Goal: Information Seeking & Learning: Learn about a topic

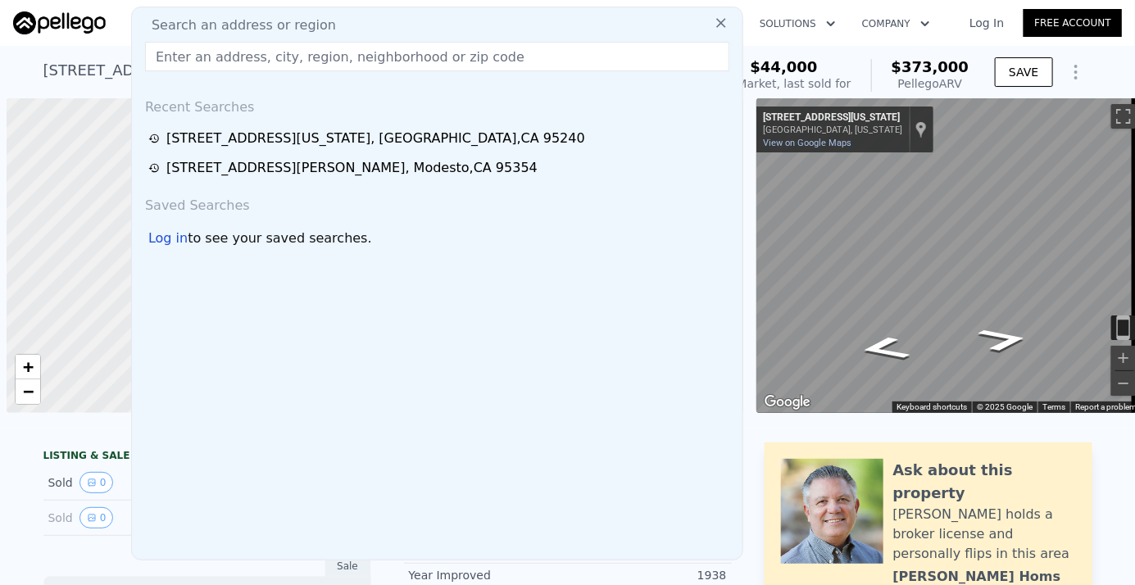
scroll to position [0, 7]
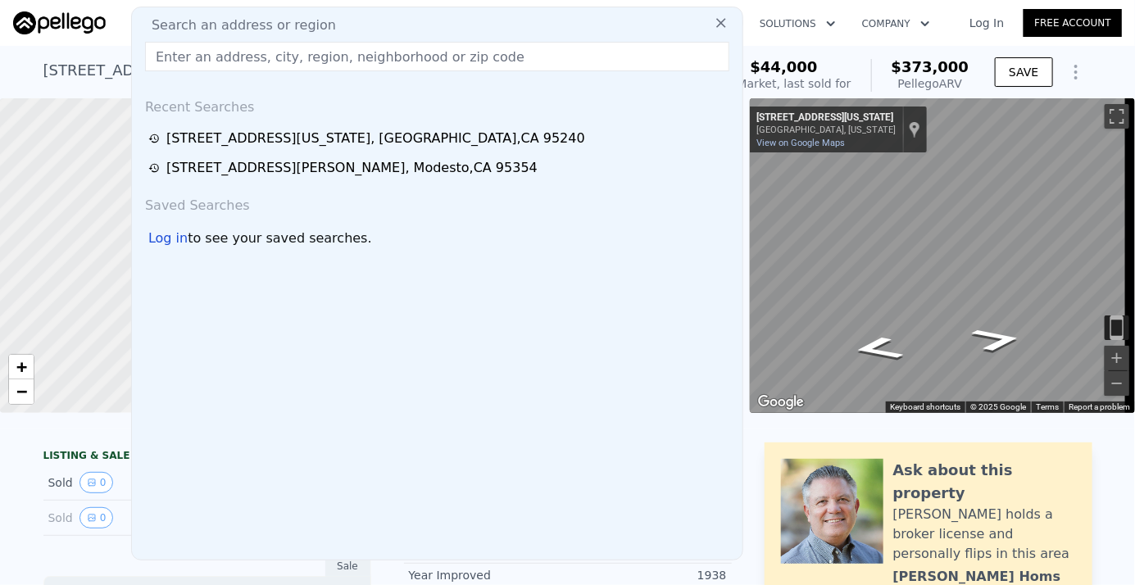
click at [180, 61] on input "text" at bounding box center [437, 57] width 584 height 30
paste input "[STREET_ADDRESS][PERSON_NAME]"
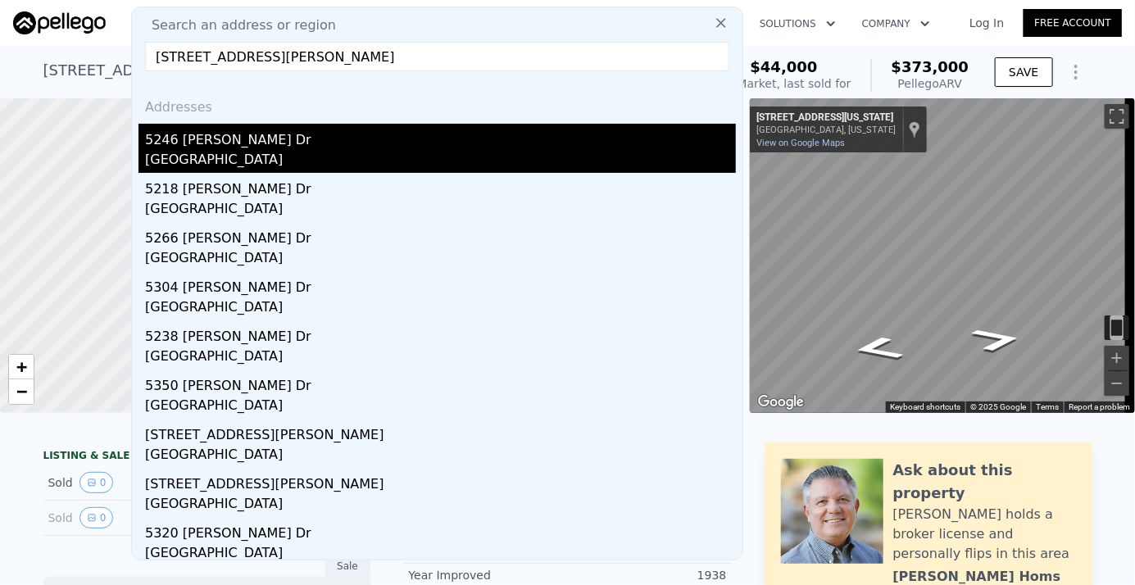
type input "[STREET_ADDRESS][PERSON_NAME]"
click at [196, 156] on div "[GEOGRAPHIC_DATA]" at bounding box center [440, 161] width 591 height 23
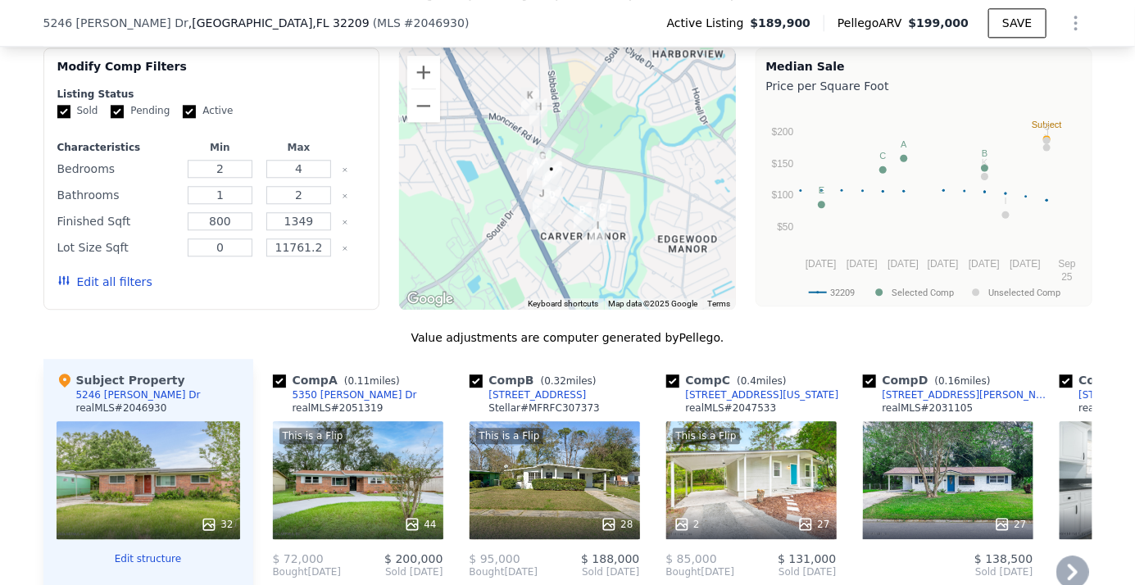
scroll to position [1633, 0]
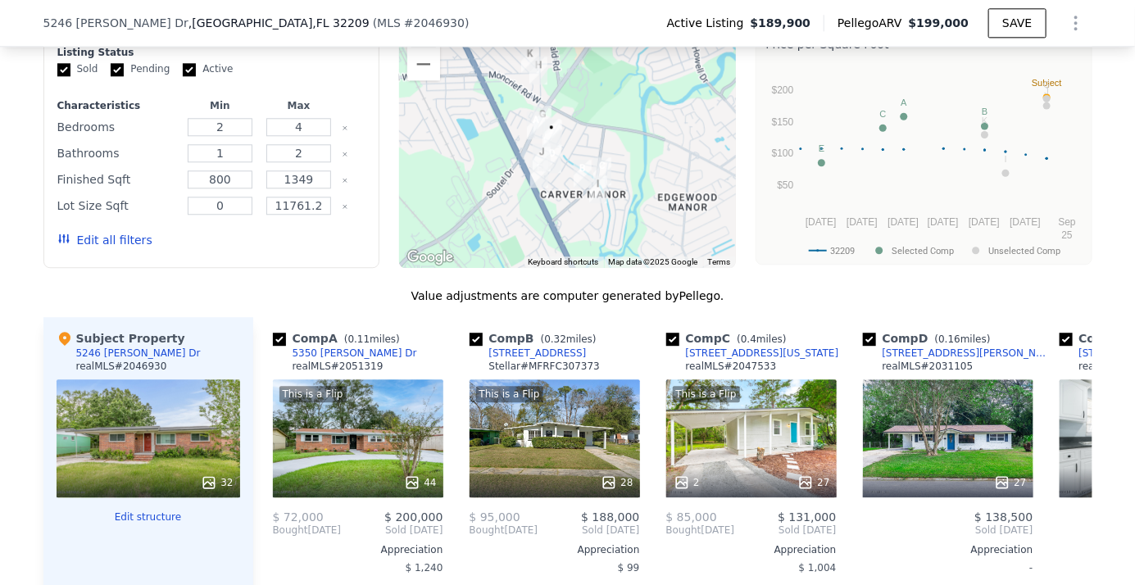
click at [91, 243] on button "Edit all filters" at bounding box center [104, 240] width 95 height 16
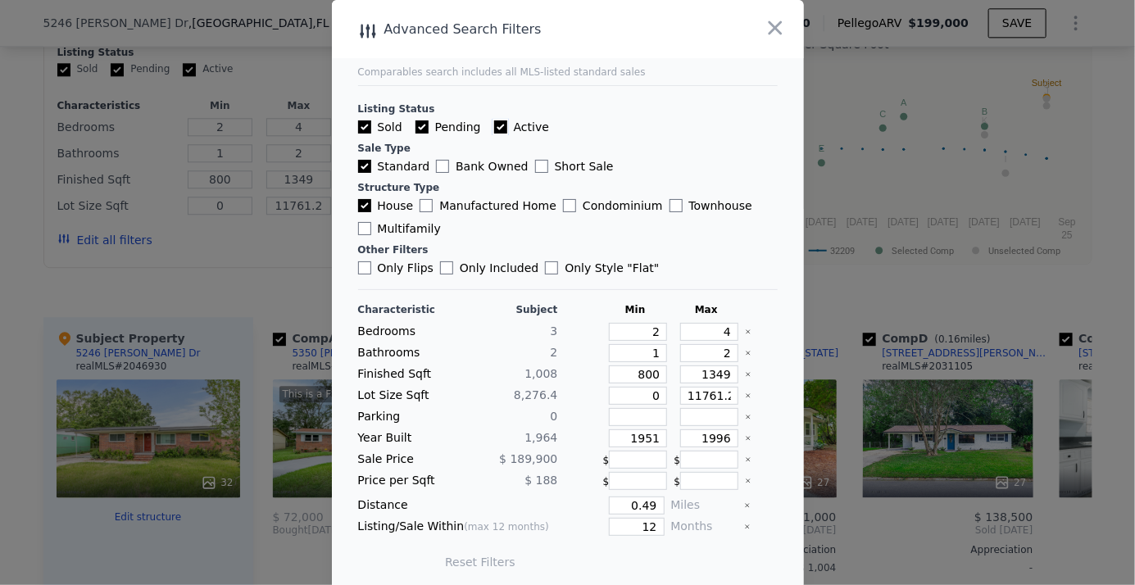
click at [494, 126] on input "Active" at bounding box center [500, 126] width 13 height 13
checkbox input "false"
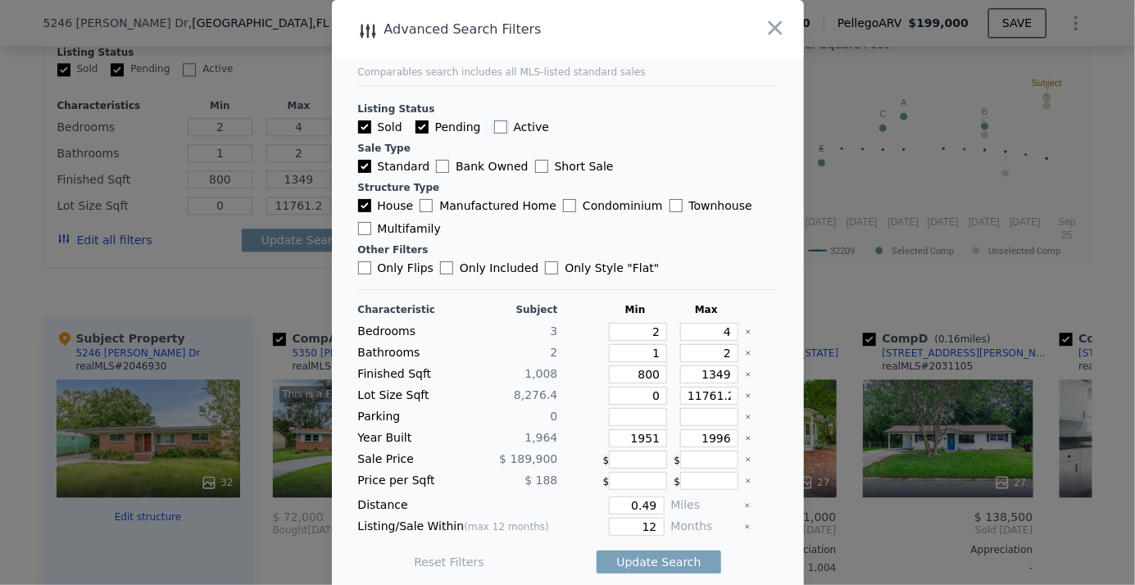
checkbox input "false"
drag, startPoint x: 415, startPoint y: 125, endPoint x: 484, endPoint y: 224, distance: 120.7
click at [416, 125] on input "Pending" at bounding box center [422, 126] width 13 height 13
checkbox input "false"
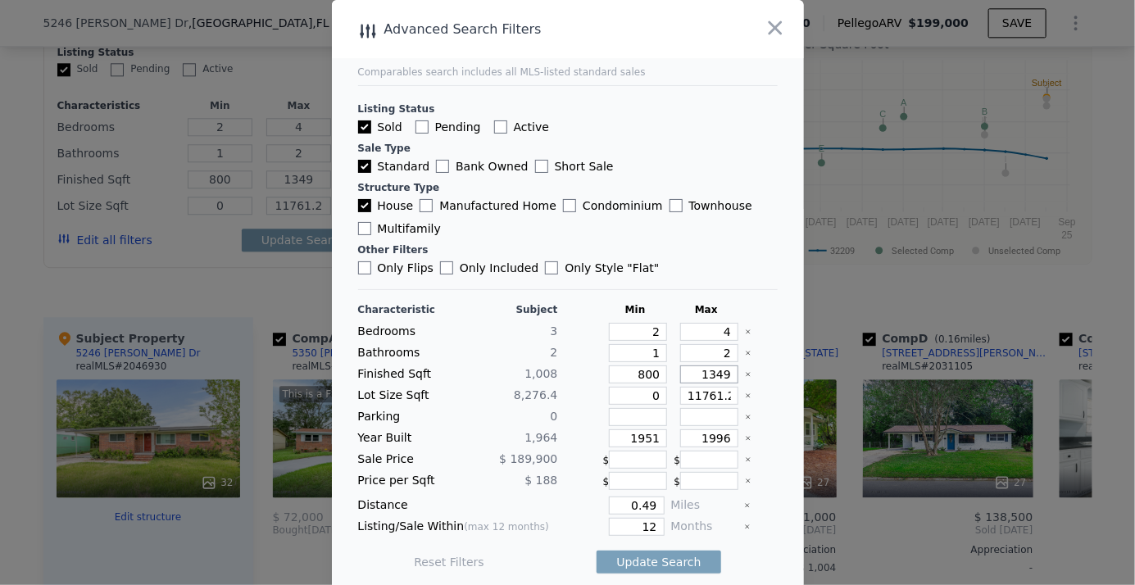
drag, startPoint x: 703, startPoint y: 374, endPoint x: 724, endPoint y: 374, distance: 20.5
click at [724, 374] on div "Finished Sqft 1,008 800 1349" at bounding box center [568, 375] width 420 height 18
click at [204, 292] on div at bounding box center [567, 292] width 1135 height 585
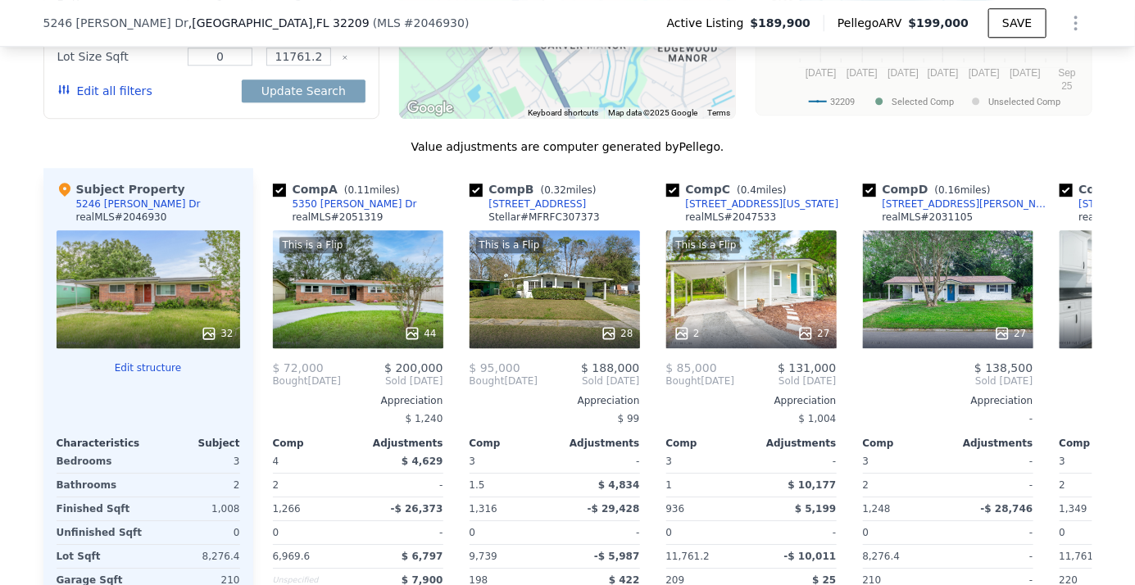
scroll to position [1707, 0]
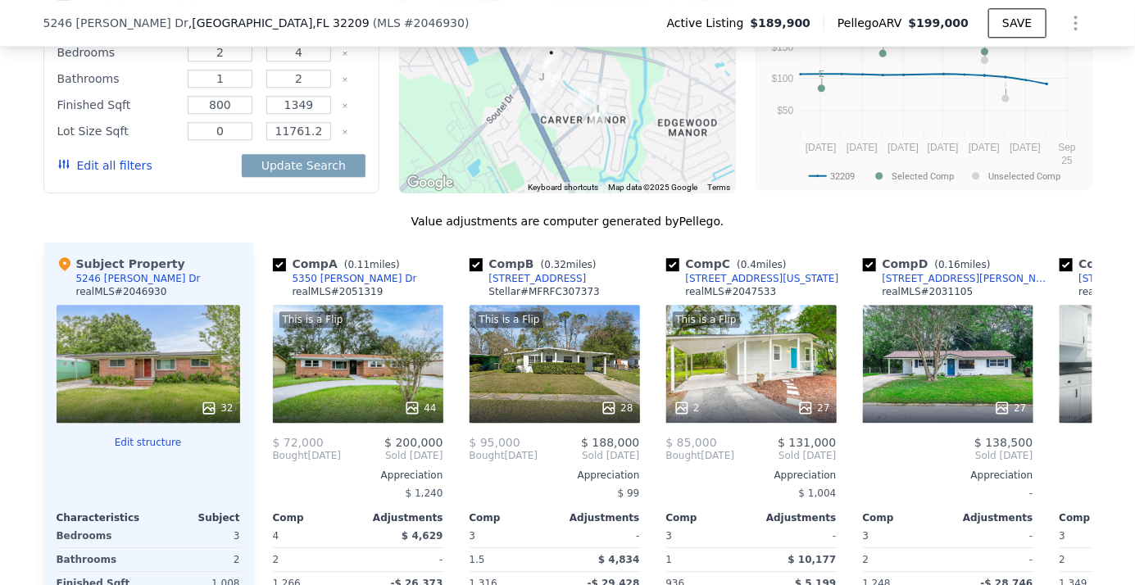
click at [74, 166] on button "Edit all filters" at bounding box center [104, 165] width 95 height 16
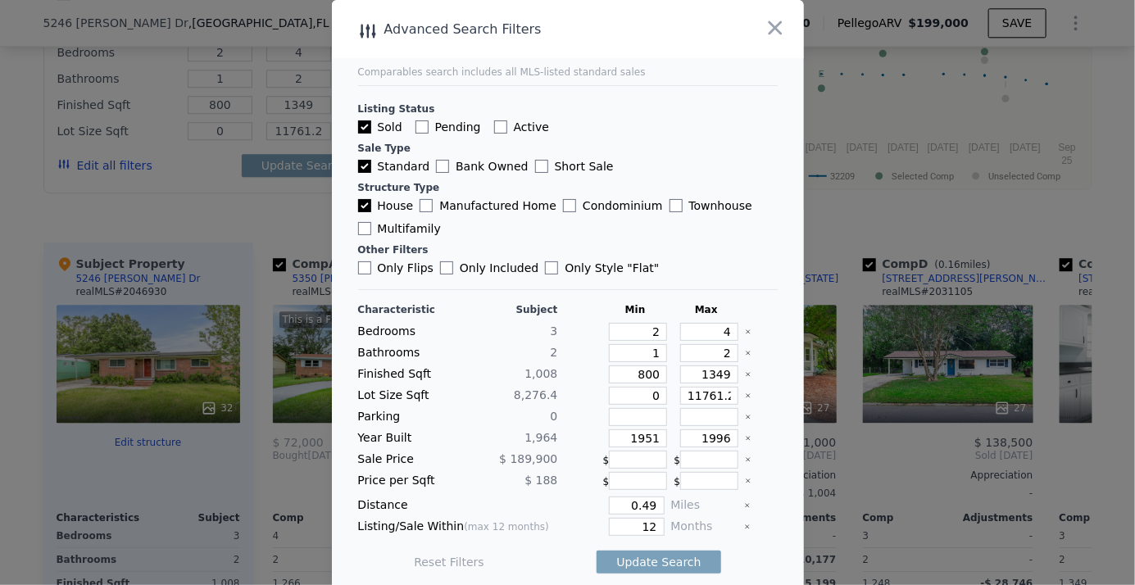
scroll to position [5, 0]
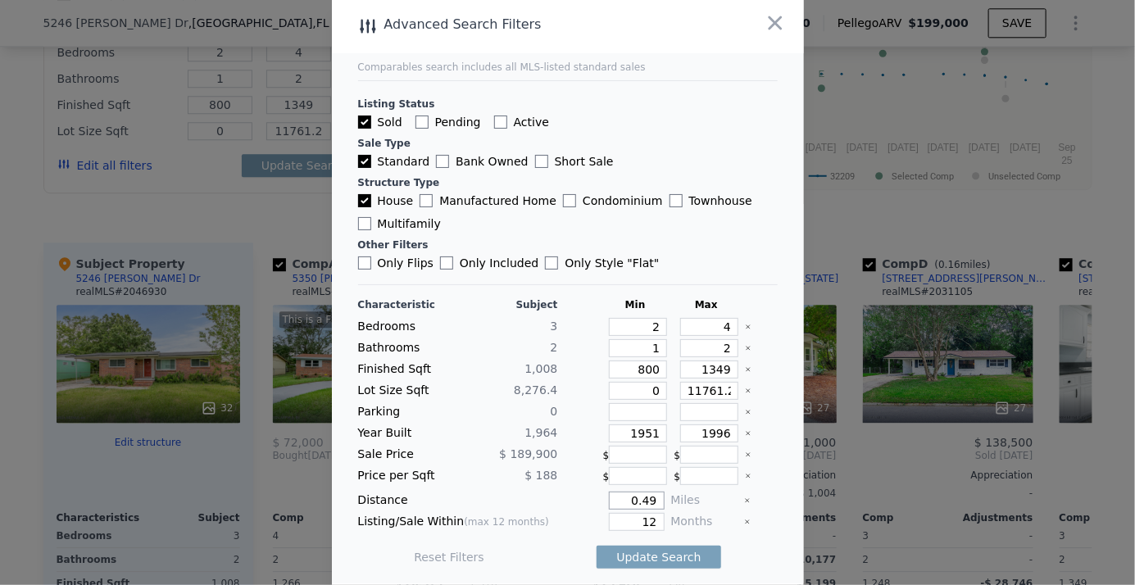
drag, startPoint x: 620, startPoint y: 493, endPoint x: 723, endPoint y: 494, distance: 103.3
click at [723, 494] on div "Distance 0.49 Miles" at bounding box center [568, 501] width 420 height 18
type input "1"
drag, startPoint x: 628, startPoint y: 520, endPoint x: 751, endPoint y: 517, distance: 123.0
click at [751, 517] on div "Listing/Sale Within (max 12 months) 12 Months" at bounding box center [568, 522] width 420 height 18
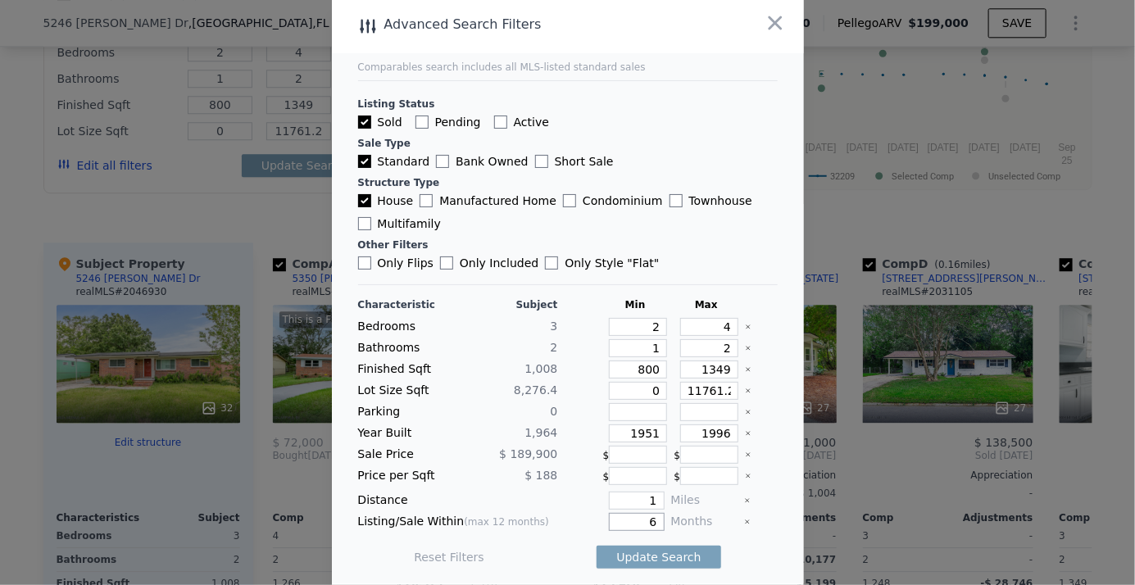
type input "6"
drag, startPoint x: 358, startPoint y: 262, endPoint x: 477, endPoint y: 257, distance: 119.0
click at [358, 261] on input "Only Flips" at bounding box center [364, 263] width 13 height 13
checkbox input "true"
click at [654, 548] on button "Update Search" at bounding box center [659, 557] width 124 height 23
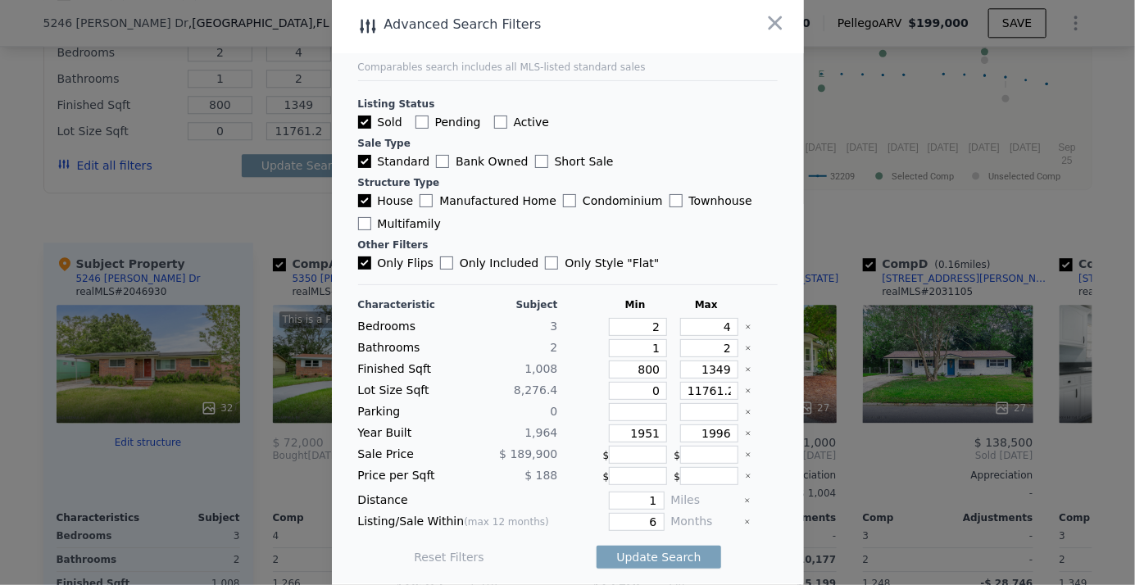
click at [728, 224] on div "House Manufactured Home Condominium Townhouse Multifamily" at bounding box center [568, 212] width 420 height 39
drag, startPoint x: 703, startPoint y: 385, endPoint x: 755, endPoint y: 385, distance: 51.6
click at [755, 385] on div "Lot Size Sqft 8,276.4 0 11761.2" at bounding box center [568, 391] width 420 height 18
type input "11761"
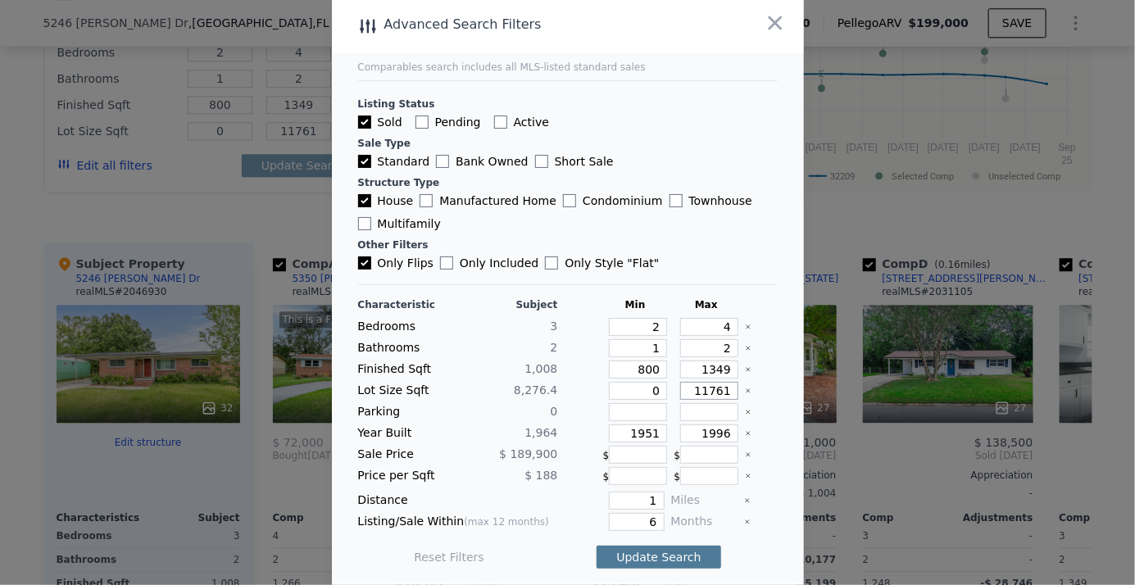
type input "11761"
click at [633, 555] on button "Update Search" at bounding box center [659, 557] width 124 height 23
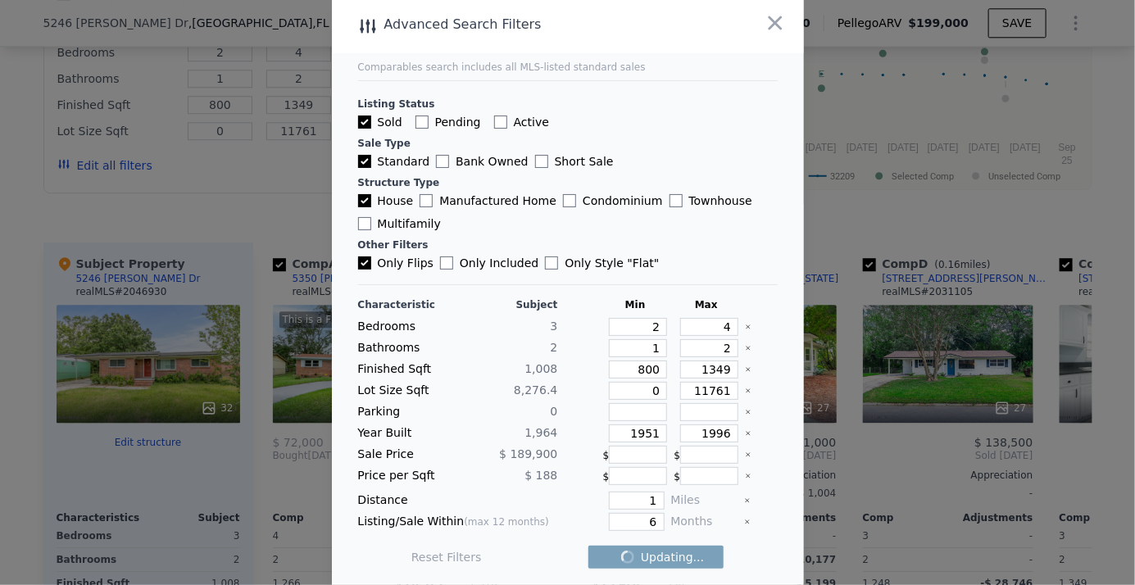
checkbox input "false"
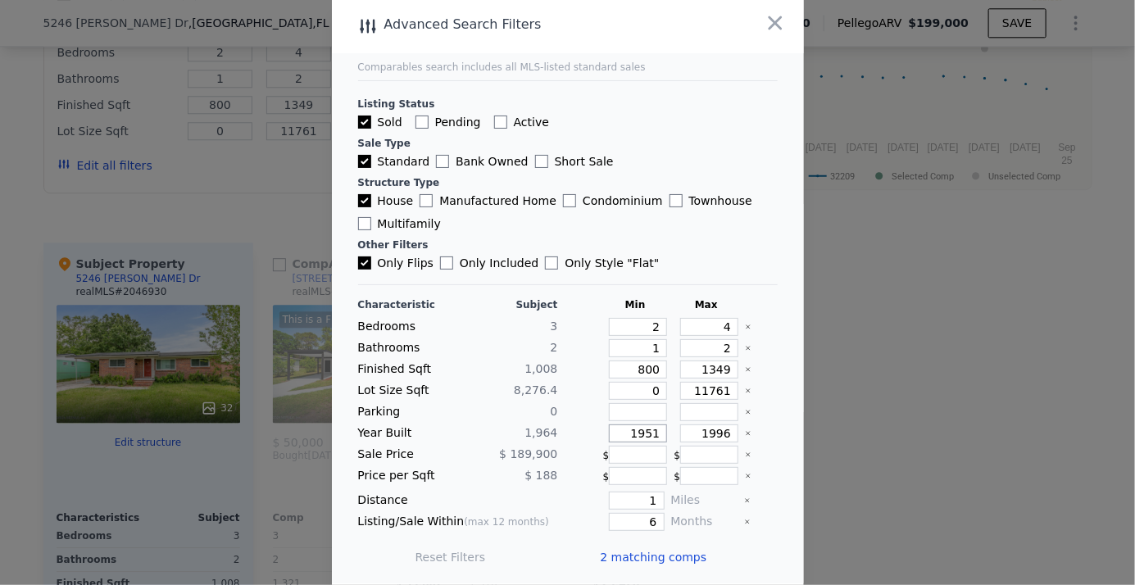
drag, startPoint x: 620, startPoint y: 432, endPoint x: 661, endPoint y: 425, distance: 41.5
click at [661, 425] on div "Year Built 1,964 1951 1996" at bounding box center [568, 434] width 420 height 18
click at [653, 552] on button "Update Search" at bounding box center [659, 557] width 124 height 23
click at [630, 553] on span "2 matching comps" at bounding box center [654, 557] width 107 height 16
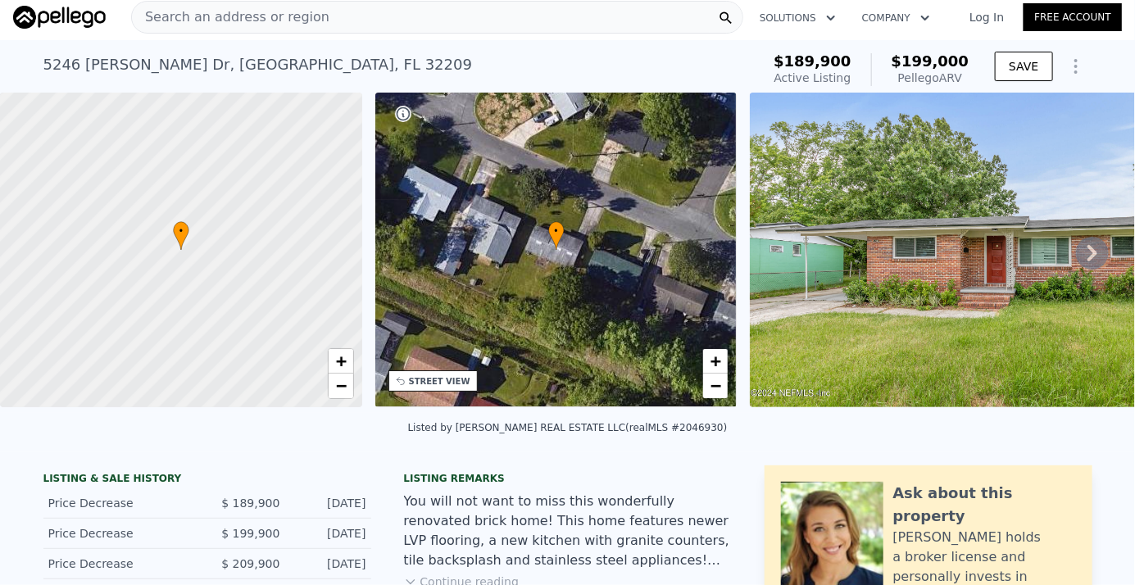
scroll to position [0, 0]
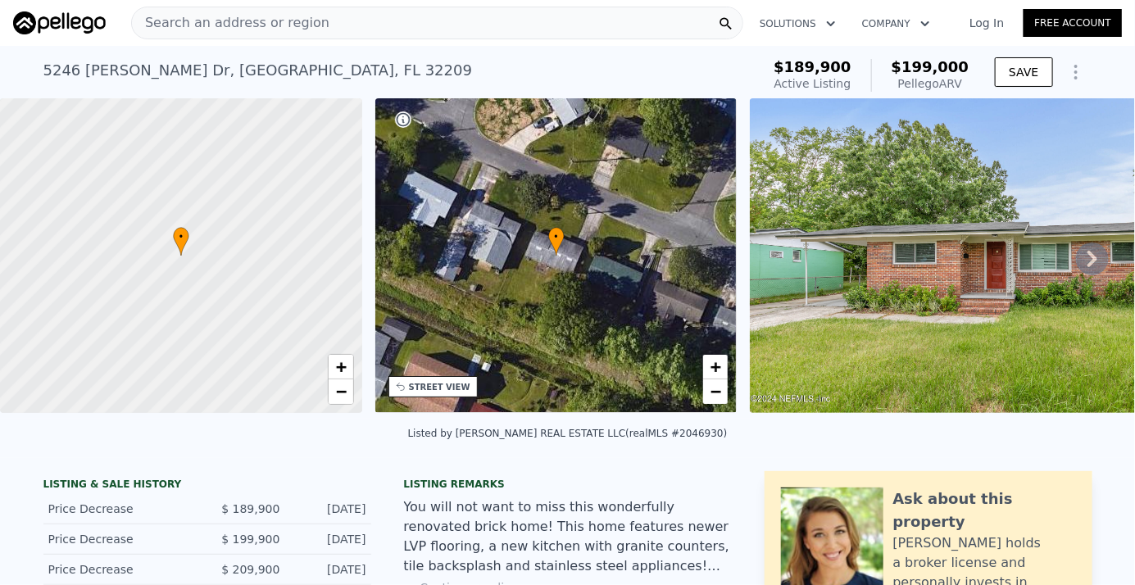
click at [164, 25] on span "Search an address or region" at bounding box center [231, 23] width 198 height 20
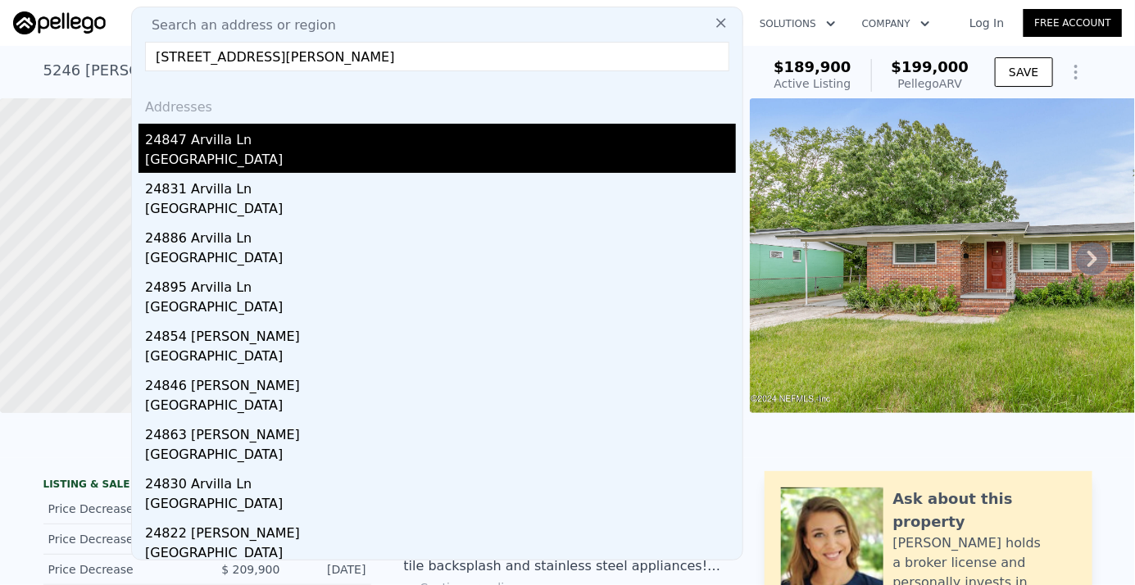
type input "[STREET_ADDRESS][PERSON_NAME]"
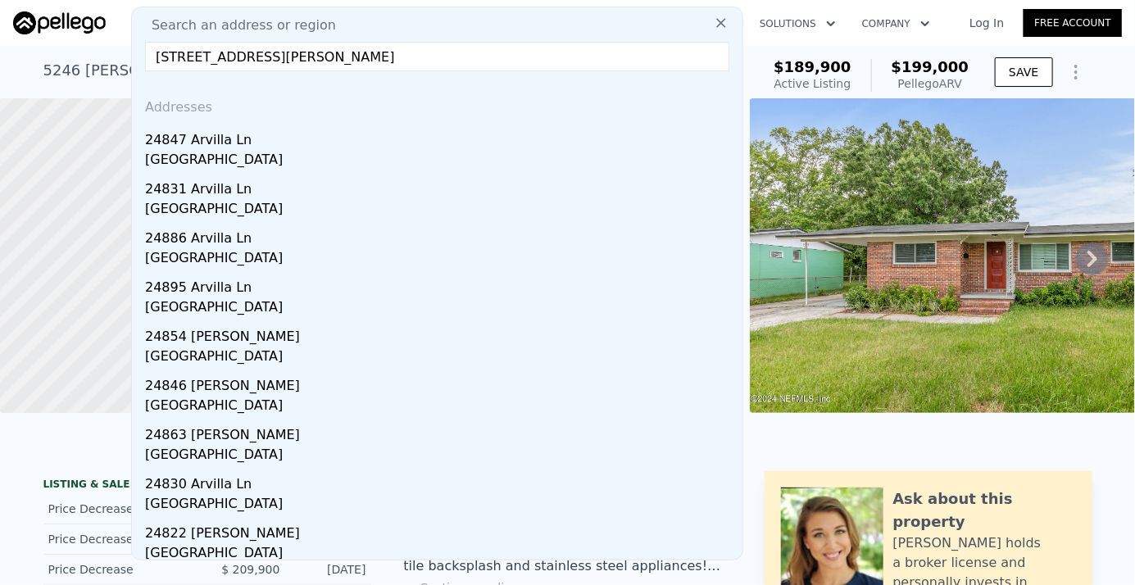
click at [217, 155] on div "[GEOGRAPHIC_DATA]" at bounding box center [440, 161] width 591 height 23
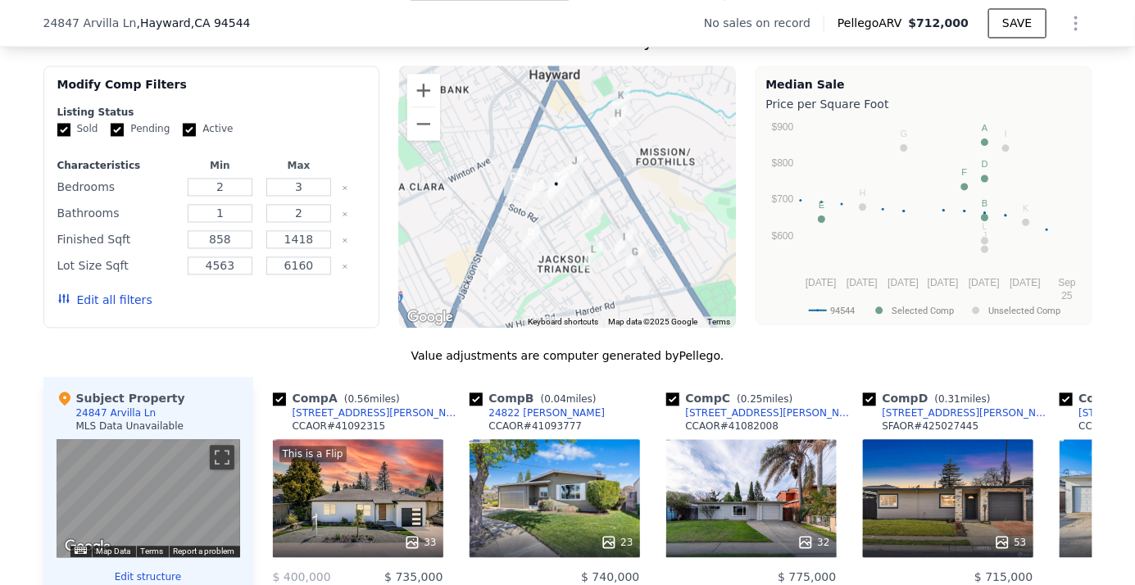
scroll to position [1186, 0]
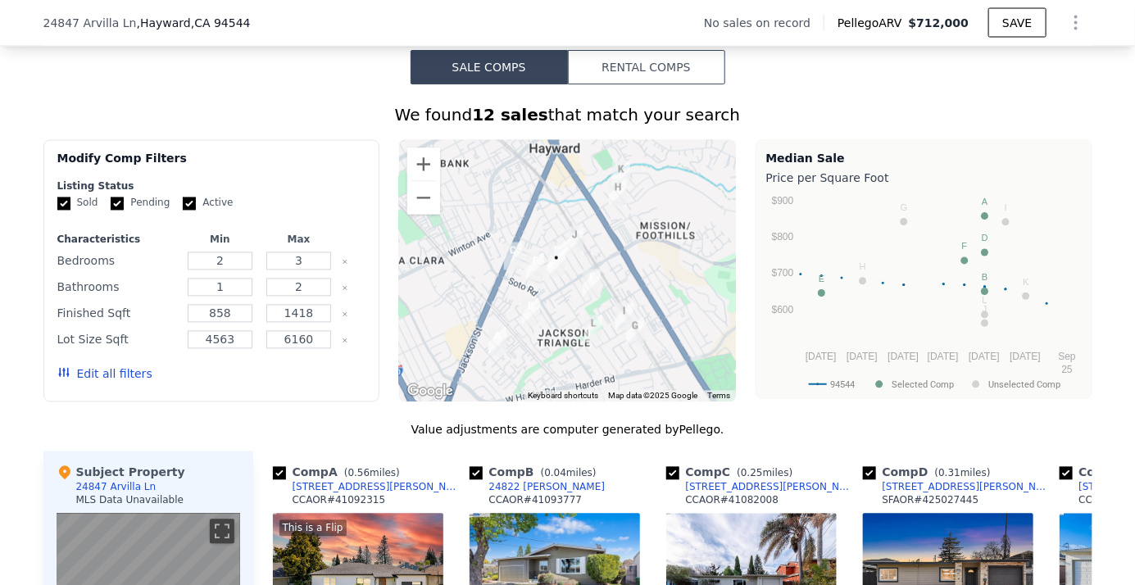
click at [619, 70] on button "Rental Comps" at bounding box center [646, 67] width 157 height 34
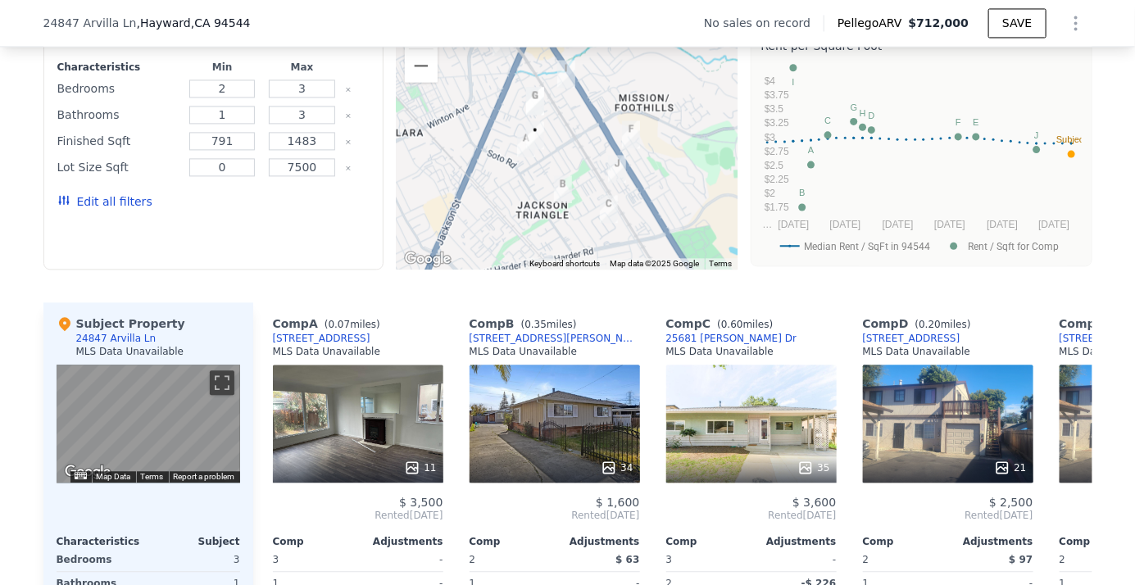
scroll to position [1410, 0]
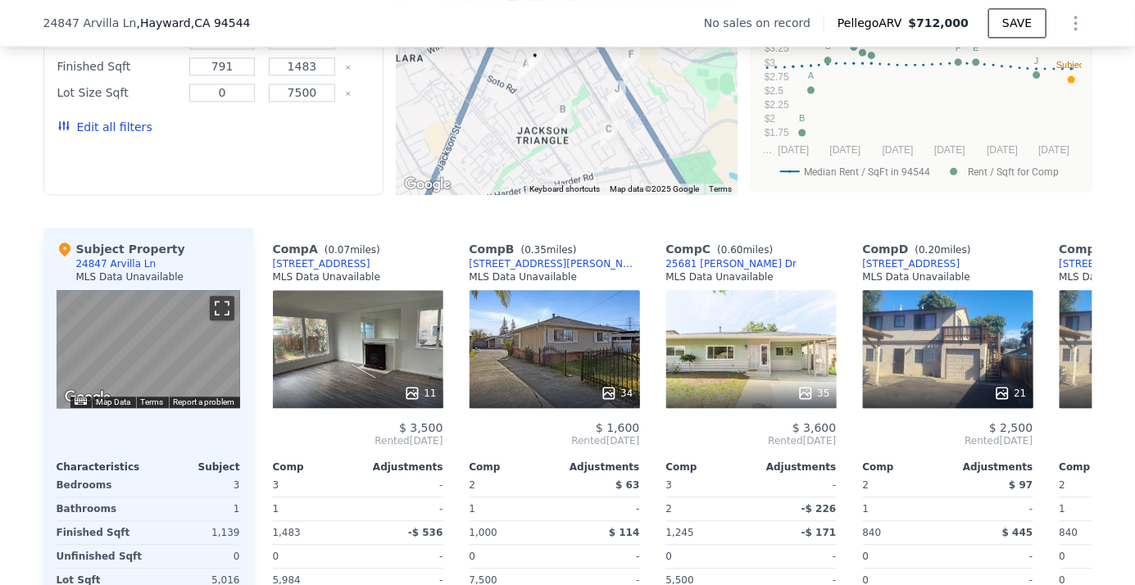
click at [216, 318] on button "Toggle fullscreen view" at bounding box center [222, 308] width 25 height 25
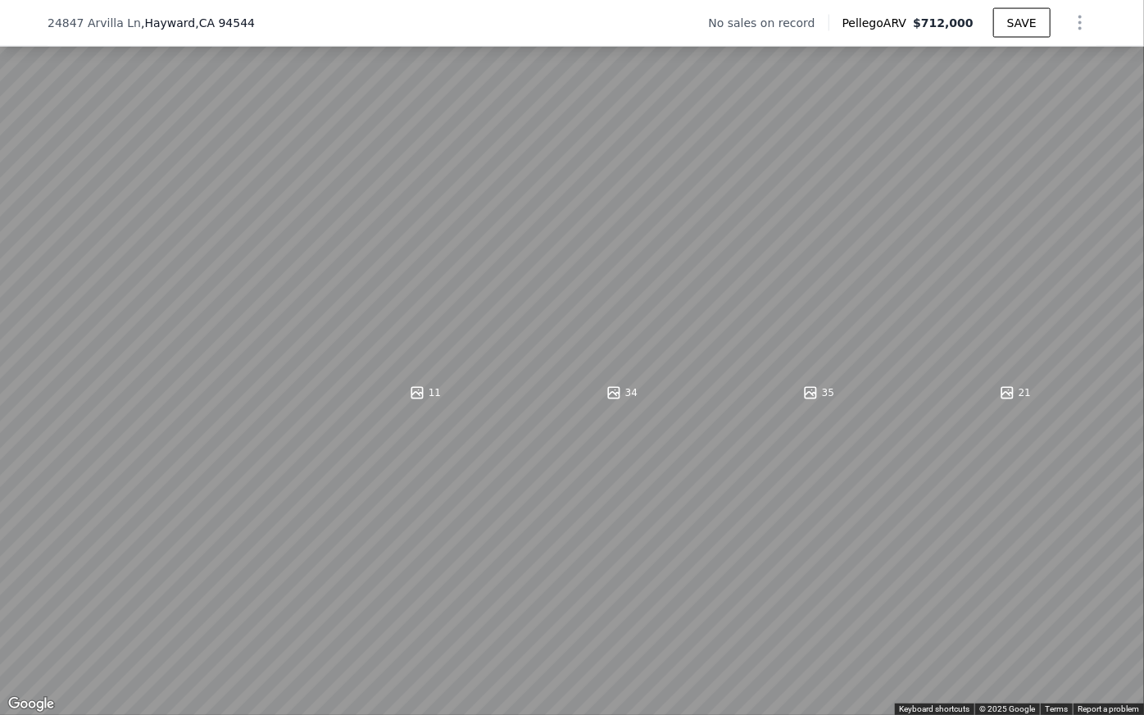
click at [1126, 18] on button "Toggle fullscreen view" at bounding box center [1126, 18] width 25 height 25
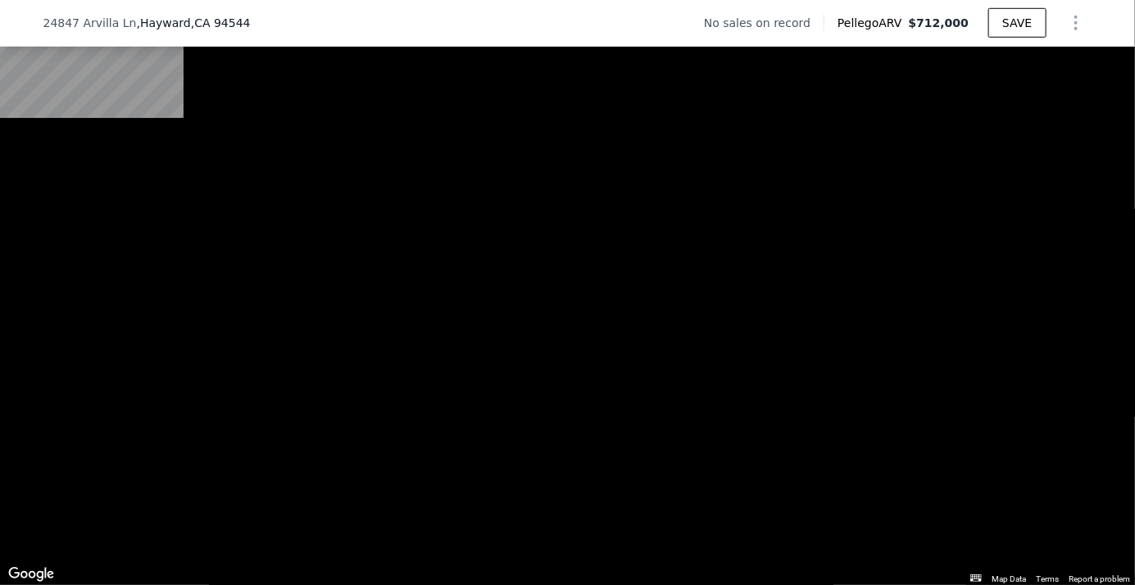
scroll to position [515, 0]
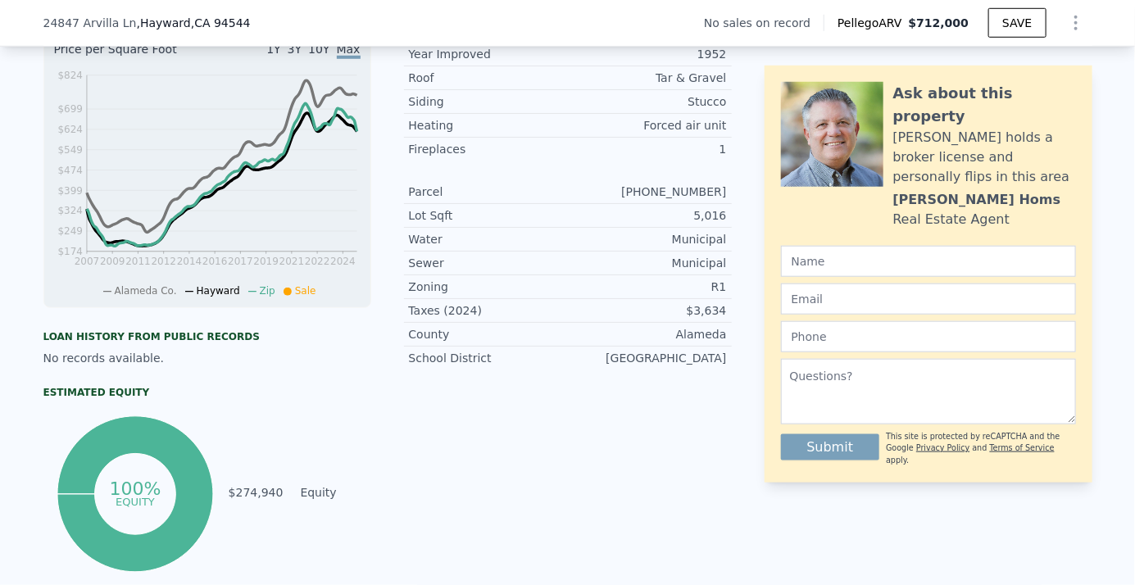
click at [137, 499] on tspan "100%" at bounding box center [136, 489] width 52 height 20
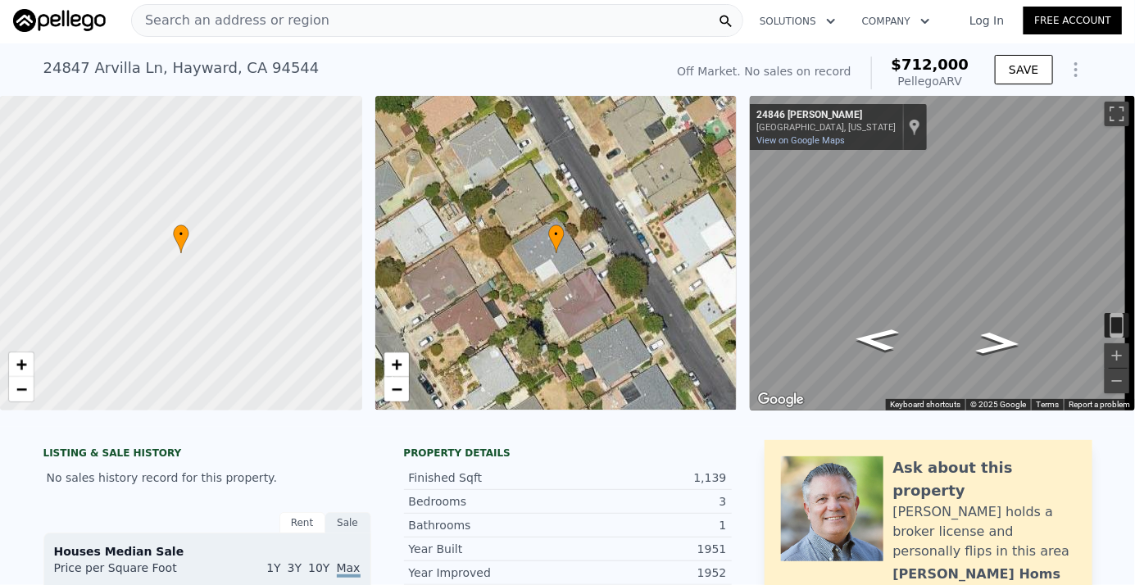
scroll to position [6, 0]
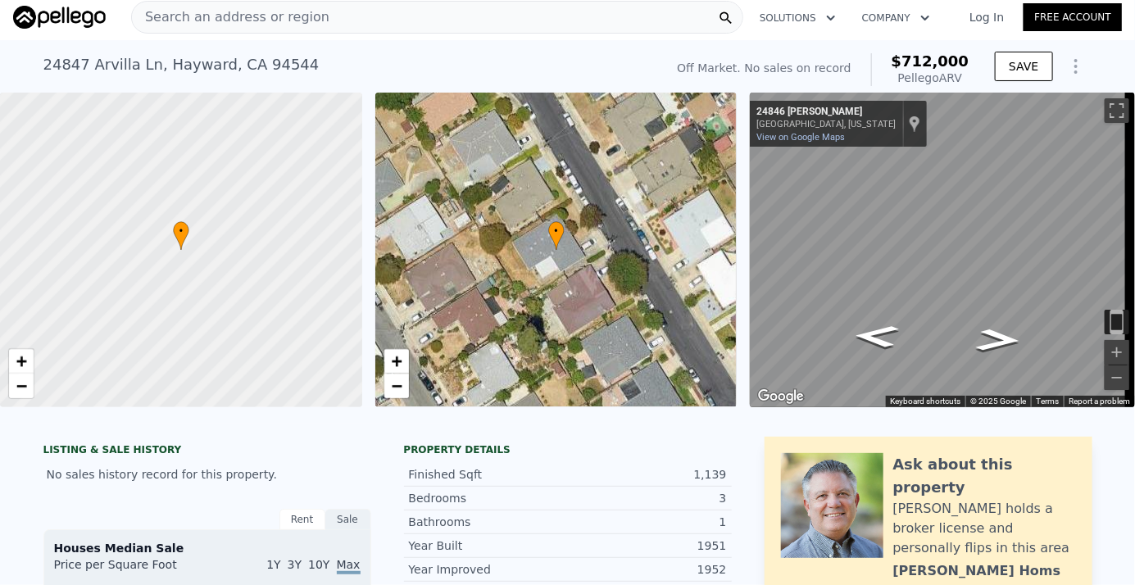
click at [186, 20] on span "Search an address or region" at bounding box center [231, 17] width 198 height 20
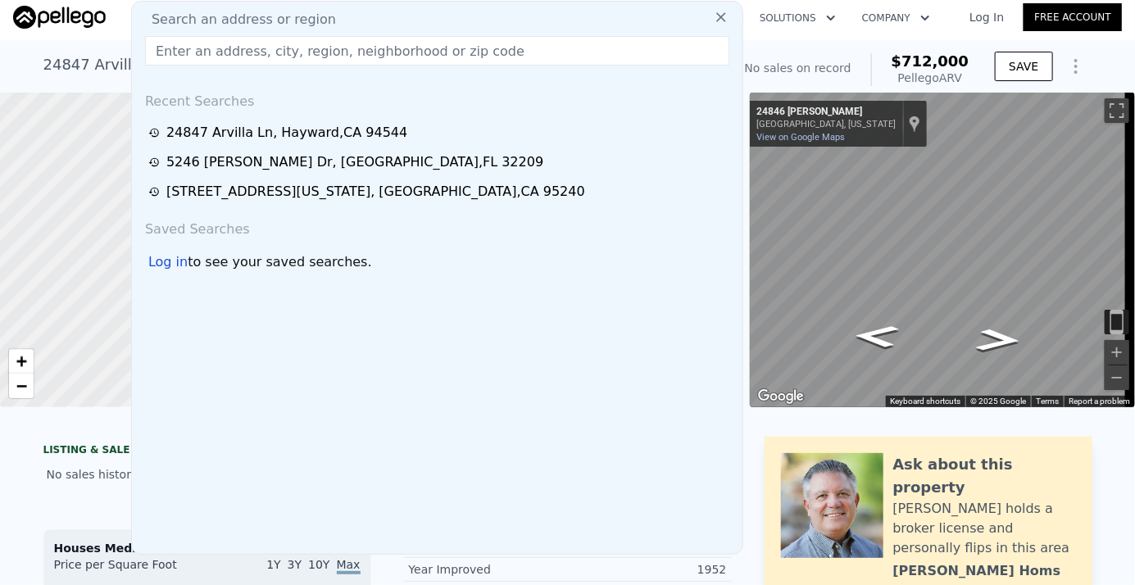
type input "7500"
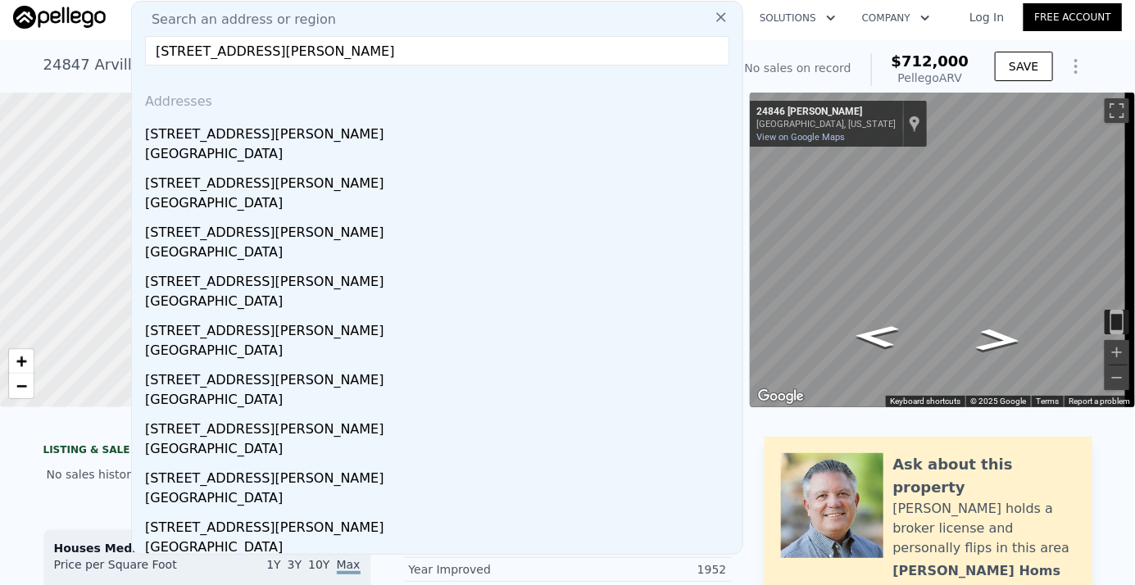
type input "[STREET_ADDRESS][PERSON_NAME]"
click at [205, 141] on div "[STREET_ADDRESS][PERSON_NAME]" at bounding box center [440, 131] width 591 height 26
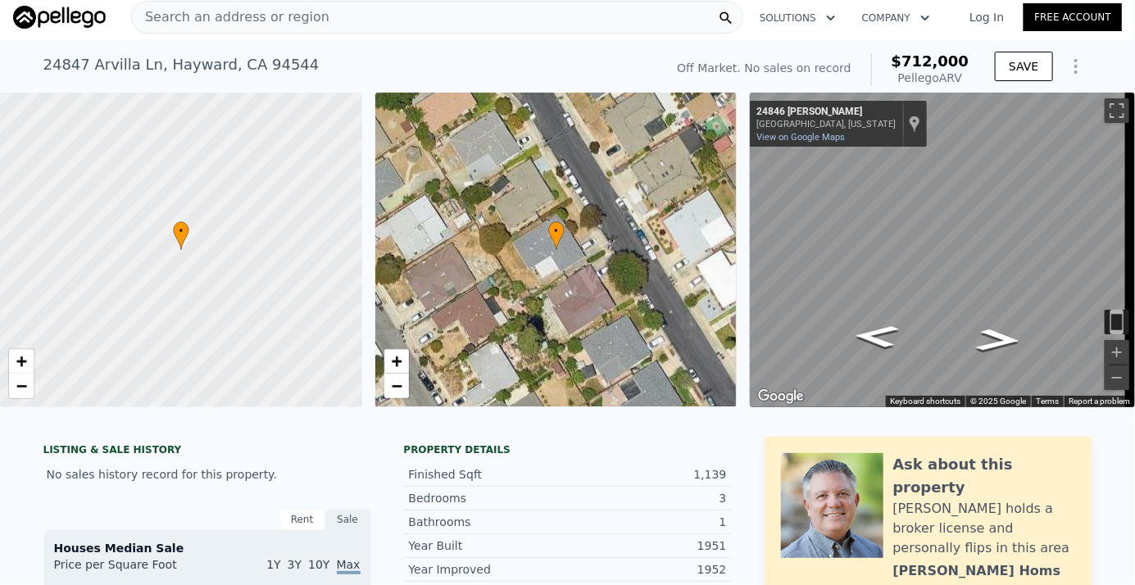
type input "$ 120,000"
type input "4"
type input "-$ 14,281"
type input "4"
type input "1"
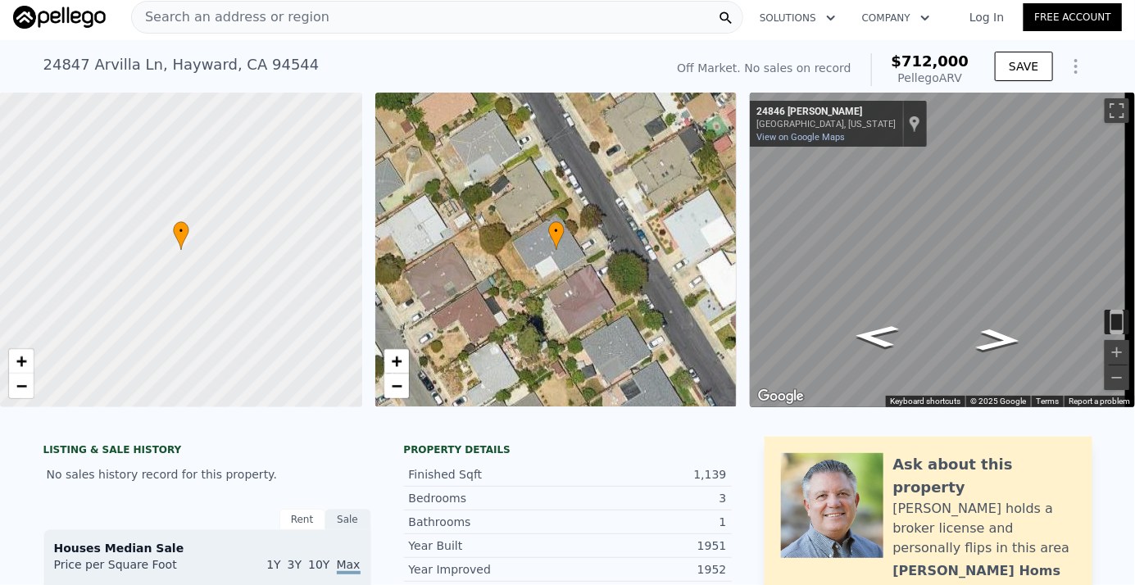
type input "762"
type input "1497"
type input "7854"
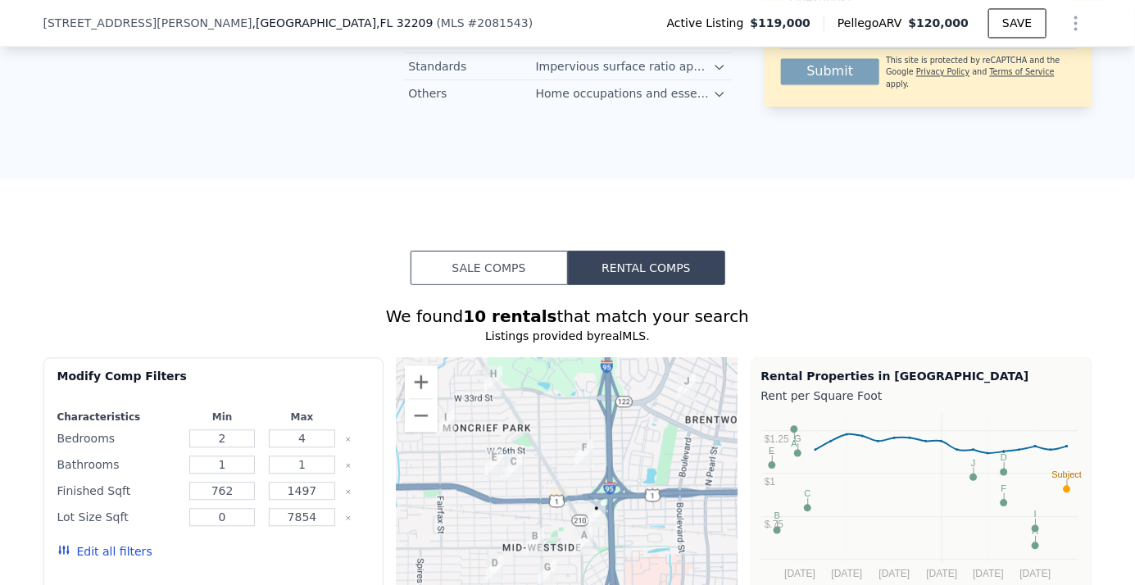
scroll to position [1558, 0]
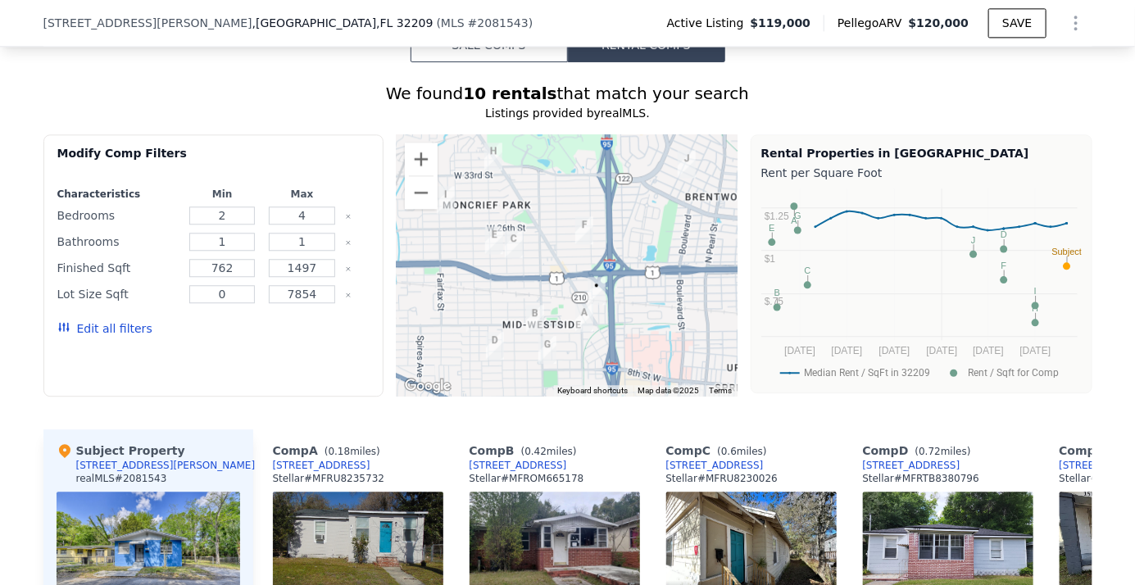
click at [84, 336] on button "Edit all filters" at bounding box center [104, 328] width 95 height 16
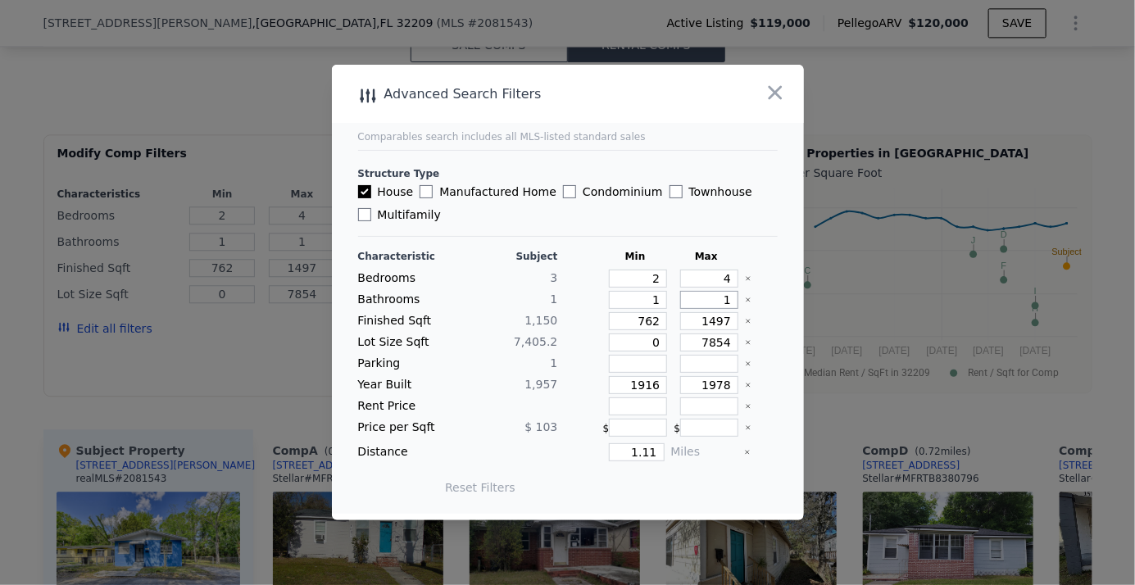
drag, startPoint x: 713, startPoint y: 305, endPoint x: 768, endPoint y: 295, distance: 55.8
click at [768, 295] on main "Comparables search includes all MLS-listed standard sales Structure Type House …" at bounding box center [568, 289] width 472 height 449
click at [765, 288] on div "Characteristic Subject Min Max Bedrooms 3 2 4 Bathrooms 1 1 1 Finished Sqft 1,1…" at bounding box center [568, 380] width 420 height 261
drag, startPoint x: 709, startPoint y: 301, endPoint x: 748, endPoint y: 295, distance: 39.8
click at [748, 295] on div "Bathrooms 1 1 1" at bounding box center [568, 300] width 420 height 18
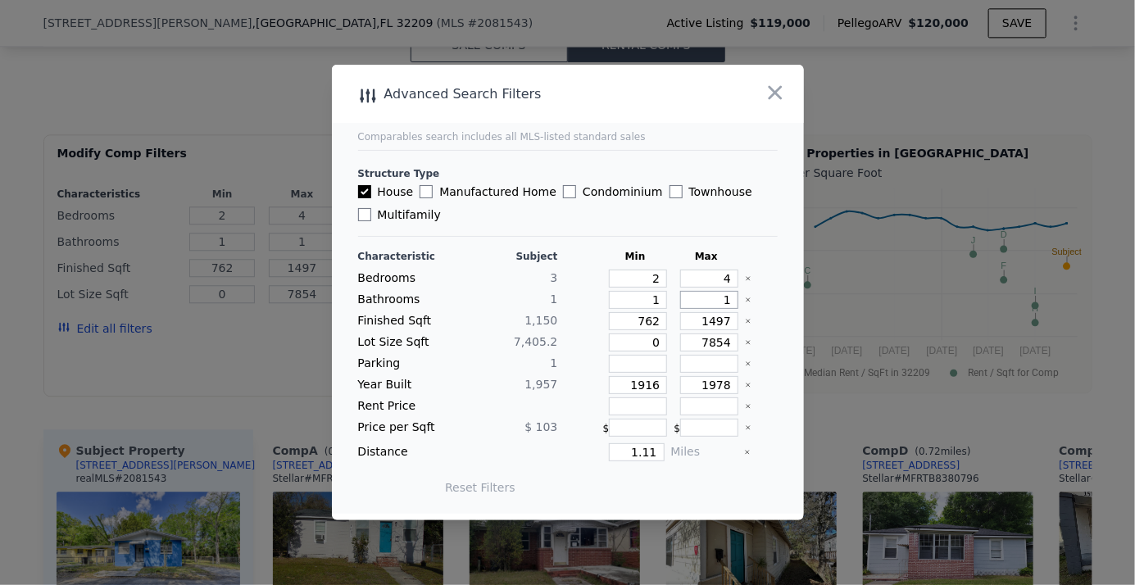
type input "2"
drag, startPoint x: 706, startPoint y: 322, endPoint x: 762, endPoint y: 313, distance: 57.3
click at [762, 313] on div "Finished Sqft 1,150 762 1497" at bounding box center [568, 321] width 420 height 18
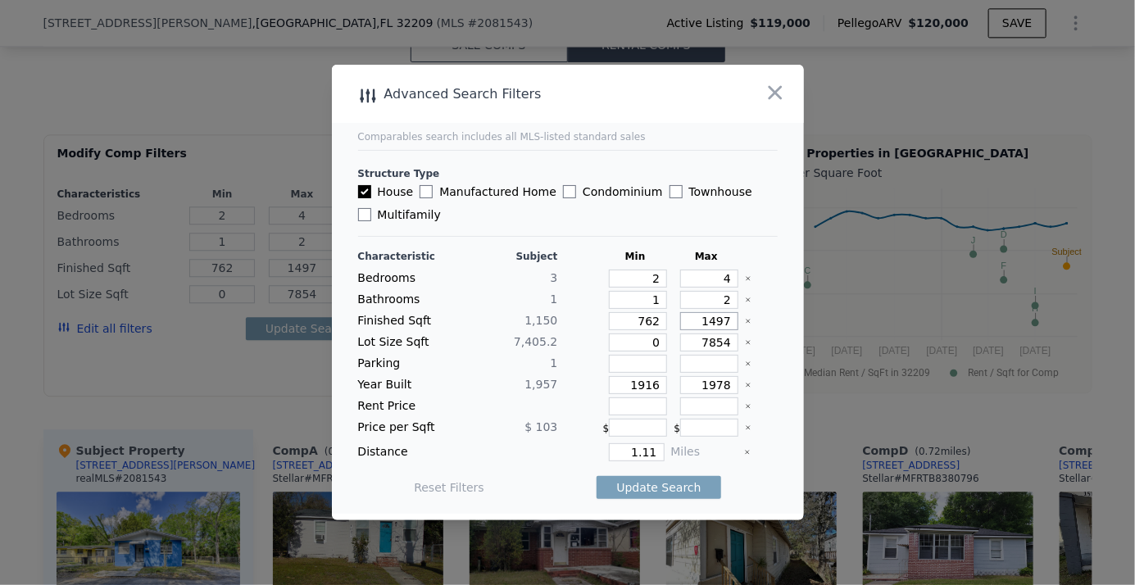
type input "140"
type input "1400"
drag, startPoint x: 707, startPoint y: 321, endPoint x: 729, endPoint y: 320, distance: 21.4
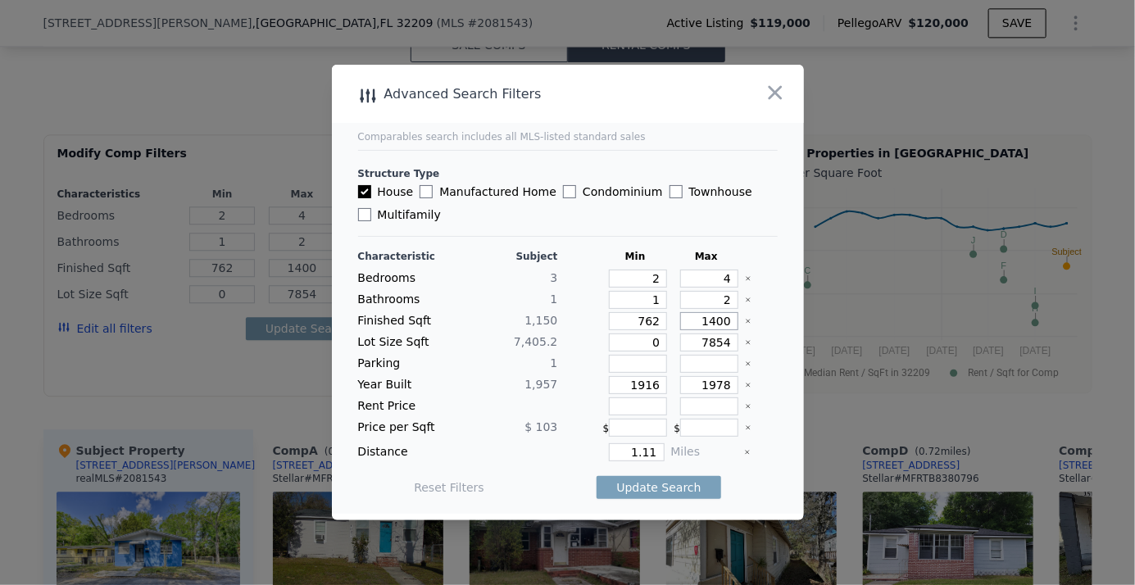
click at [729, 320] on div "Finished Sqft 1,150 762 1400" at bounding box center [568, 321] width 420 height 18
type input "145"
type input "1450"
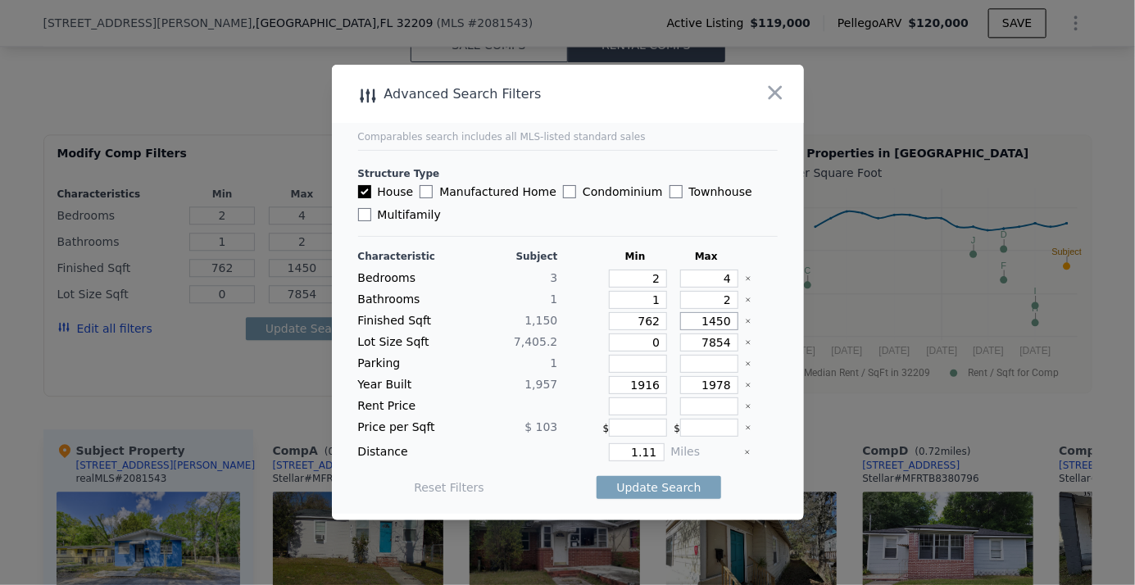
type input "1450"
drag, startPoint x: 627, startPoint y: 324, endPoint x: 720, endPoint y: 321, distance: 92.6
click at [720, 321] on div "Finished Sqft 1,150 762 1450" at bounding box center [568, 321] width 420 height 18
type input "8"
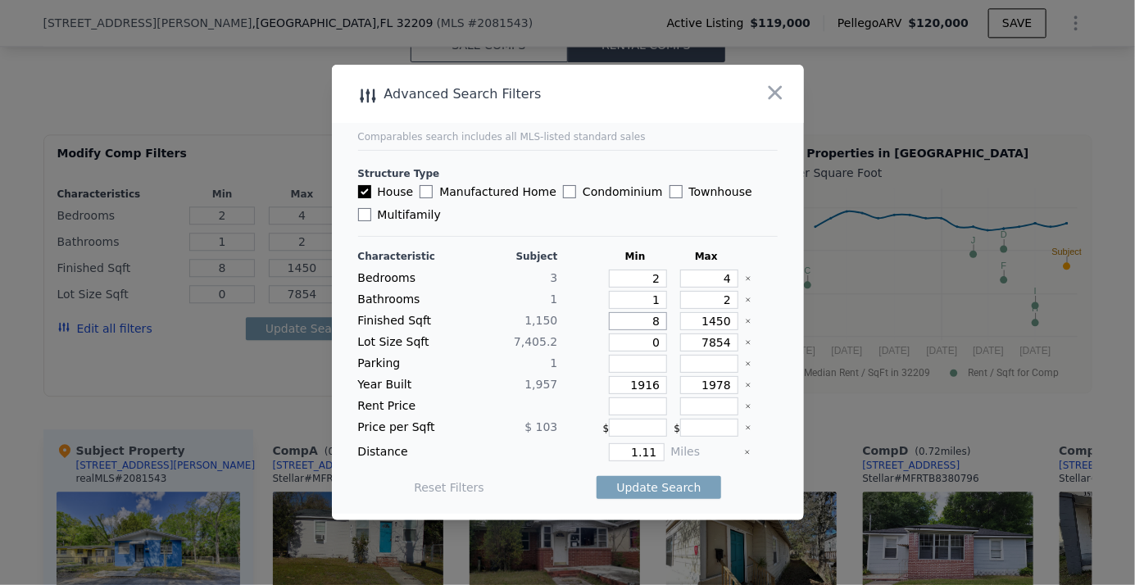
type input "85"
type input "850"
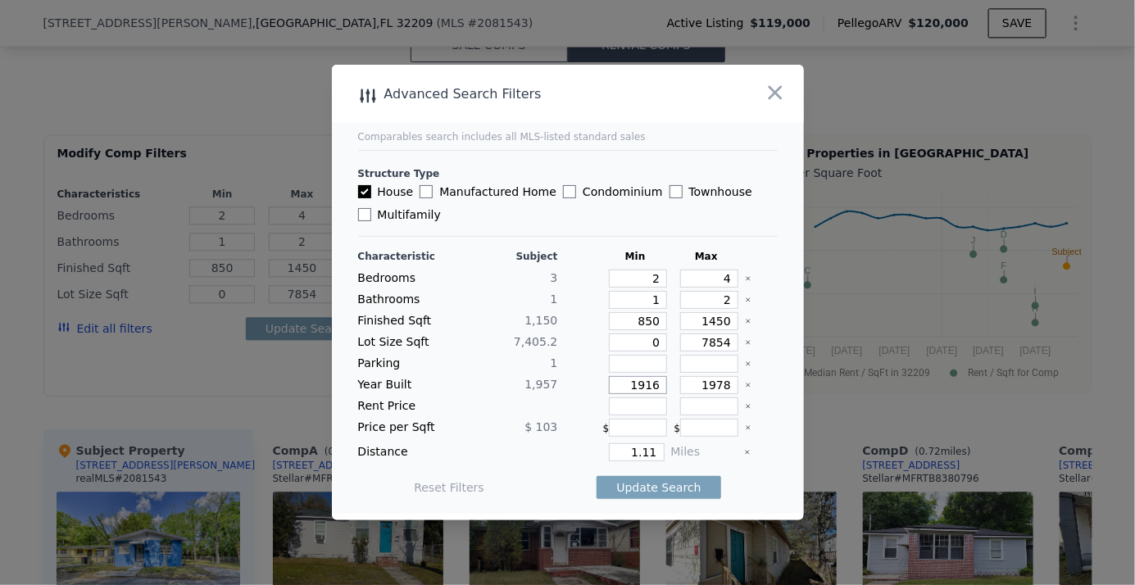
drag, startPoint x: 624, startPoint y: 386, endPoint x: 683, endPoint y: 371, distance: 60.8
click at [683, 372] on div "Characteristic Subject Min Max Bedrooms 3 2 4 Bathrooms 1 1 2 Finished Sqft 1,1…" at bounding box center [568, 380] width 420 height 261
drag, startPoint x: 629, startPoint y: 452, endPoint x: 683, endPoint y: 449, distance: 53.4
click at [683, 449] on div "Distance 1.11 Miles" at bounding box center [568, 452] width 420 height 18
type input "1"
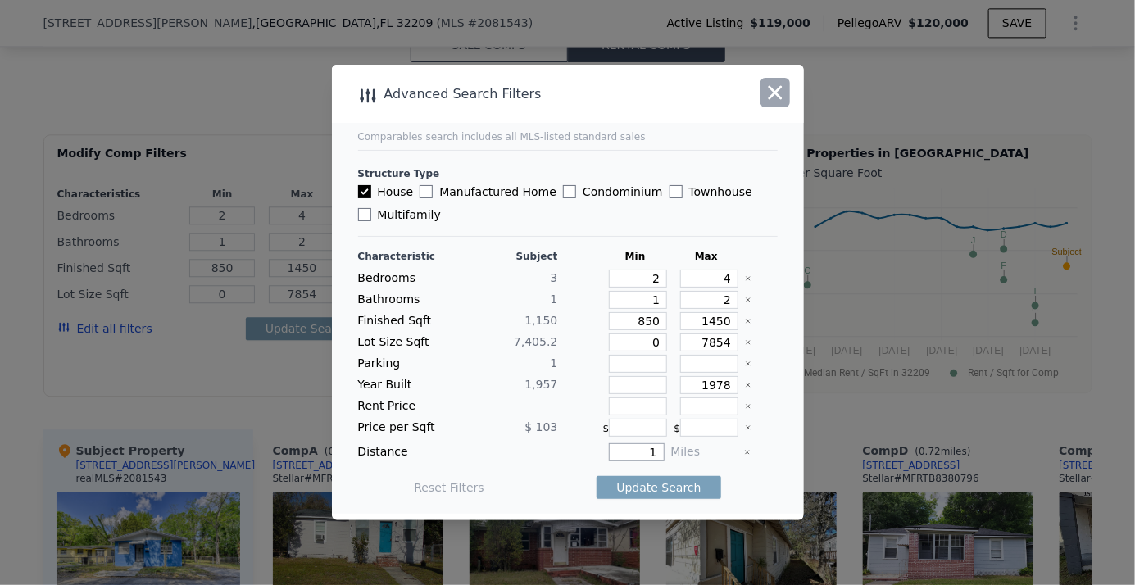
type input "1"
click at [773, 95] on icon "button" at bounding box center [775, 92] width 23 height 23
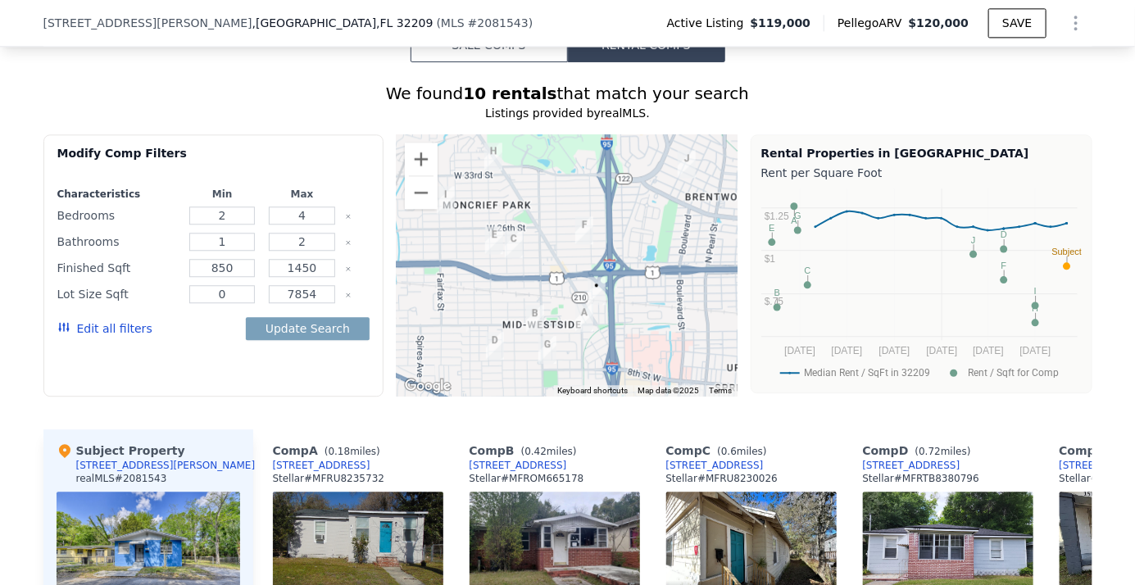
click at [104, 333] on button "Edit all filters" at bounding box center [104, 328] width 95 height 16
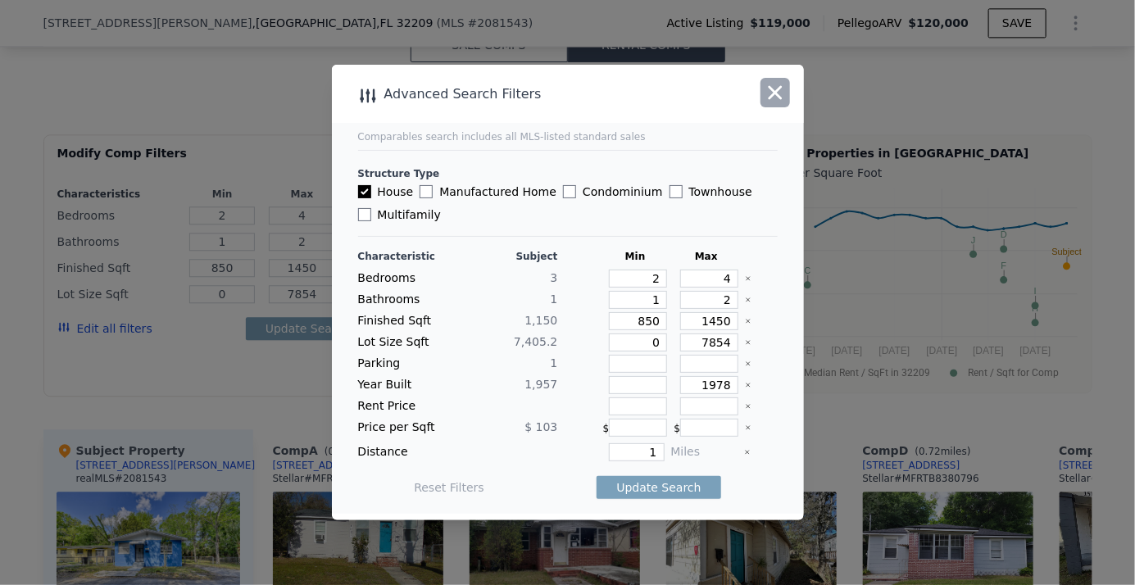
click at [776, 97] on icon "button" at bounding box center [775, 92] width 23 height 23
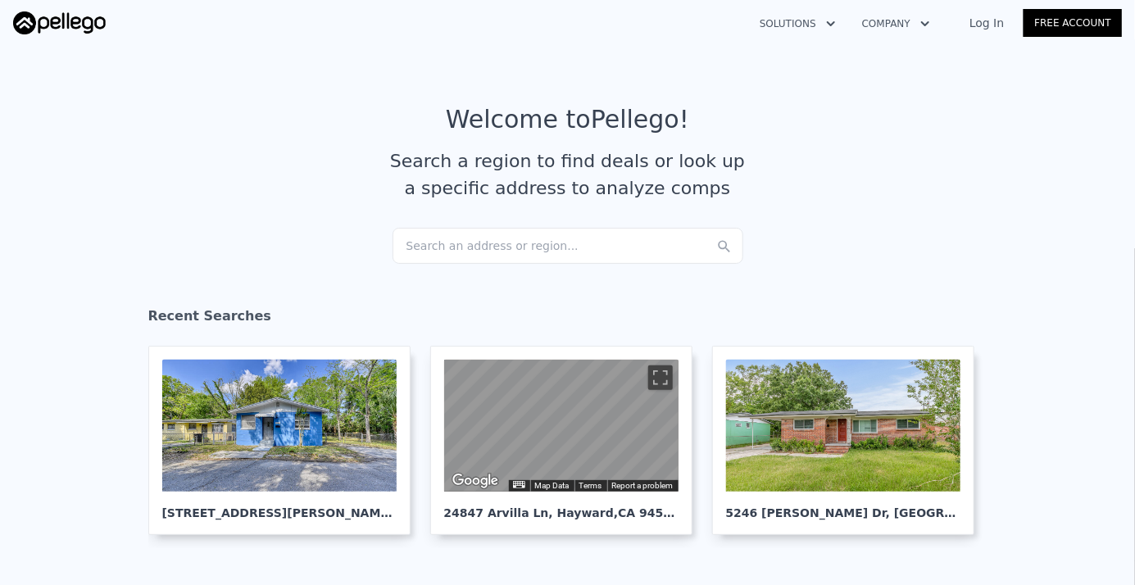
click at [422, 244] on div "Search an address or region..." at bounding box center [568, 246] width 351 height 36
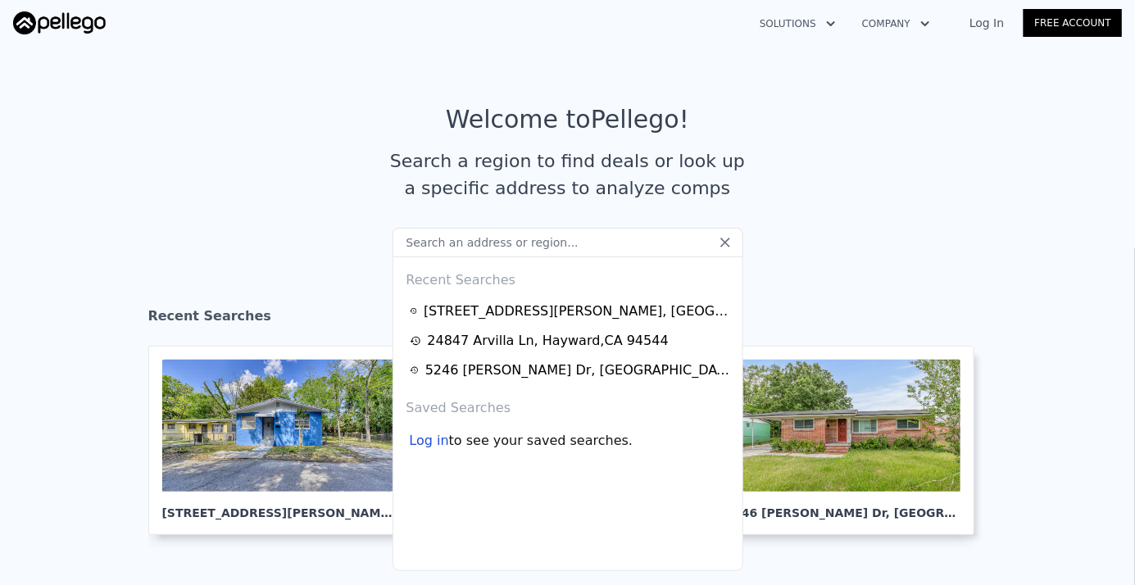
drag, startPoint x: 422, startPoint y: 244, endPoint x: 340, endPoint y: 269, distance: 85.6
click at [340, 270] on section "Welcome to Pellego ! Search a region to find deals or look up a specific addres…" at bounding box center [567, 166] width 1135 height 254
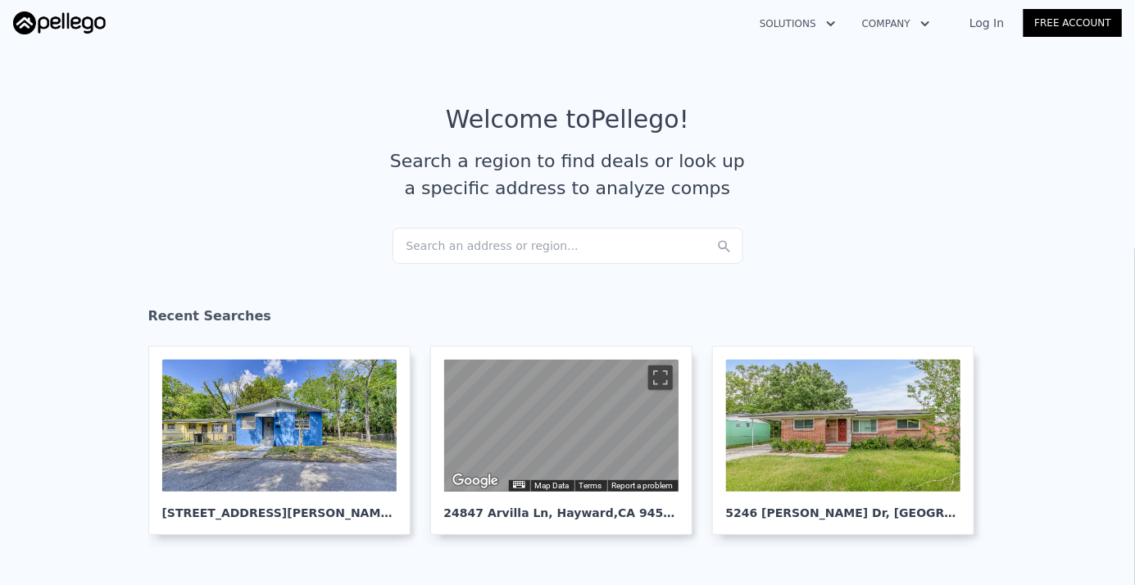
drag, startPoint x: 433, startPoint y: 247, endPoint x: 304, endPoint y: 289, distance: 135.5
click at [302, 292] on div "Welcome to Pellego ! Search a region to find deals or look up a specific addres…" at bounding box center [567, 395] width 1135 height 712
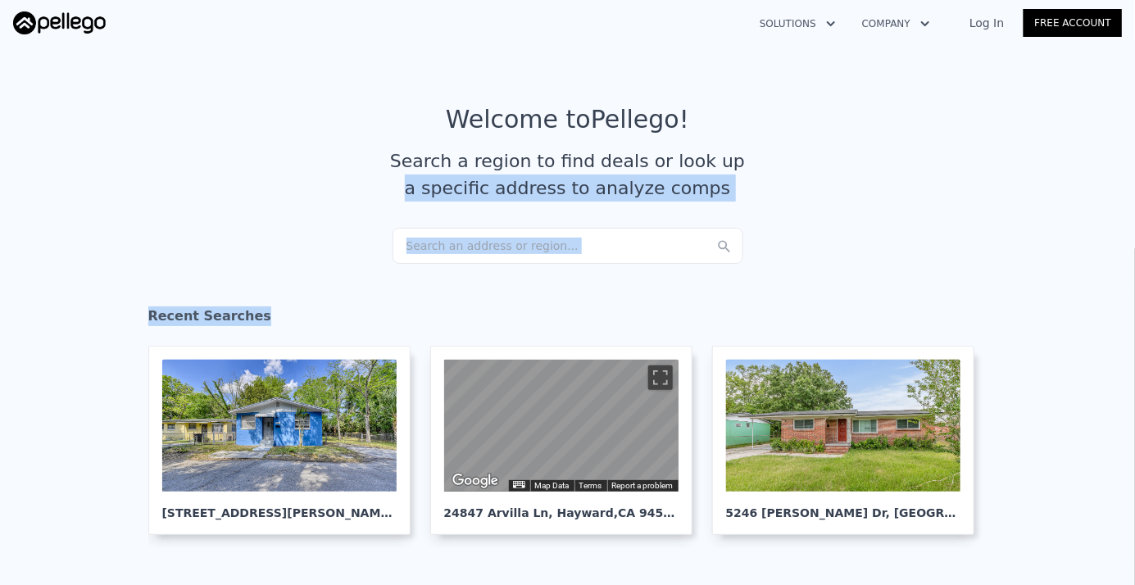
drag, startPoint x: 471, startPoint y: 254, endPoint x: 309, endPoint y: 261, distance: 162.4
click at [306, 266] on section "Welcome to Pellego ! Search a region to find deals or look up a specific addres…" at bounding box center [567, 166] width 1135 height 254
click at [535, 239] on div "Search an address or region..." at bounding box center [568, 246] width 351 height 36
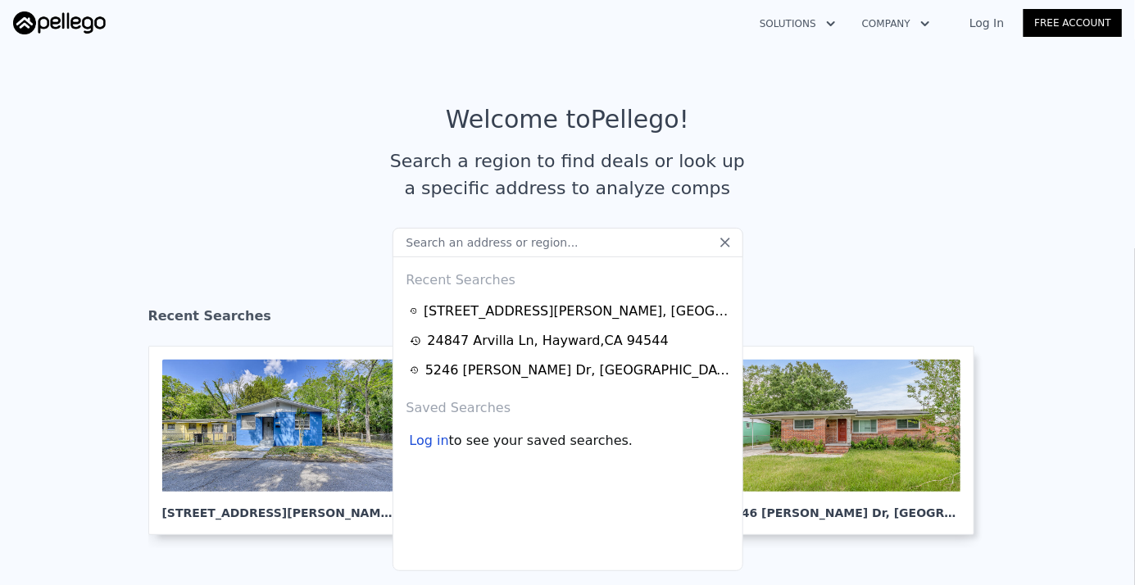
drag, startPoint x: 547, startPoint y: 247, endPoint x: 316, endPoint y: 242, distance: 232.0
click at [315, 242] on section "Welcome to Pellego ! Search a region to find deals or look up a specific addres…" at bounding box center [567, 166] width 1135 height 254
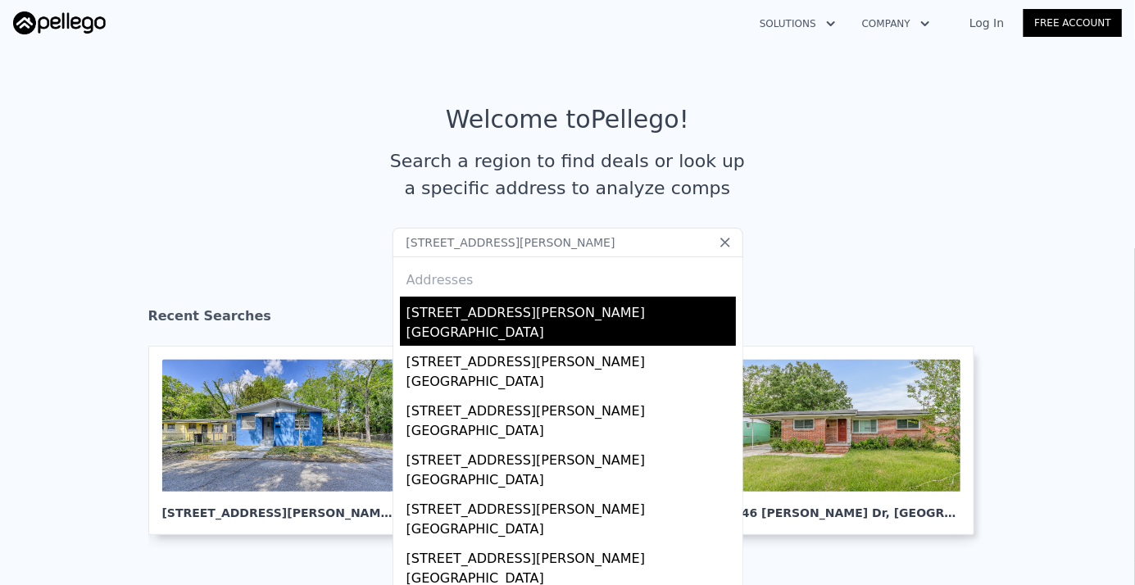
type input "[STREET_ADDRESS][PERSON_NAME]"
click at [430, 315] on div "[STREET_ADDRESS][PERSON_NAME]" at bounding box center [570, 310] width 329 height 26
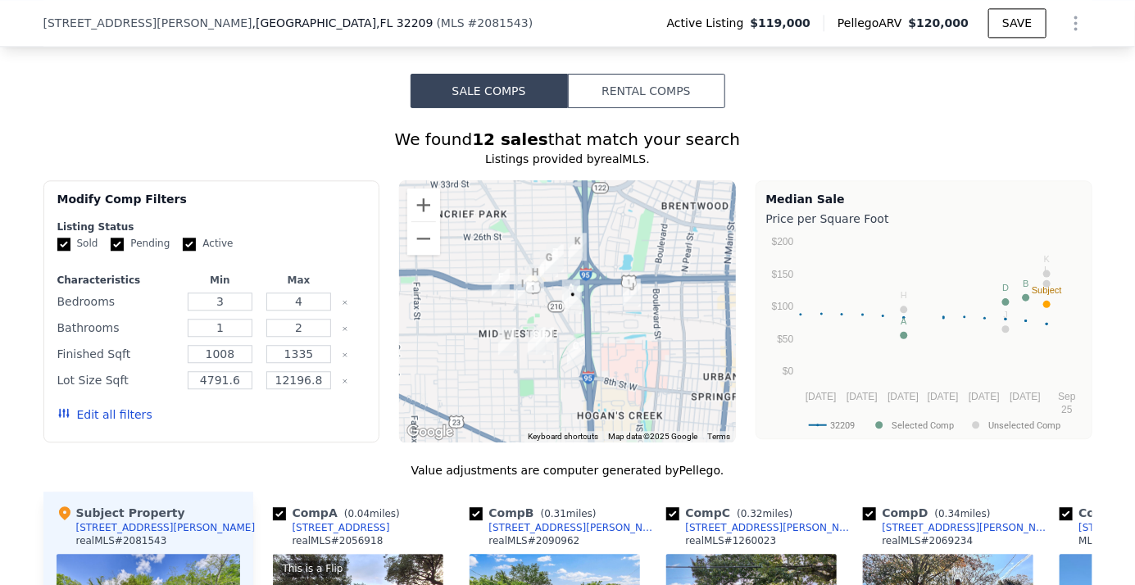
scroll to position [1633, 0]
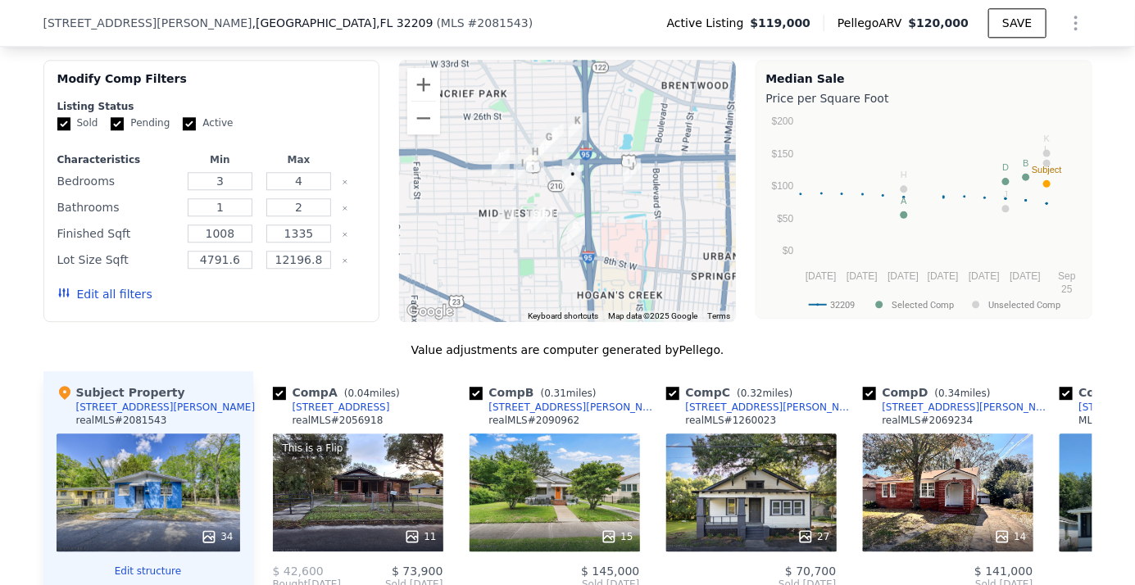
click at [61, 293] on icon "button" at bounding box center [63, 292] width 11 height 9
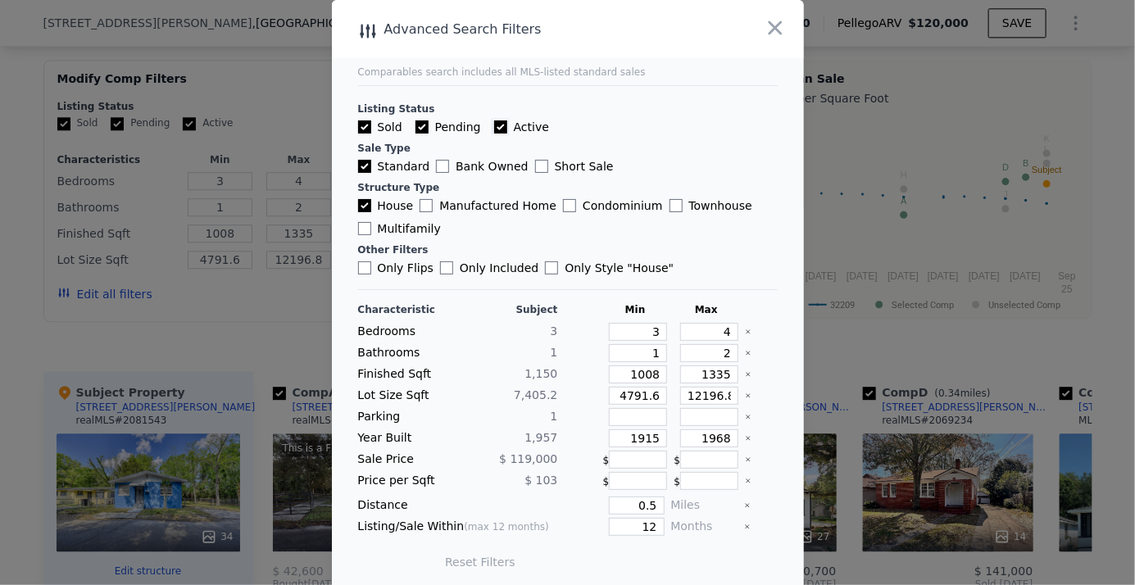
click at [494, 124] on input "Active" at bounding box center [500, 126] width 13 height 13
checkbox input "false"
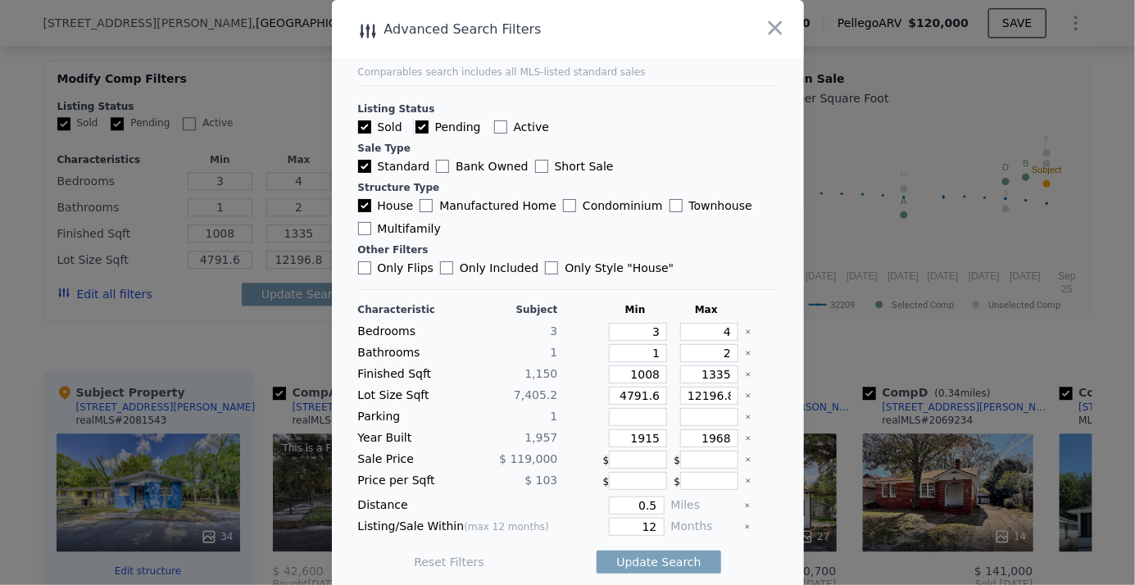
drag, startPoint x: 411, startPoint y: 123, endPoint x: 493, endPoint y: 161, distance: 89.5
click at [416, 123] on input "Pending" at bounding box center [422, 126] width 13 height 13
checkbox input "false"
drag, startPoint x: 630, startPoint y: 511, endPoint x: 641, endPoint y: 507, distance: 11.4
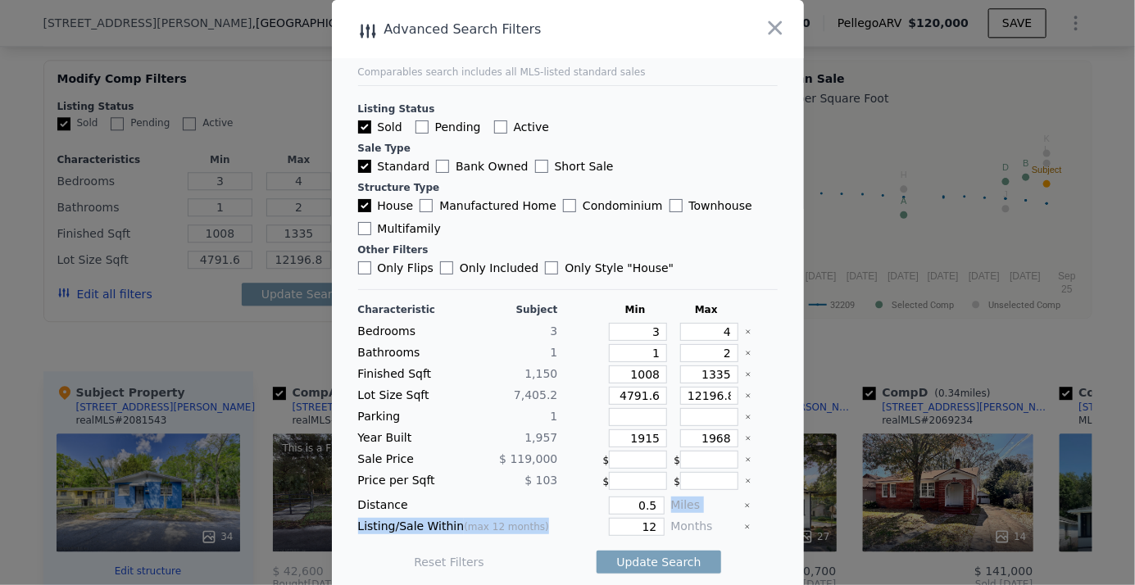
click at [644, 506] on div "Characteristic Subject Min Max Bedrooms 3 3 4 Bathrooms 1 1 2 Finished Sqft 1,1…" at bounding box center [568, 444] width 420 height 282
click at [683, 501] on div "Distance 0.5 Miles" at bounding box center [568, 506] width 420 height 18
type input "1"
click at [758, 231] on div "House Manufactured Home Condominium Townhouse Multifamily" at bounding box center [568, 217] width 420 height 39
drag, startPoint x: 662, startPoint y: 517, endPoint x: 718, endPoint y: 515, distance: 55.8
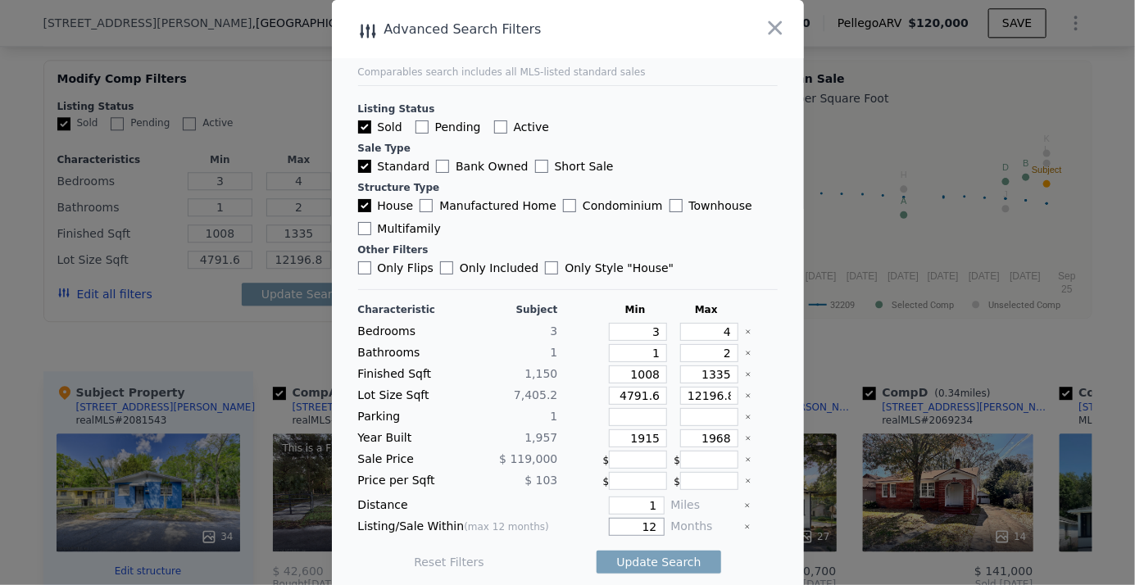
click at [718, 518] on div "Listing/Sale Within (max 12 months) 12 Months" at bounding box center [568, 527] width 420 height 18
type input "1"
type input "6"
drag, startPoint x: 630, startPoint y: 329, endPoint x: 655, endPoint y: 329, distance: 24.6
click at [655, 329] on div "Bedrooms 3 3 4" at bounding box center [568, 332] width 420 height 18
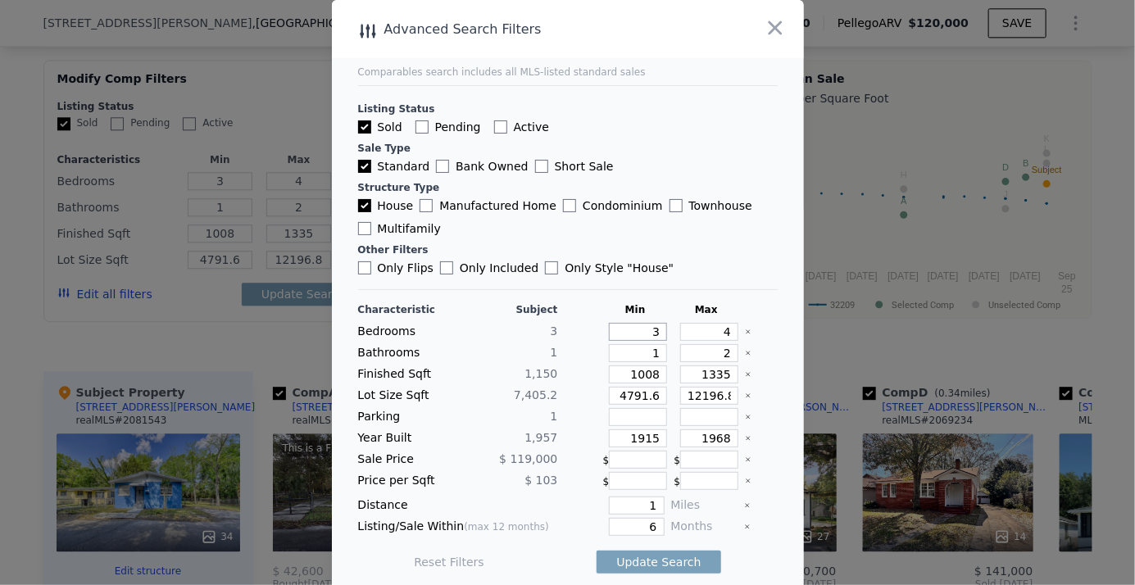
type input "2"
click at [729, 238] on div "Listing Status Sold Pending Active Sale Type Standard Bank Owned Short Sale Str…" at bounding box center [568, 180] width 420 height 191
drag, startPoint x: 620, startPoint y: 373, endPoint x: 656, endPoint y: 368, distance: 36.4
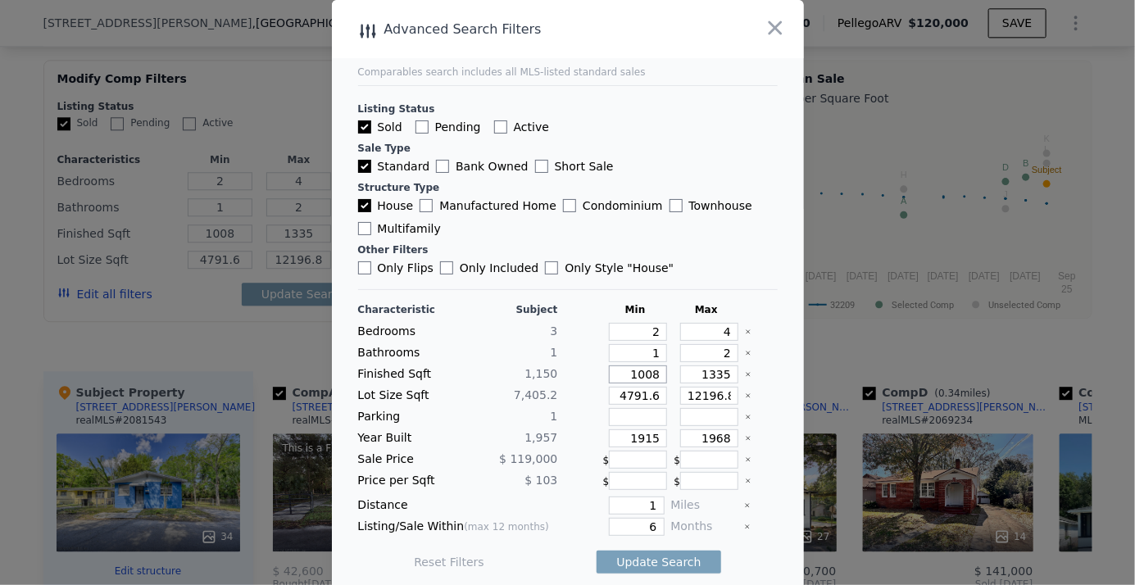
click at [656, 368] on div "Finished Sqft 1,150 1008 1335" at bounding box center [568, 375] width 420 height 18
type input "9"
type input "90"
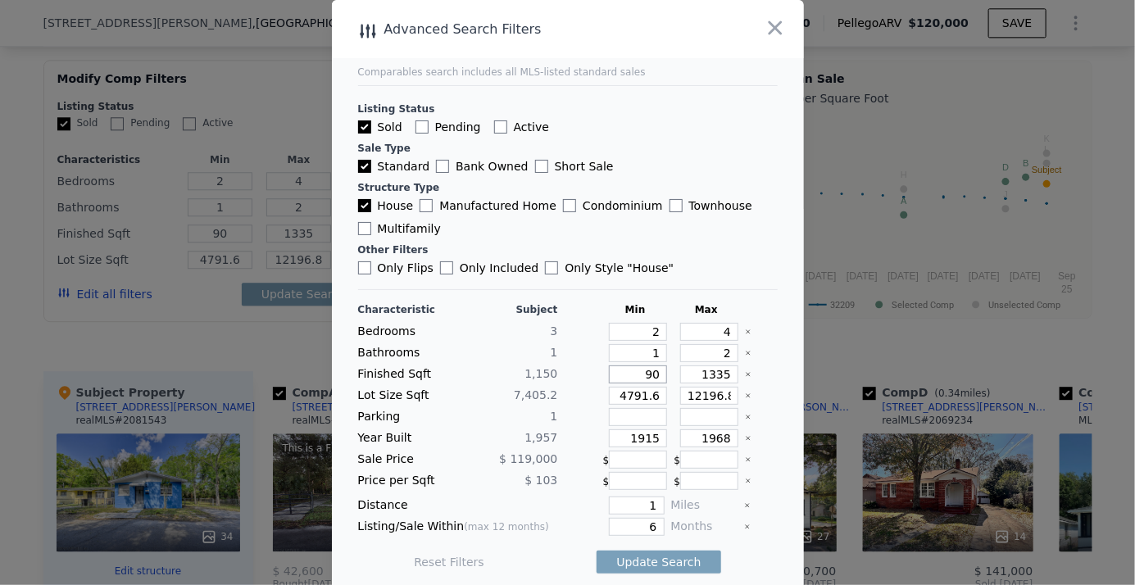
type input "900"
click at [672, 393] on div "Lot Size Sqft 7,405.2 4791.6 12196.8" at bounding box center [568, 396] width 420 height 18
click at [624, 438] on input "1915" at bounding box center [638, 438] width 58 height 18
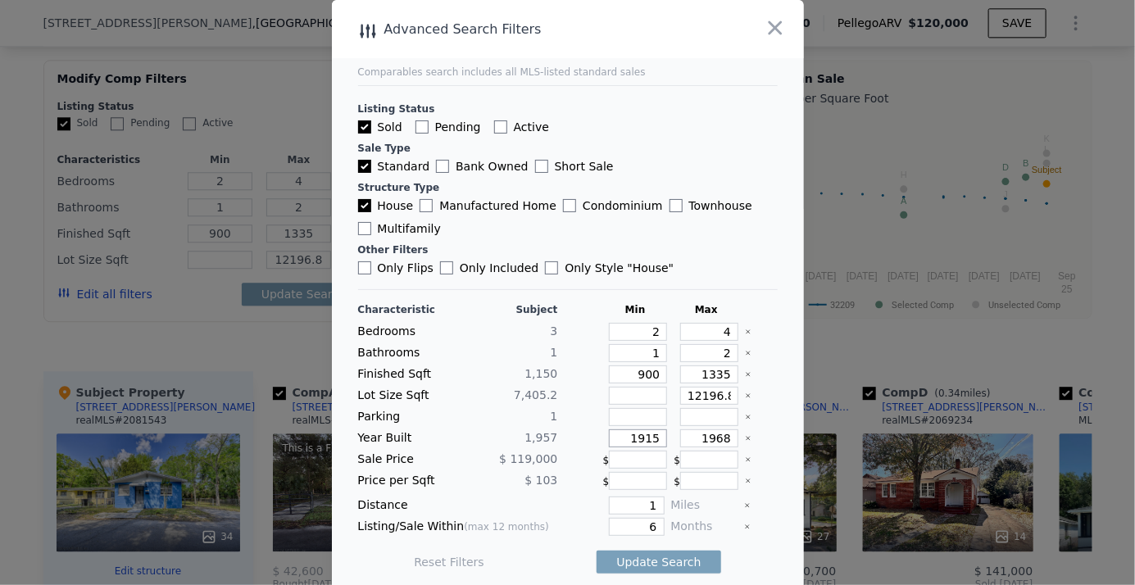
drag, startPoint x: 620, startPoint y: 438, endPoint x: 681, endPoint y: 431, distance: 61.0
click at [681, 431] on div "Year Built 1,957 1915 1968" at bounding box center [568, 438] width 420 height 18
click at [669, 552] on button "Update Search" at bounding box center [659, 562] width 124 height 23
click at [730, 238] on div "Listing Status Sold Pending Active Sale Type Standard Bank Owned Short Sale Str…" at bounding box center [568, 180] width 420 height 191
drag, startPoint x: 706, startPoint y: 393, endPoint x: 743, endPoint y: 386, distance: 37.6
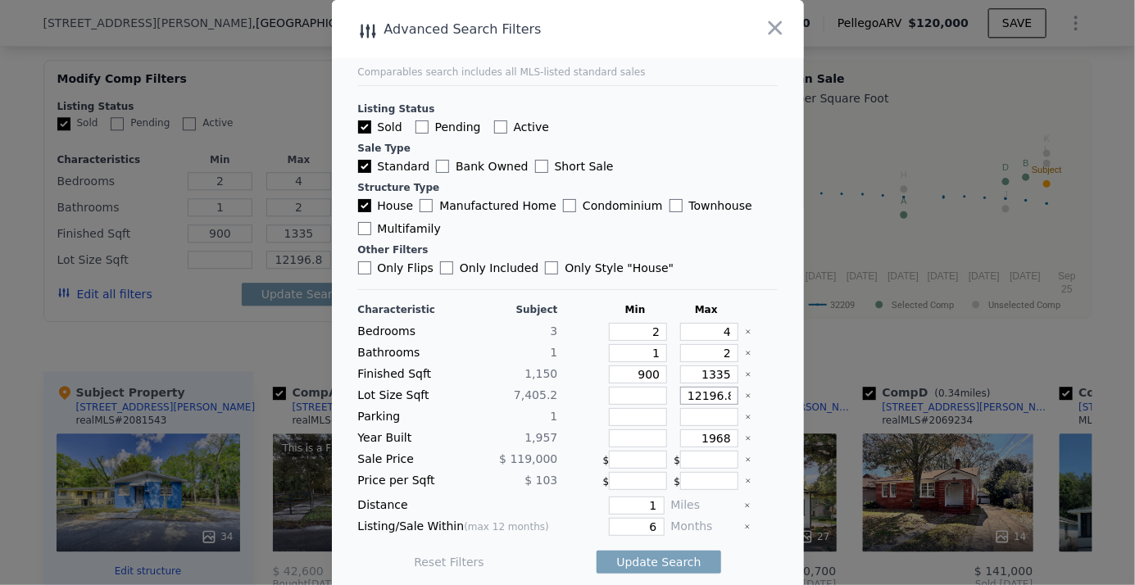
click at [743, 387] on div "Lot Size Sqft 7,405.2 12196.8" at bounding box center [568, 396] width 420 height 18
type input "12196"
drag, startPoint x: 690, startPoint y: 393, endPoint x: 736, endPoint y: 388, distance: 46.2
click at [733, 388] on div "Lot Size Sqft 7,405.2 12196" at bounding box center [568, 396] width 420 height 18
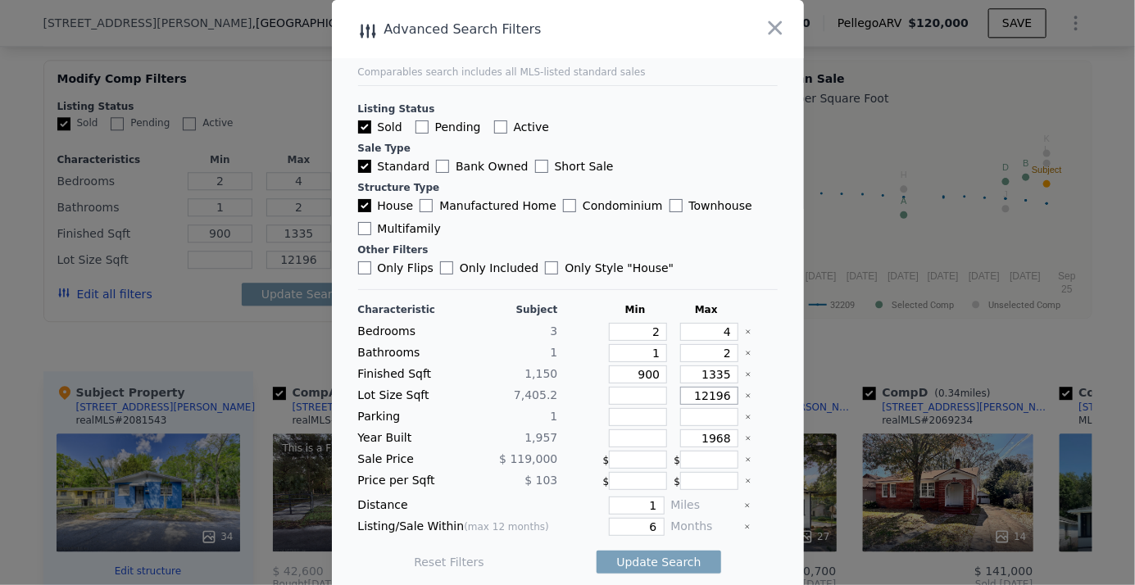
type input "11"
type input "1"
type input "10"
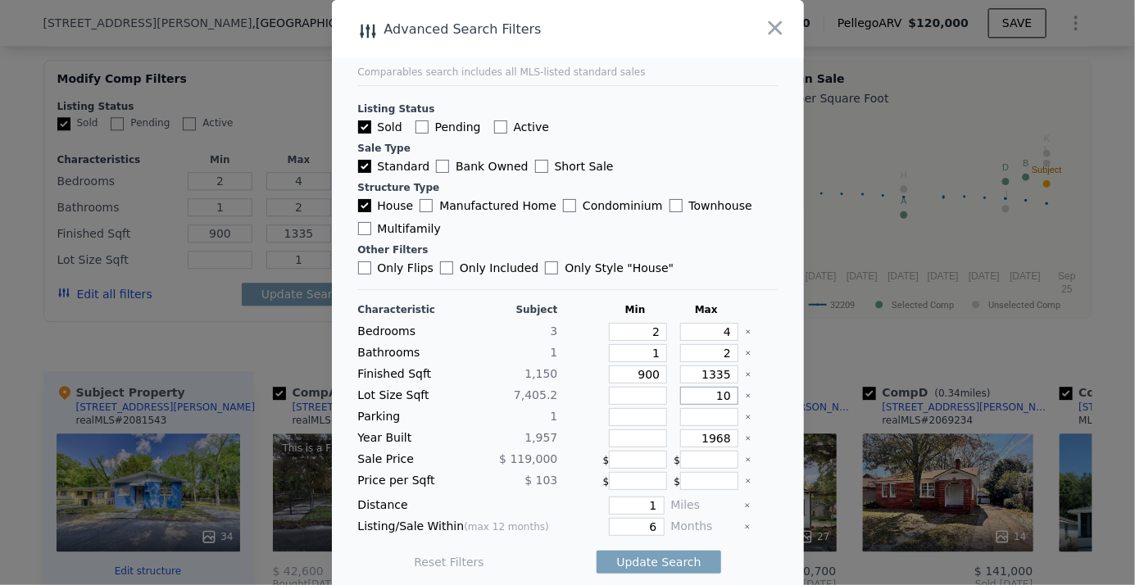
type input "10"
type input "100"
type input "1000"
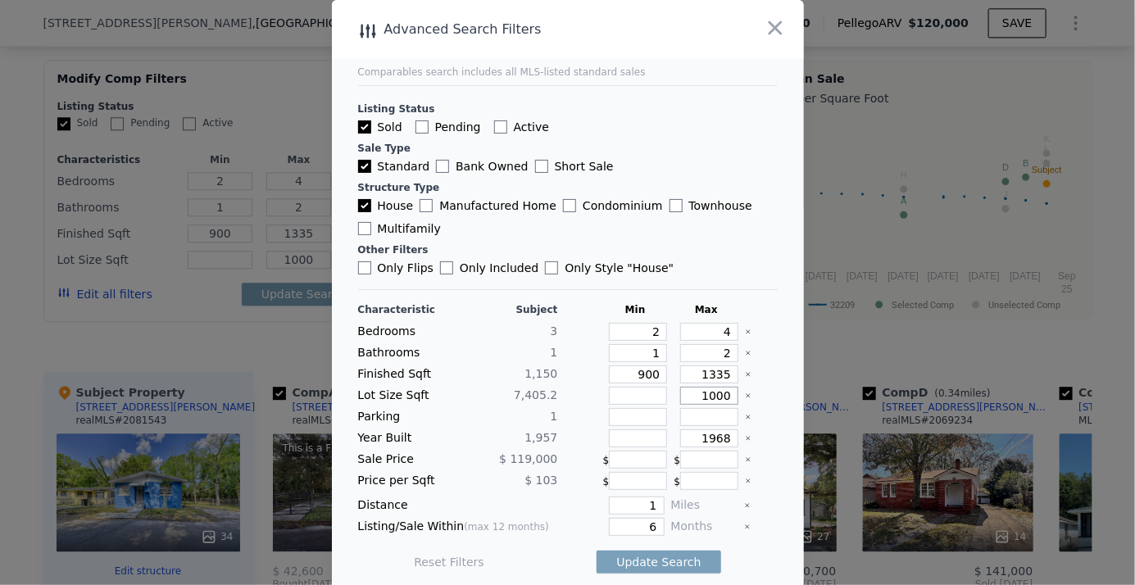
type input "10000"
click at [631, 556] on button "Update Search" at bounding box center [659, 562] width 124 height 23
checkbox input "false"
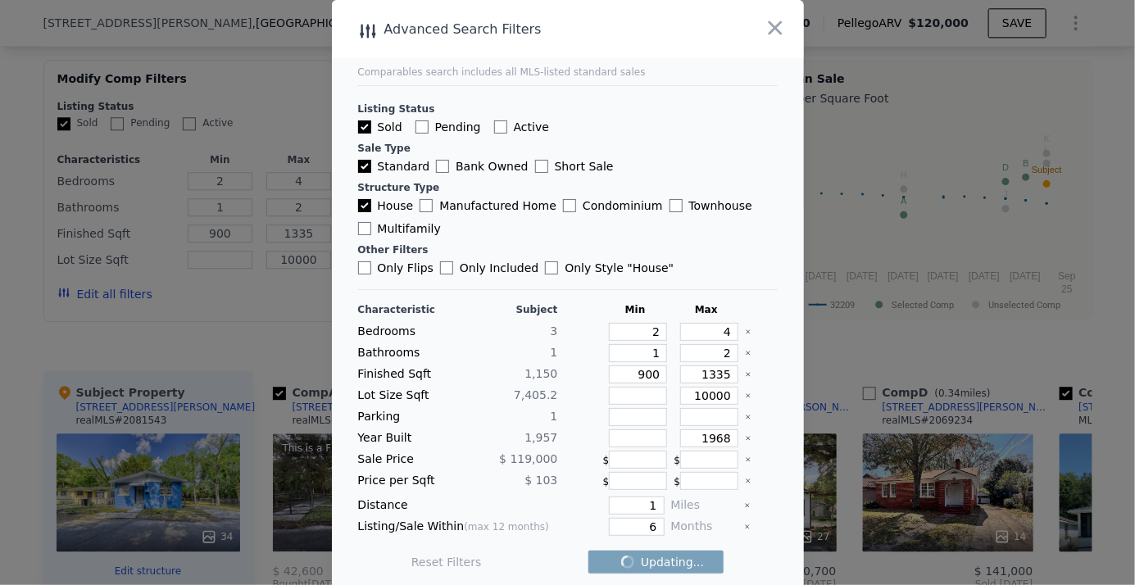
checkbox input "false"
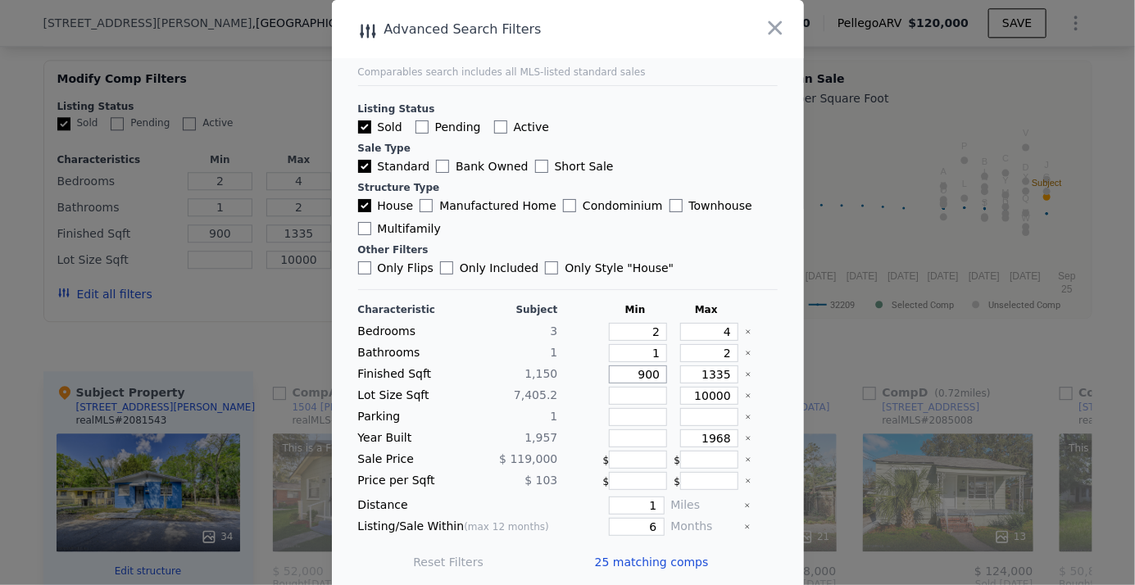
click at [676, 372] on div "Finished Sqft 1,150 900 1335" at bounding box center [568, 375] width 420 height 18
drag, startPoint x: 703, startPoint y: 372, endPoint x: 724, endPoint y: 370, distance: 21.4
click at [726, 370] on div "Finished Sqft 1,150 900 1335" at bounding box center [568, 375] width 420 height 18
type input "130"
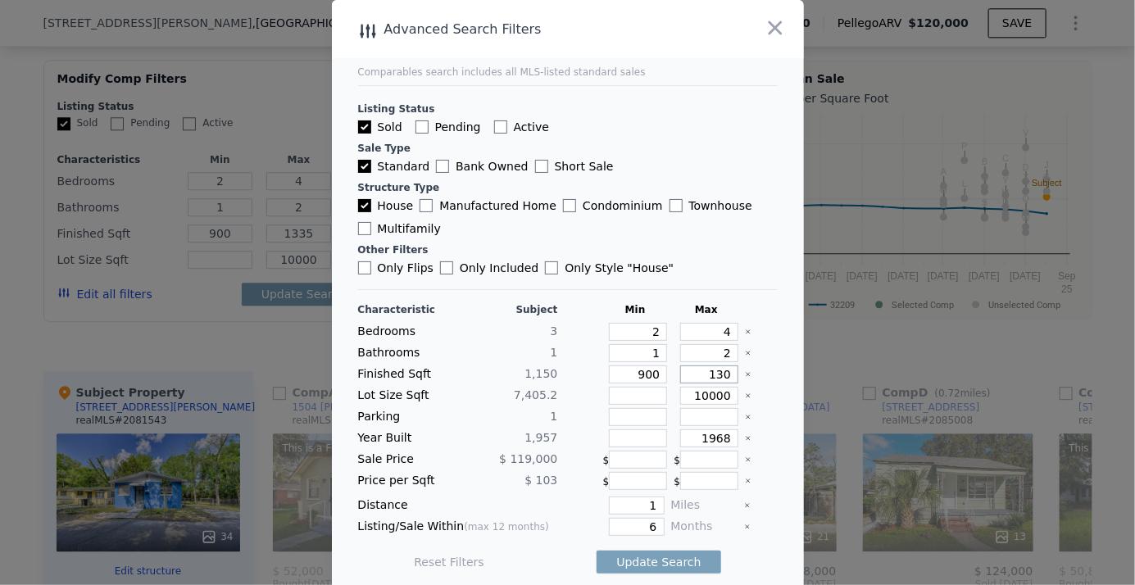
type input "130"
type input "1300"
drag, startPoint x: 686, startPoint y: 394, endPoint x: 763, endPoint y: 381, distance: 78.1
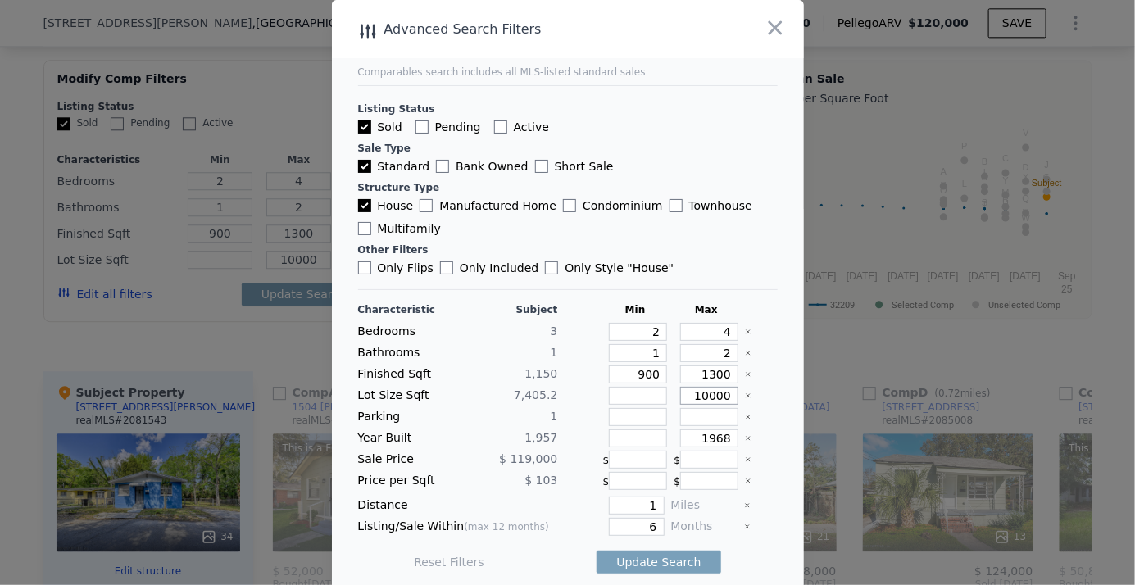
click at [767, 382] on main "Comparables search includes all MLS-listed standard sales Listing Status Sold P…" at bounding box center [568, 294] width 472 height 588
type input "9"
type input "90"
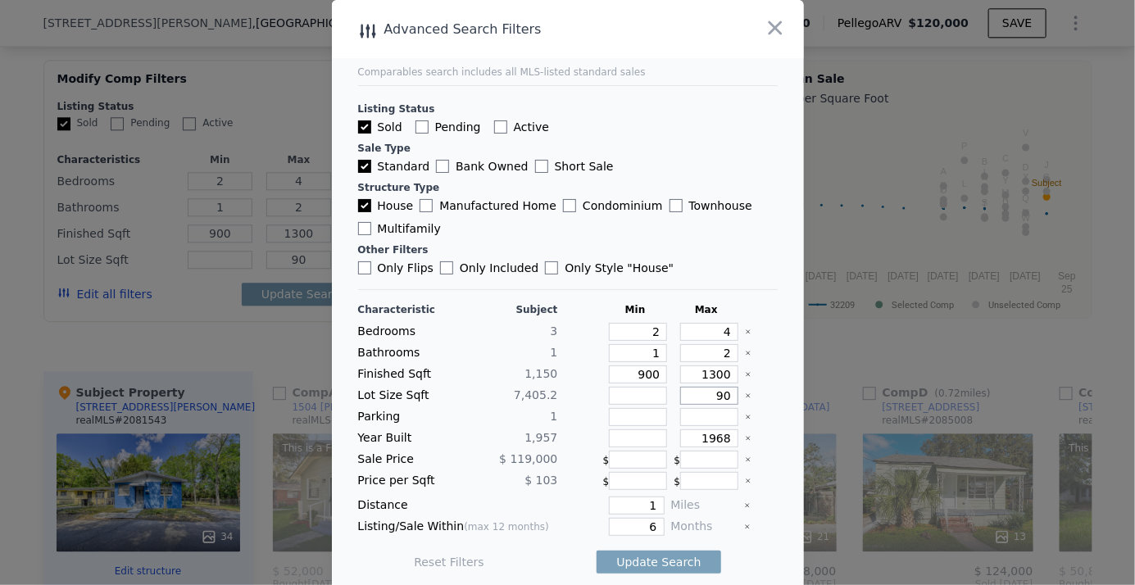
type input "900"
type input "9000"
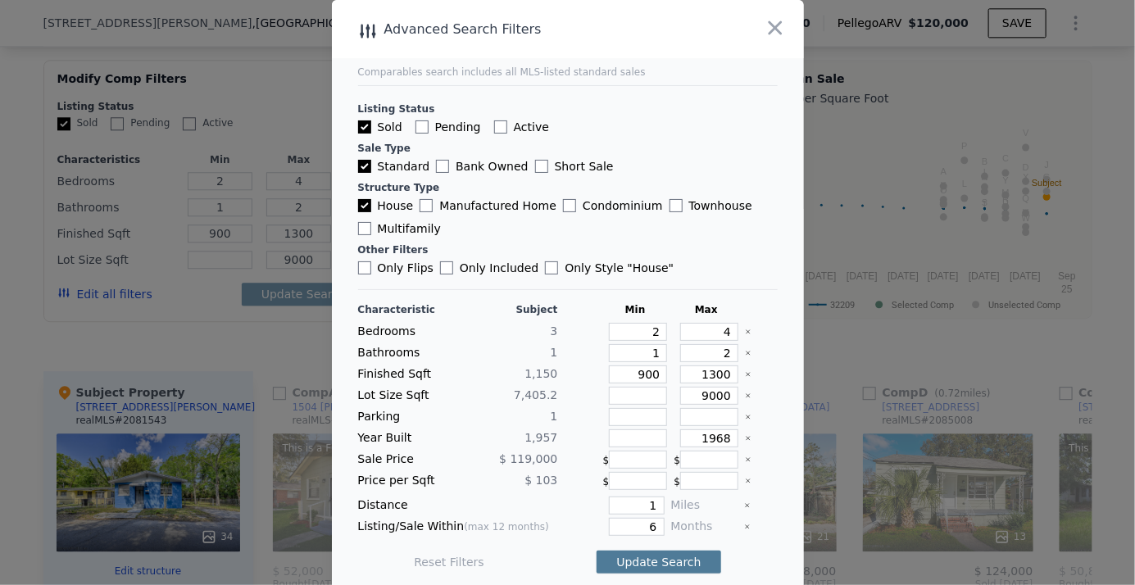
click at [653, 555] on button "Update Search" at bounding box center [659, 562] width 124 height 23
drag, startPoint x: 361, startPoint y: 266, endPoint x: 638, endPoint y: 358, distance: 291.0
click at [362, 266] on input "Only Flips" at bounding box center [364, 267] width 13 height 13
checkbox input "true"
click at [655, 551] on button "Update Search" at bounding box center [659, 562] width 124 height 23
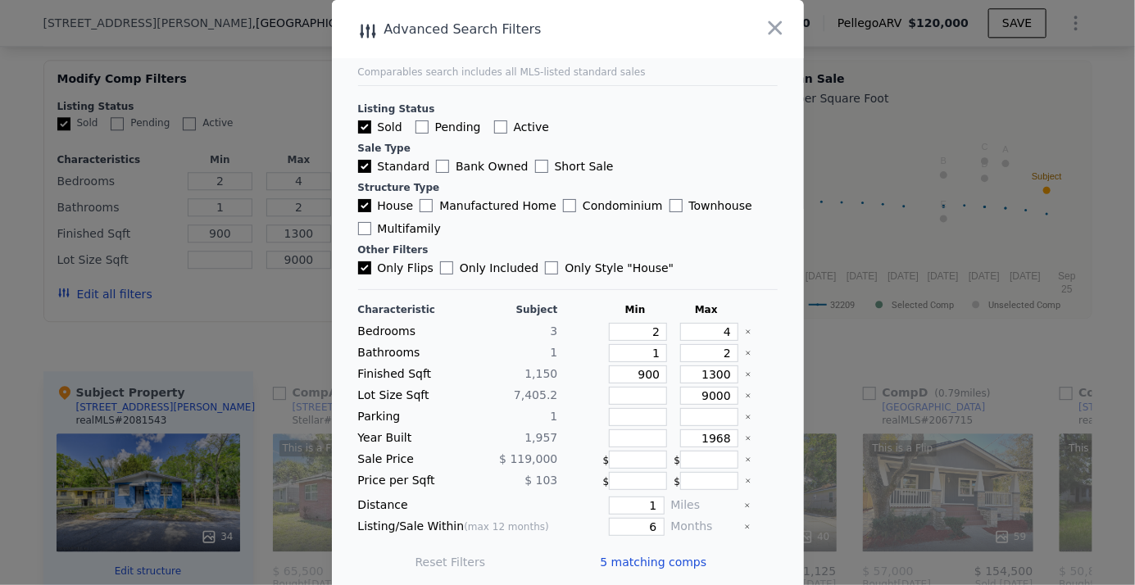
click at [637, 556] on span "5 matching comps" at bounding box center [654, 562] width 107 height 16
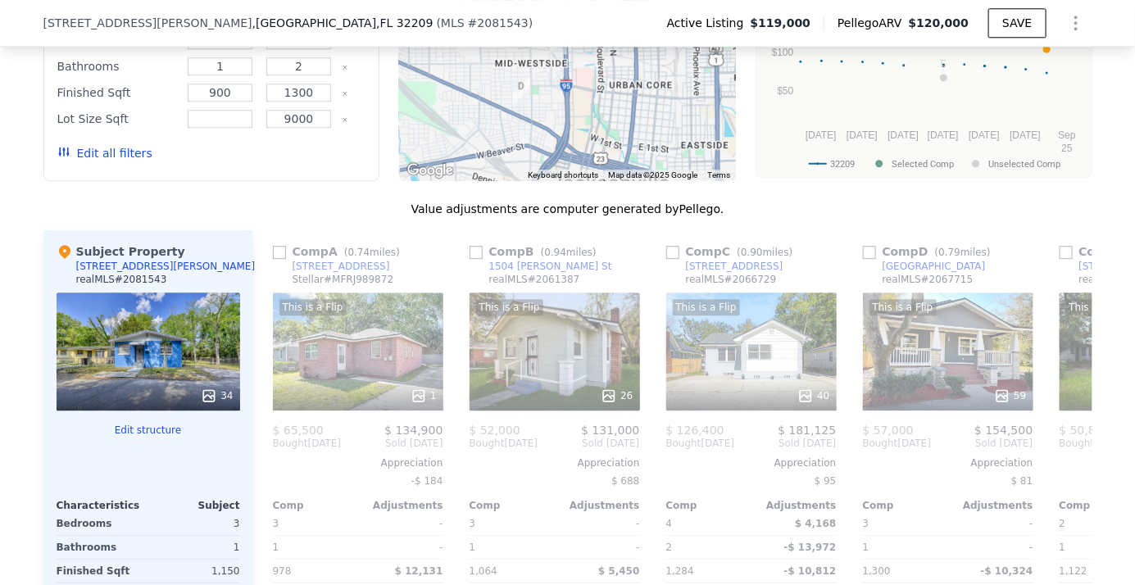
scroll to position [1782, 0]
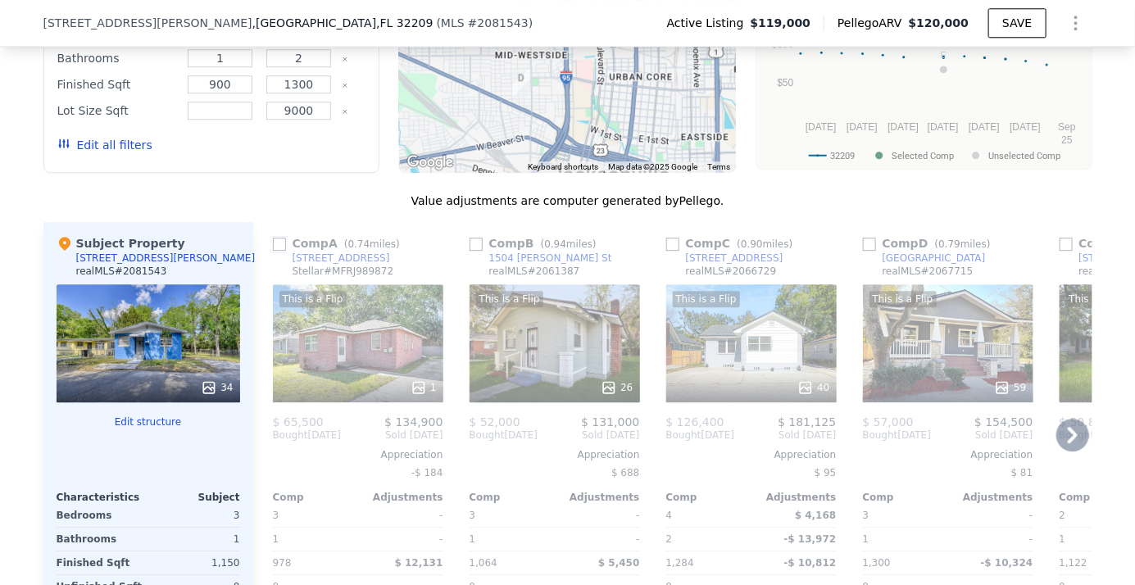
click at [276, 246] on input "checkbox" at bounding box center [279, 244] width 13 height 13
checkbox input "true"
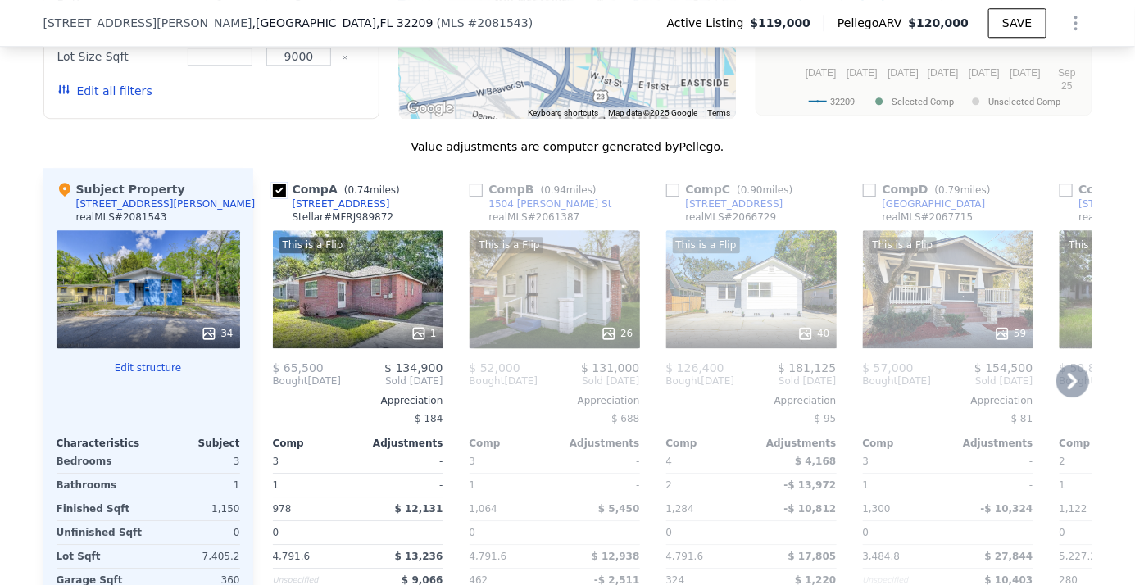
scroll to position [1856, 0]
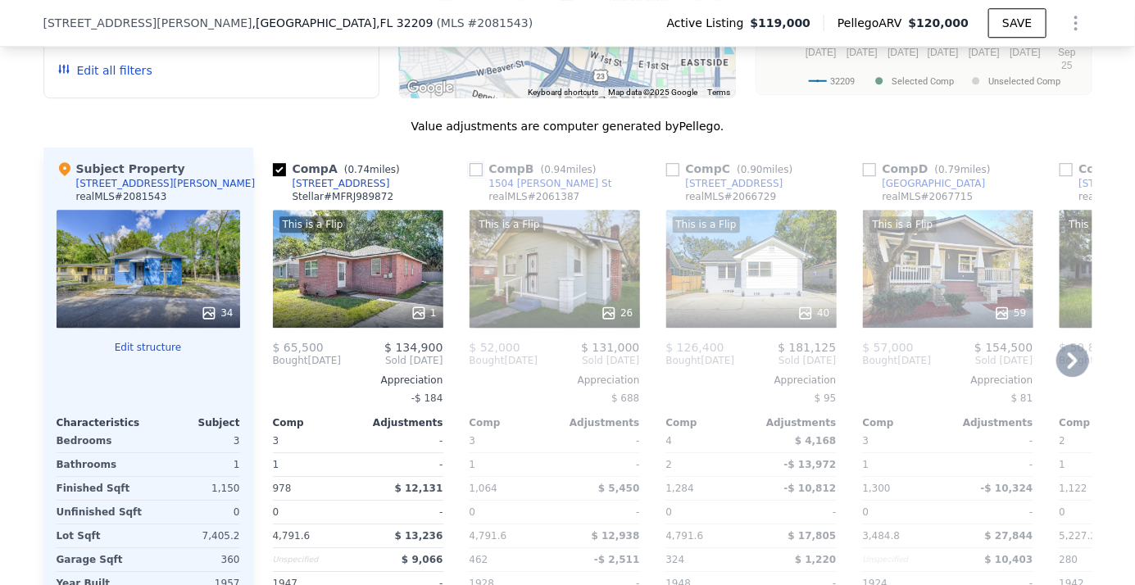
drag, startPoint x: 470, startPoint y: 175, endPoint x: 500, endPoint y: 184, distance: 30.6
click at [470, 175] on input "checkbox" at bounding box center [476, 169] width 13 height 13
checkbox input "true"
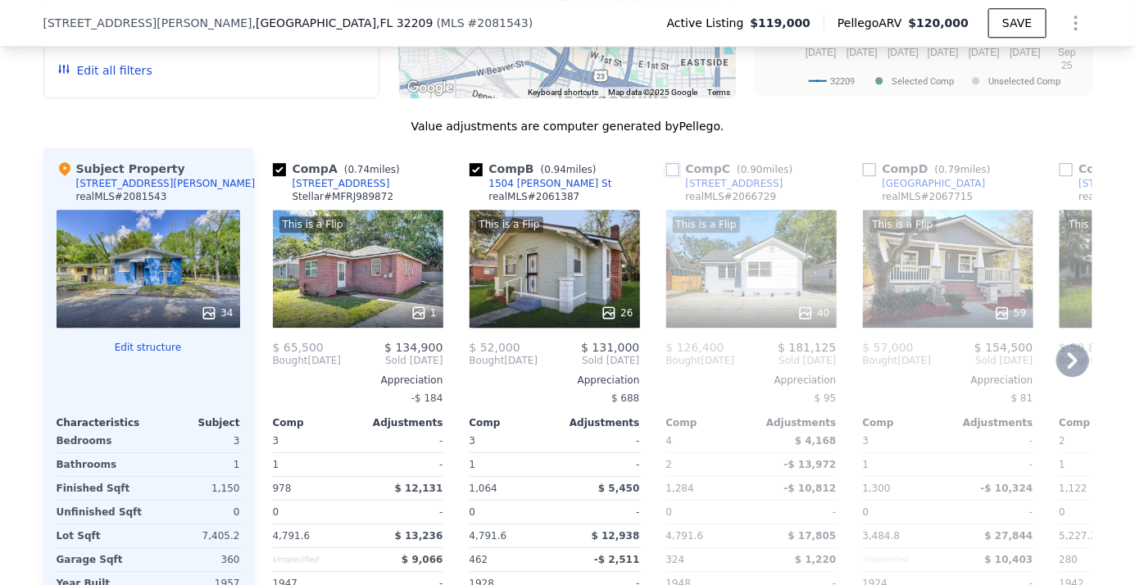
click at [672, 170] on input "checkbox" at bounding box center [672, 169] width 13 height 13
checkbox input "true"
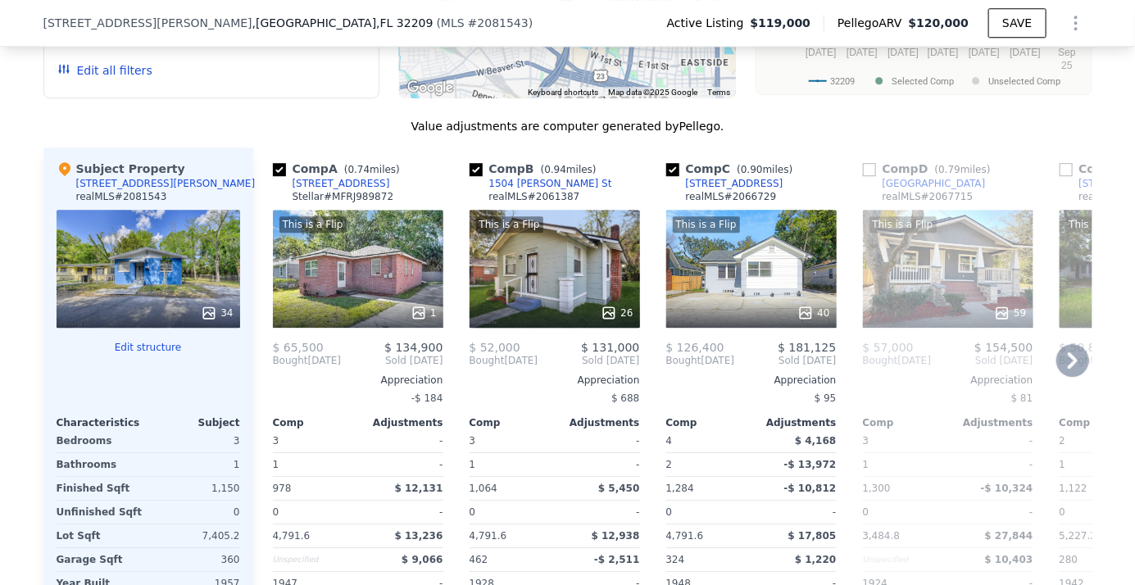
click at [1074, 366] on icon at bounding box center [1072, 360] width 33 height 33
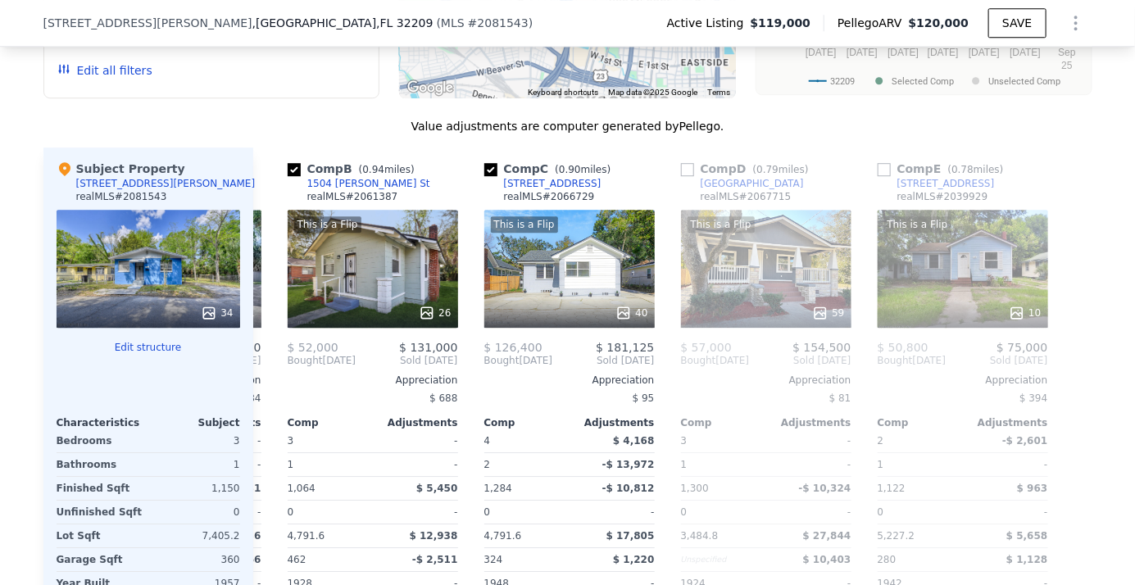
scroll to position [0, 184]
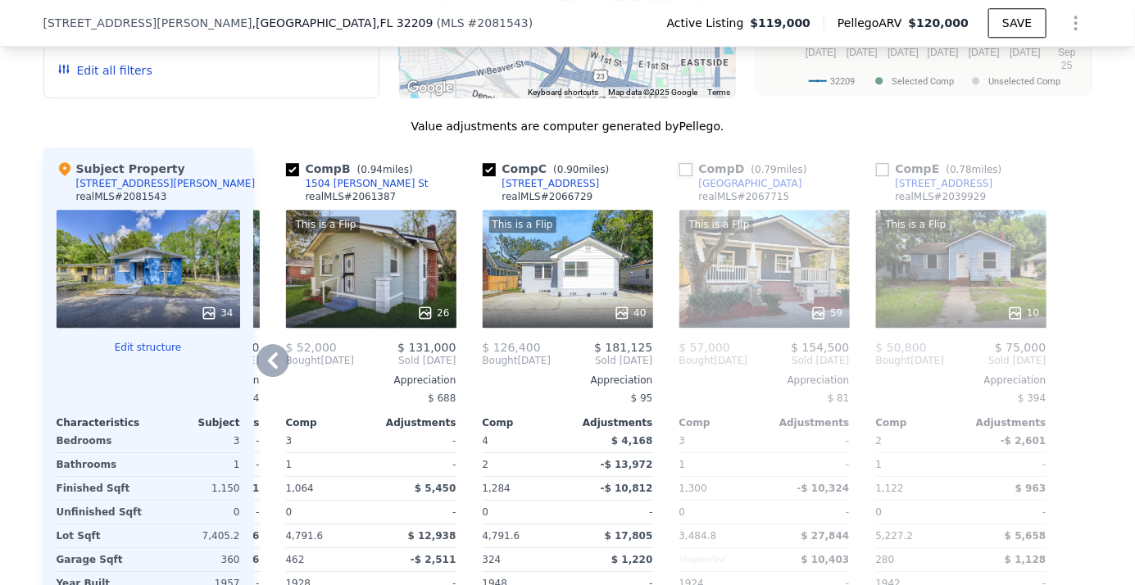
click at [683, 172] on input "checkbox" at bounding box center [685, 169] width 13 height 13
checkbox input "true"
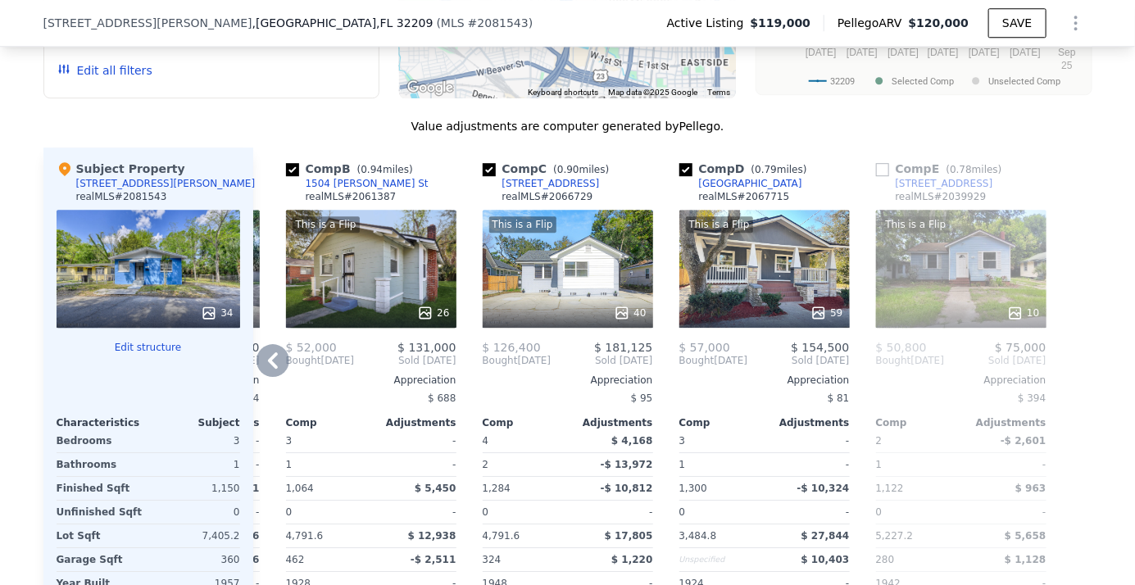
click at [261, 358] on icon at bounding box center [273, 360] width 33 height 33
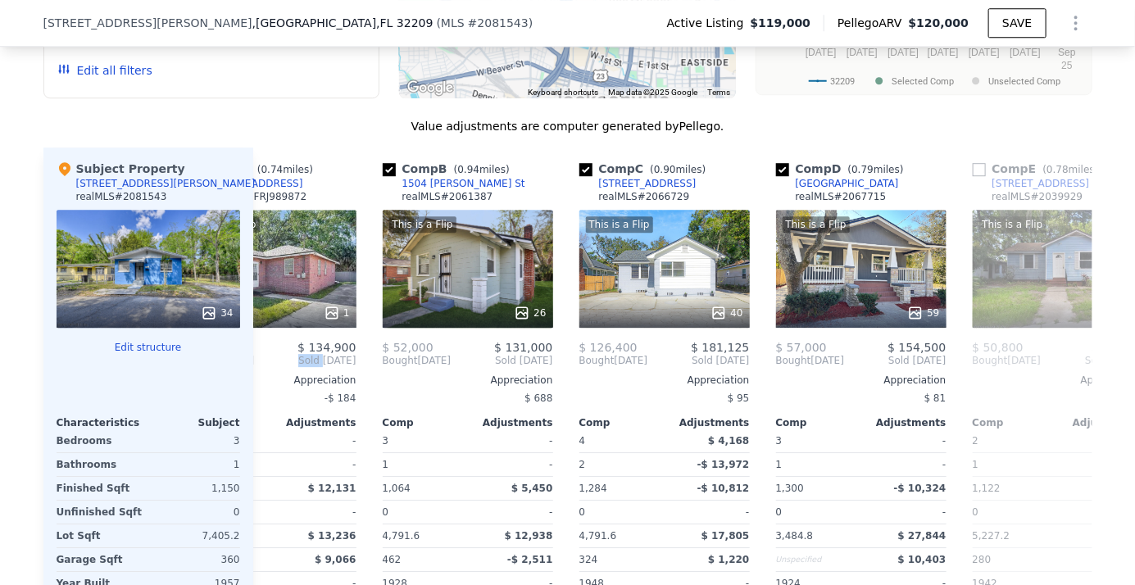
scroll to position [0, 17]
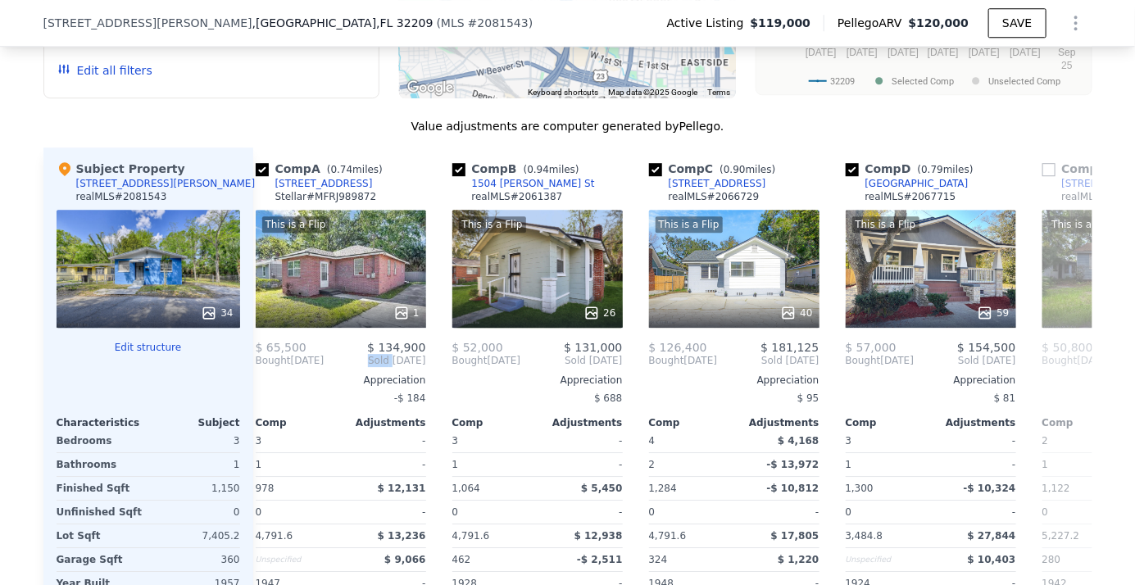
click at [261, 358] on div "Bought Jul 2024 Sold Jun 2025" at bounding box center [341, 360] width 170 height 13
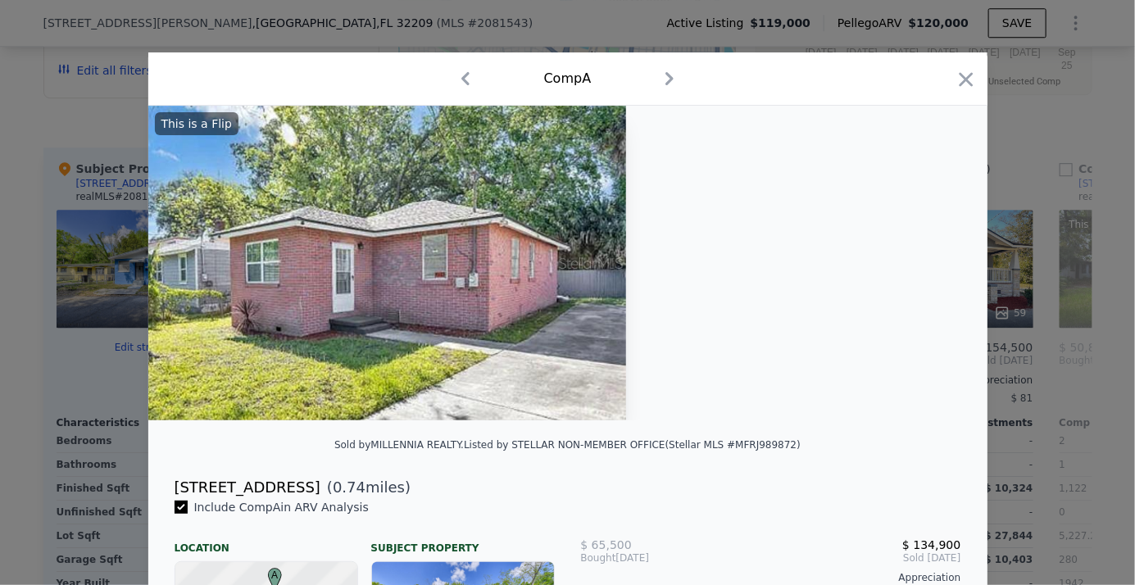
click at [261, 358] on img at bounding box center [387, 263] width 479 height 315
click at [666, 75] on icon "button" at bounding box center [670, 78] width 8 height 13
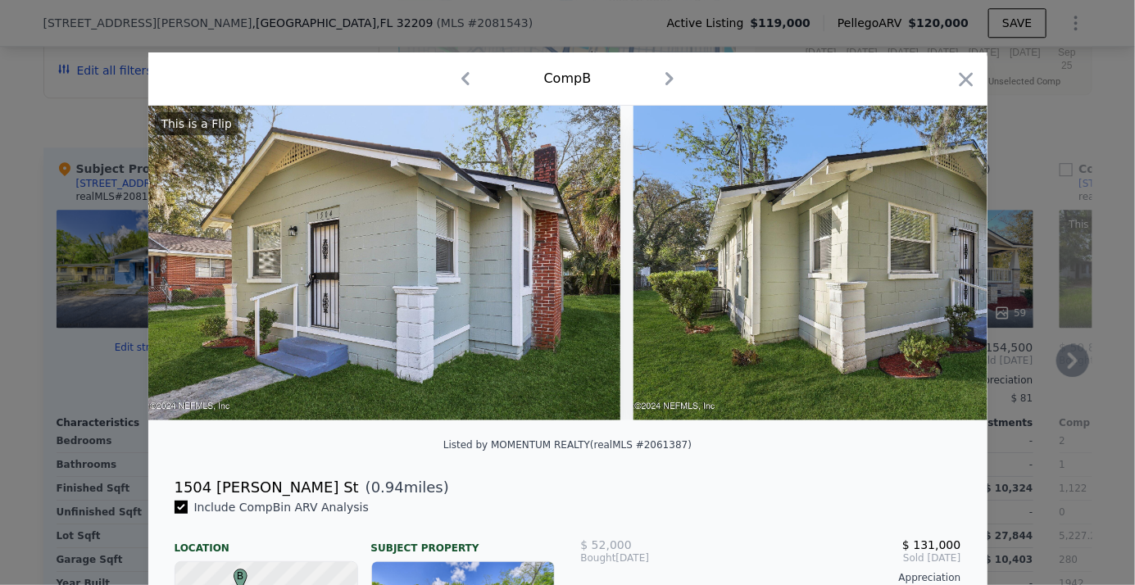
click at [666, 74] on icon "button" at bounding box center [670, 78] width 8 height 13
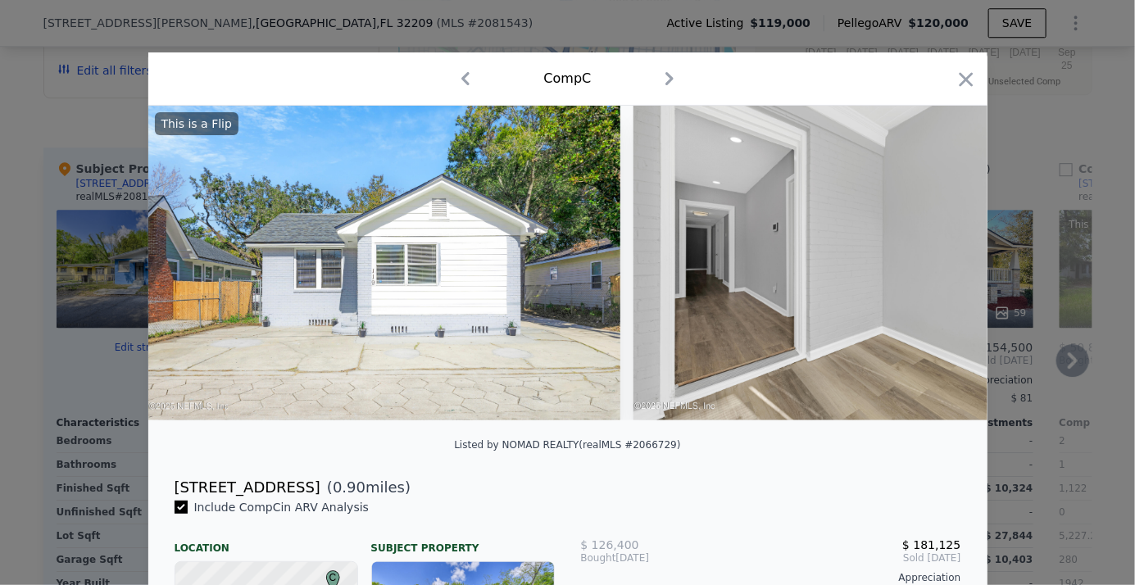
click at [659, 71] on icon "button" at bounding box center [669, 79] width 26 height 26
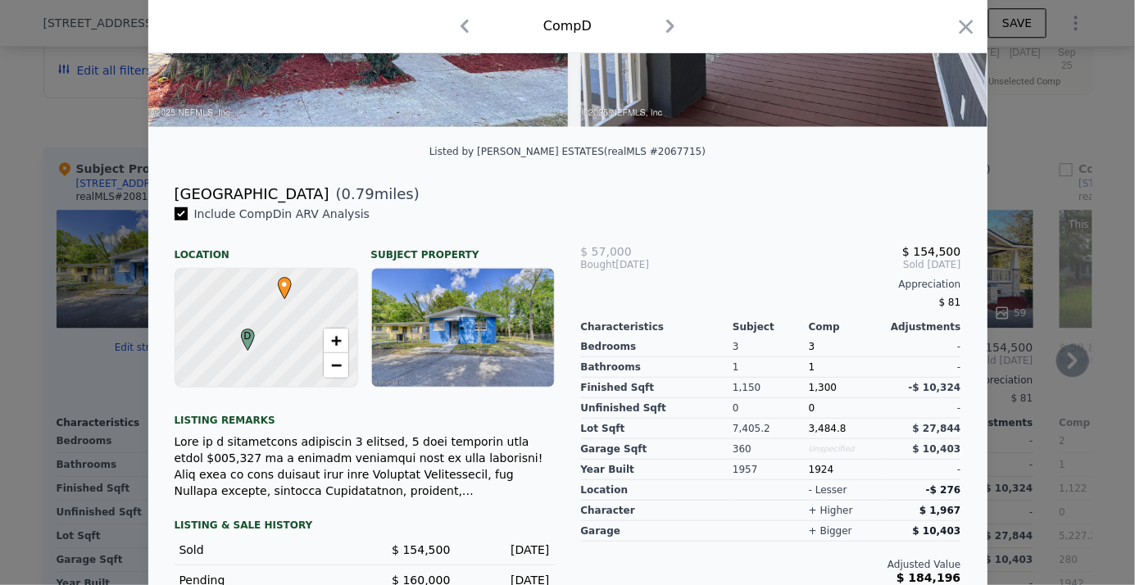
scroll to position [144, 0]
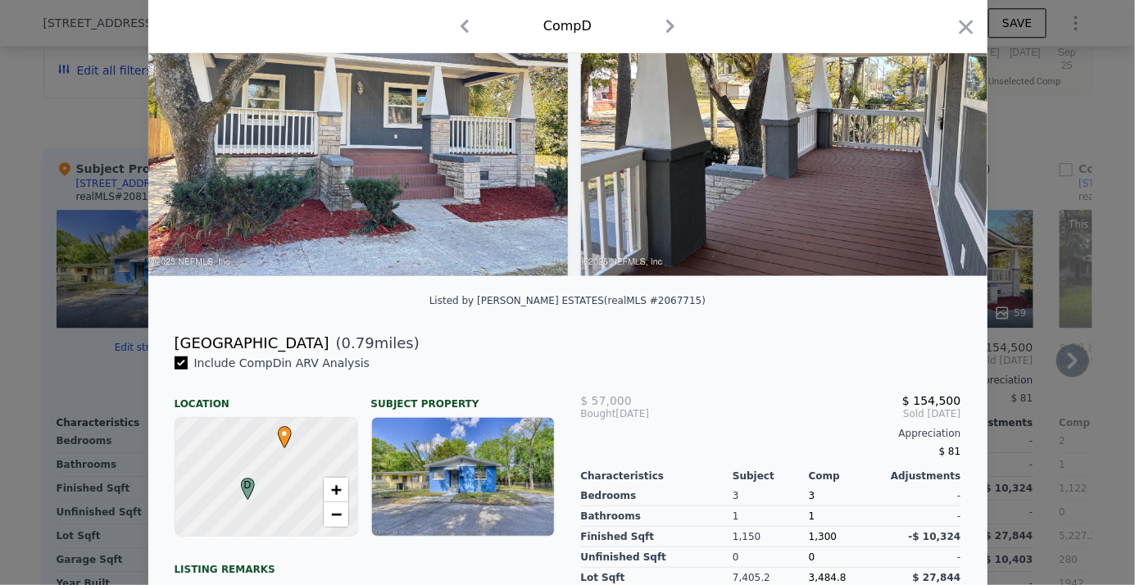
click at [461, 28] on icon "button" at bounding box center [465, 26] width 26 height 26
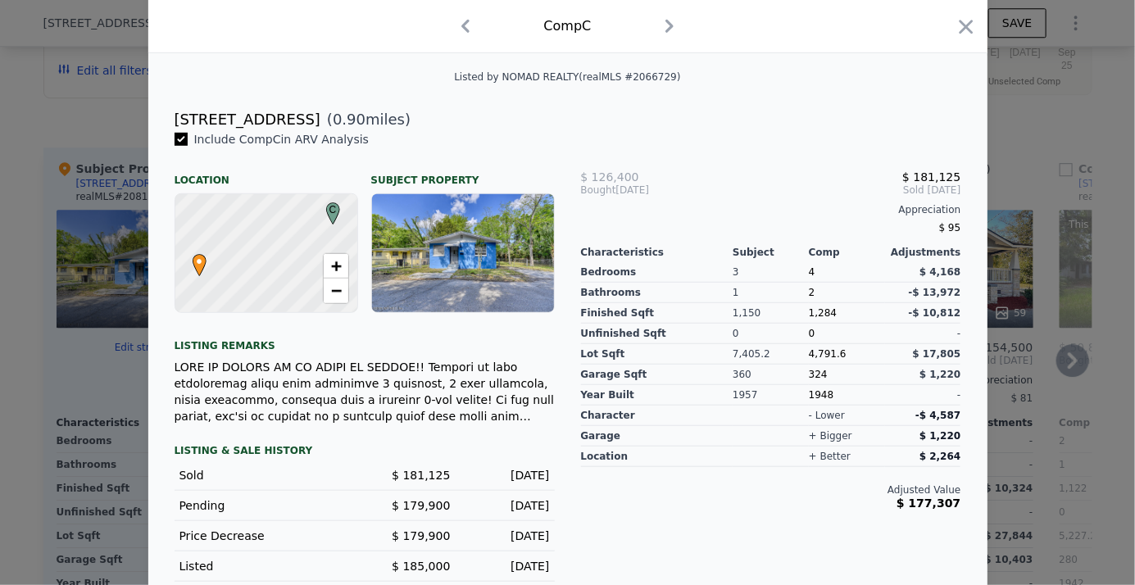
scroll to position [219, 0]
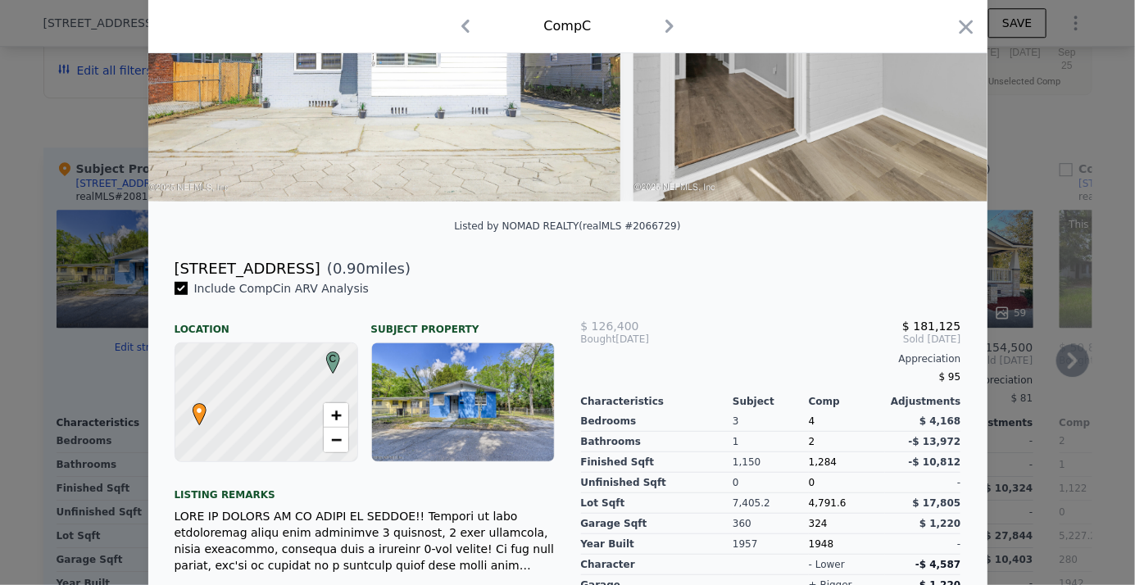
click at [461, 23] on icon "button" at bounding box center [465, 26] width 8 height 13
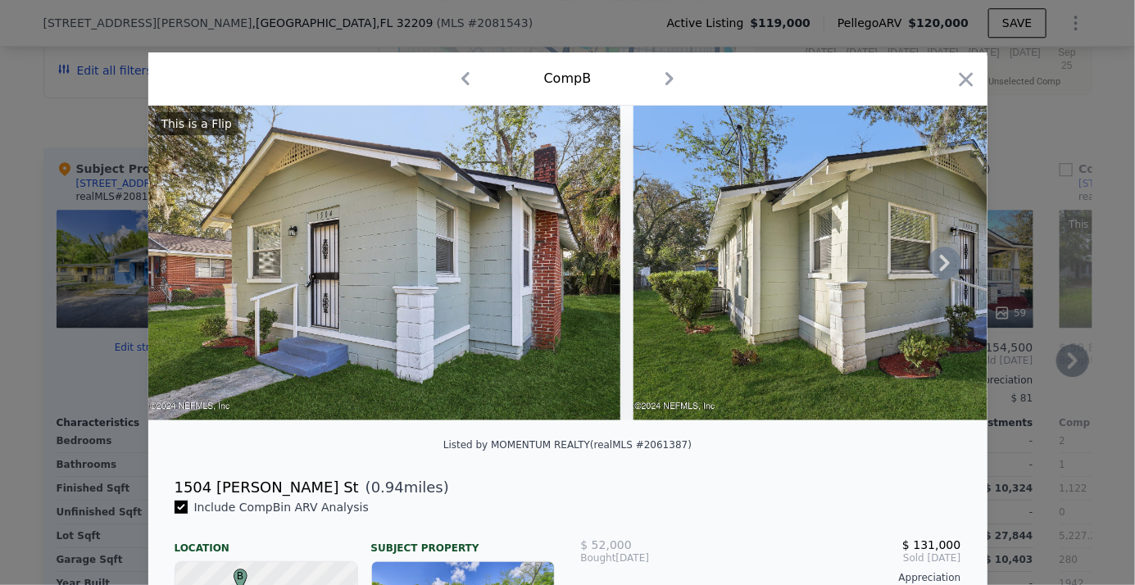
click at [936, 265] on icon at bounding box center [945, 263] width 33 height 33
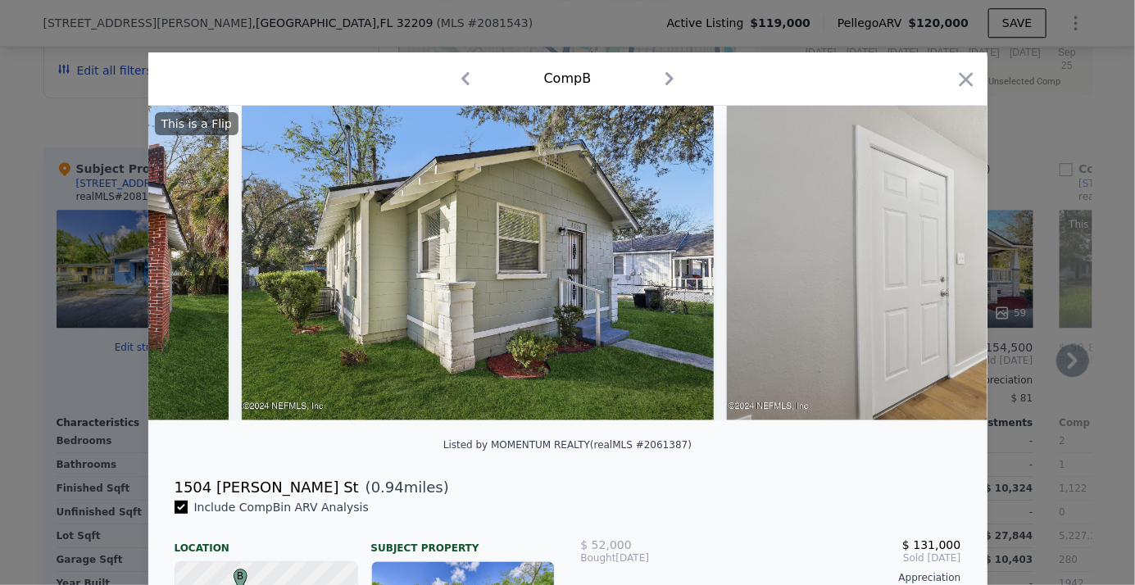
scroll to position [0, 393]
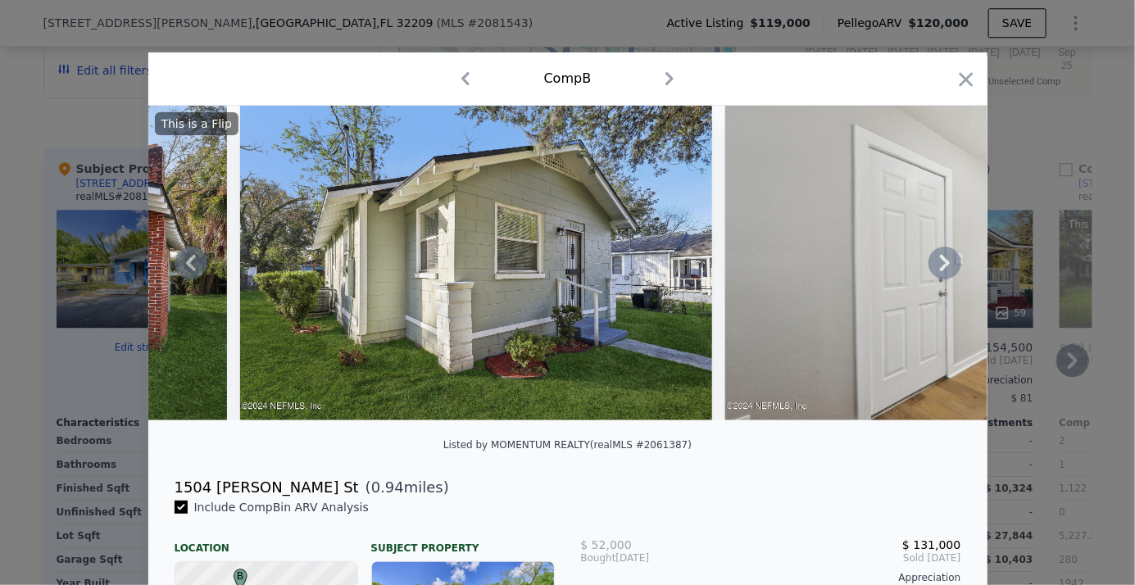
click at [933, 267] on icon at bounding box center [945, 263] width 33 height 33
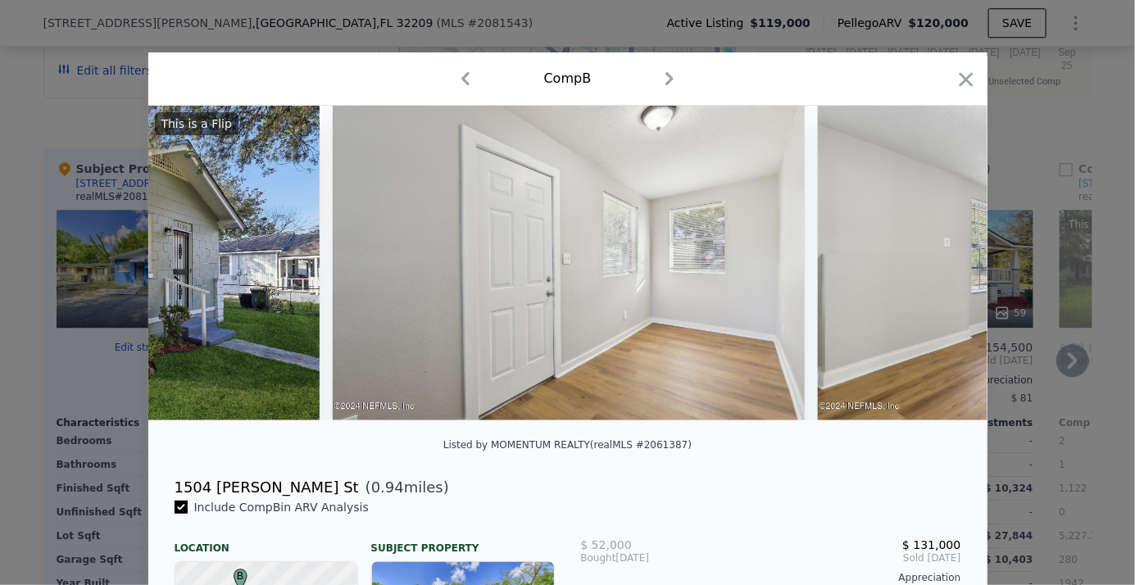
scroll to position [0, 787]
click at [940, 266] on icon at bounding box center [945, 263] width 10 height 16
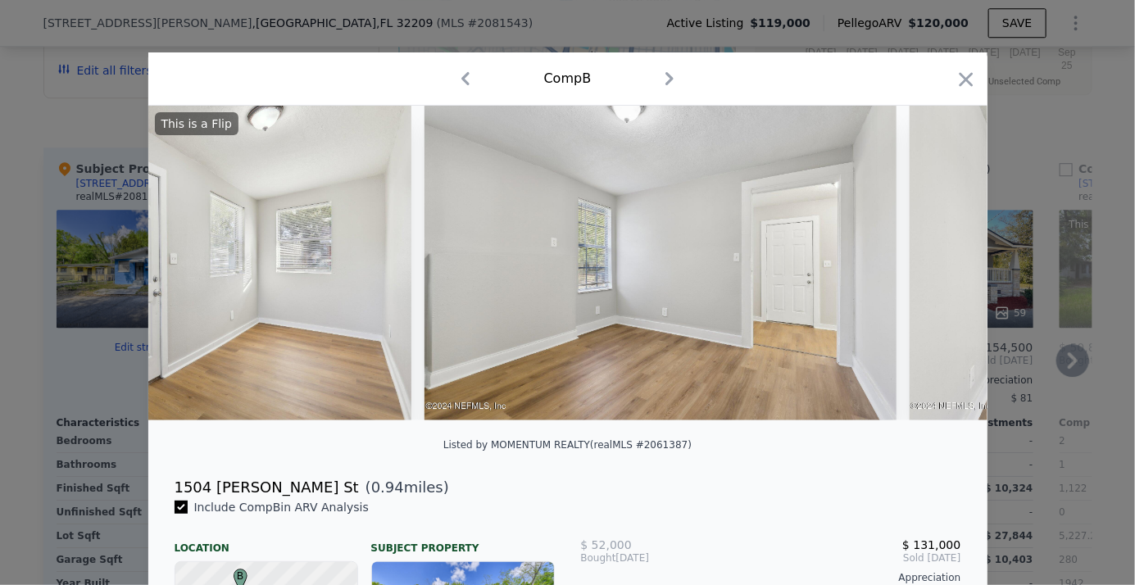
scroll to position [0, 1180]
click at [940, 265] on icon at bounding box center [945, 263] width 10 height 16
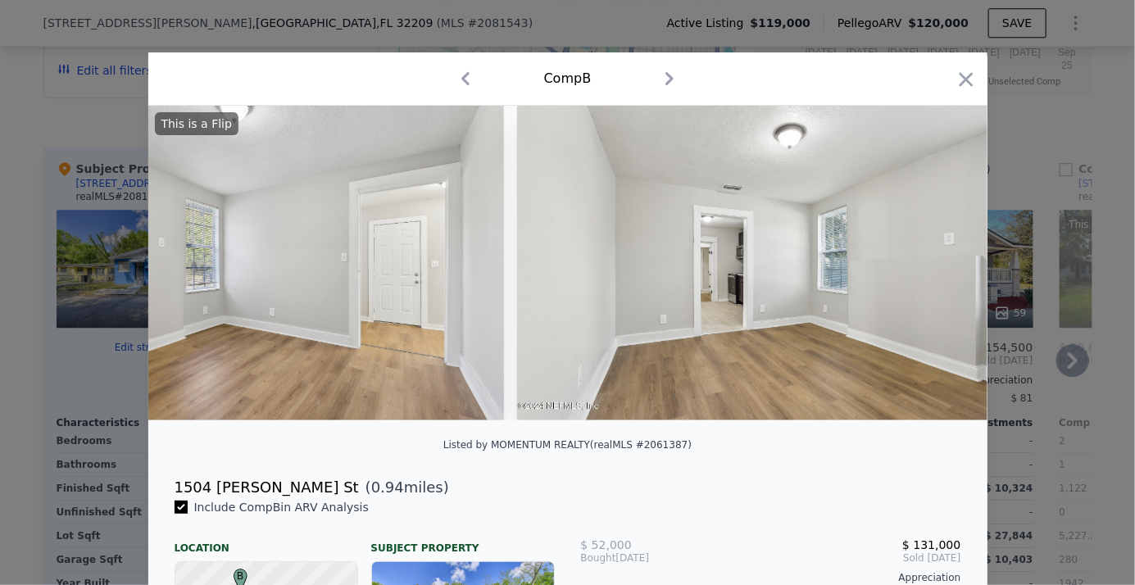
scroll to position [0, 1573]
click at [942, 266] on icon at bounding box center [945, 263] width 10 height 16
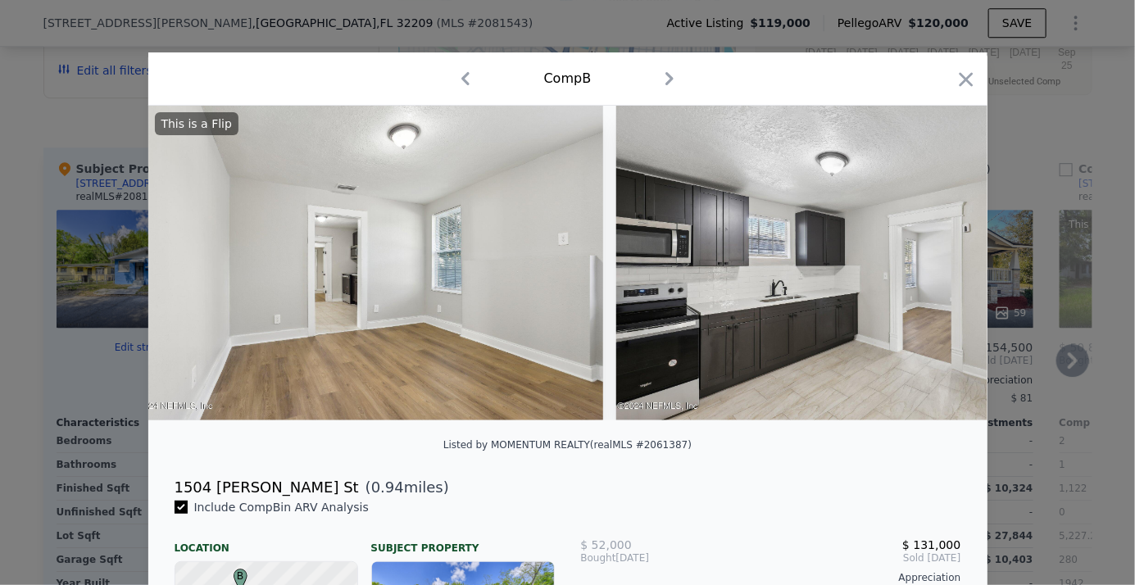
scroll to position [0, 1967]
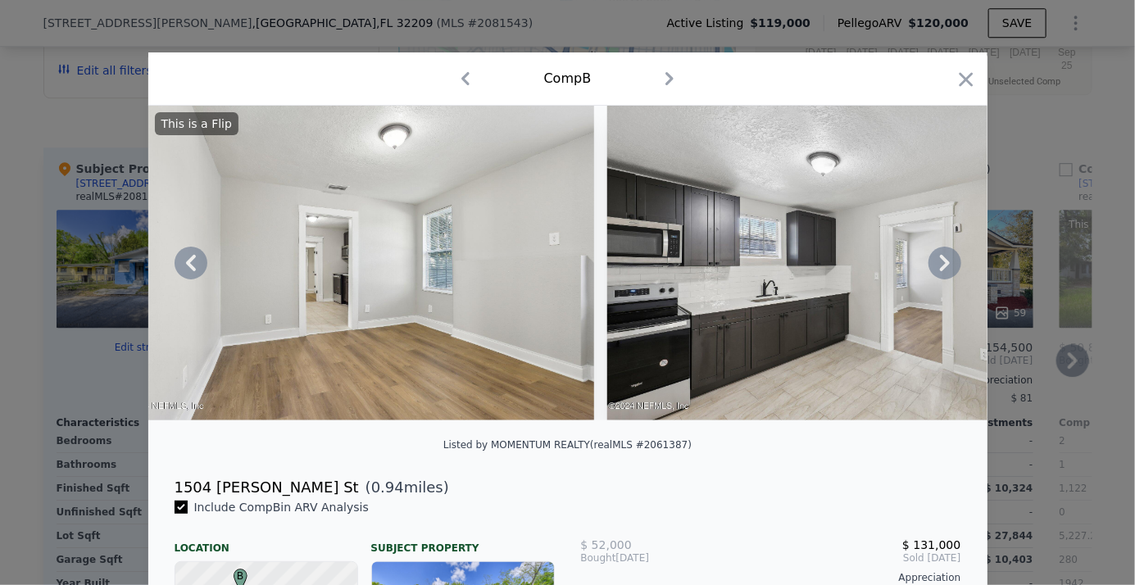
click at [938, 268] on icon at bounding box center [945, 263] width 33 height 33
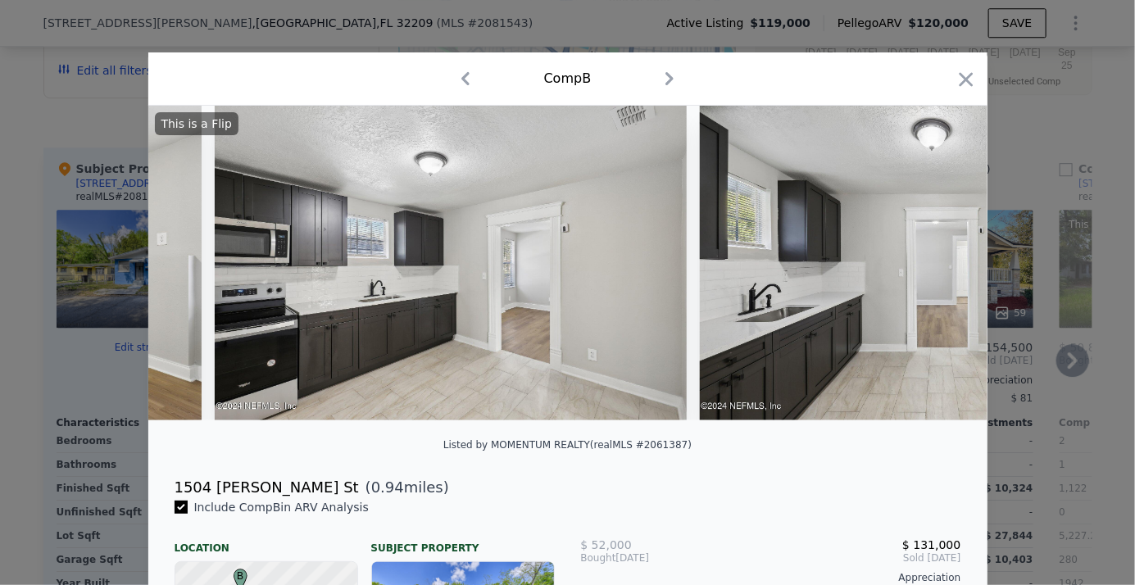
scroll to position [0, 2360]
click at [942, 266] on icon at bounding box center [945, 263] width 10 height 16
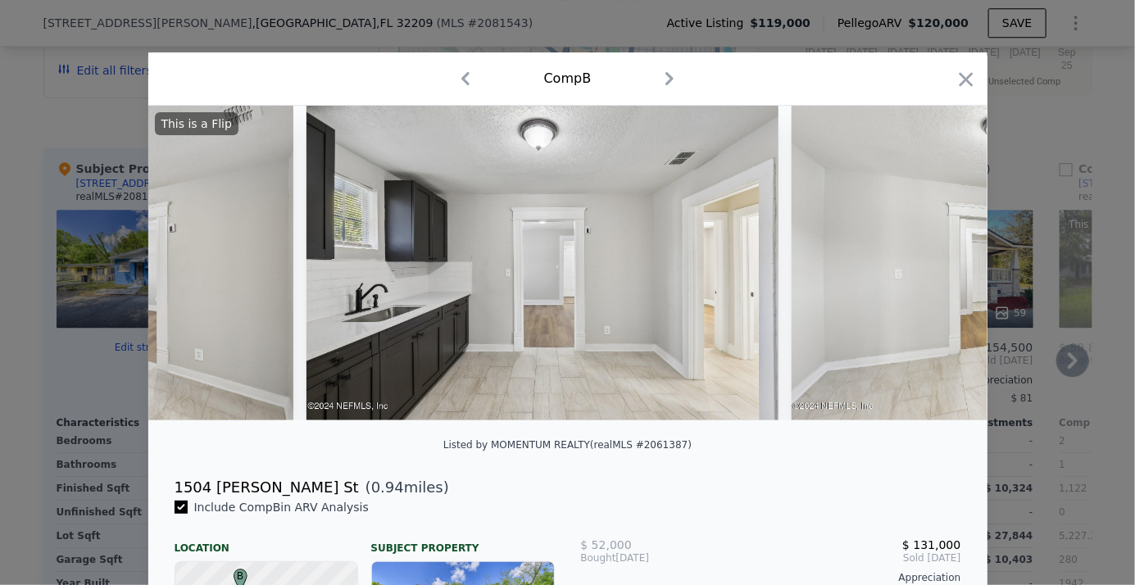
scroll to position [0, 2754]
click at [938, 266] on icon at bounding box center [945, 263] width 33 height 33
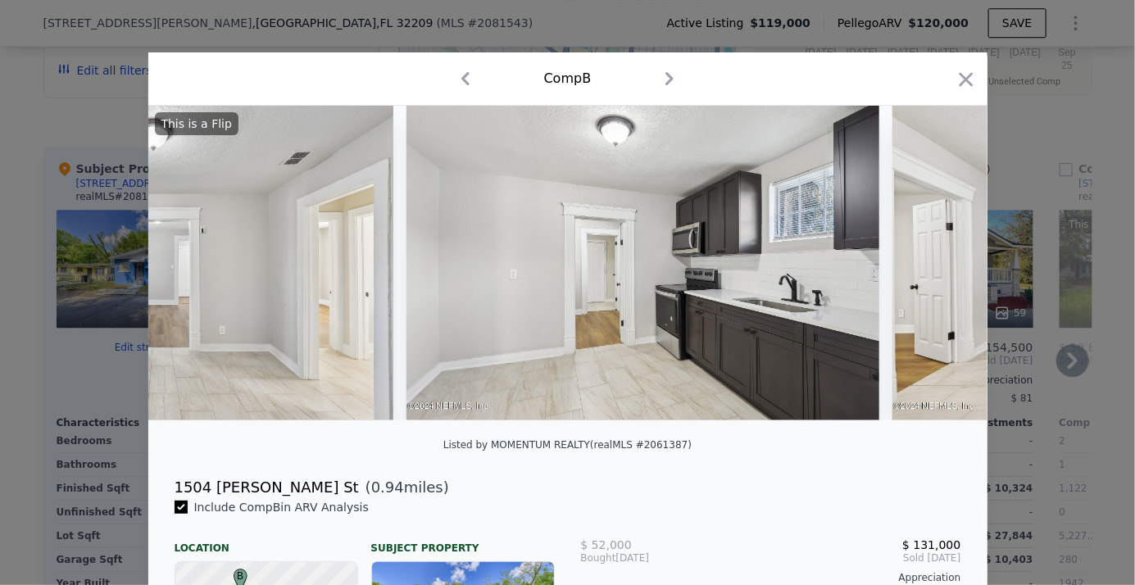
scroll to position [0, 3147]
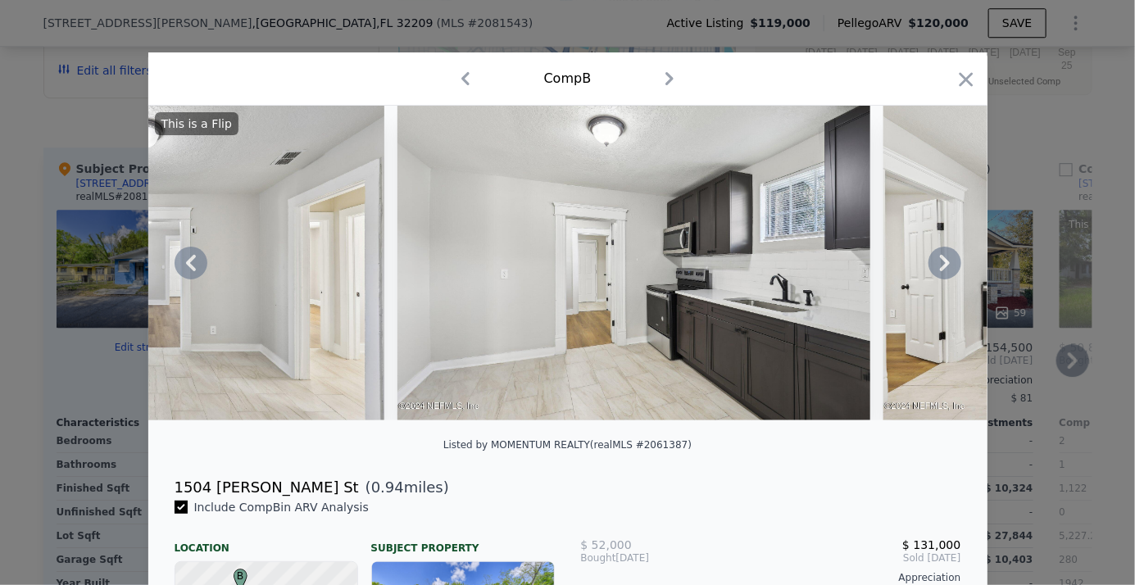
click at [938, 270] on icon at bounding box center [945, 263] width 33 height 33
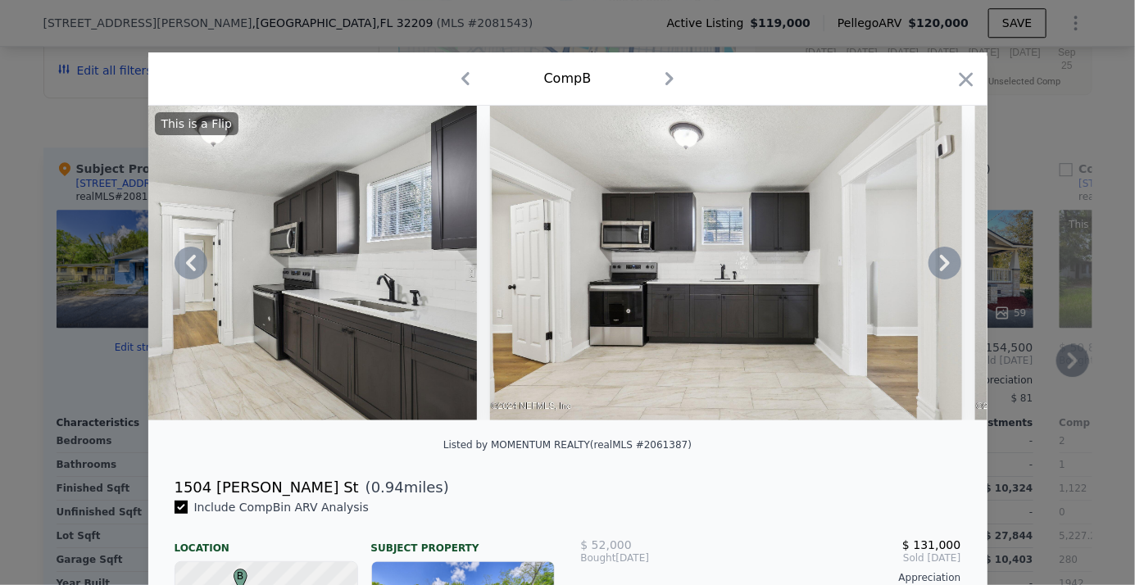
click at [942, 266] on icon at bounding box center [945, 263] width 10 height 16
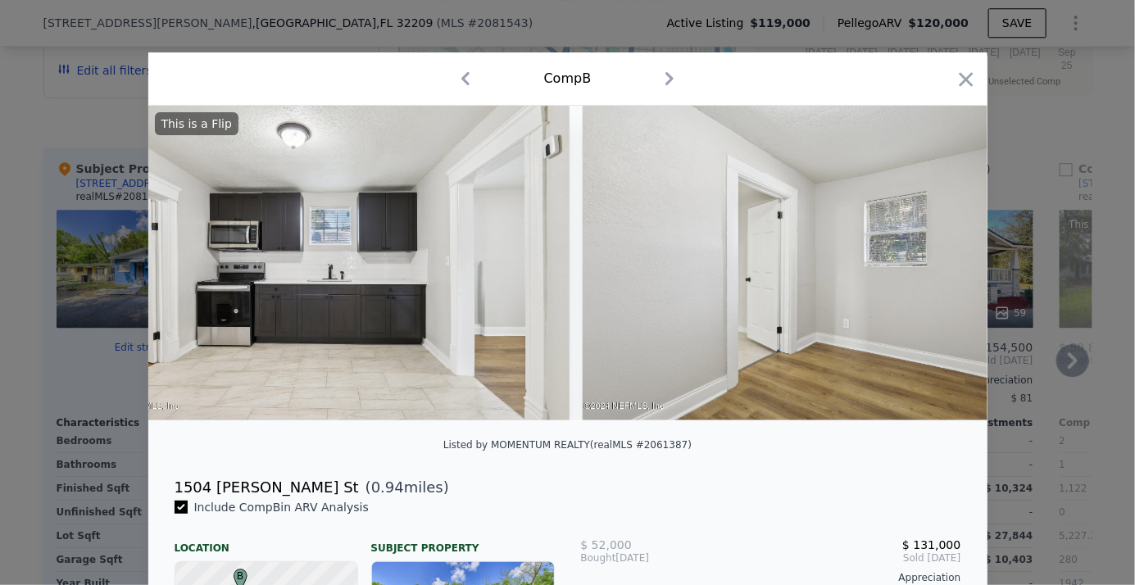
scroll to position [0, 3934]
click at [950, 262] on icon at bounding box center [945, 263] width 33 height 33
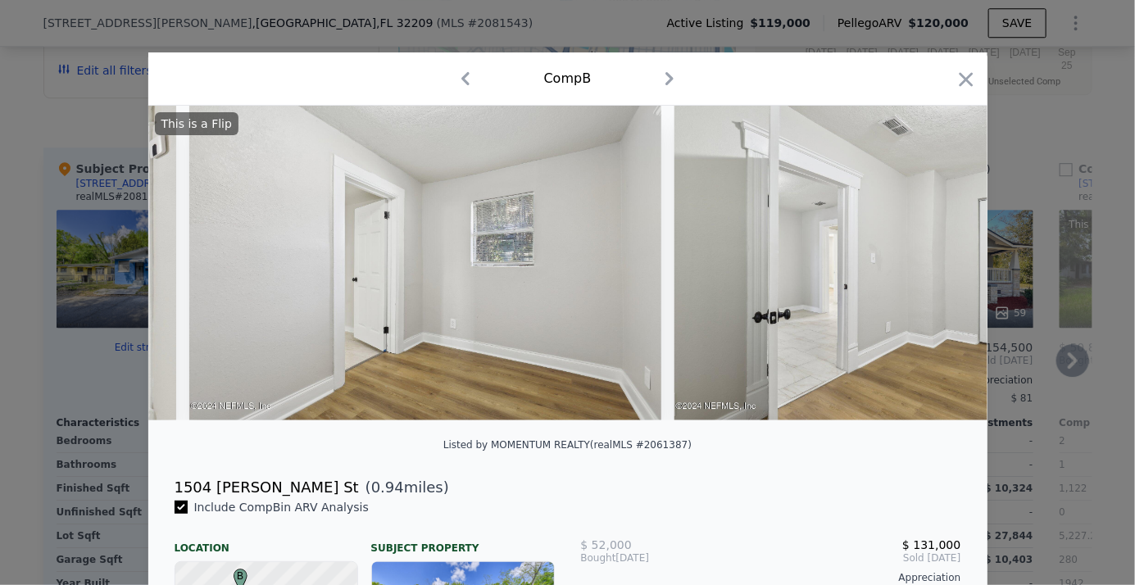
scroll to position [0, 4327]
click at [628, 281] on img at bounding box center [424, 263] width 472 height 315
click at [938, 262] on icon at bounding box center [945, 263] width 33 height 33
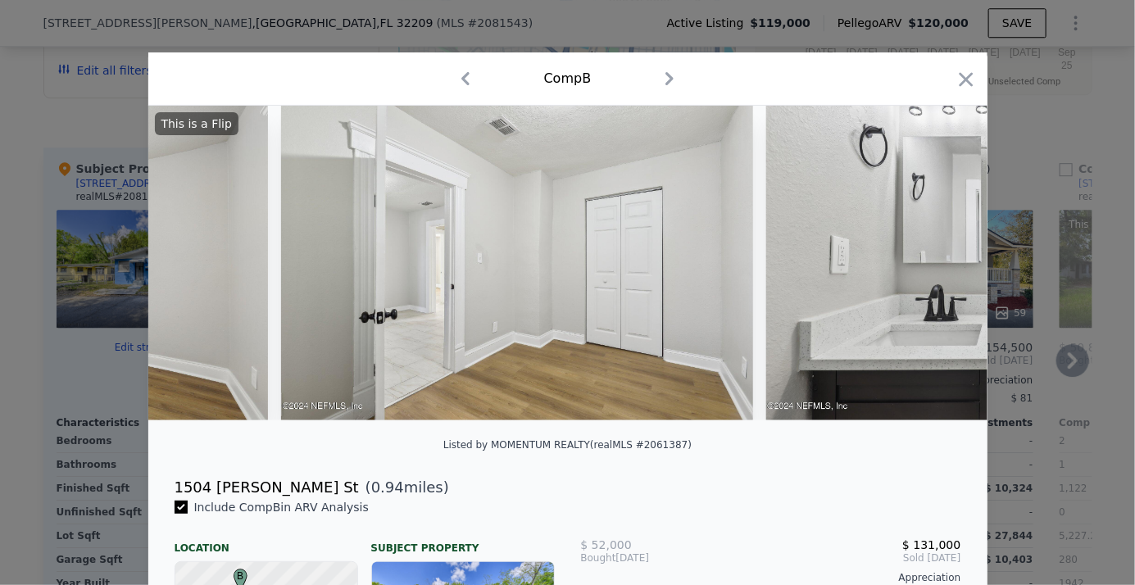
scroll to position [0, 4720]
click at [938, 270] on icon at bounding box center [945, 263] width 33 height 33
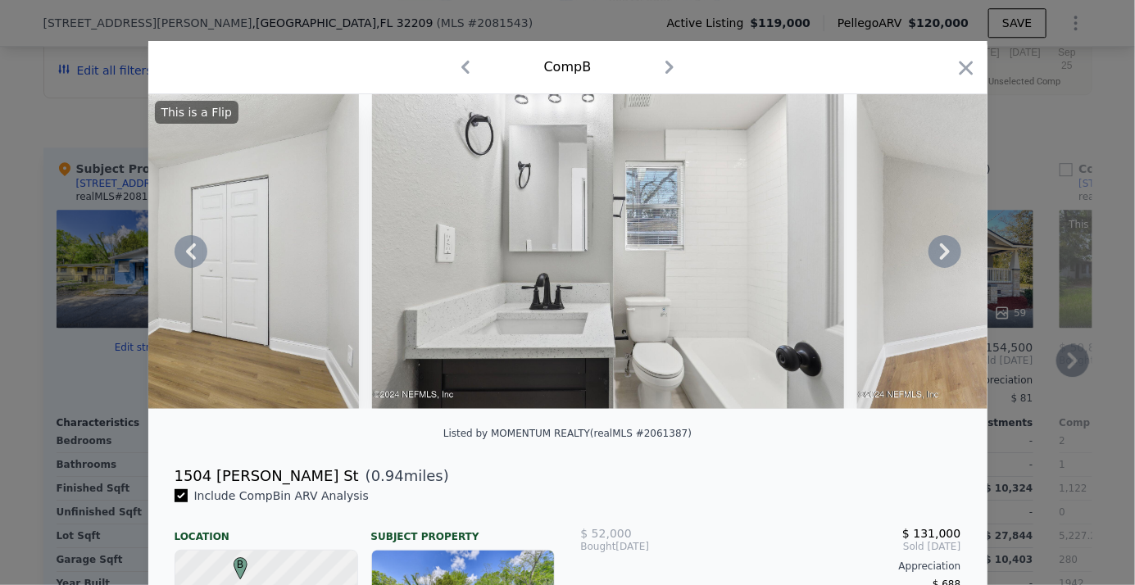
scroll to position [0, 0]
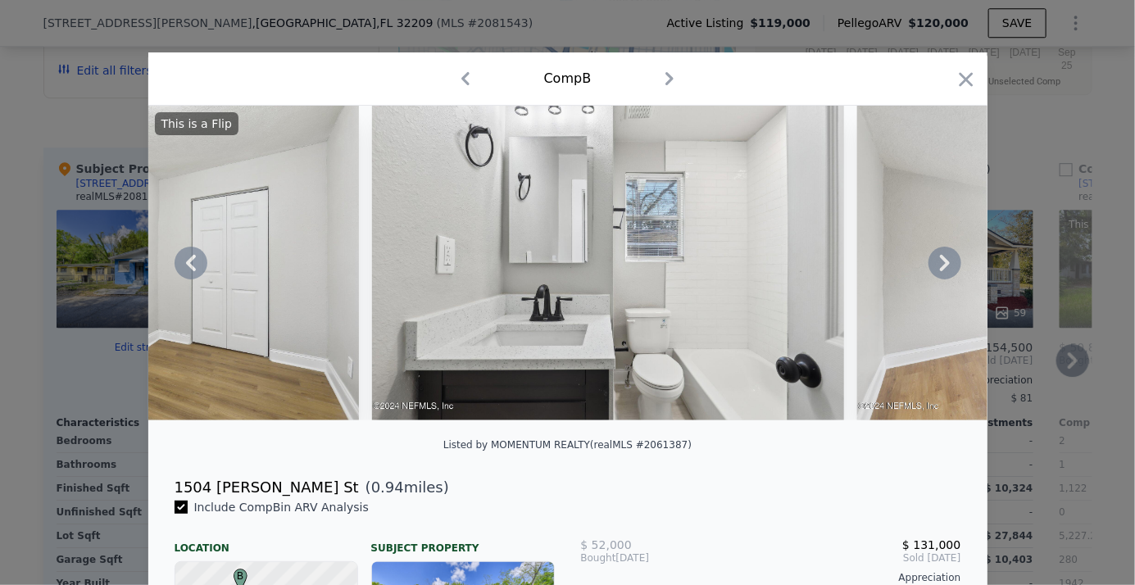
click at [945, 264] on icon at bounding box center [945, 263] width 33 height 33
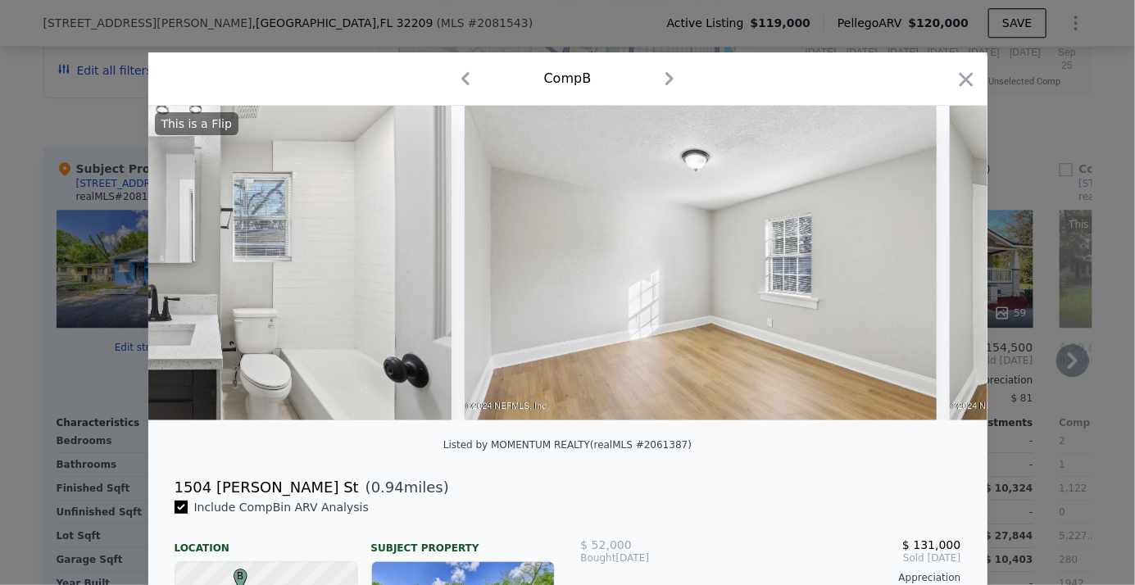
scroll to position [0, 5507]
click at [185, 268] on icon at bounding box center [191, 263] width 33 height 33
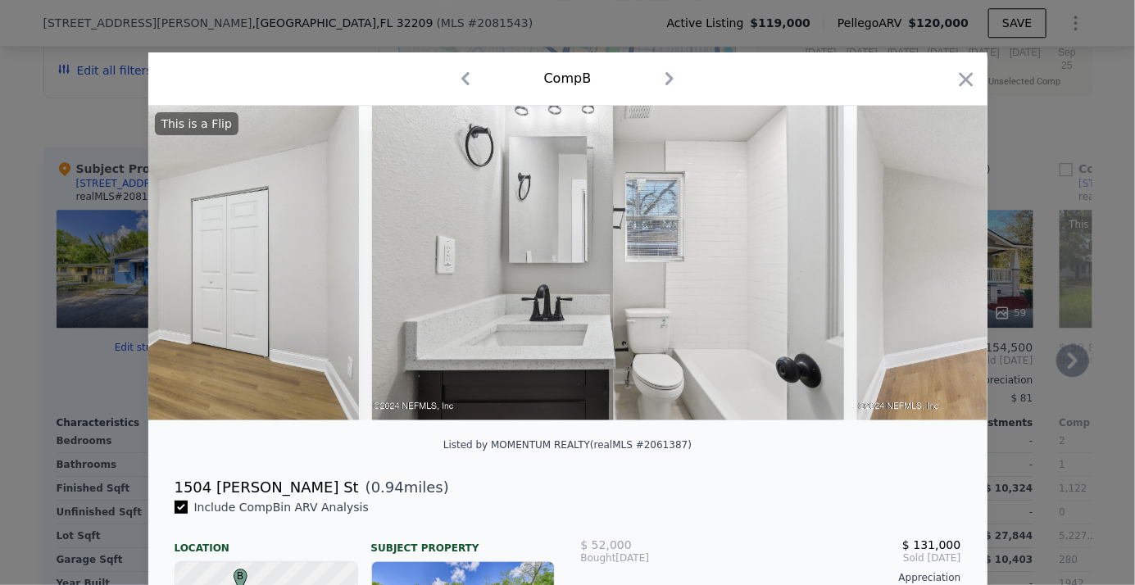
scroll to position [0, 5114]
click at [537, 311] on img at bounding box center [608, 263] width 472 height 315
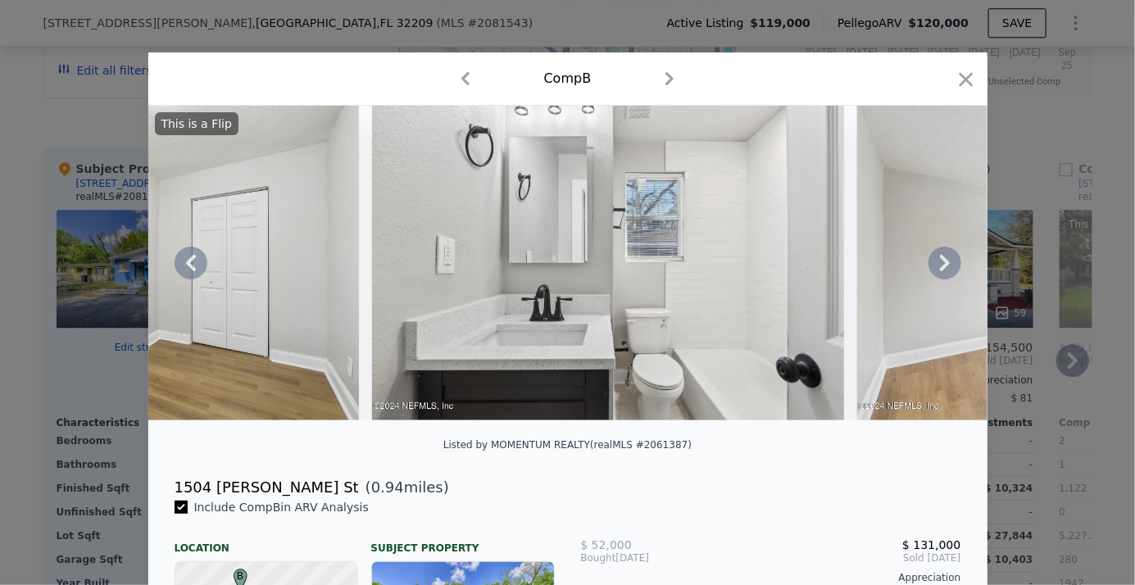
click at [940, 268] on icon at bounding box center [945, 263] width 10 height 16
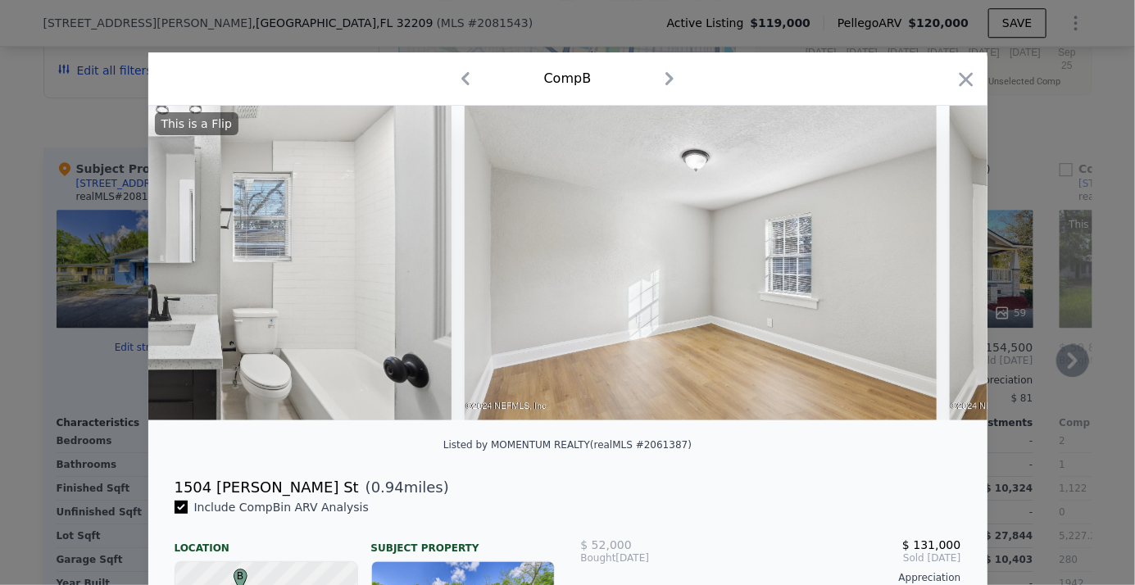
scroll to position [0, 5507]
click at [943, 268] on icon at bounding box center [945, 263] width 10 height 16
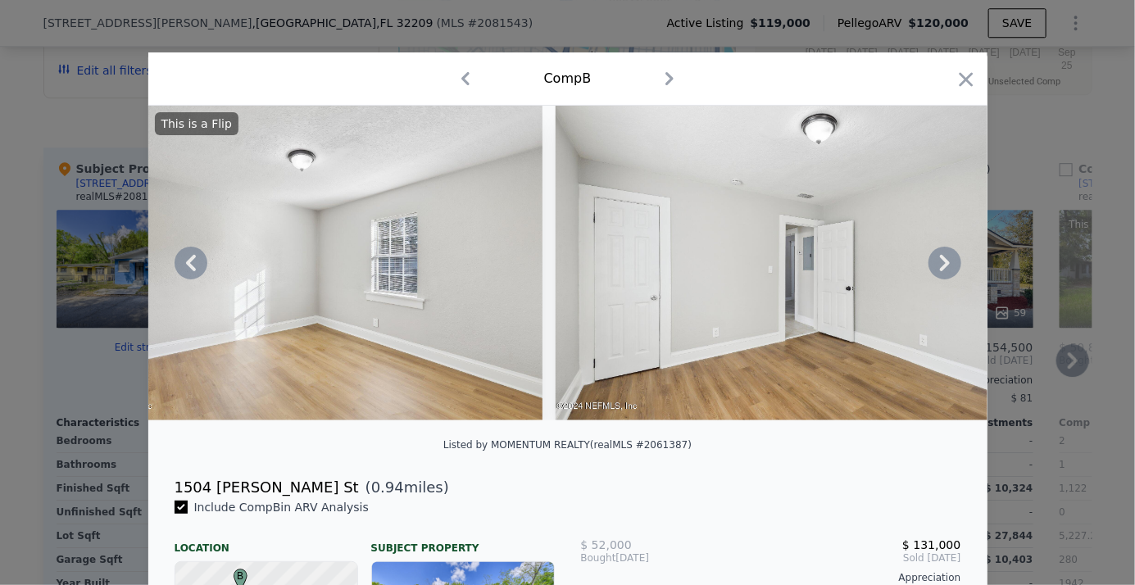
click at [942, 268] on icon at bounding box center [945, 263] width 10 height 16
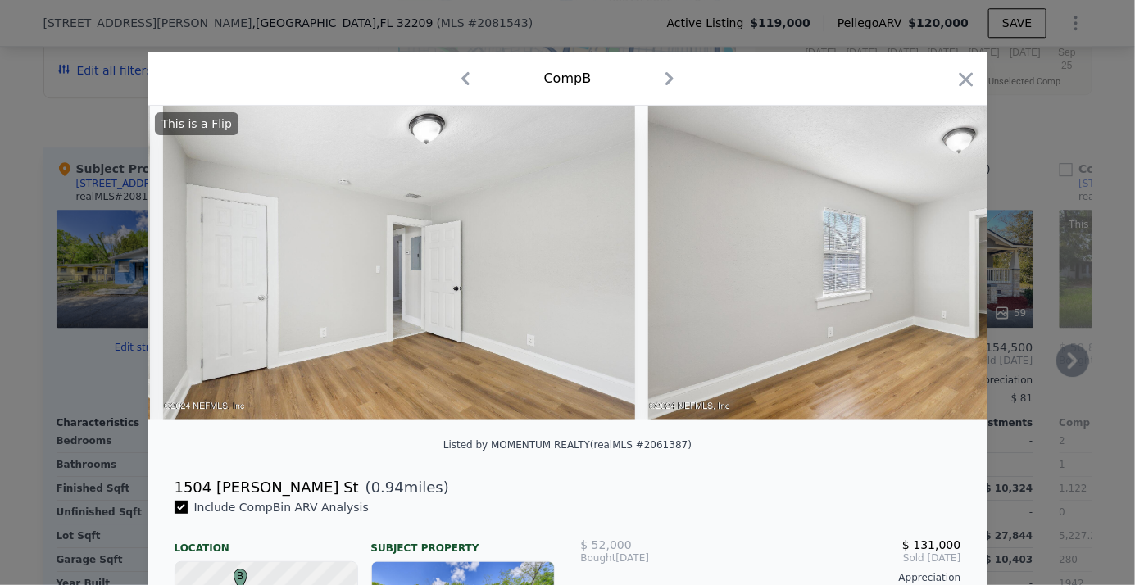
scroll to position [0, 6294]
click at [942, 268] on div "This is a Flip" at bounding box center [567, 263] width 839 height 315
click at [937, 269] on icon at bounding box center [945, 263] width 33 height 33
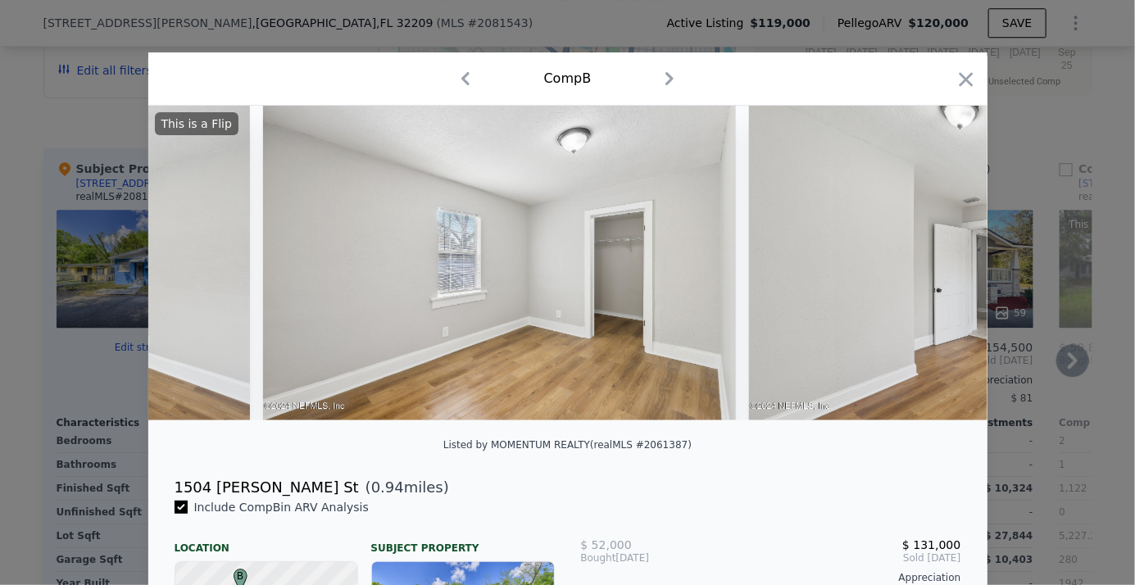
scroll to position [0, 6687]
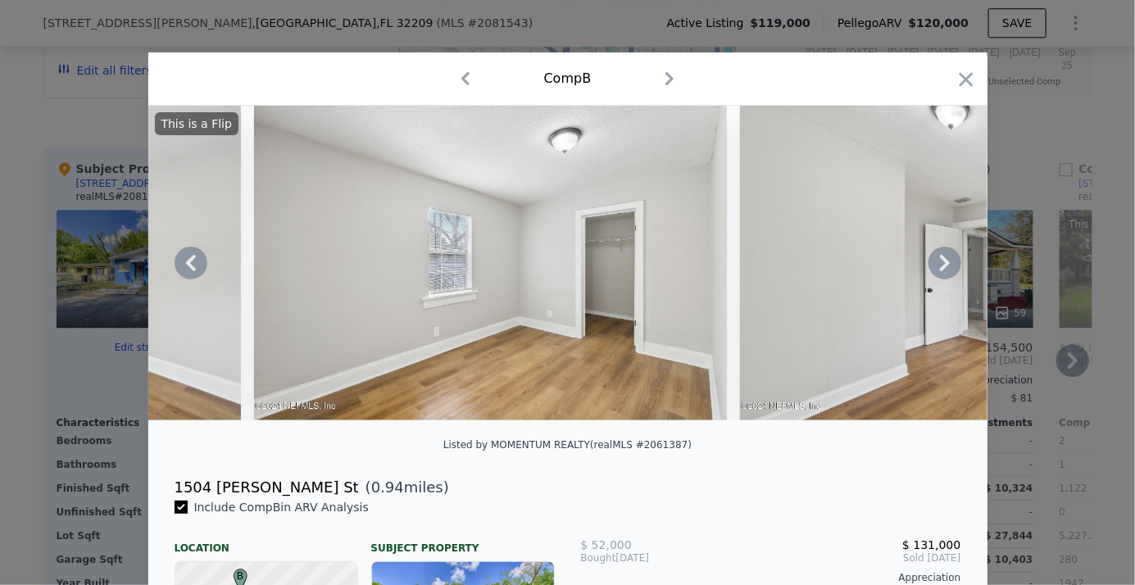
click at [938, 268] on icon at bounding box center [945, 263] width 33 height 33
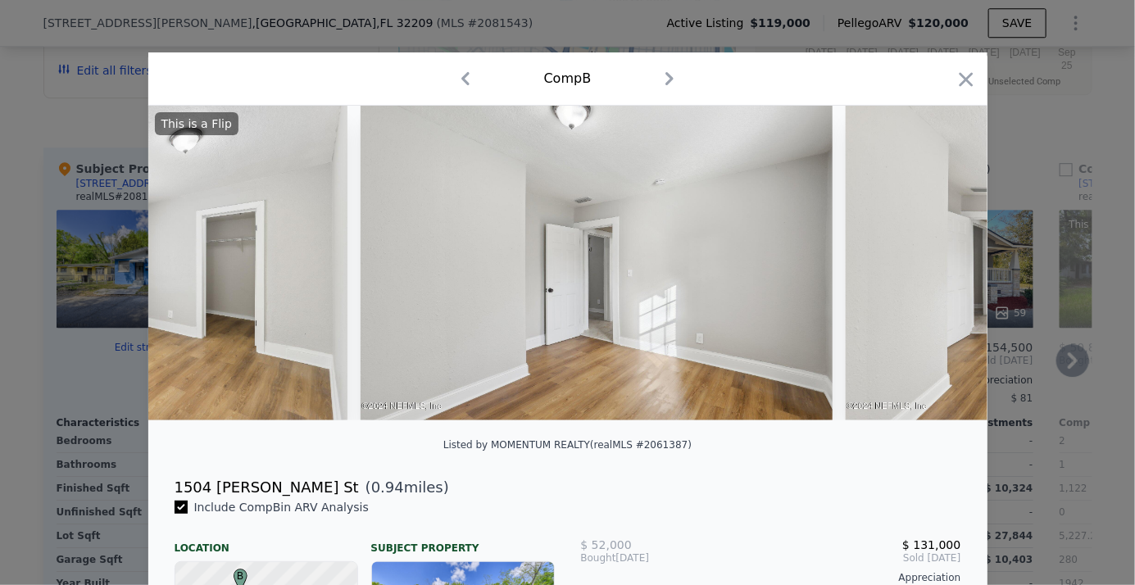
scroll to position [0, 7081]
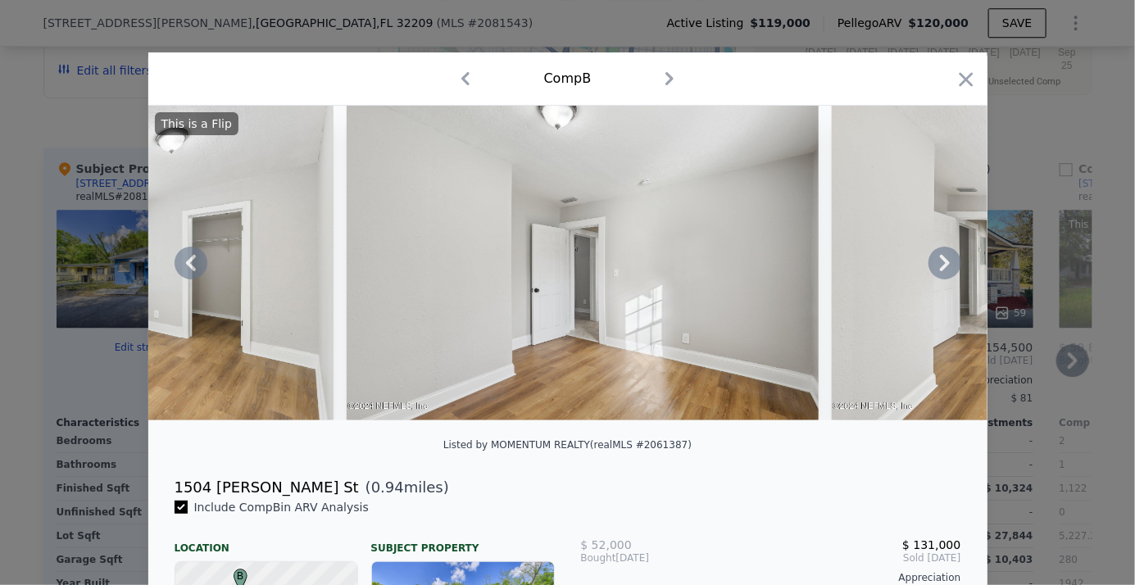
click at [940, 270] on icon at bounding box center [945, 263] width 10 height 16
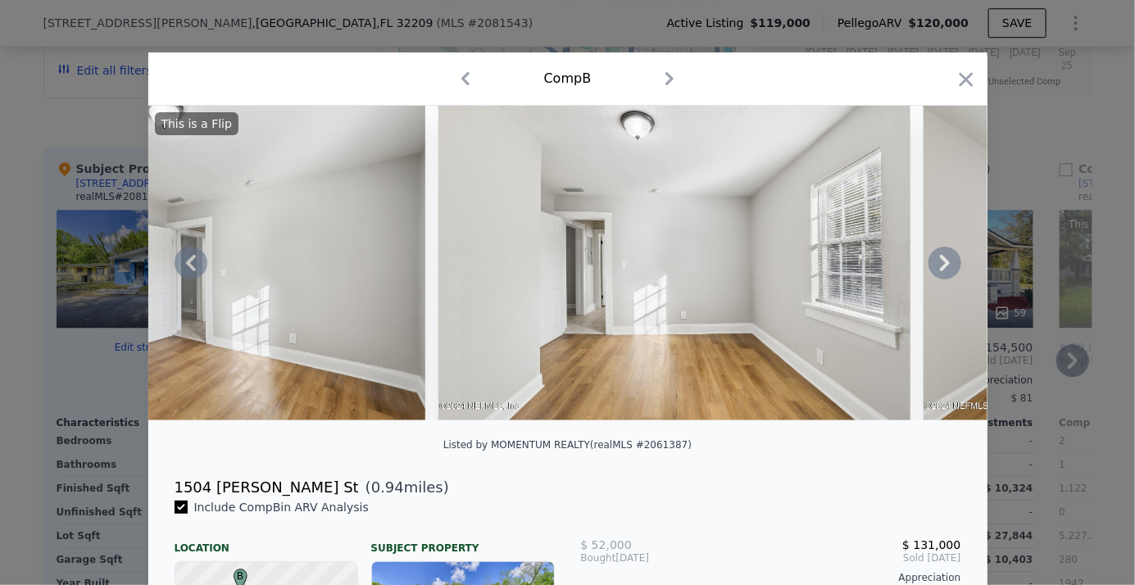
click at [944, 266] on icon at bounding box center [945, 263] width 33 height 33
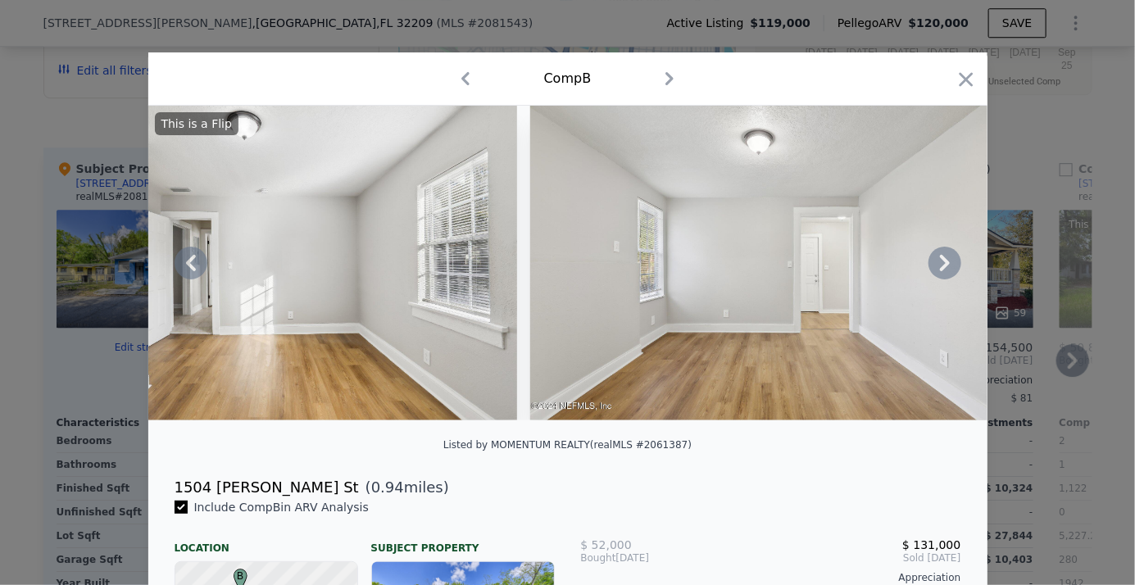
click at [933, 266] on icon at bounding box center [945, 263] width 33 height 33
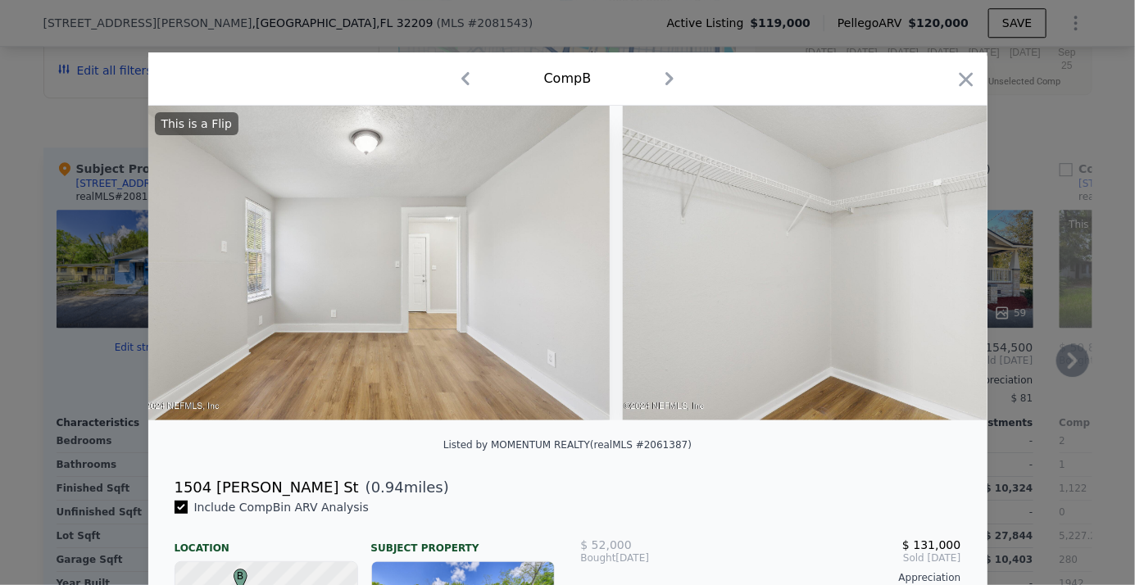
scroll to position [0, 8261]
click at [941, 268] on icon at bounding box center [945, 263] width 10 height 16
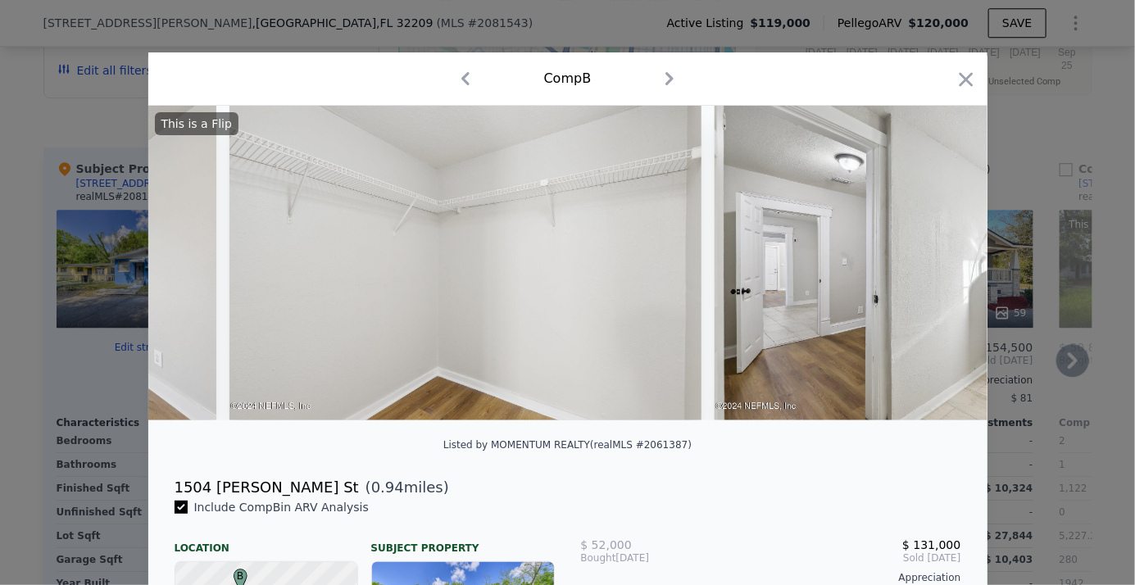
scroll to position [0, 8654]
click at [930, 267] on icon at bounding box center [945, 263] width 33 height 33
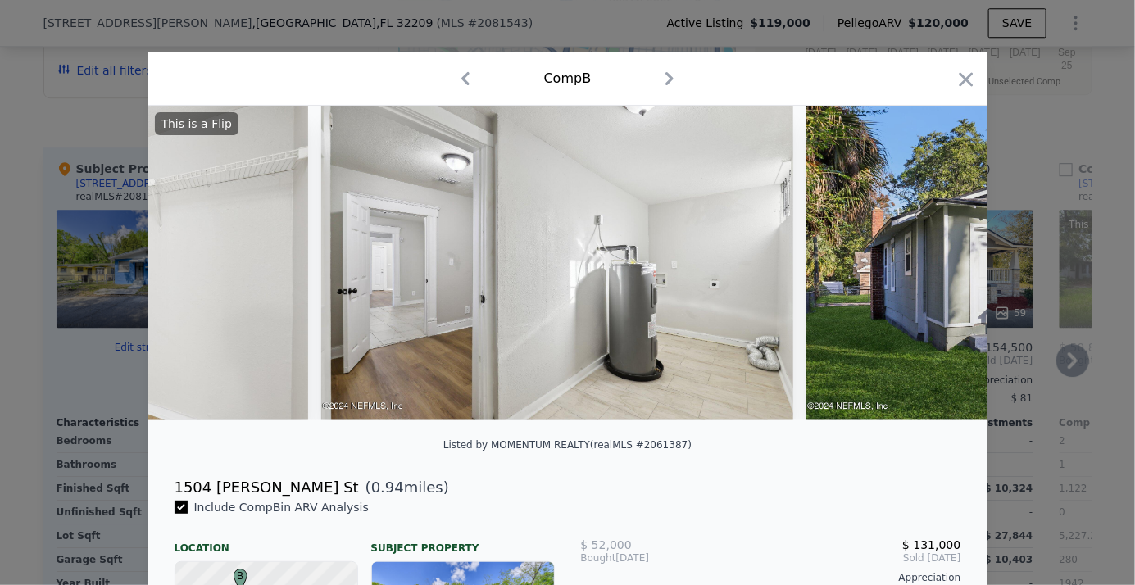
scroll to position [0, 9048]
click at [944, 266] on icon at bounding box center [945, 263] width 33 height 33
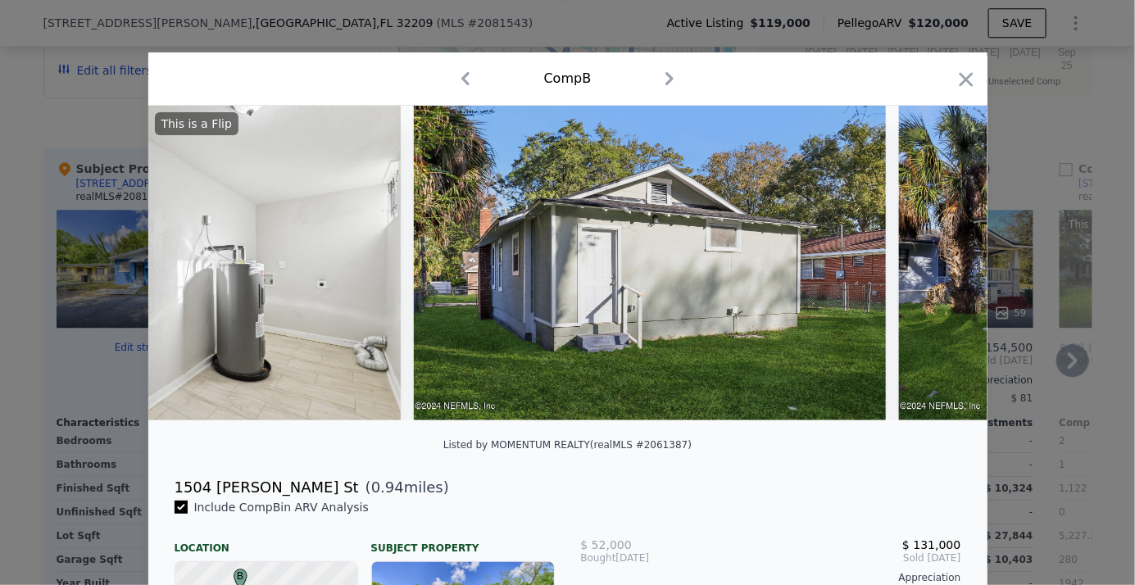
scroll to position [0, 9441]
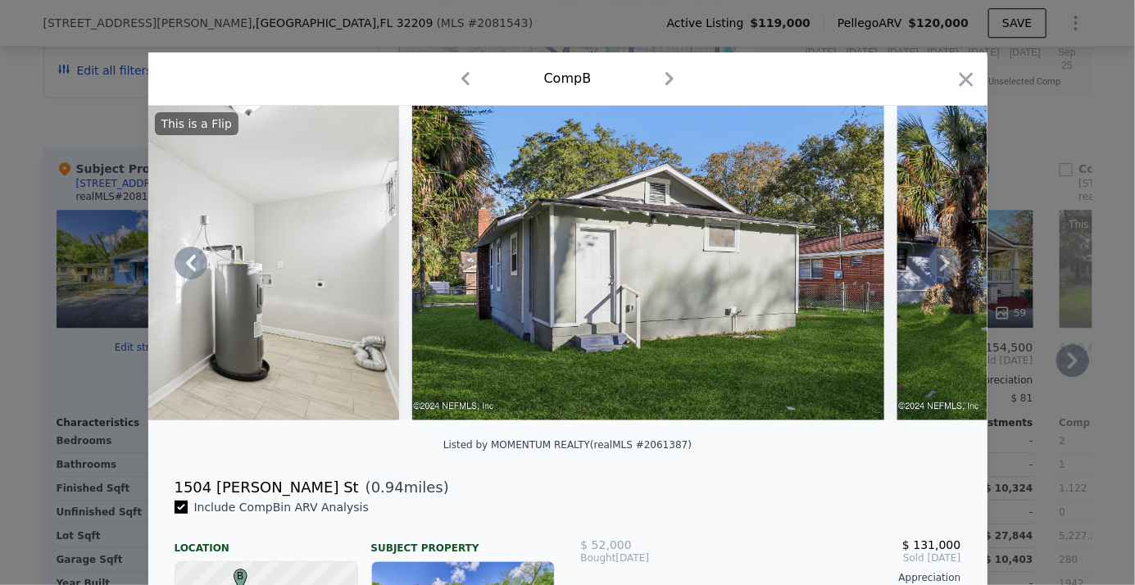
click at [941, 264] on icon at bounding box center [945, 263] width 33 height 33
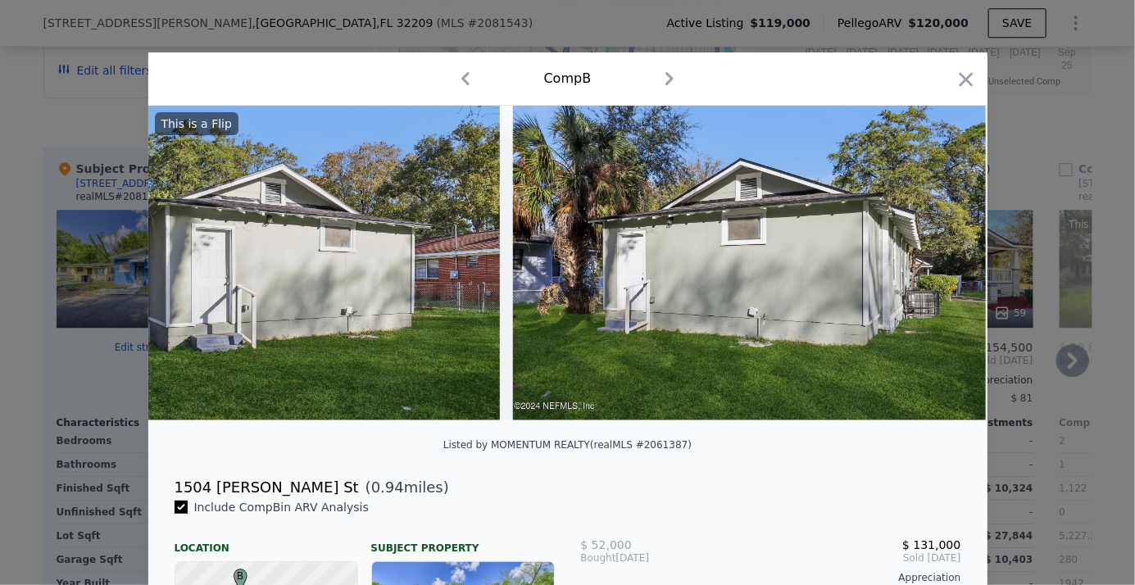
scroll to position [0, 9834]
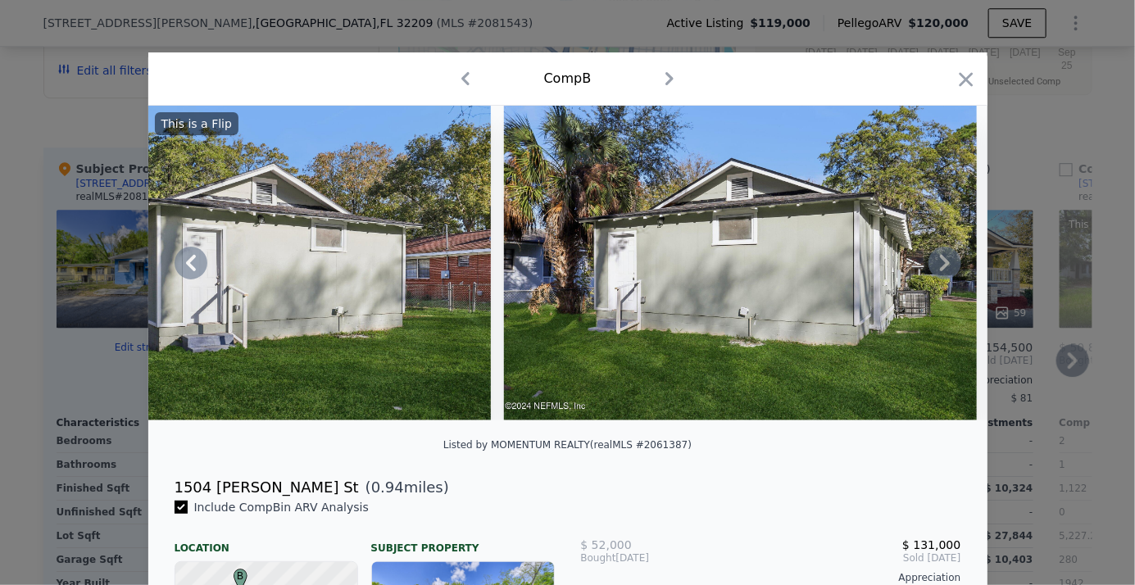
click at [938, 269] on icon at bounding box center [945, 263] width 33 height 33
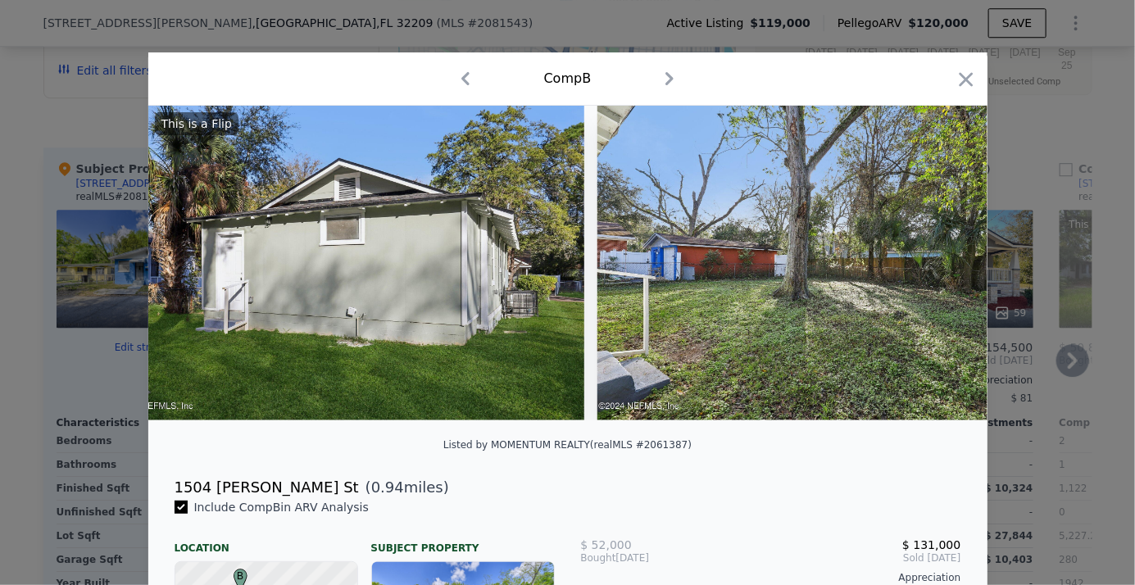
scroll to position [0, 10228]
click at [937, 259] on icon at bounding box center [945, 263] width 33 height 33
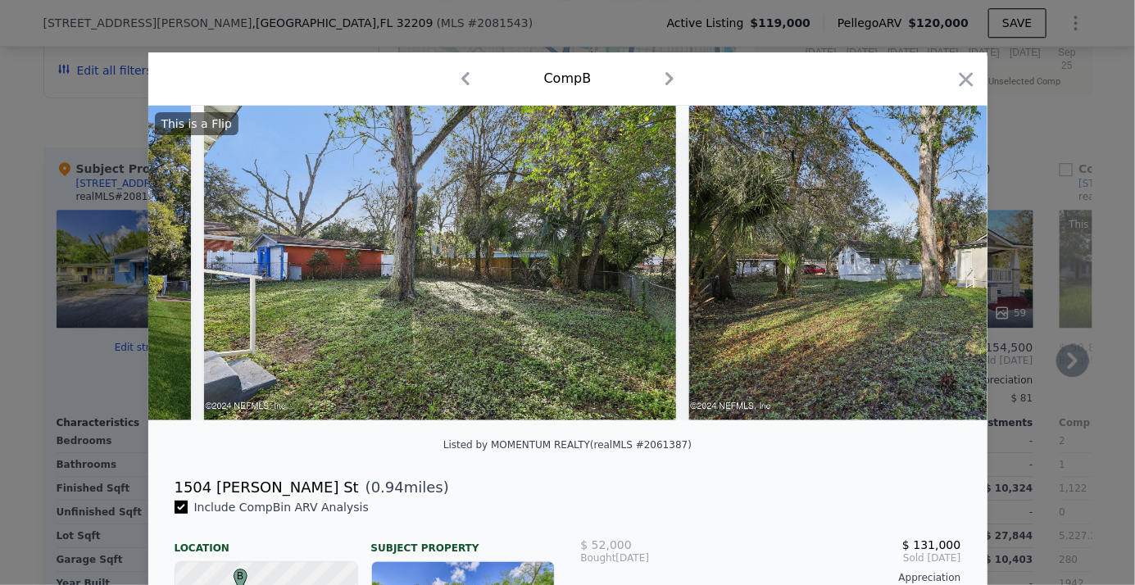
scroll to position [0, 10621]
click at [938, 266] on icon at bounding box center [945, 263] width 33 height 33
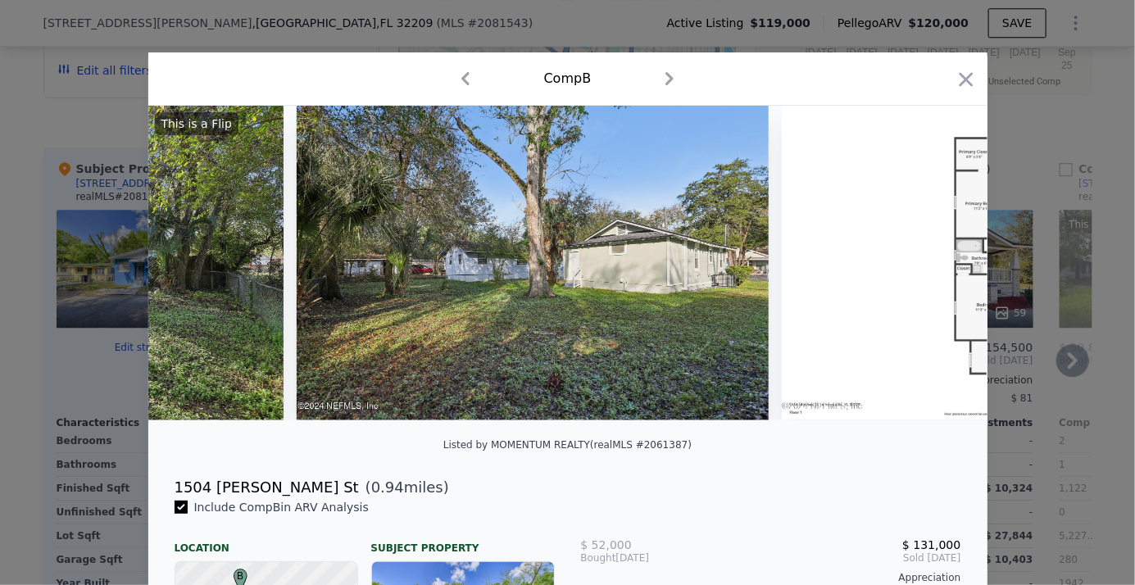
scroll to position [0, 11014]
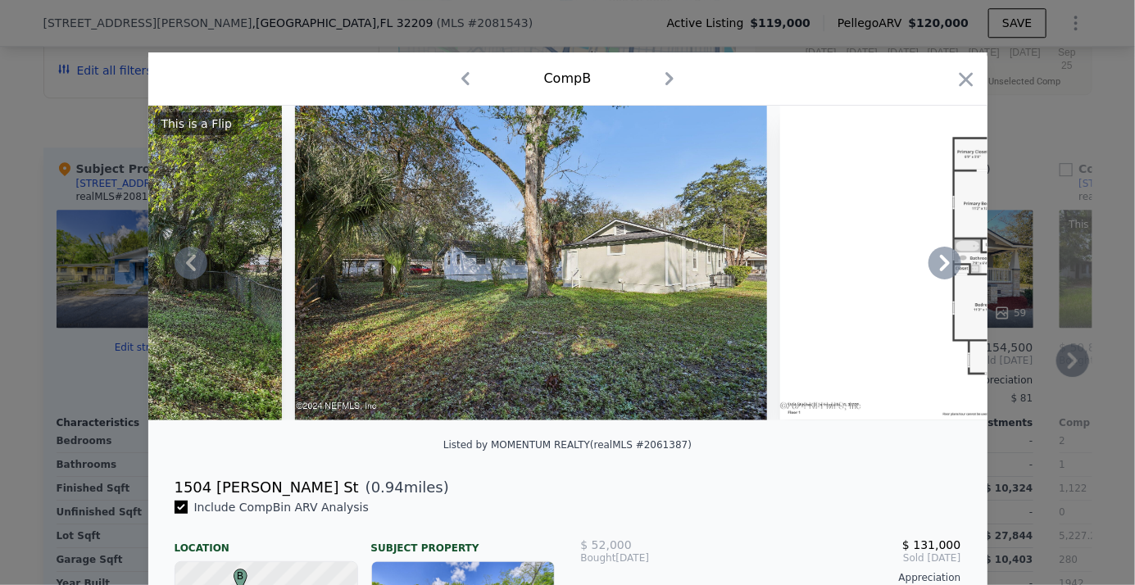
click at [938, 268] on icon at bounding box center [945, 263] width 33 height 33
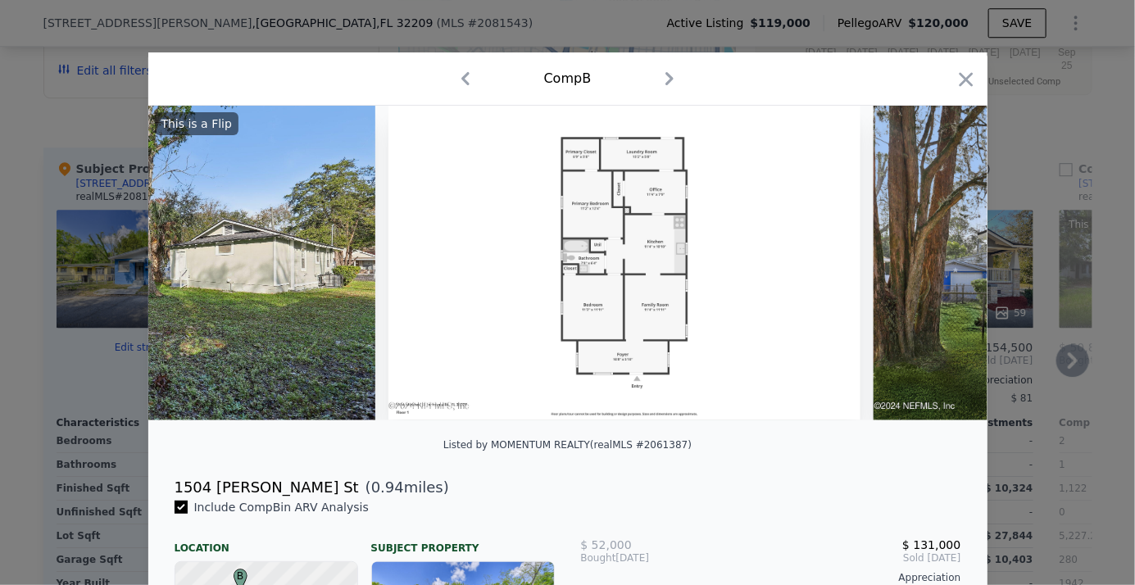
scroll to position [0, 11408]
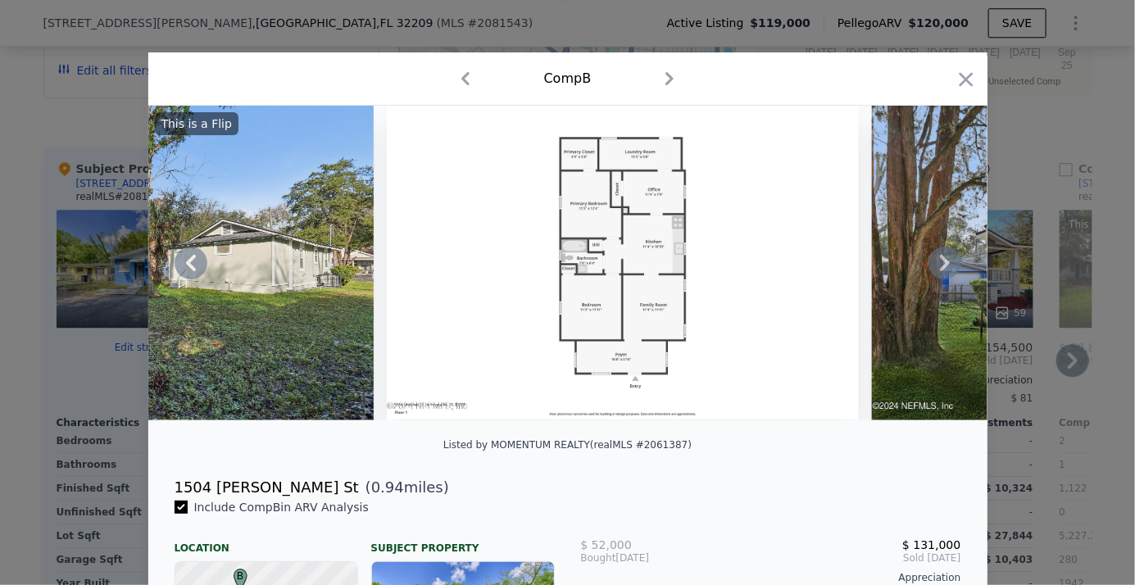
click at [933, 270] on icon at bounding box center [945, 263] width 33 height 33
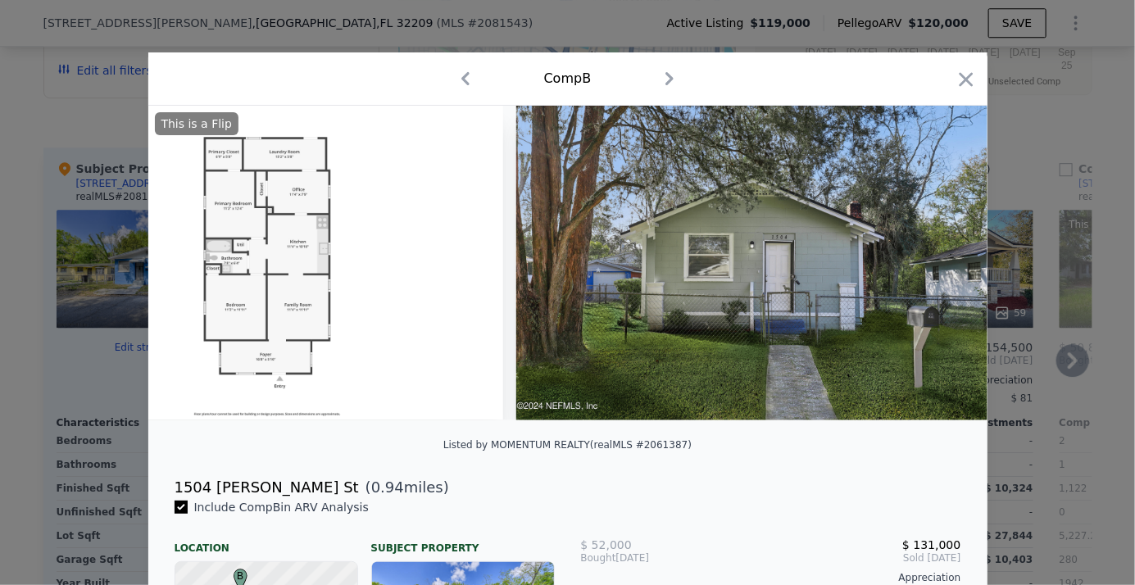
scroll to position [0, 11764]
click at [962, 80] on icon "button" at bounding box center [966, 79] width 23 height 23
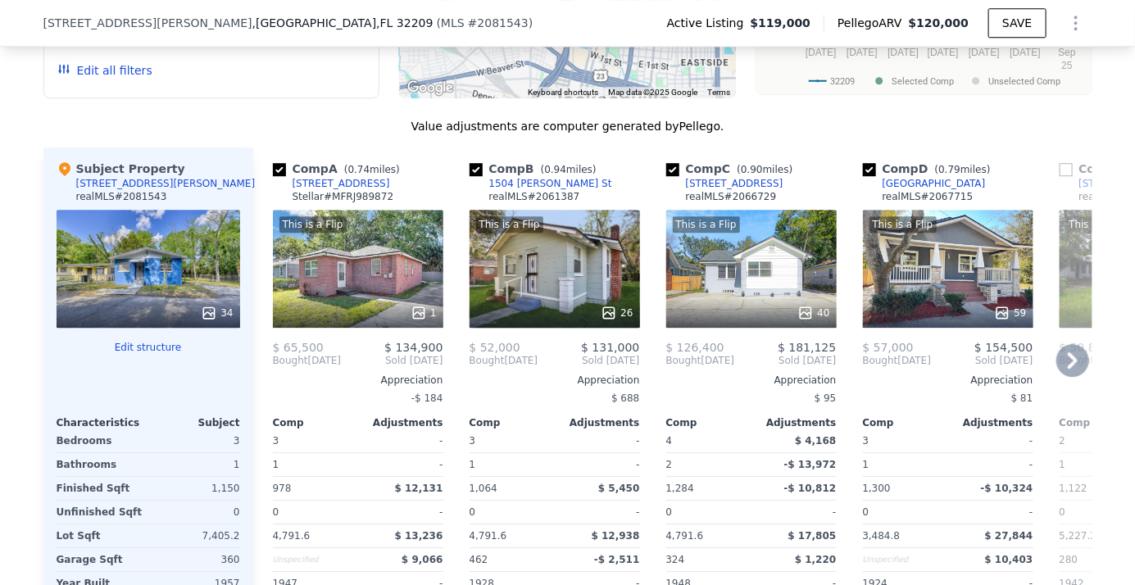
click at [367, 275] on div "This is a Flip 1" at bounding box center [358, 269] width 170 height 118
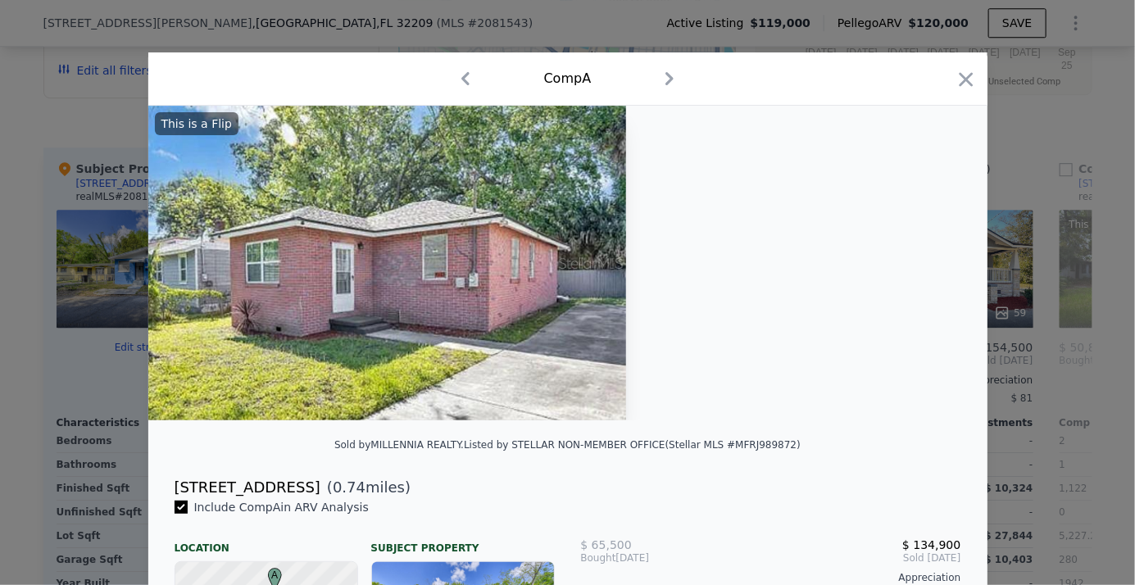
click at [407, 230] on img at bounding box center [387, 263] width 479 height 315
click at [666, 77] on icon "button" at bounding box center [670, 78] width 8 height 13
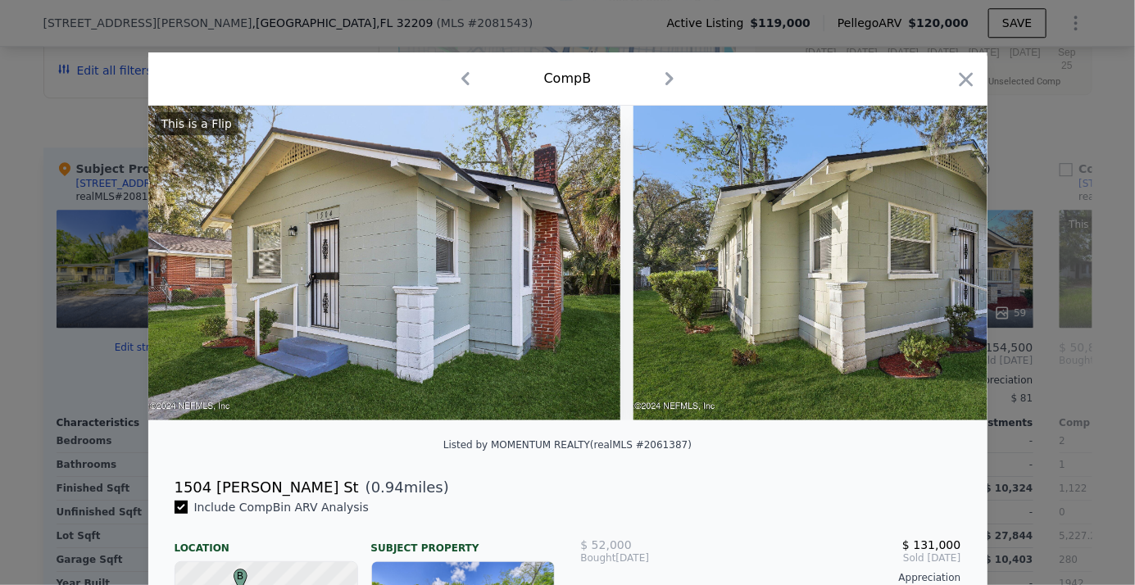
click at [808, 285] on img at bounding box center [869, 263] width 472 height 315
click at [929, 284] on img at bounding box center [869, 263] width 472 height 315
click at [666, 82] on icon "button" at bounding box center [670, 78] width 8 height 13
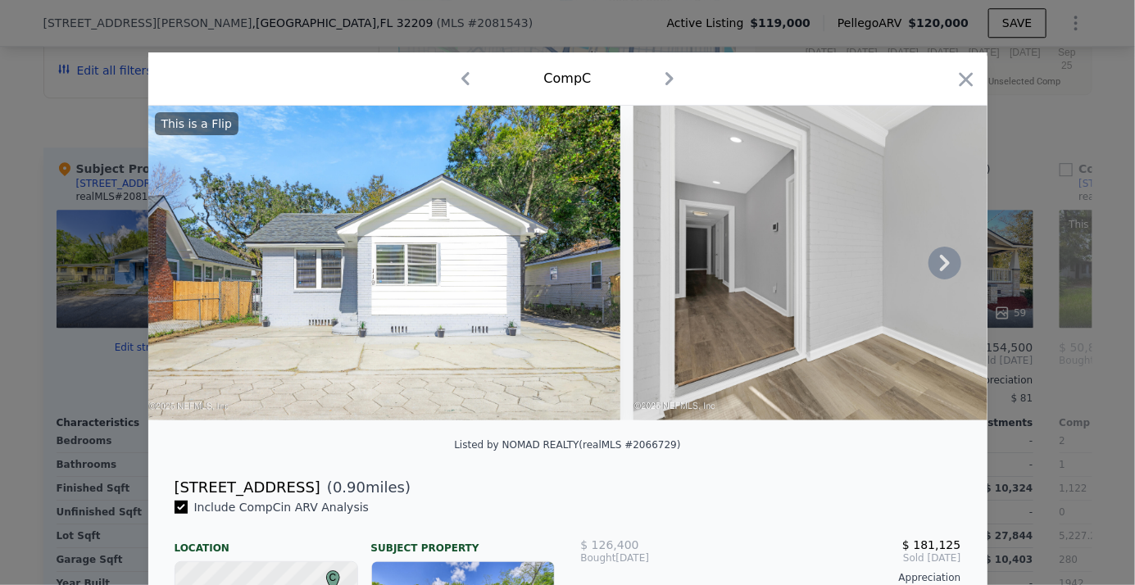
click at [940, 266] on icon at bounding box center [945, 263] width 10 height 16
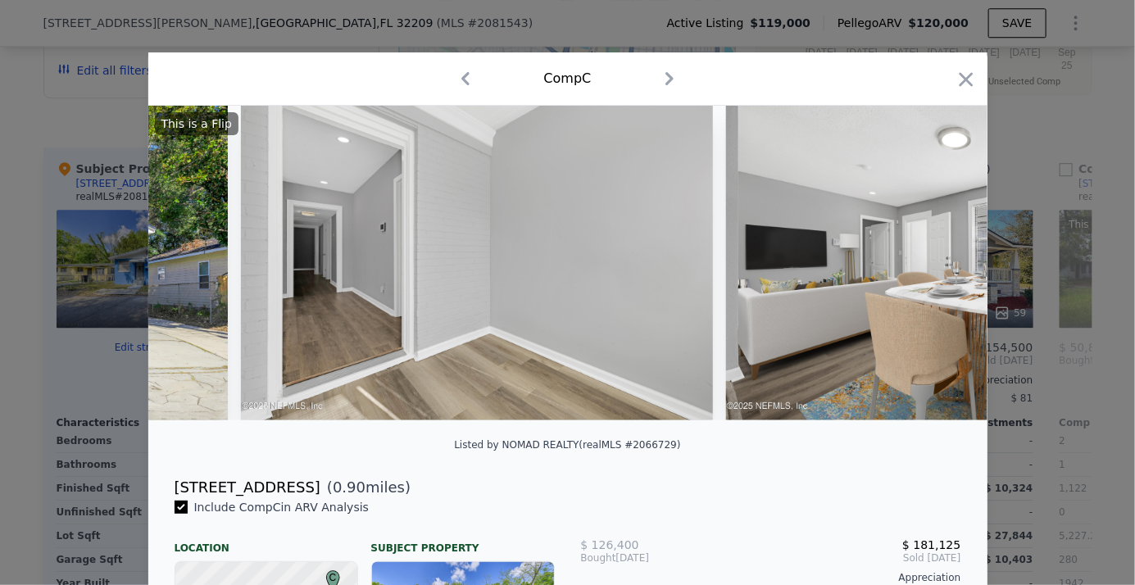
scroll to position [0, 393]
click at [941, 267] on icon at bounding box center [945, 263] width 10 height 16
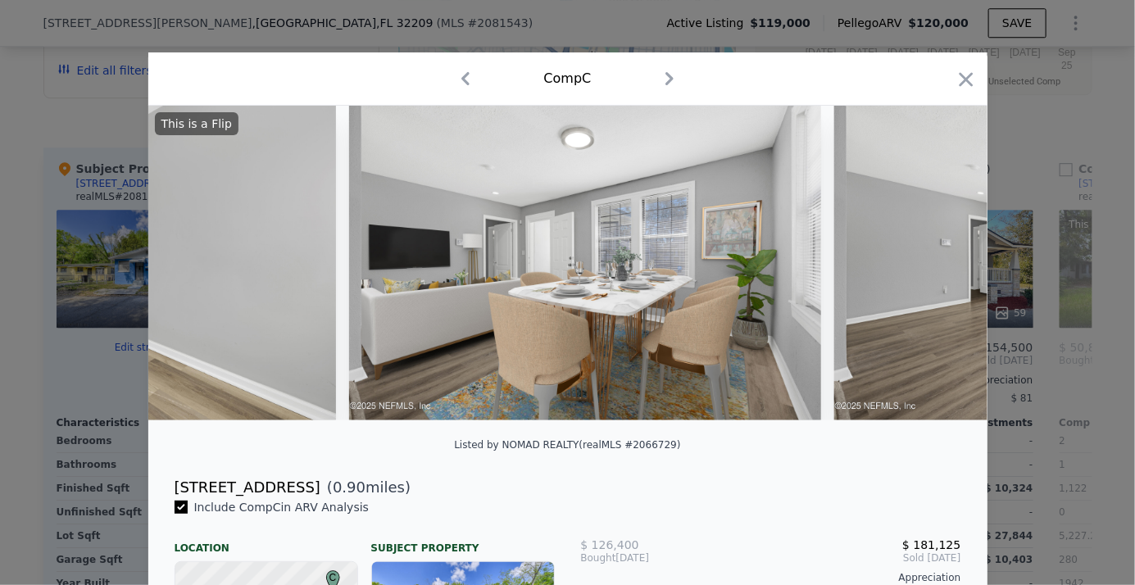
scroll to position [0, 787]
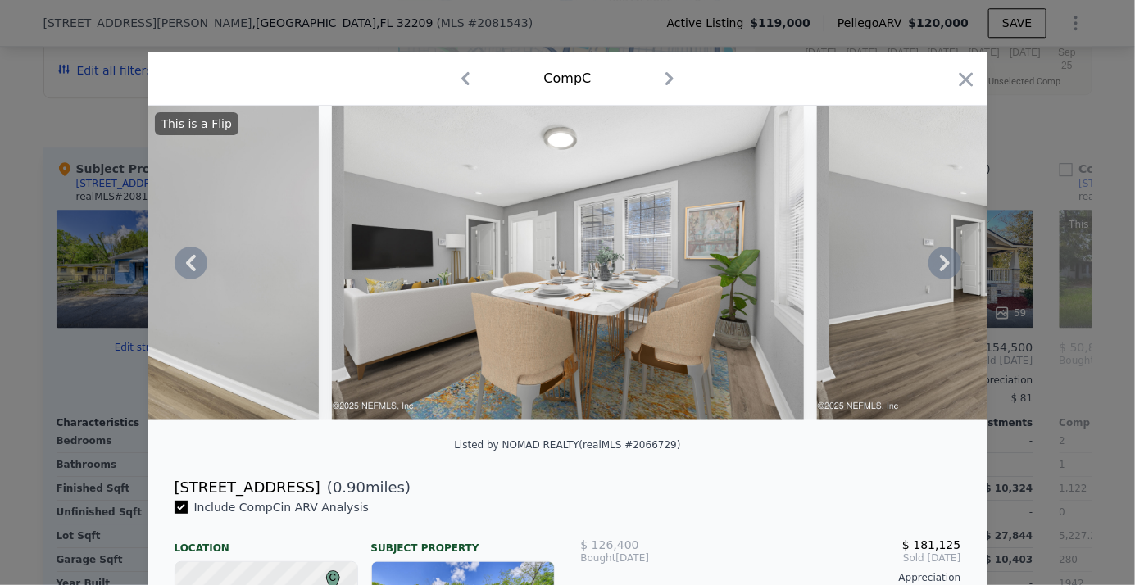
click at [934, 265] on icon at bounding box center [945, 263] width 33 height 33
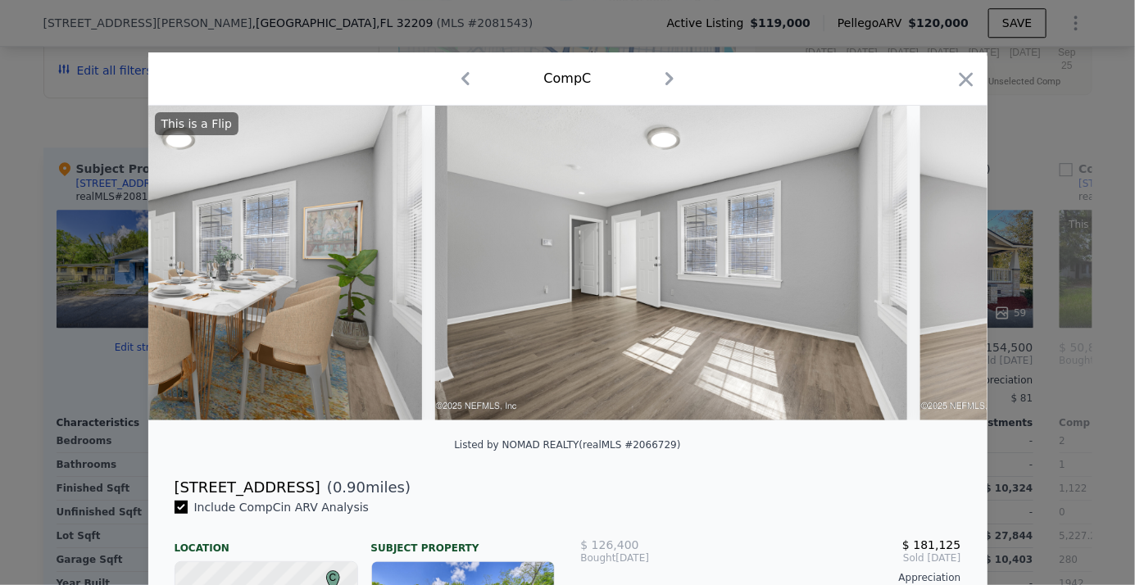
scroll to position [0, 1180]
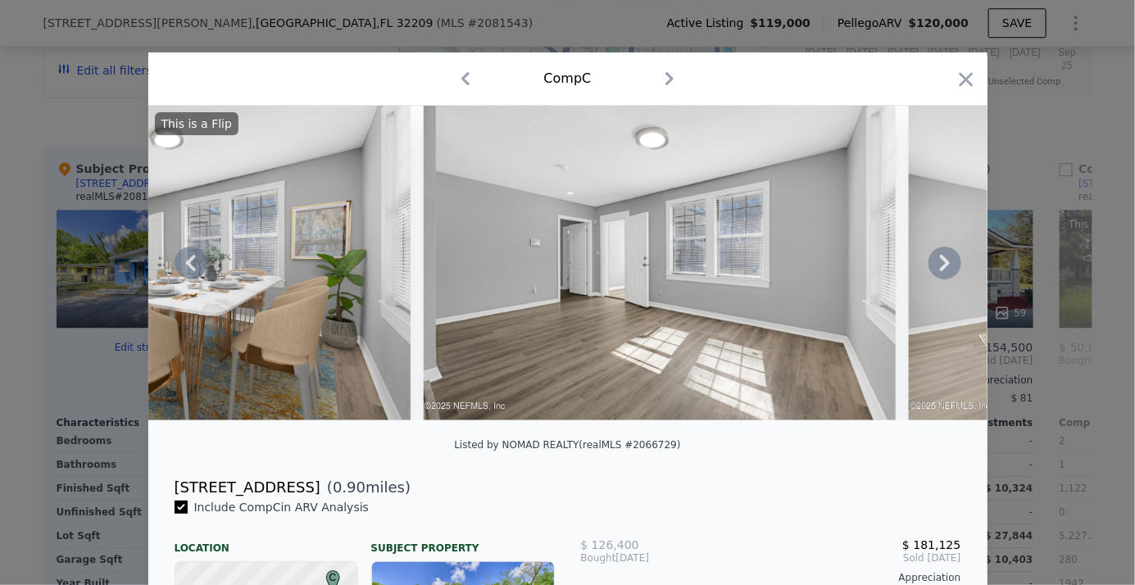
click at [934, 267] on icon at bounding box center [945, 263] width 33 height 33
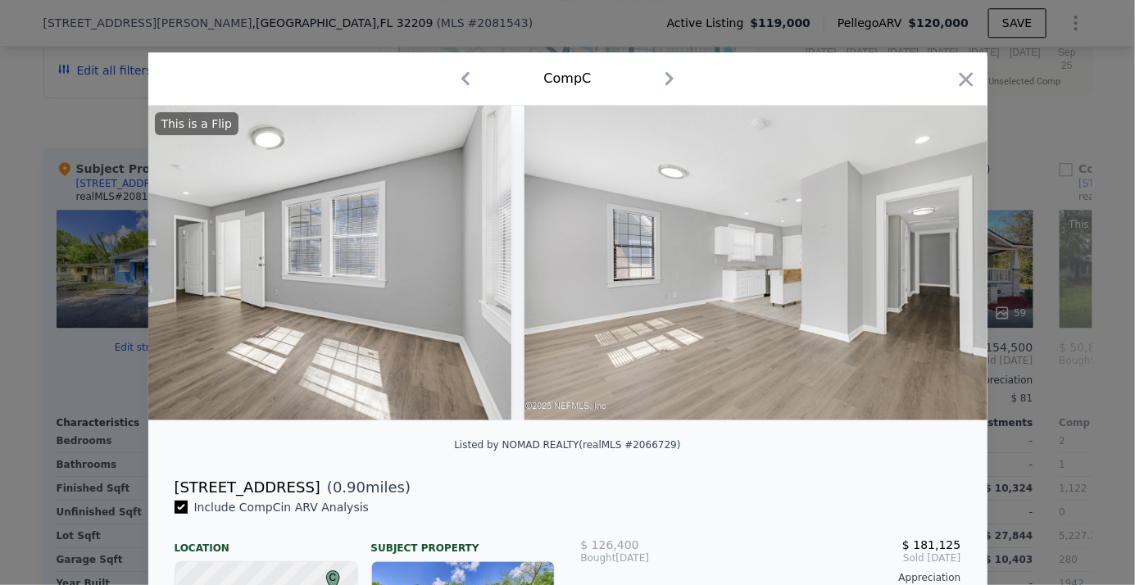
scroll to position [0, 1573]
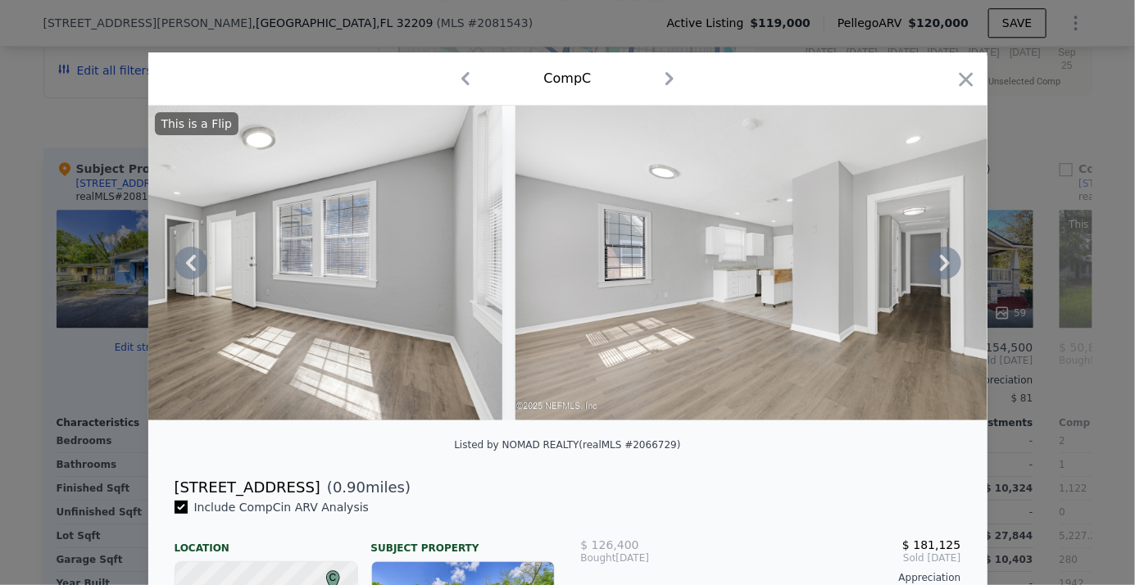
click at [188, 267] on icon at bounding box center [191, 263] width 33 height 33
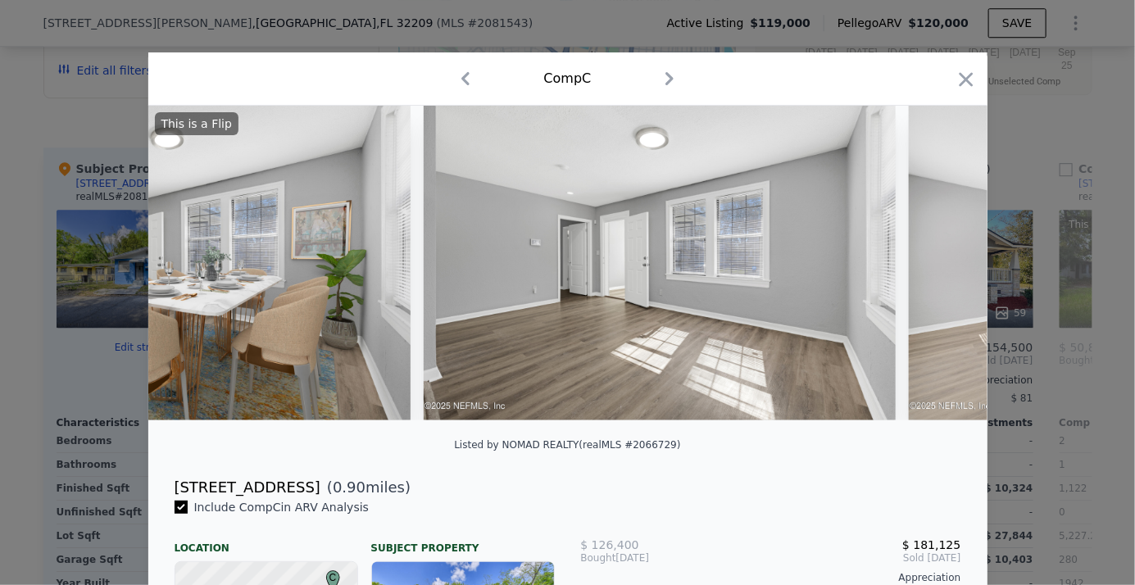
scroll to position [0, 1180]
click at [190, 270] on icon at bounding box center [191, 263] width 33 height 33
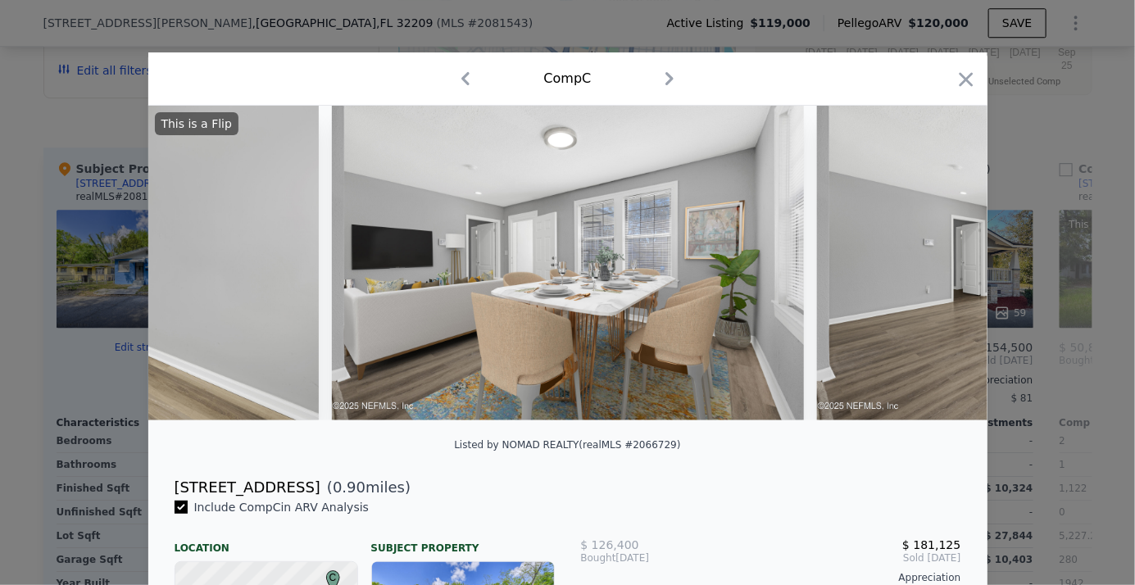
scroll to position [0, 787]
click at [940, 266] on icon at bounding box center [945, 263] width 10 height 16
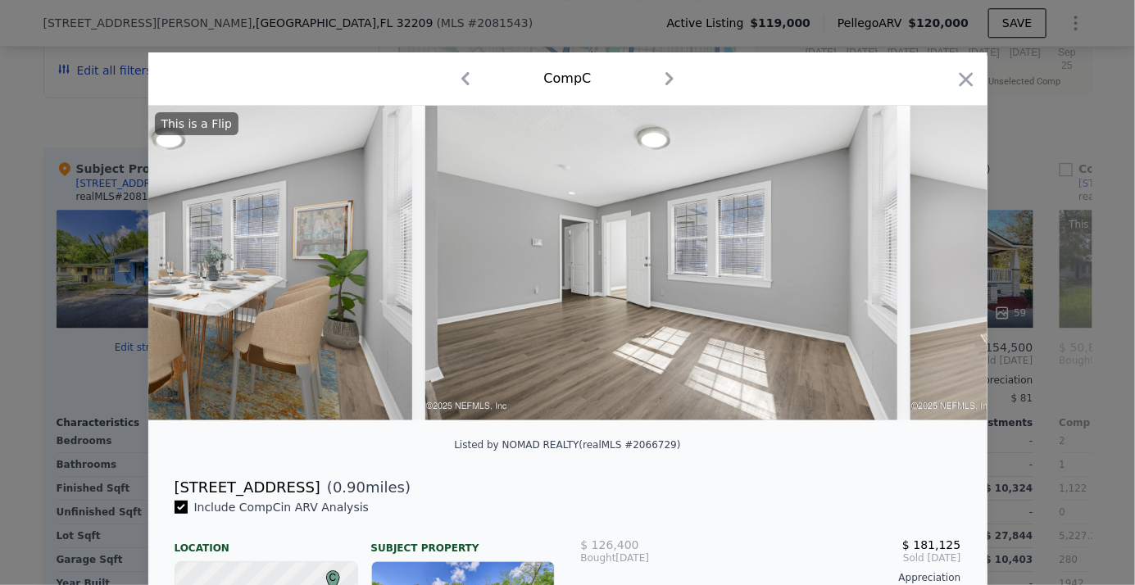
scroll to position [0, 1180]
click at [941, 266] on icon at bounding box center [945, 263] width 10 height 16
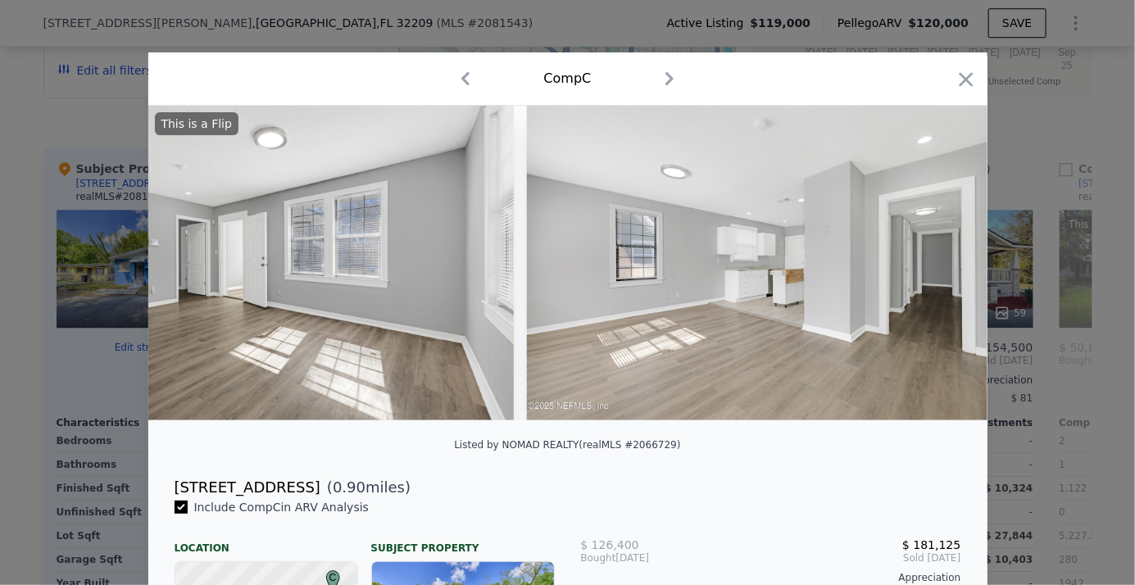
scroll to position [0, 1573]
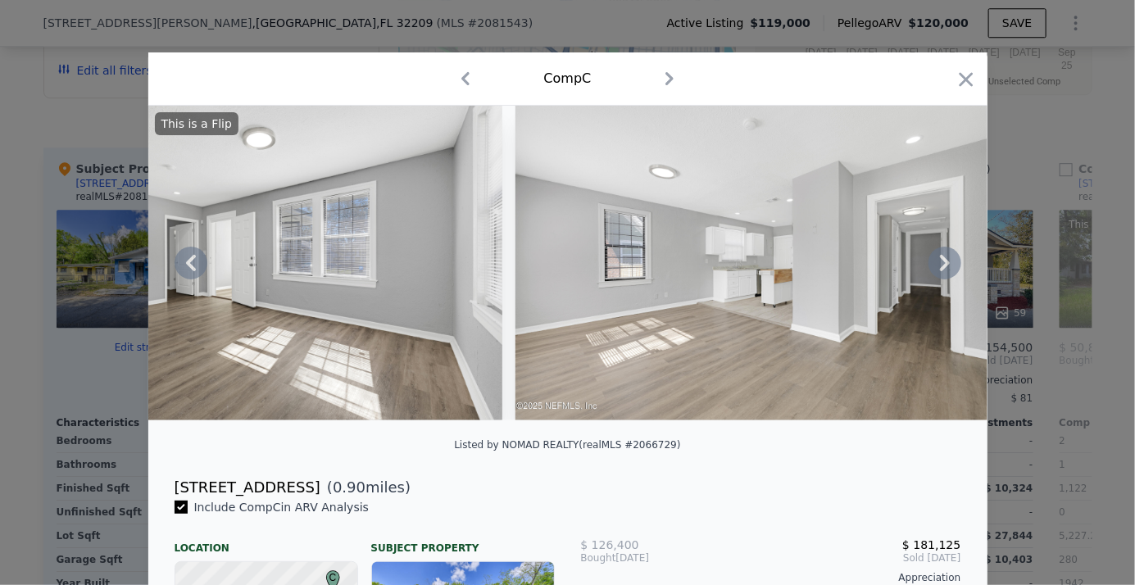
click at [940, 265] on icon at bounding box center [945, 263] width 10 height 16
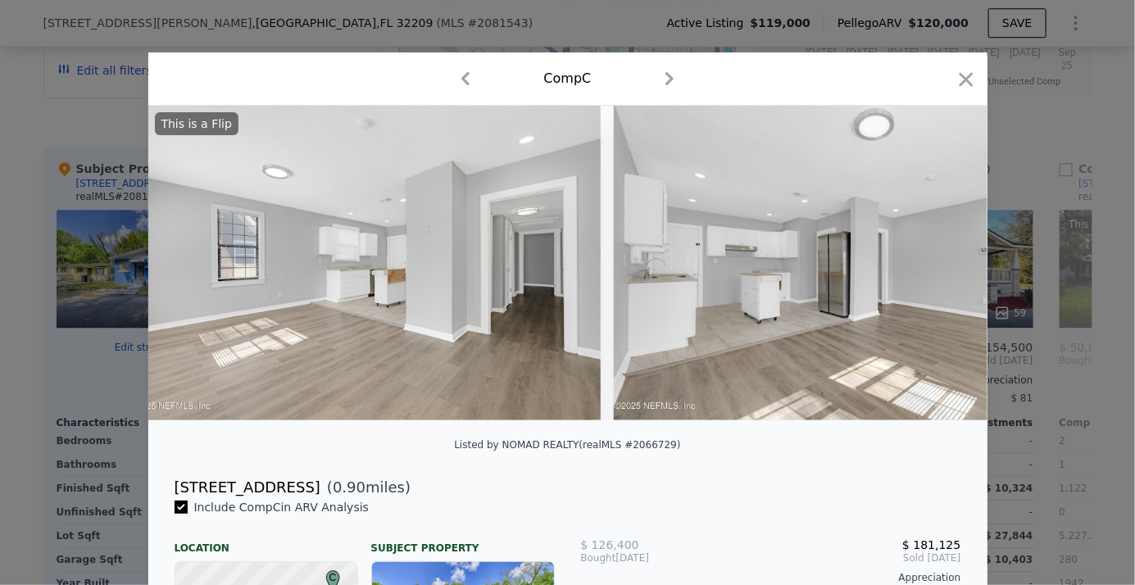
scroll to position [0, 1967]
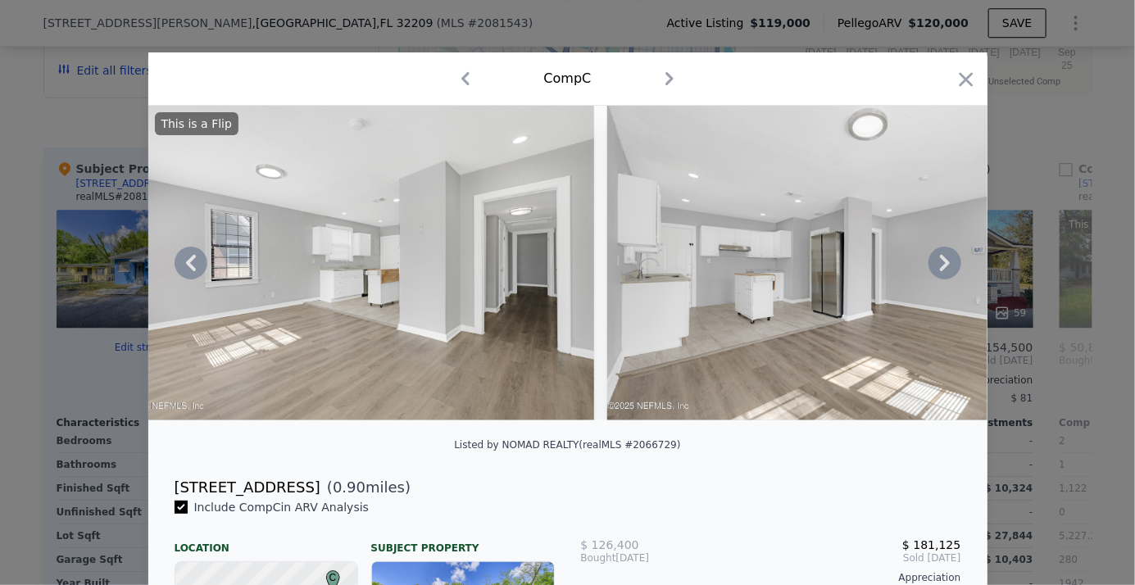
click at [937, 266] on icon at bounding box center [945, 263] width 33 height 33
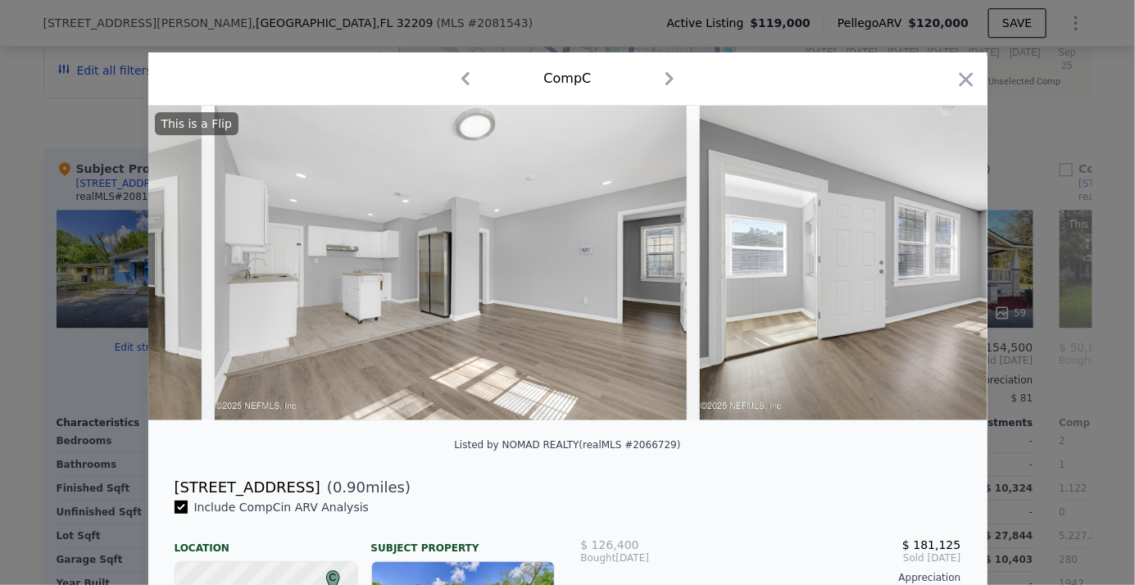
scroll to position [0, 2360]
click at [943, 266] on icon at bounding box center [945, 263] width 33 height 33
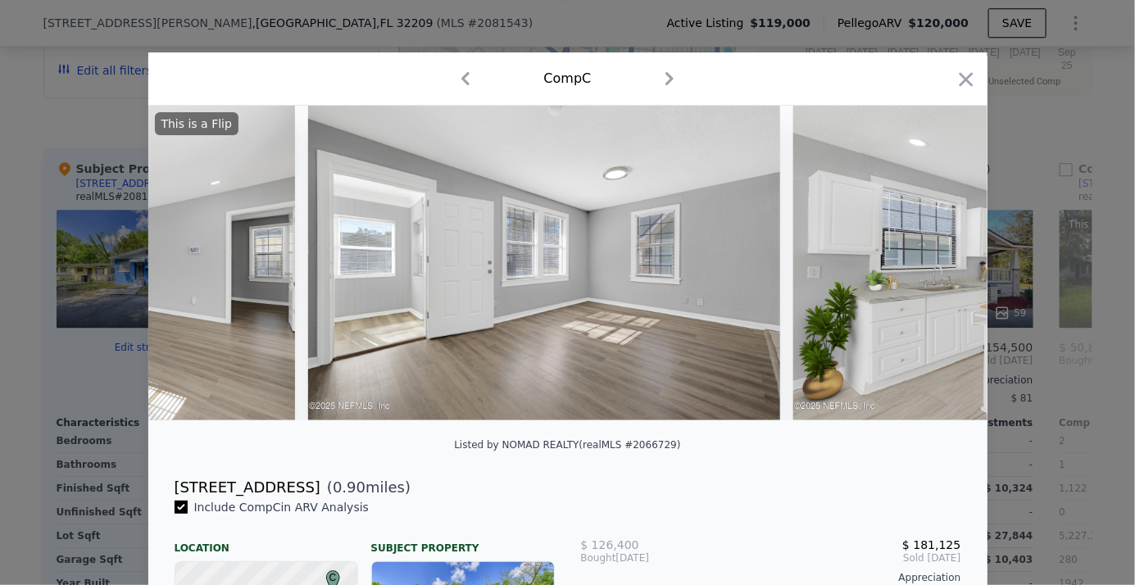
scroll to position [0, 2754]
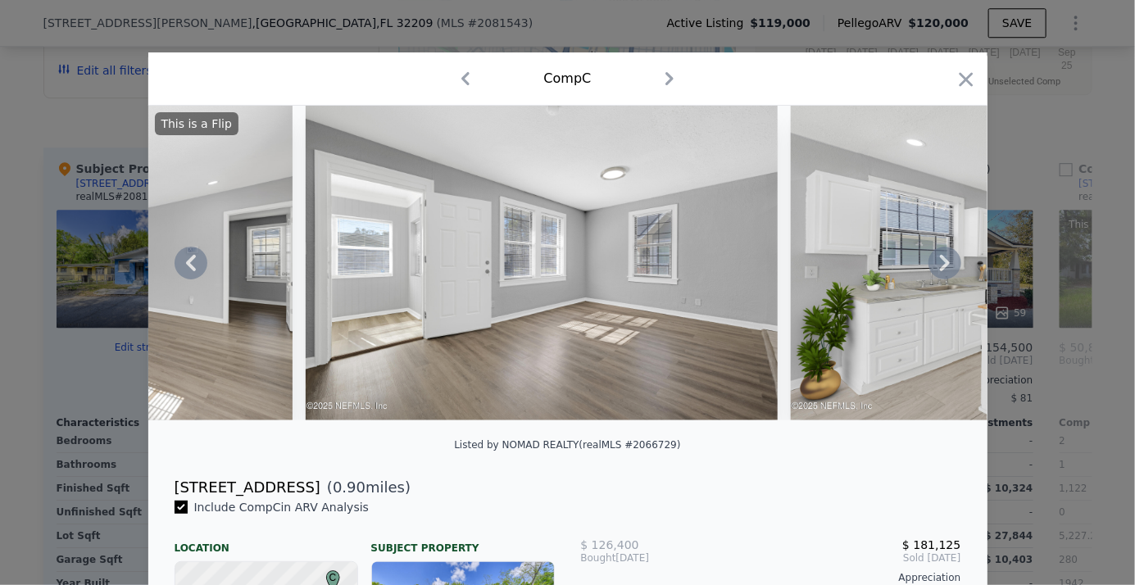
click at [944, 266] on icon at bounding box center [945, 263] width 33 height 33
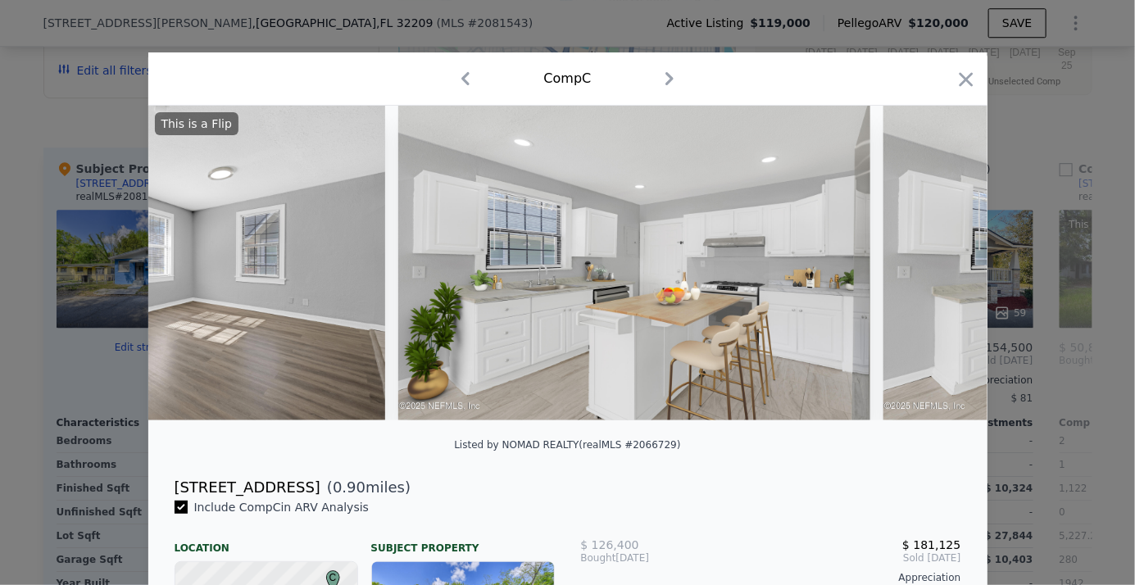
scroll to position [0, 3147]
click at [935, 270] on icon at bounding box center [945, 263] width 33 height 33
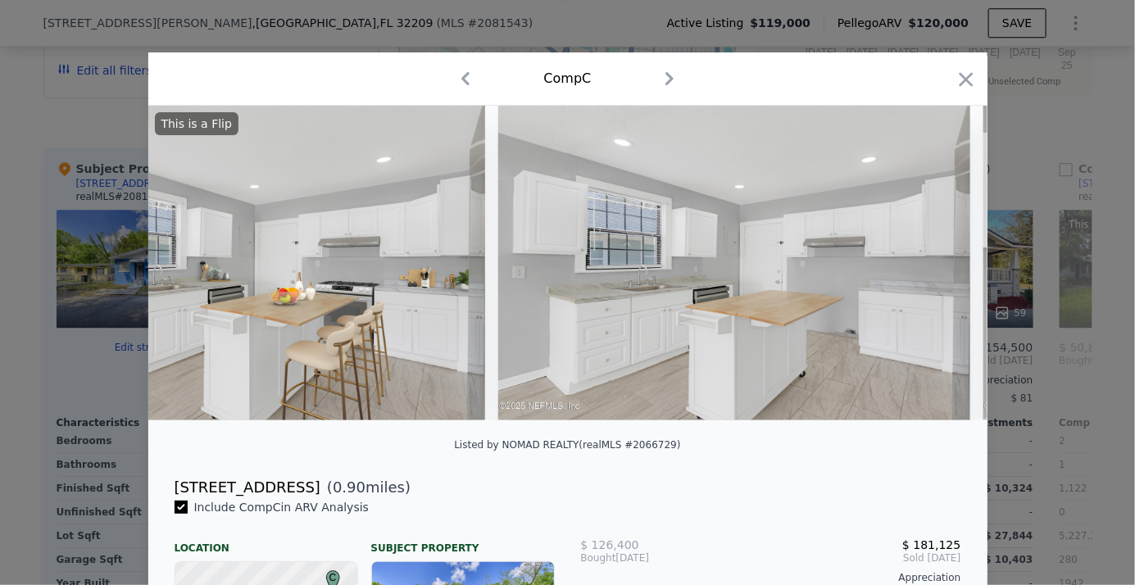
scroll to position [0, 3540]
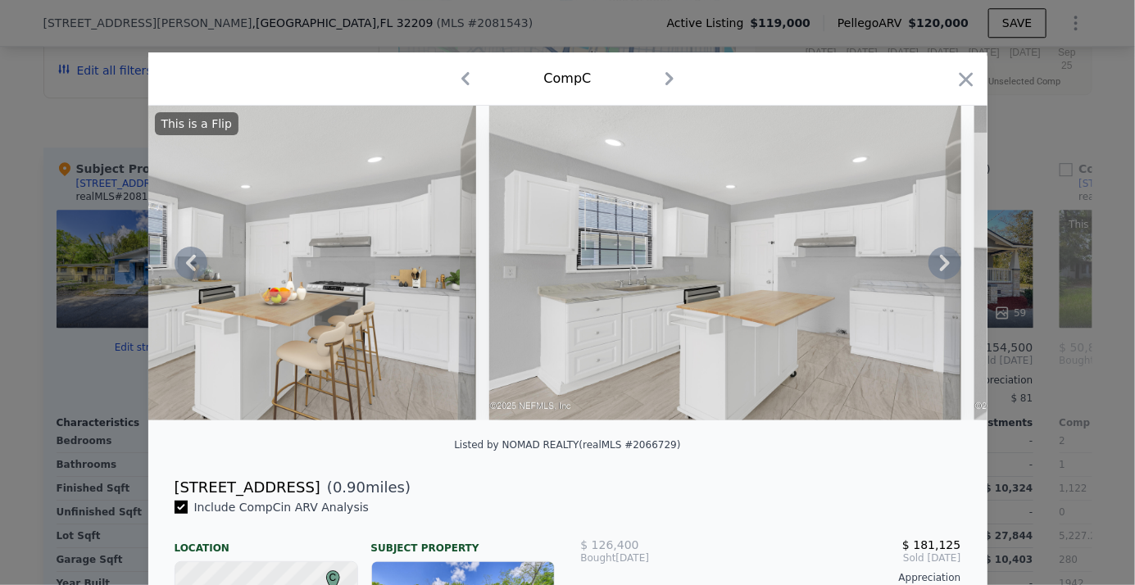
click at [938, 268] on icon at bounding box center [945, 263] width 33 height 33
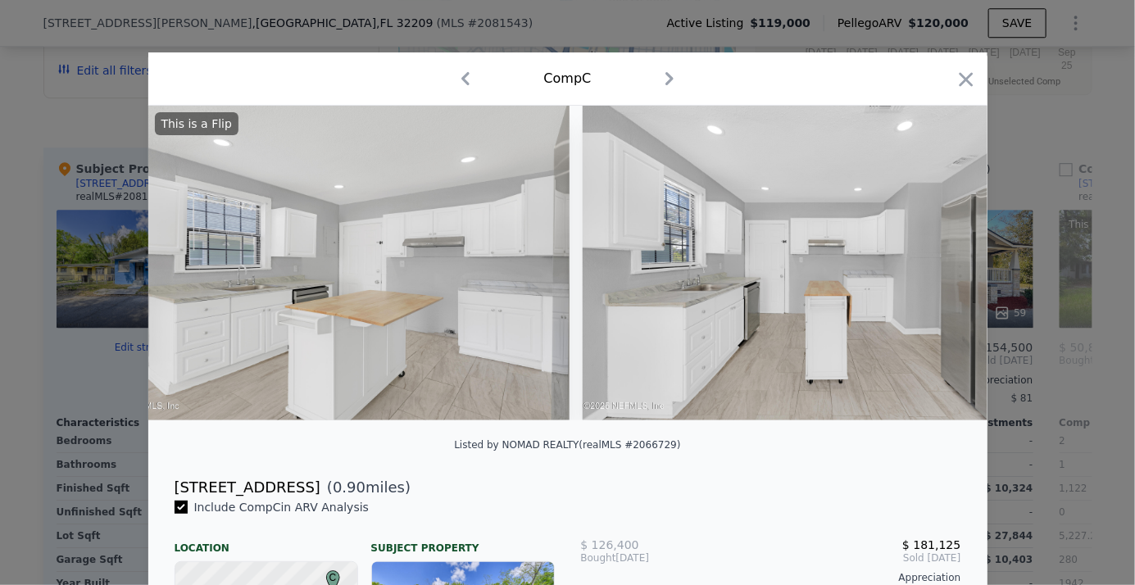
scroll to position [0, 3934]
click at [942, 265] on icon at bounding box center [945, 263] width 33 height 33
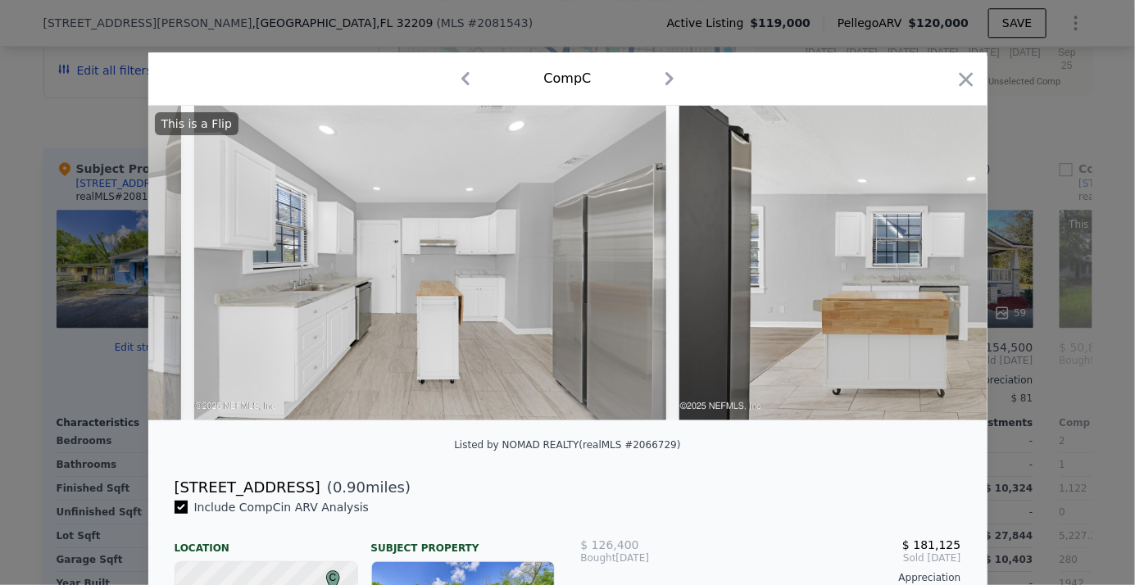
scroll to position [0, 4327]
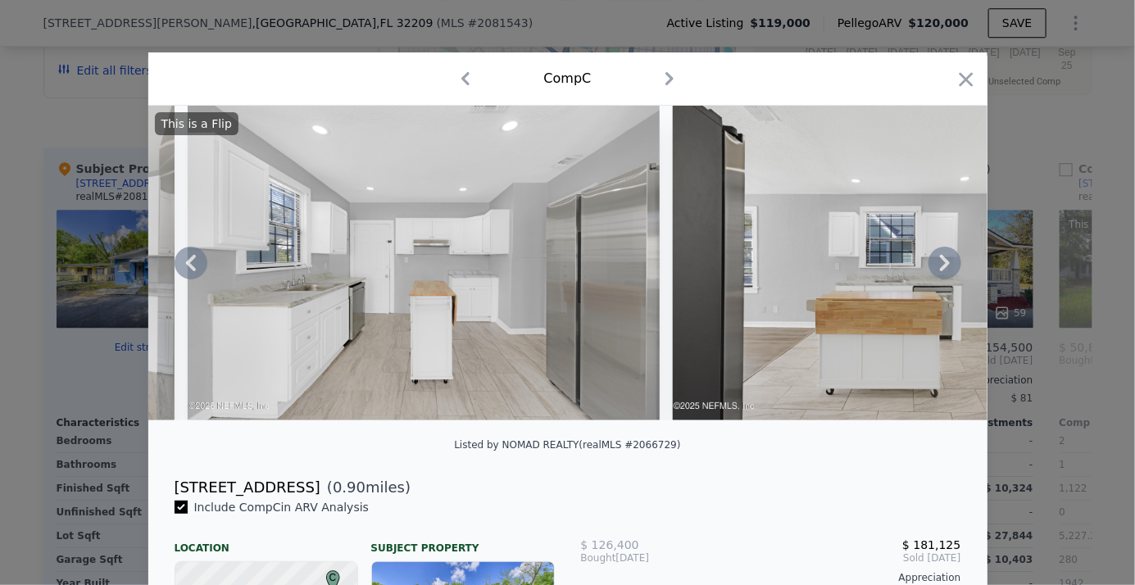
click at [940, 264] on icon at bounding box center [945, 263] width 10 height 16
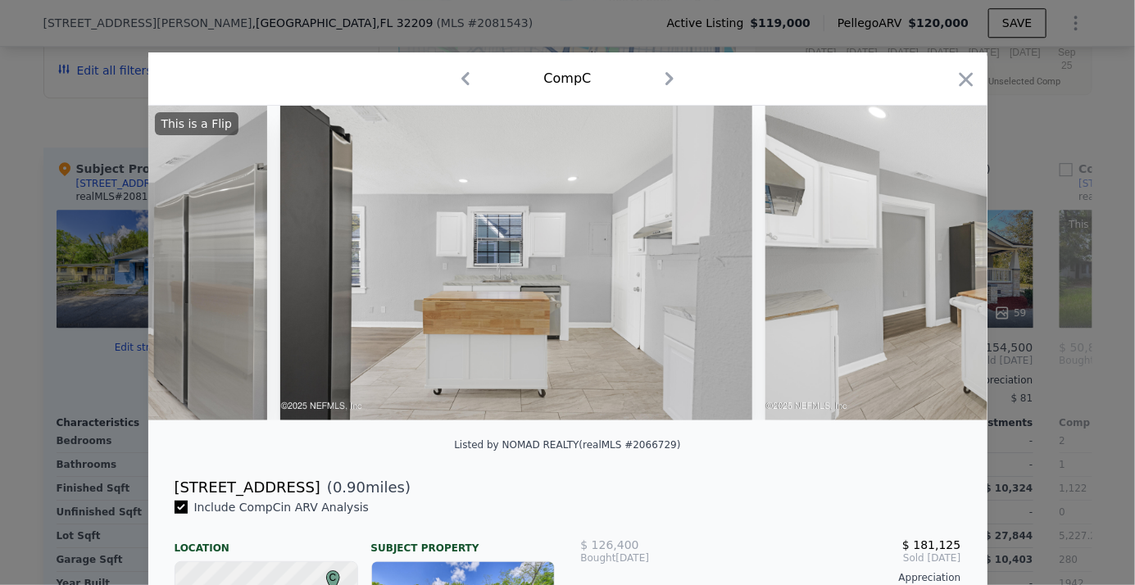
scroll to position [0, 4720]
click at [940, 264] on icon at bounding box center [945, 263] width 10 height 16
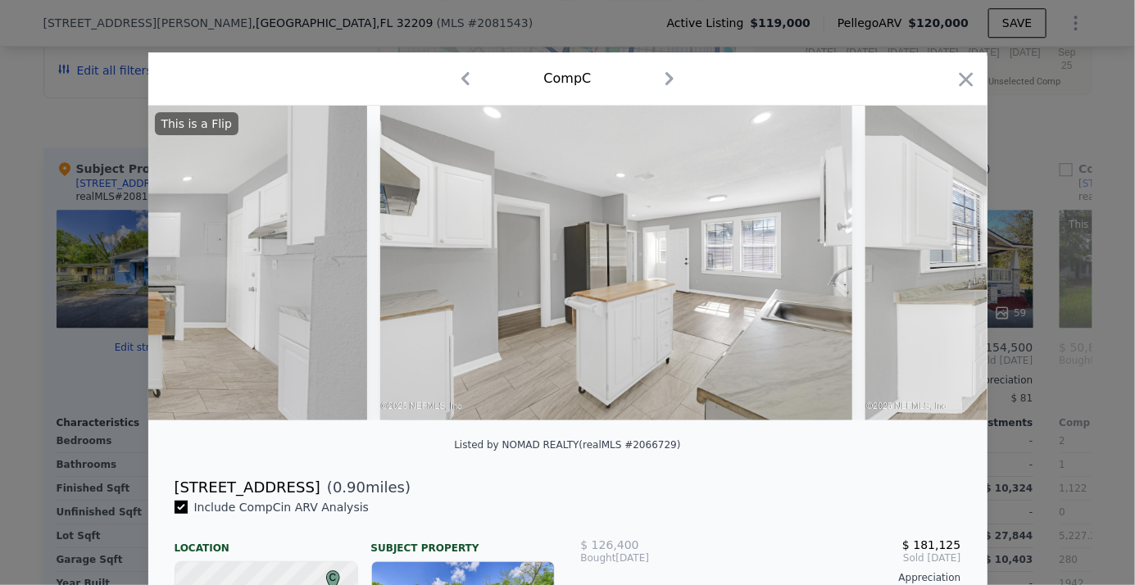
scroll to position [0, 5114]
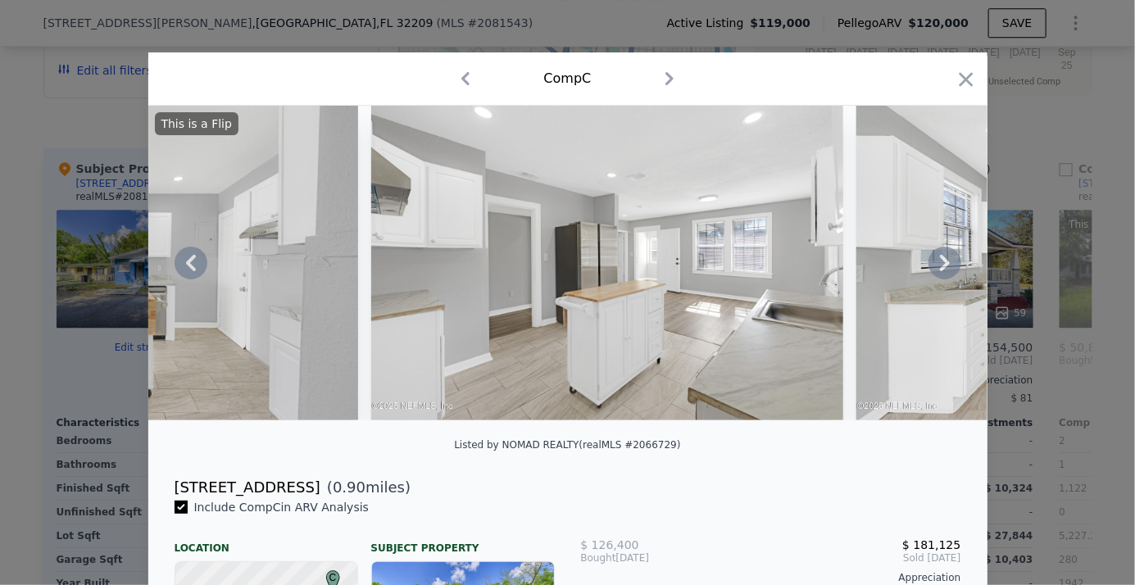
click at [940, 265] on icon at bounding box center [945, 263] width 10 height 16
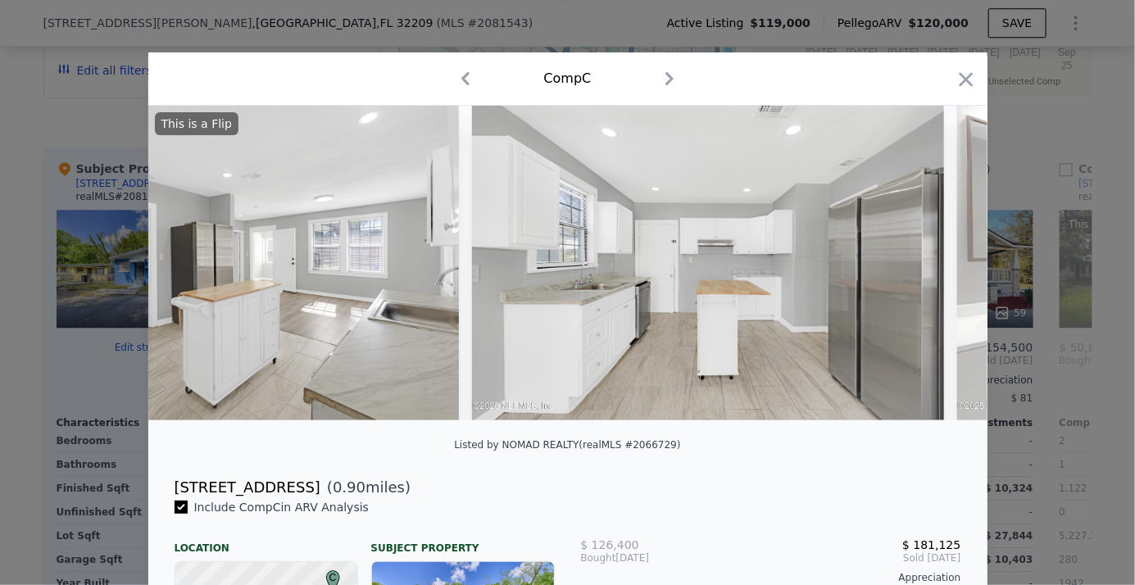
scroll to position [0, 5507]
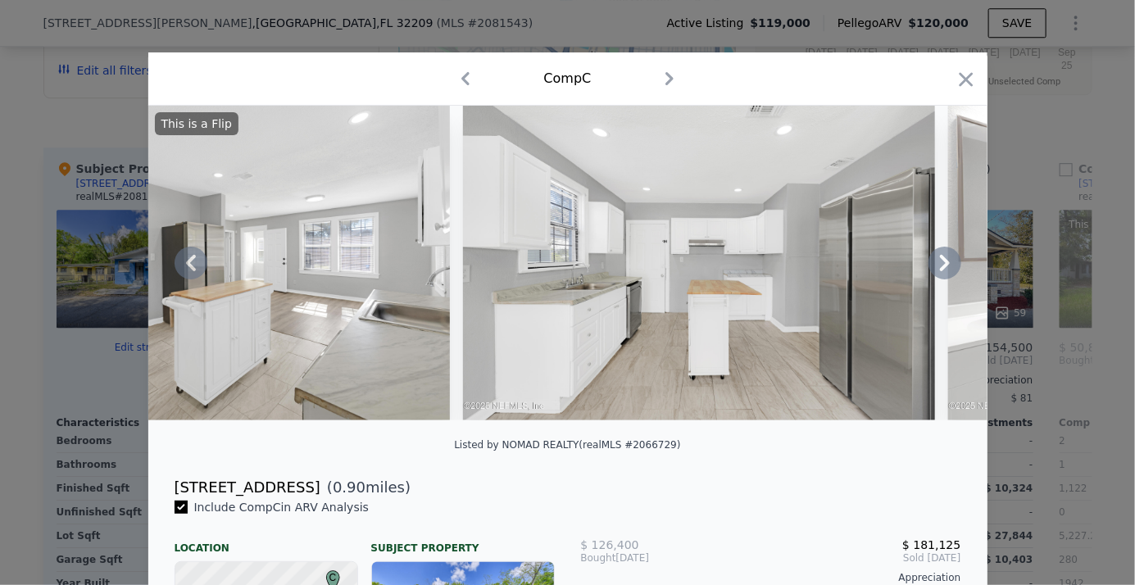
click at [940, 265] on icon at bounding box center [945, 263] width 10 height 16
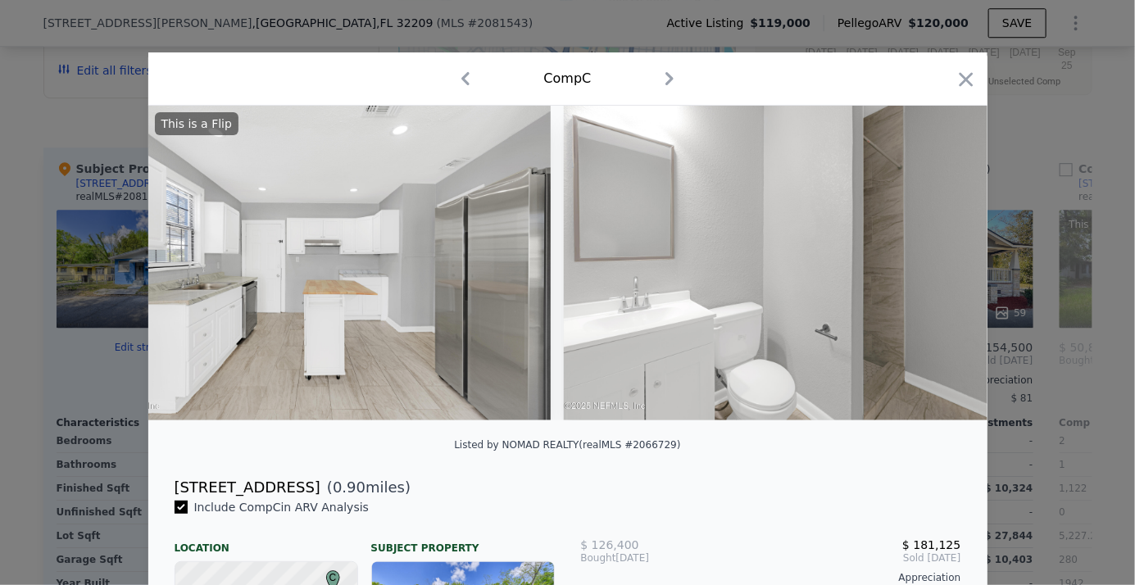
scroll to position [0, 5901]
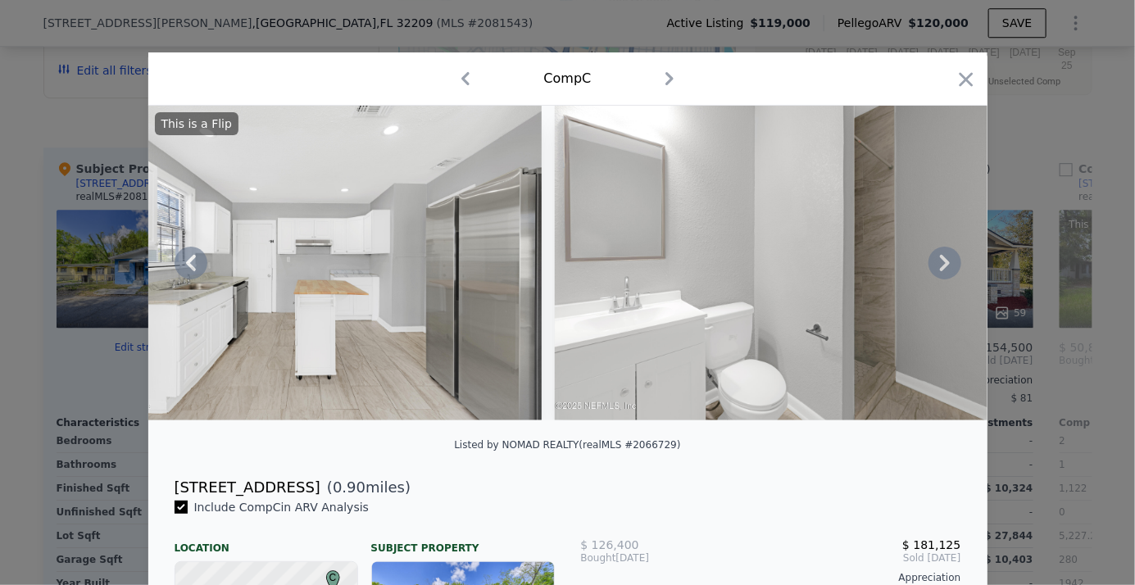
click at [940, 265] on icon at bounding box center [945, 263] width 10 height 16
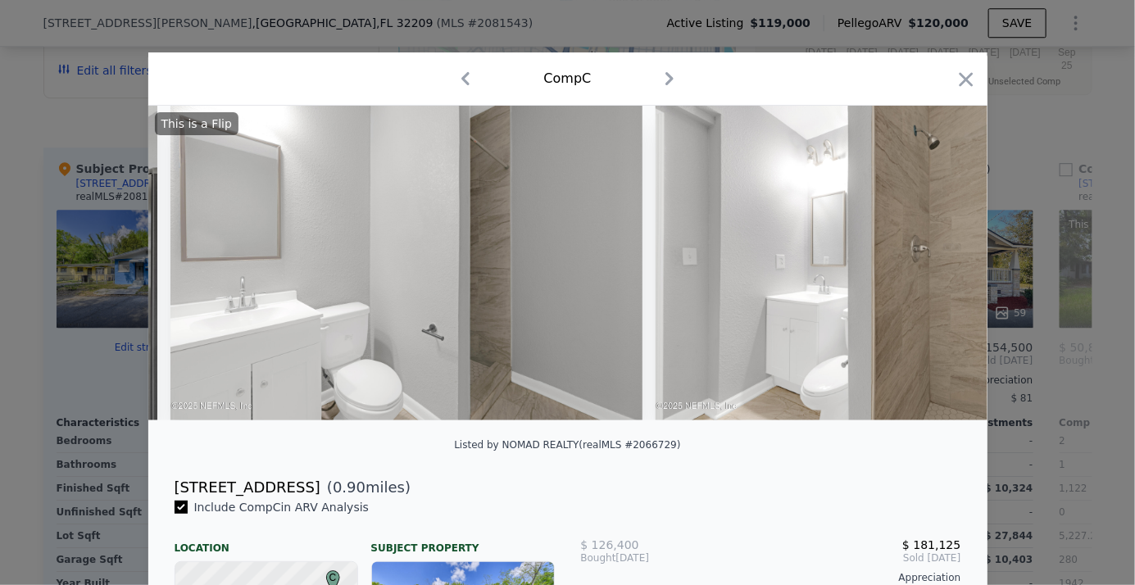
scroll to position [0, 6294]
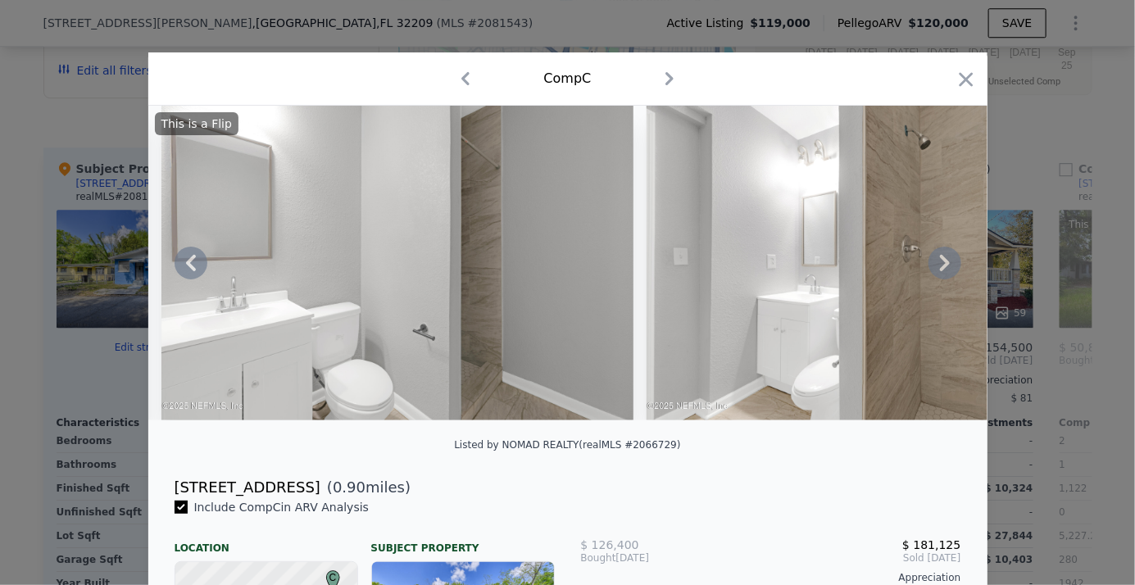
click at [940, 265] on icon at bounding box center [945, 263] width 10 height 16
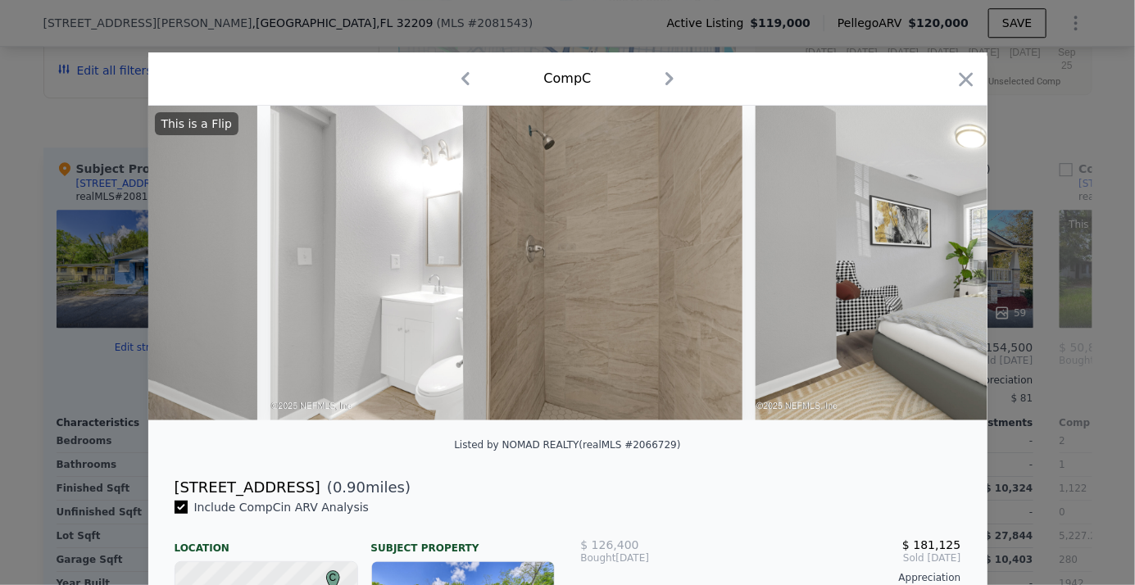
scroll to position [0, 6687]
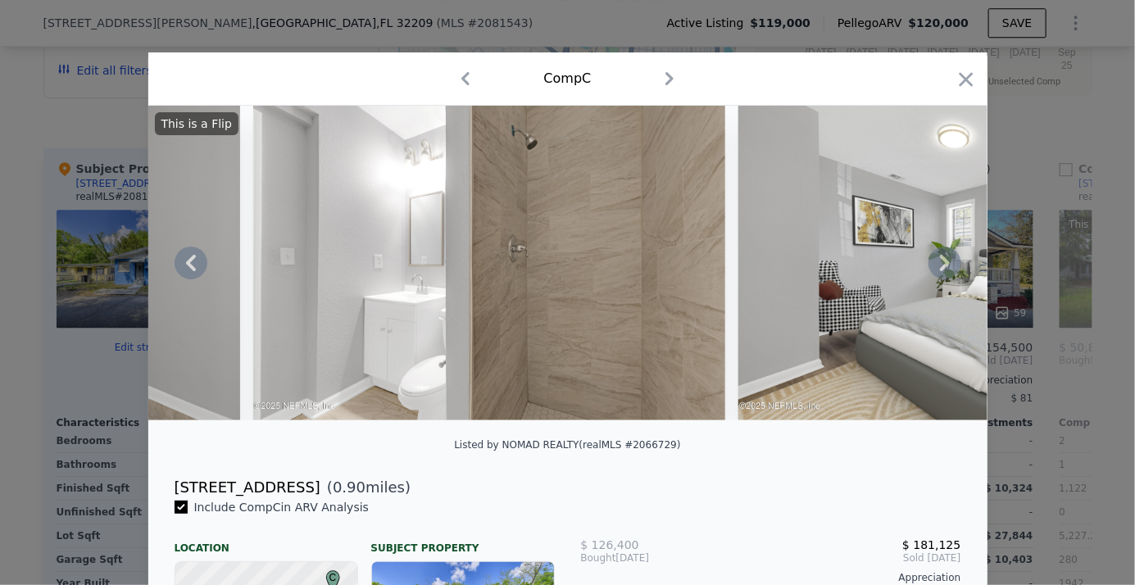
click at [940, 265] on icon at bounding box center [945, 263] width 10 height 16
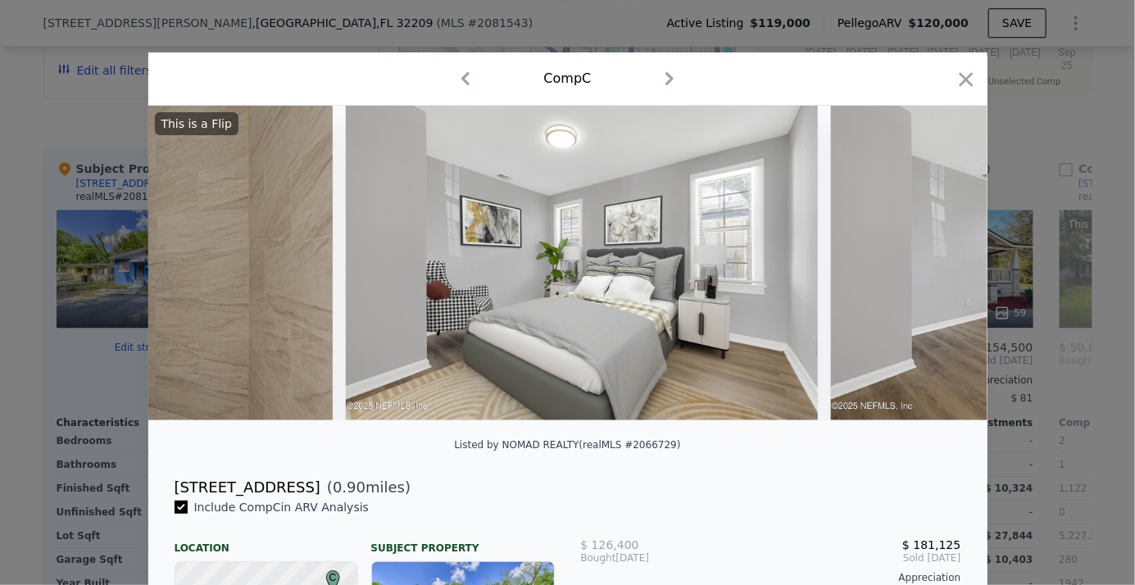
scroll to position [0, 7081]
click at [936, 268] on icon at bounding box center [945, 263] width 33 height 33
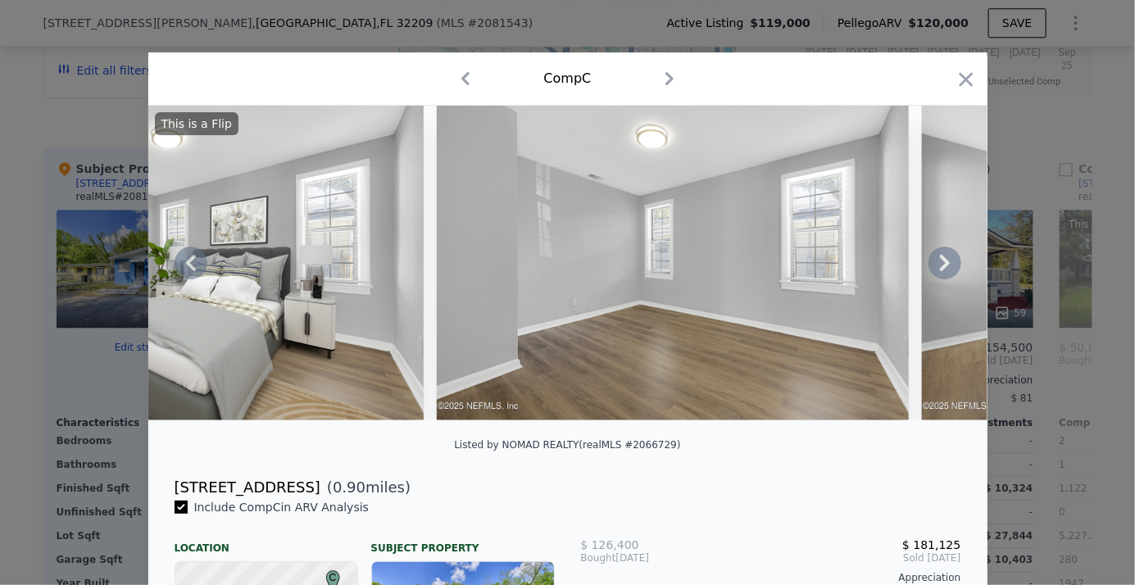
click at [936, 267] on icon at bounding box center [945, 263] width 33 height 33
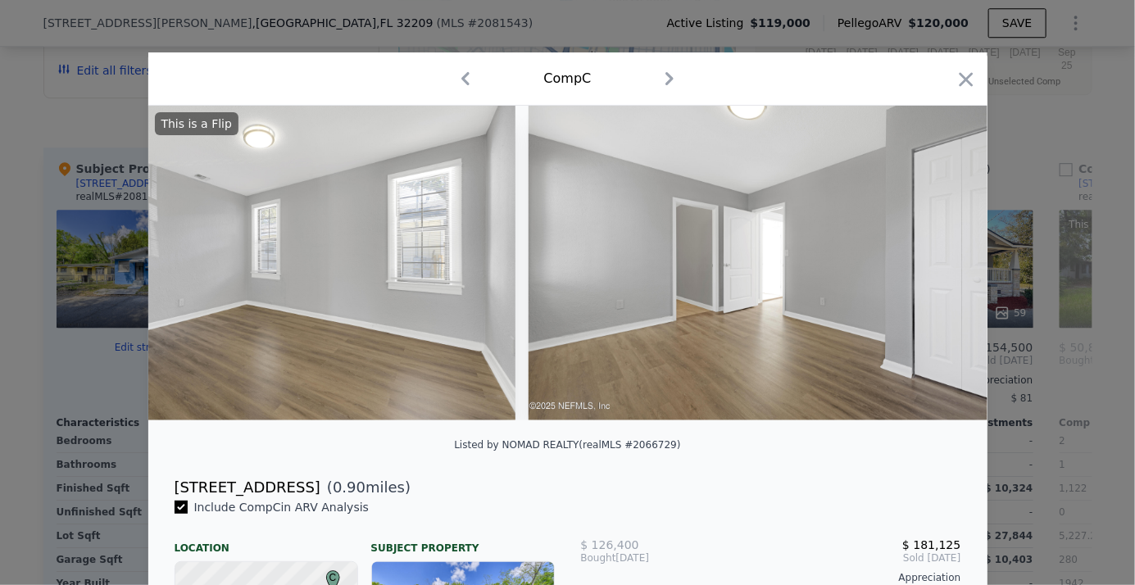
click at [936, 267] on img at bounding box center [765, 263] width 472 height 315
click at [936, 267] on icon at bounding box center [945, 263] width 33 height 33
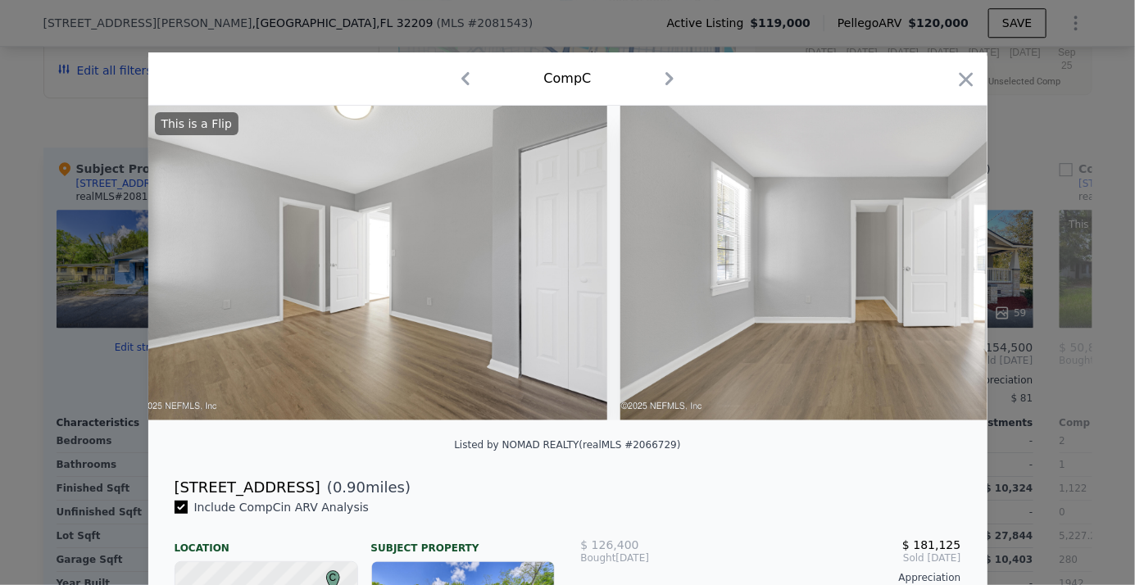
click at [936, 267] on div "This is a Flip" at bounding box center [567, 263] width 839 height 315
click at [936, 267] on icon at bounding box center [945, 263] width 33 height 33
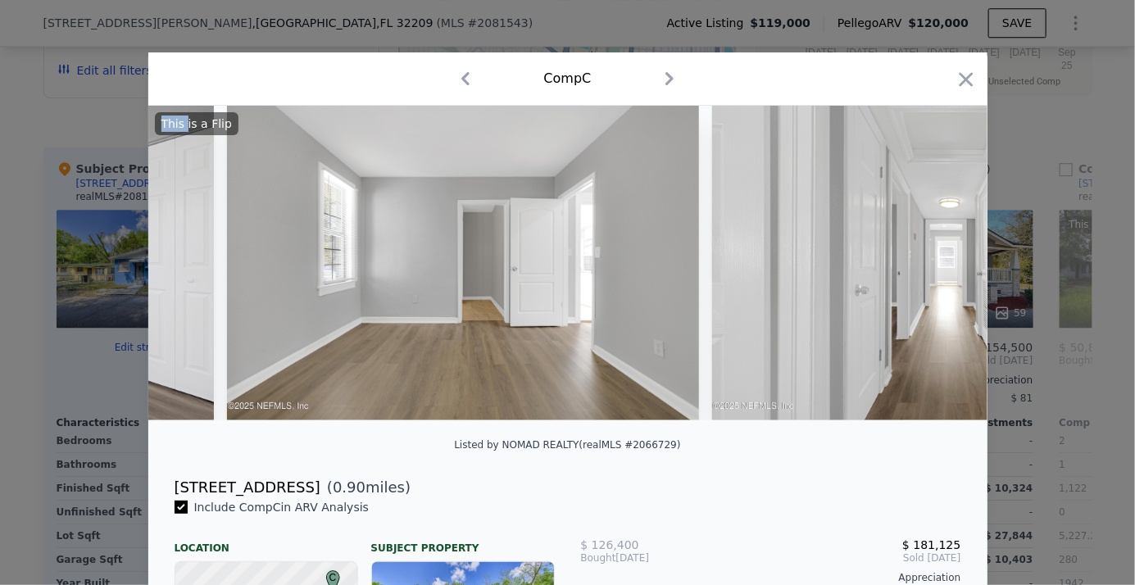
click at [936, 267] on img at bounding box center [948, 263] width 472 height 315
click at [936, 267] on icon at bounding box center [945, 263] width 33 height 33
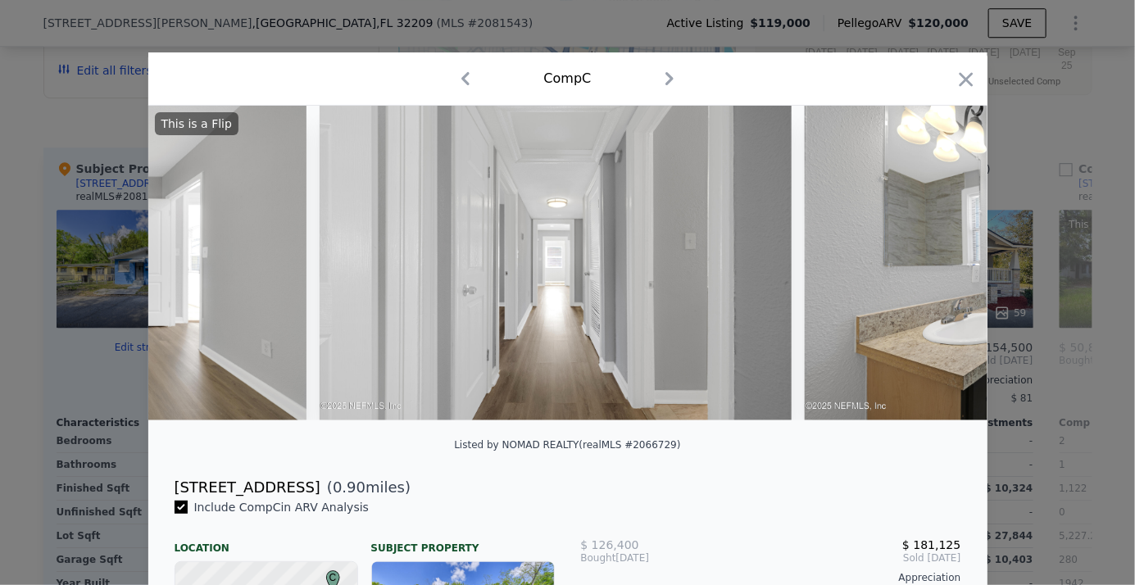
scroll to position [0, 9048]
click at [936, 265] on icon at bounding box center [945, 263] width 33 height 33
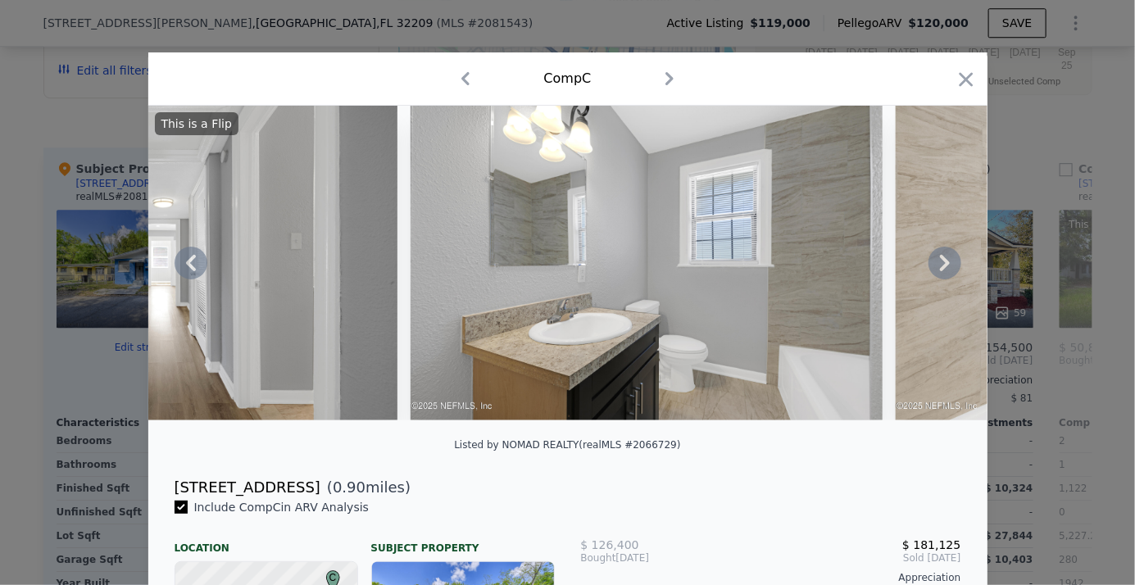
click at [938, 266] on icon at bounding box center [945, 263] width 33 height 33
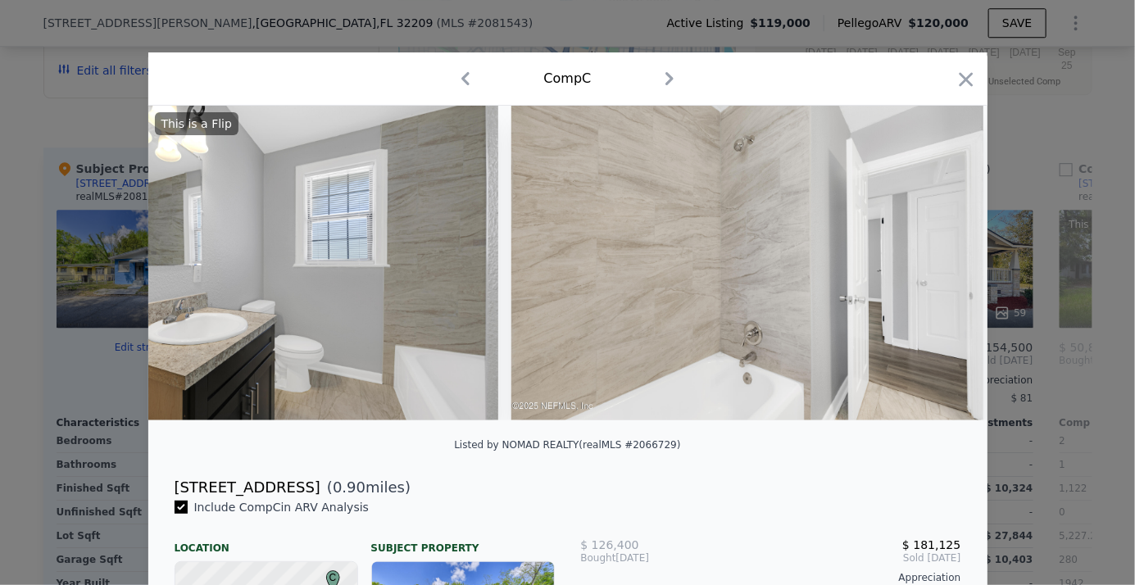
scroll to position [0, 9834]
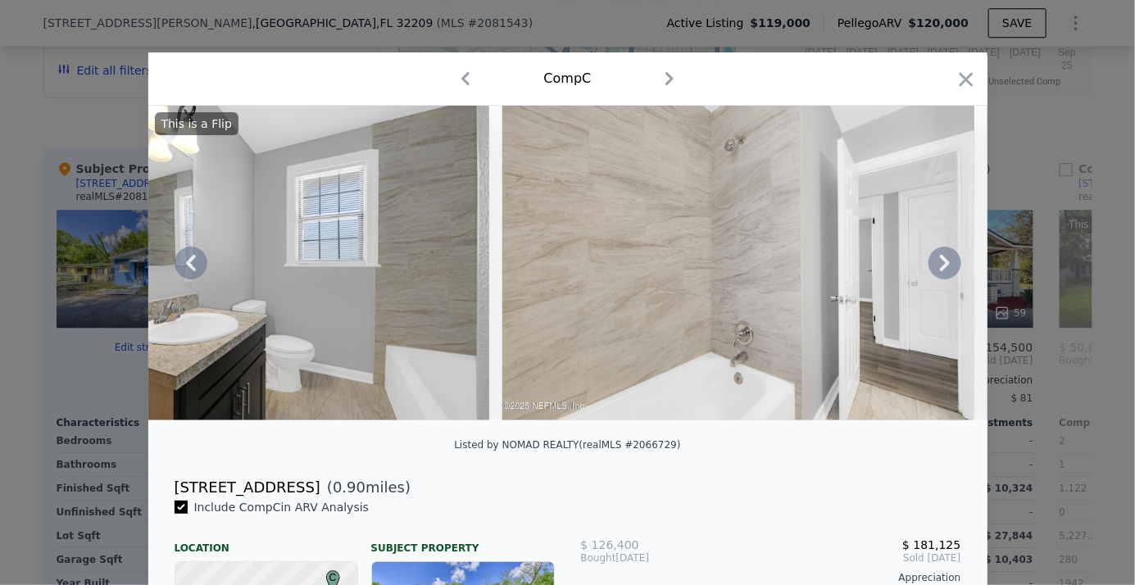
click at [947, 261] on icon at bounding box center [945, 263] width 33 height 33
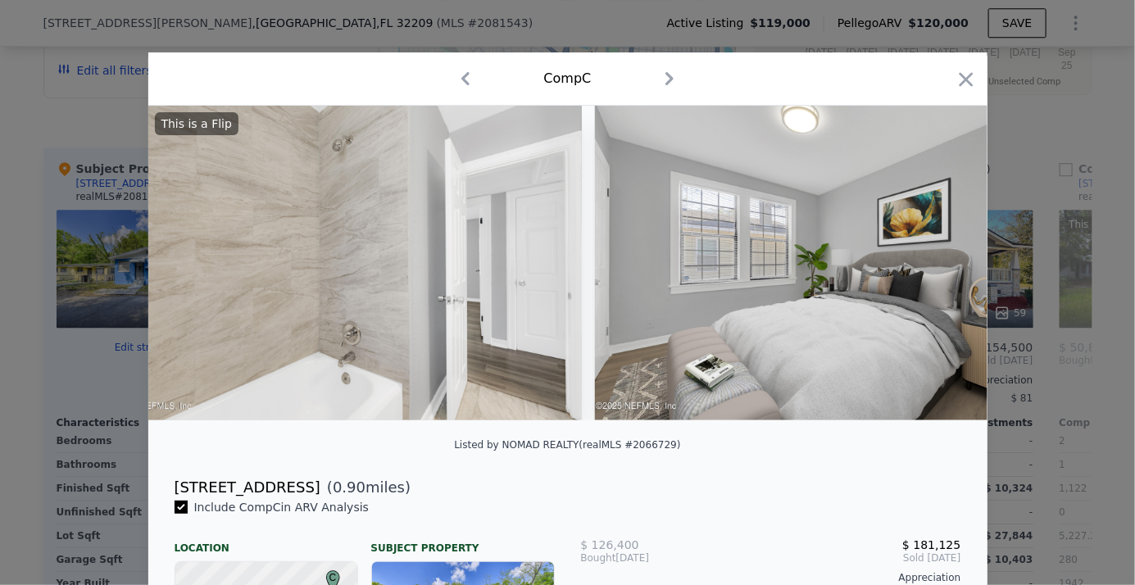
scroll to position [0, 10228]
click at [942, 267] on icon at bounding box center [945, 263] width 10 height 16
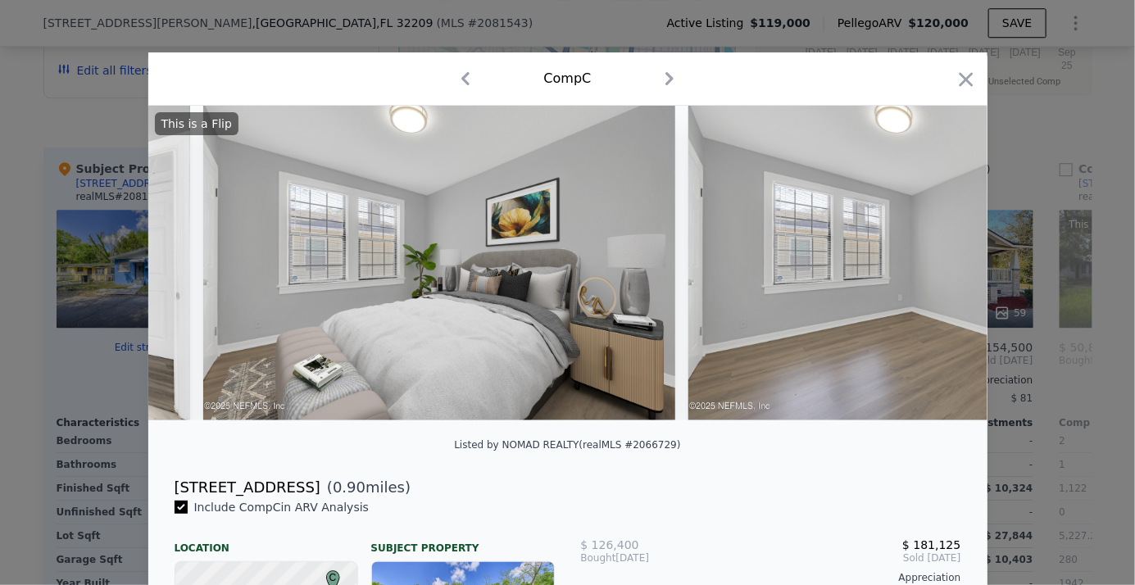
scroll to position [0, 10621]
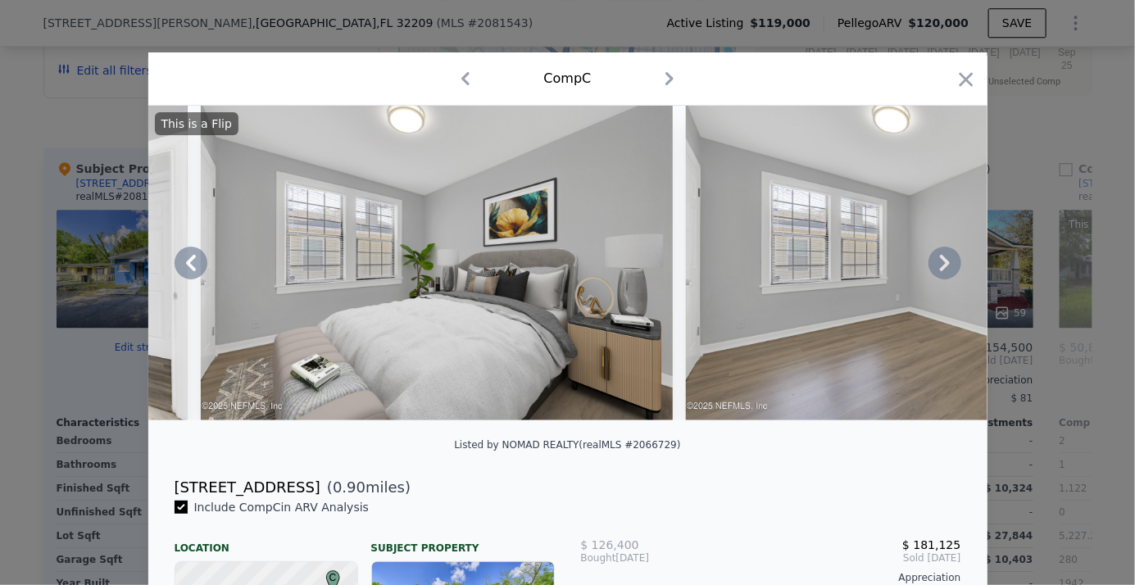
click at [940, 265] on icon at bounding box center [945, 263] width 10 height 16
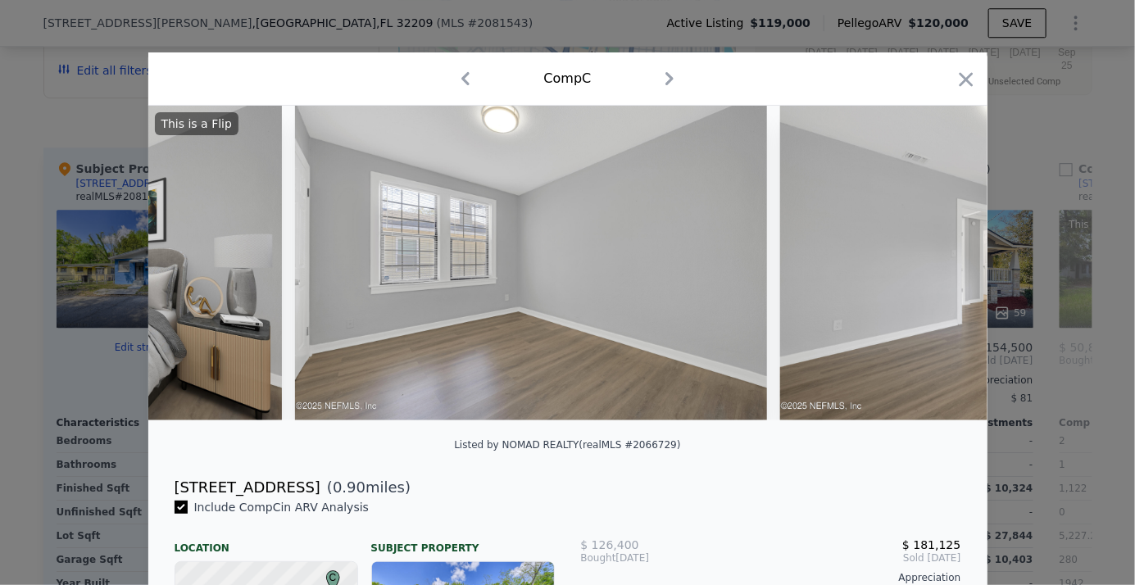
scroll to position [0, 11014]
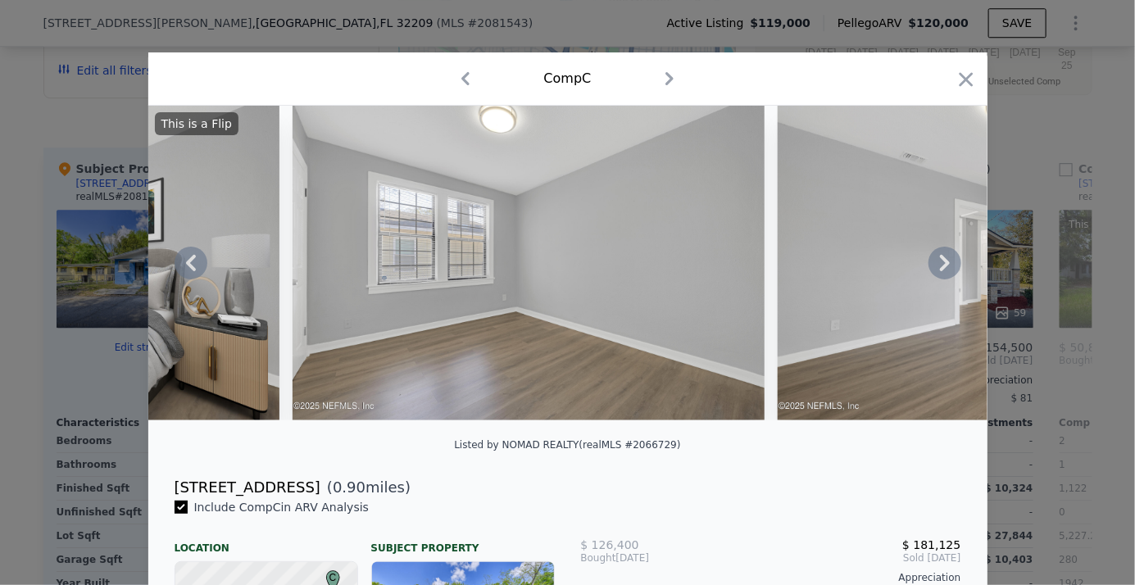
click at [942, 269] on icon at bounding box center [945, 263] width 10 height 16
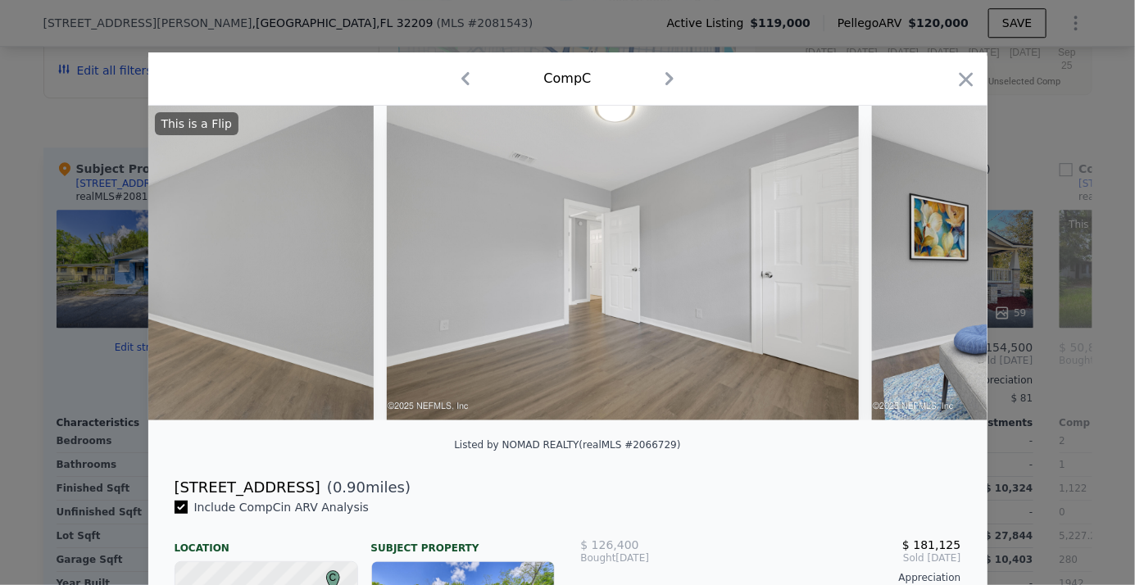
scroll to position [0, 11408]
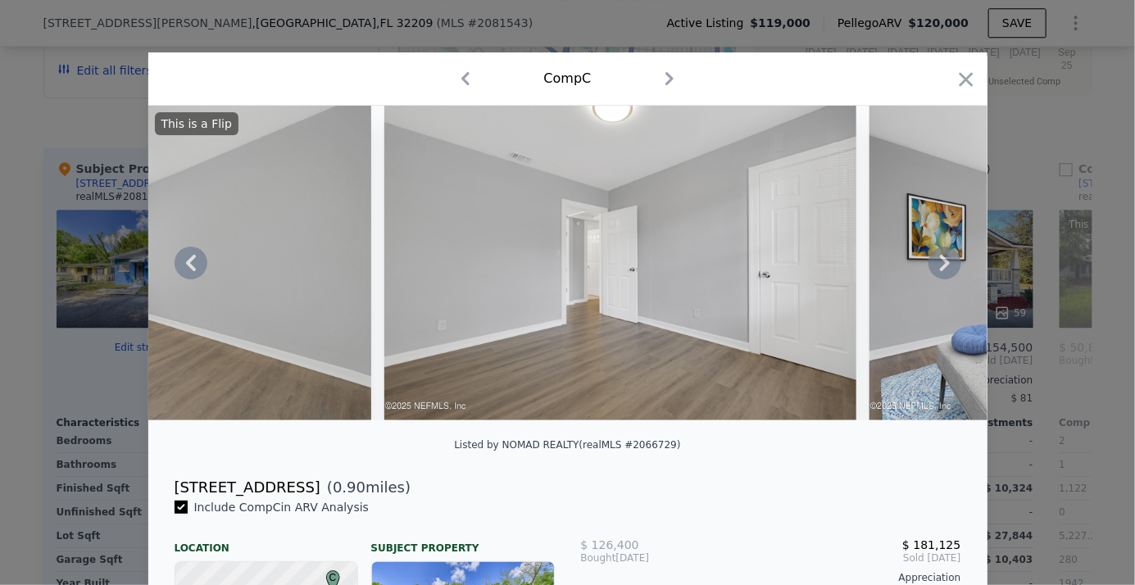
click at [939, 262] on icon at bounding box center [945, 263] width 33 height 33
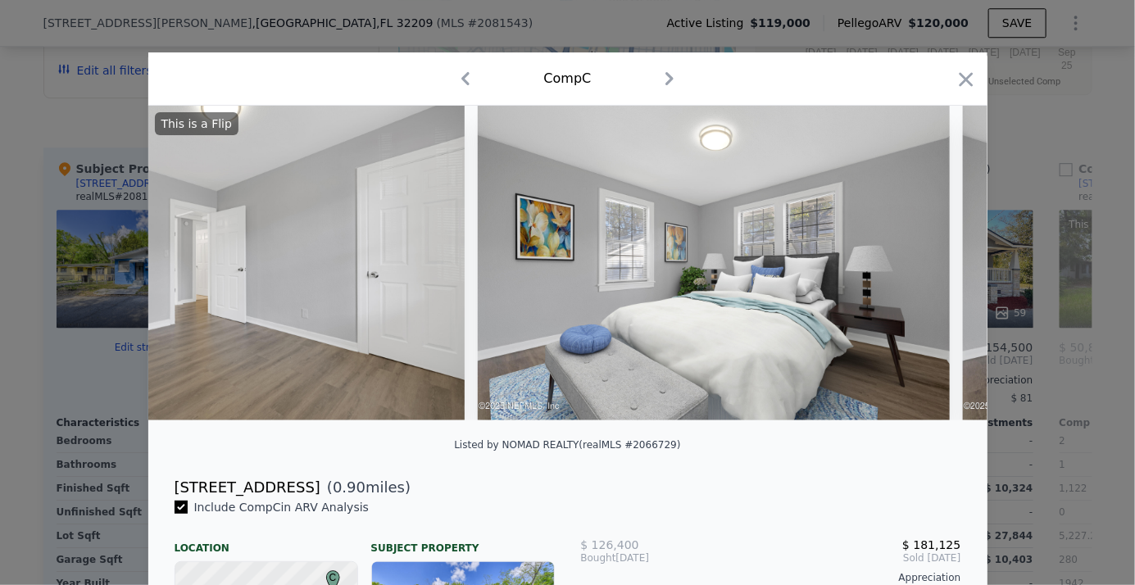
scroll to position [0, 11801]
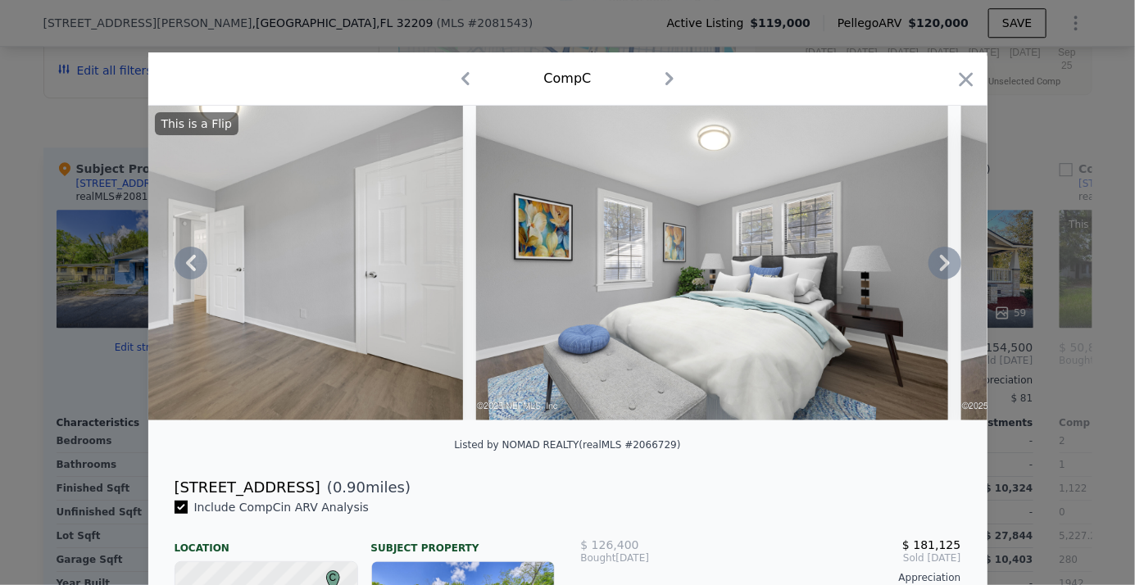
click at [940, 266] on icon at bounding box center [945, 263] width 10 height 16
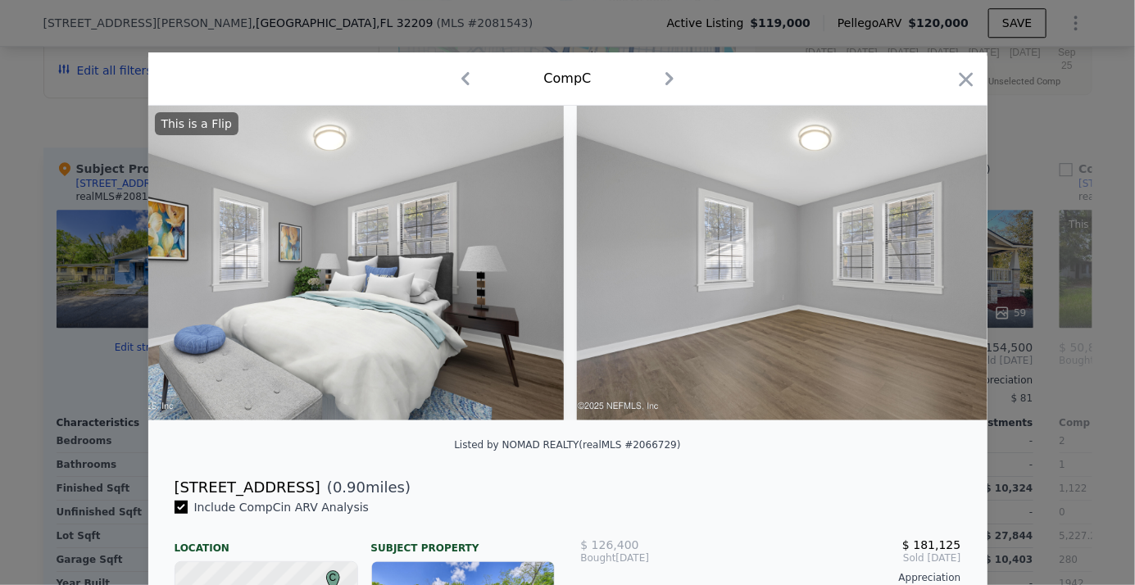
scroll to position [0, 12195]
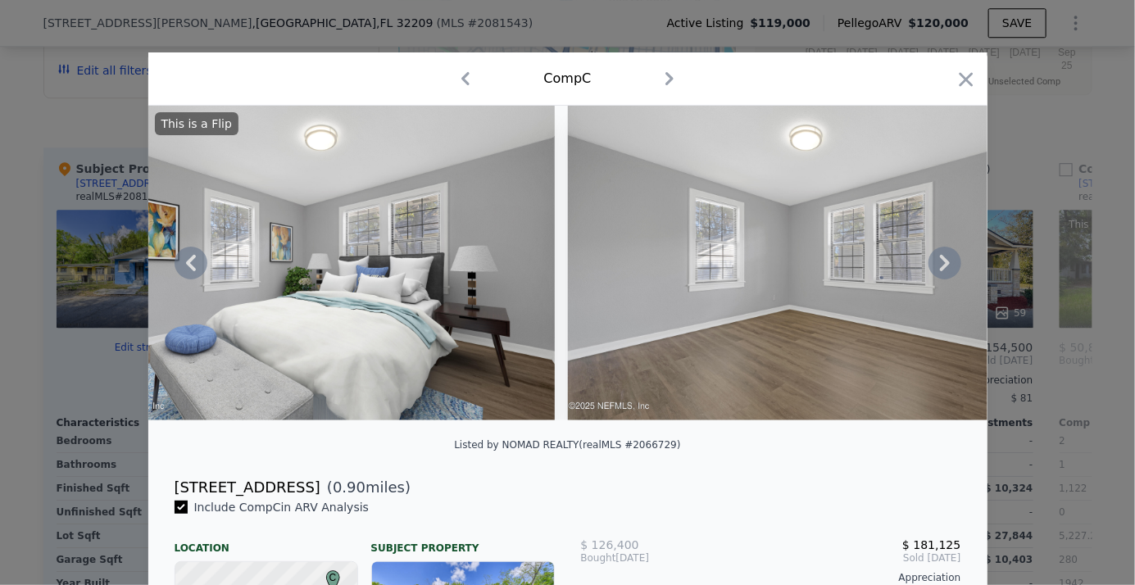
click at [938, 269] on icon at bounding box center [945, 263] width 33 height 33
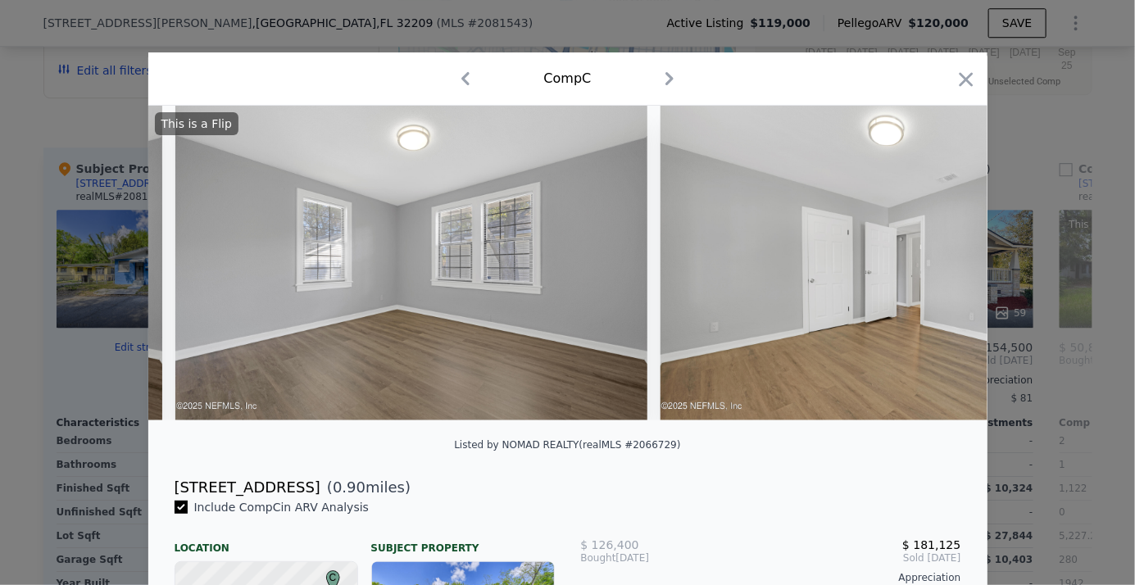
scroll to position [0, 12588]
click at [938, 269] on img at bounding box center [896, 263] width 472 height 315
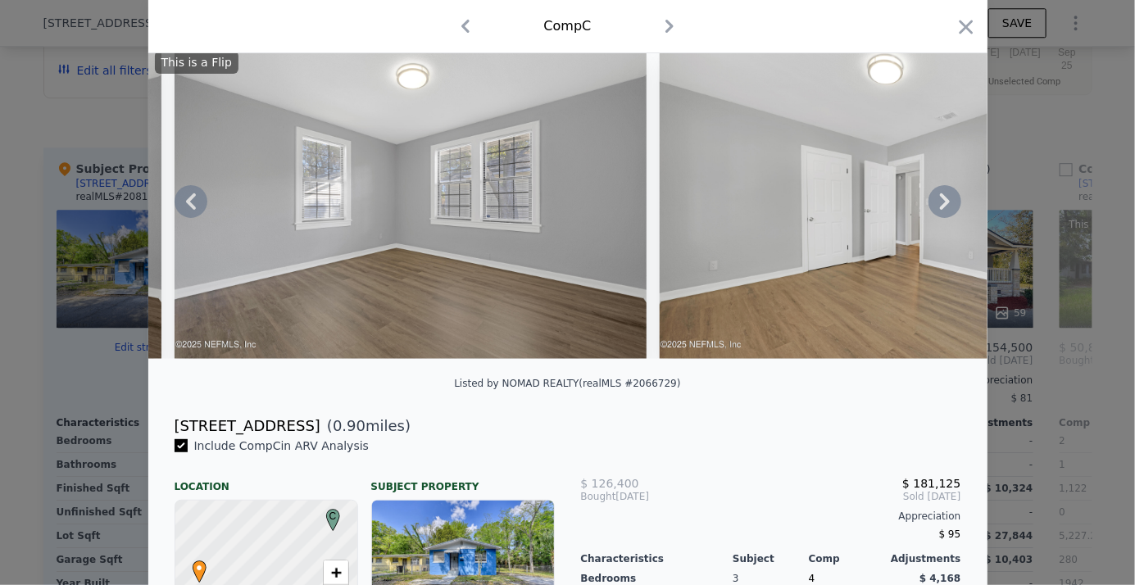
scroll to position [74, 0]
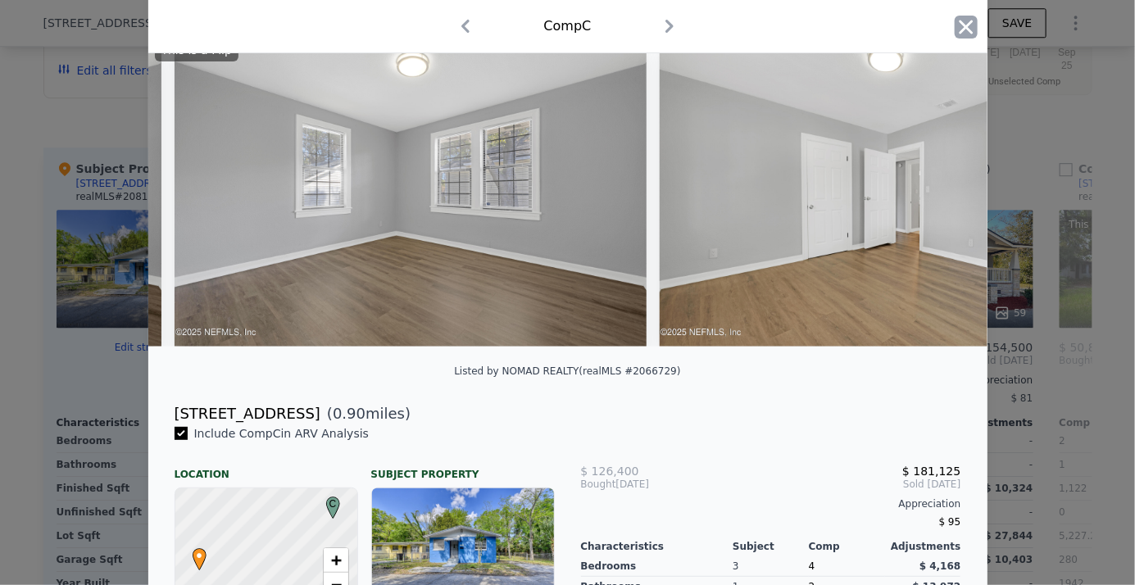
click at [963, 23] on icon "button" at bounding box center [966, 27] width 14 height 14
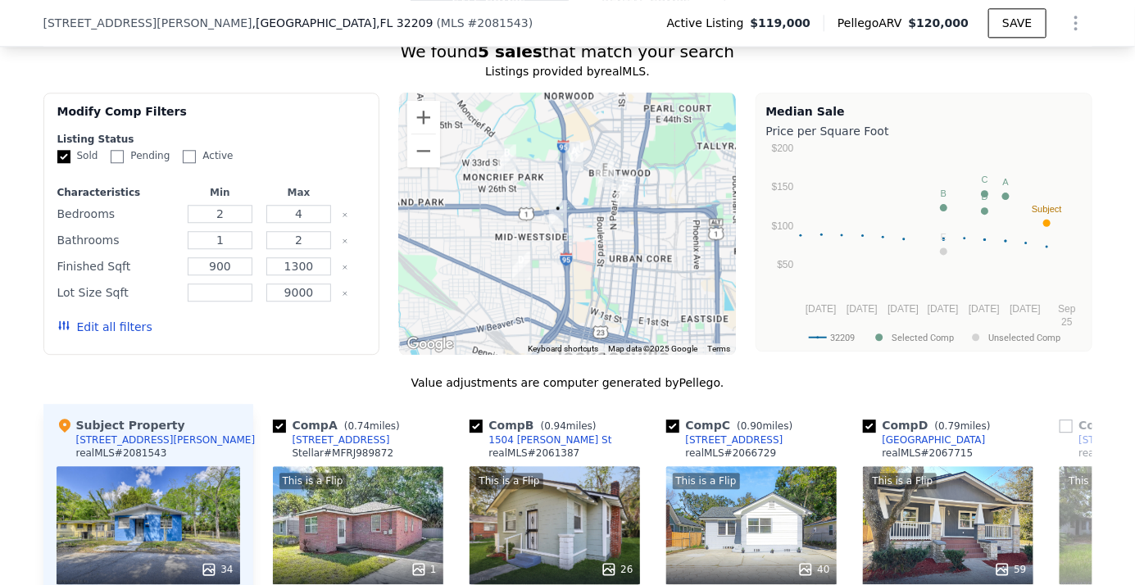
scroll to position [1629, 0]
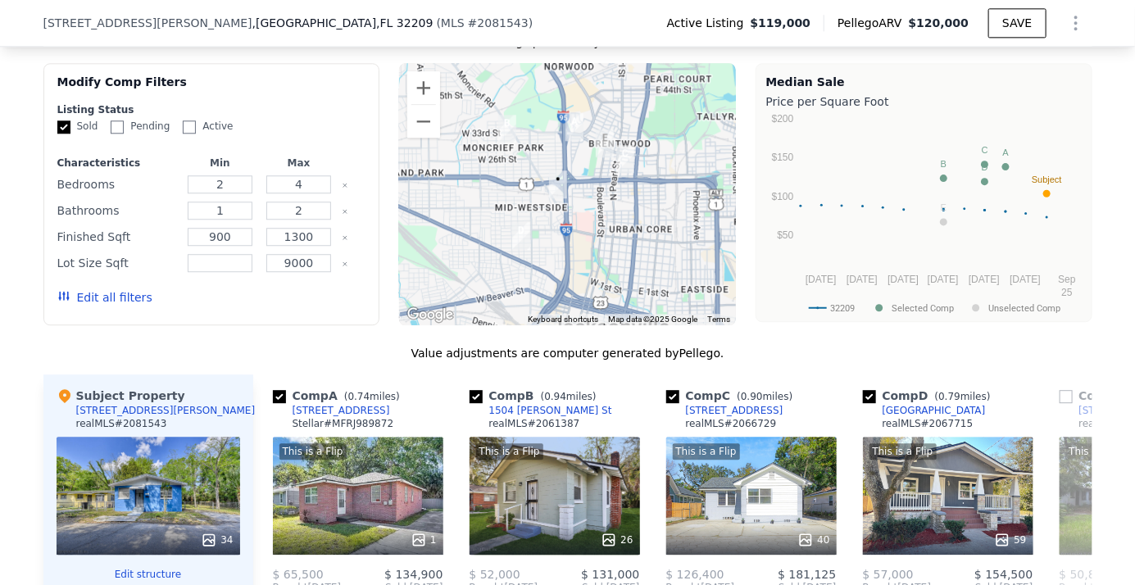
click at [1075, 16] on icon "Show Options" at bounding box center [1076, 22] width 2 height 13
click at [366, 56] on div "We found 5 sales that match your search Listings provided by realMLS . Filters …" at bounding box center [567, 471] width 1049 height 920
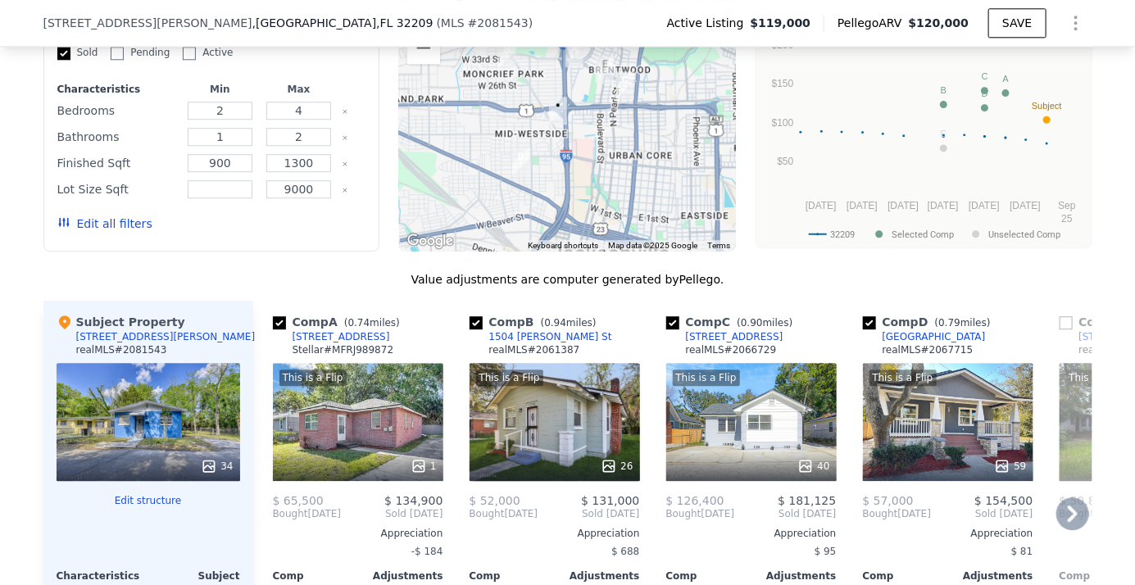
scroll to position [1703, 0]
click at [544, 423] on div "This is a Flip 26" at bounding box center [555, 422] width 170 height 118
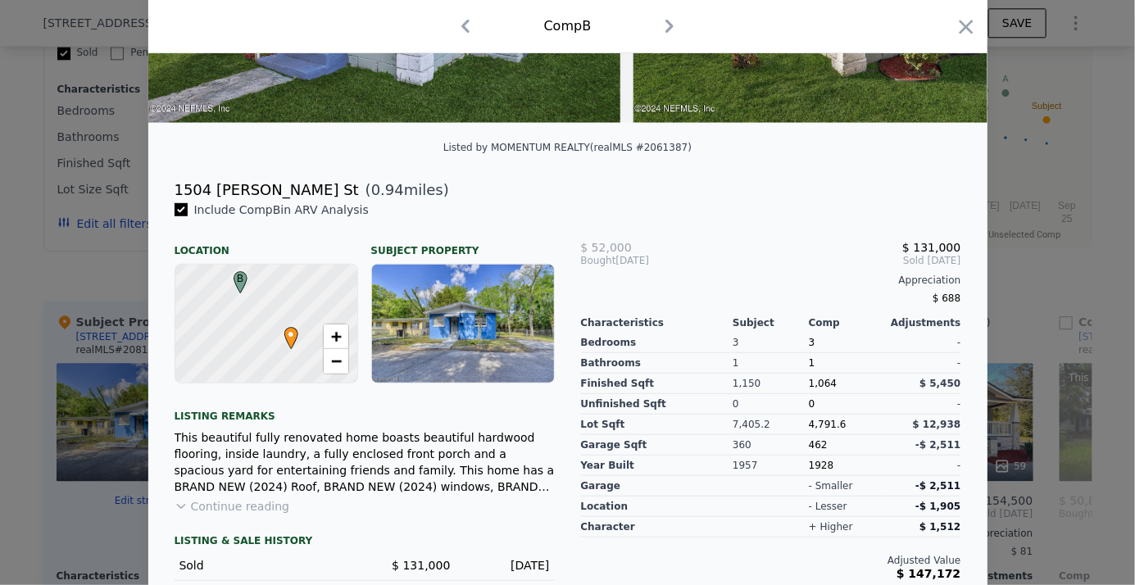
scroll to position [407, 0]
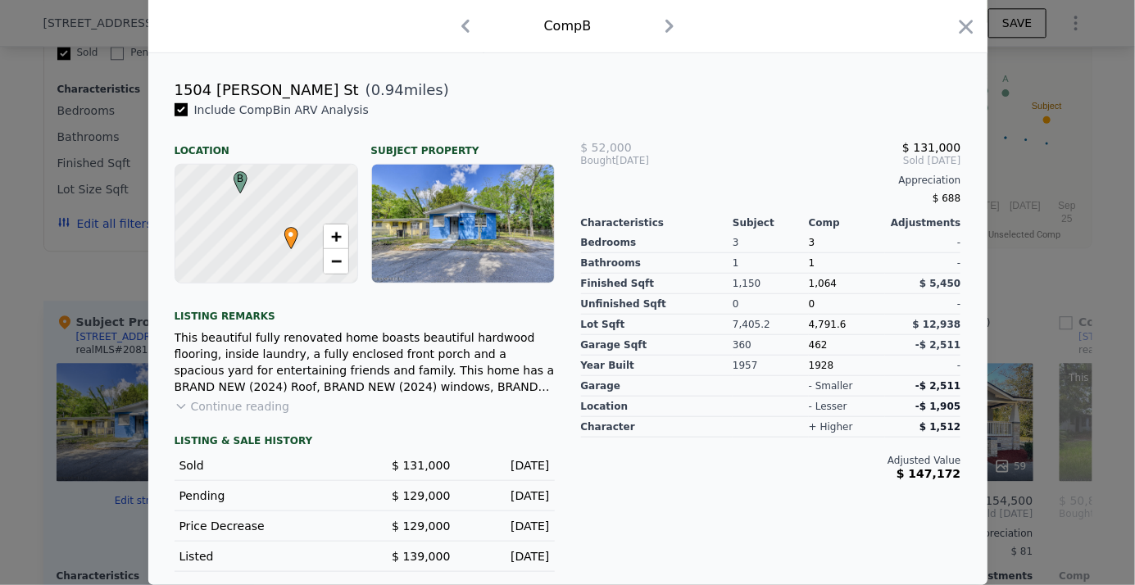
click at [176, 406] on icon at bounding box center [181, 406] width 13 height 13
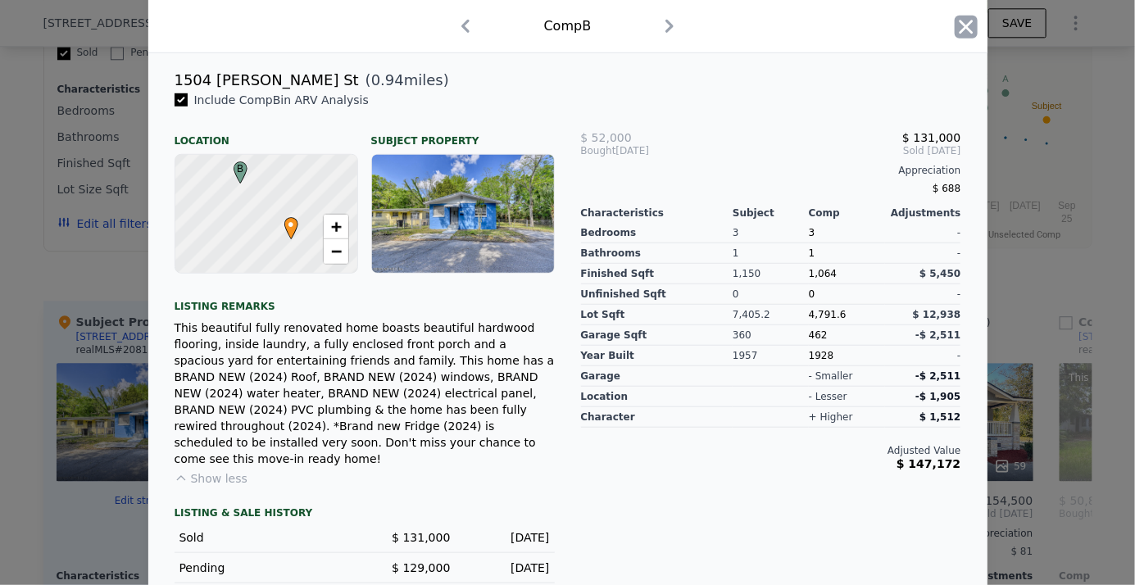
click at [962, 34] on icon "button" at bounding box center [966, 27] width 23 height 23
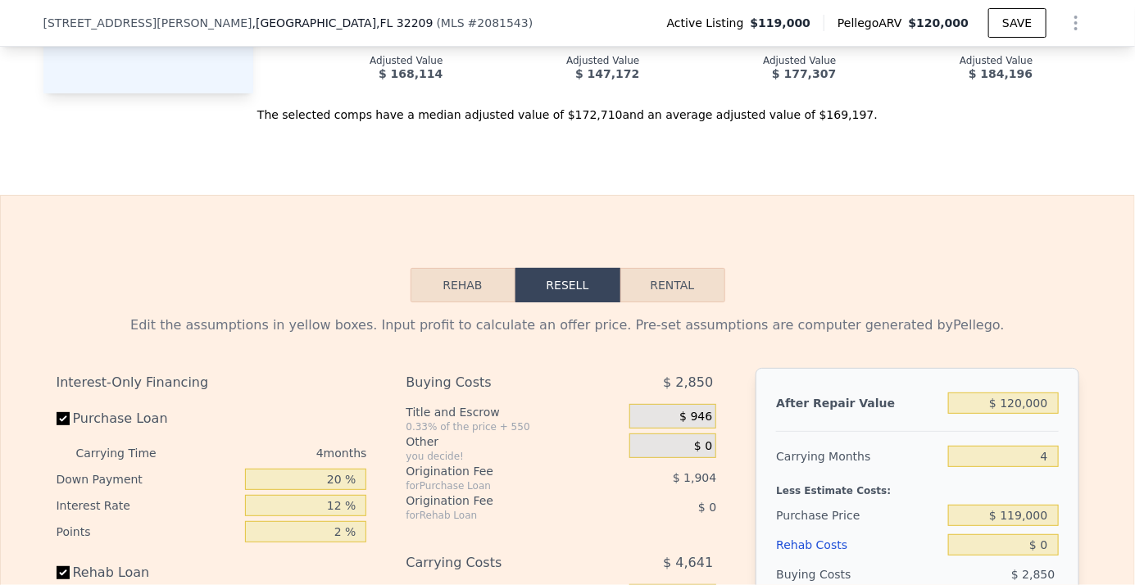
scroll to position [2449, 0]
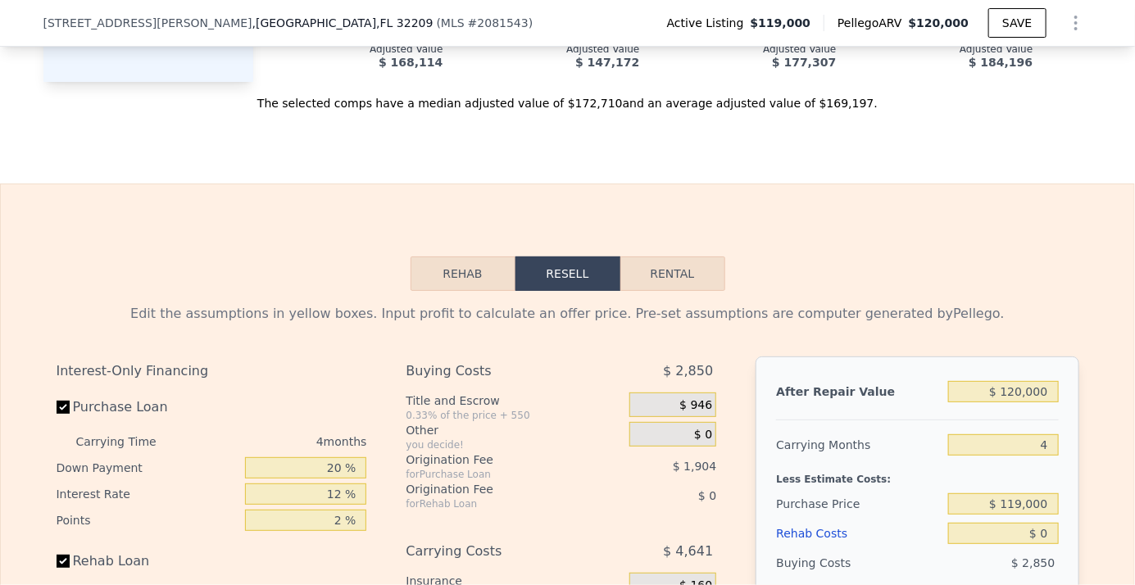
click at [454, 282] on button "Rehab" at bounding box center [463, 274] width 105 height 34
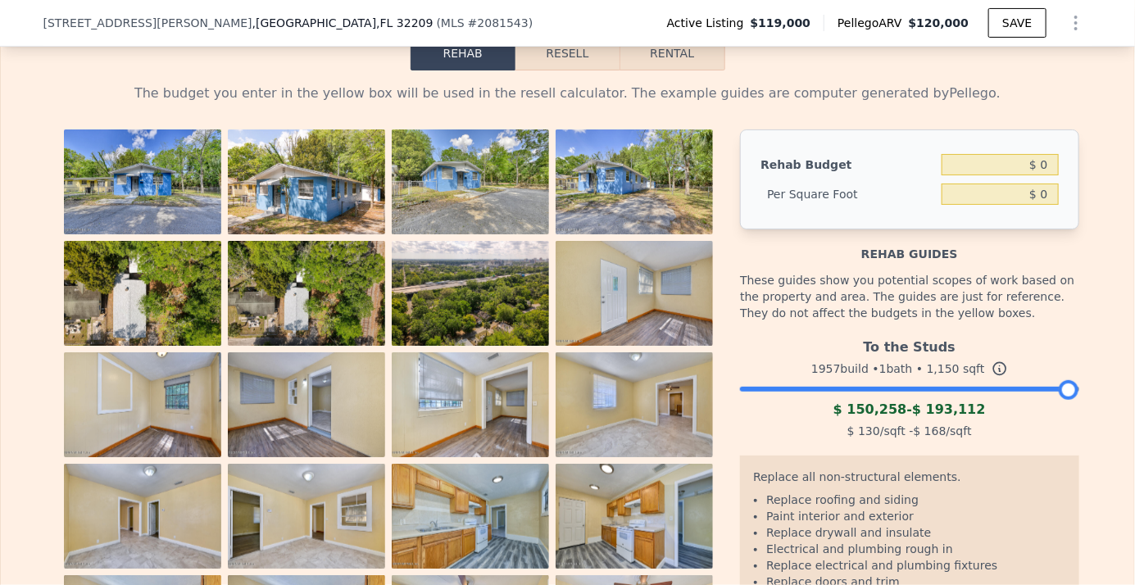
scroll to position [2597, 0]
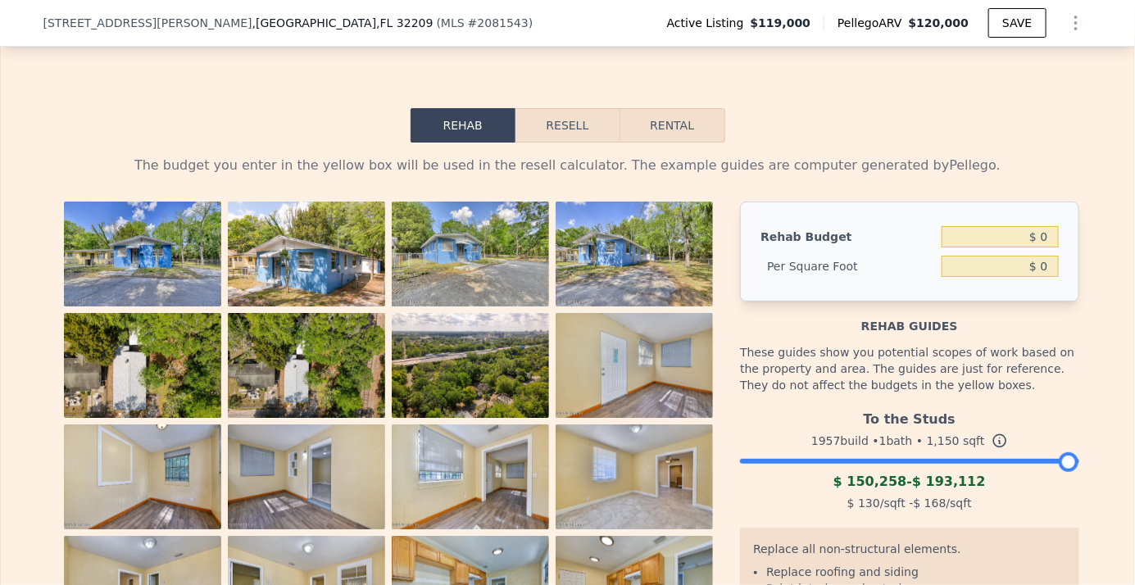
click at [580, 130] on button "Resell" at bounding box center [567, 125] width 104 height 34
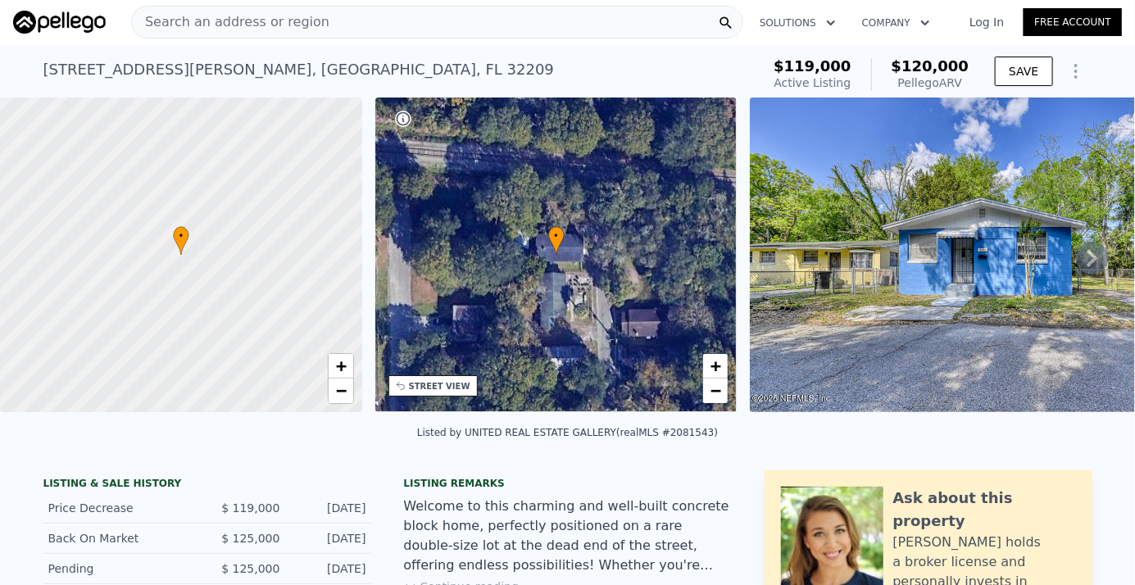
scroll to position [0, 0]
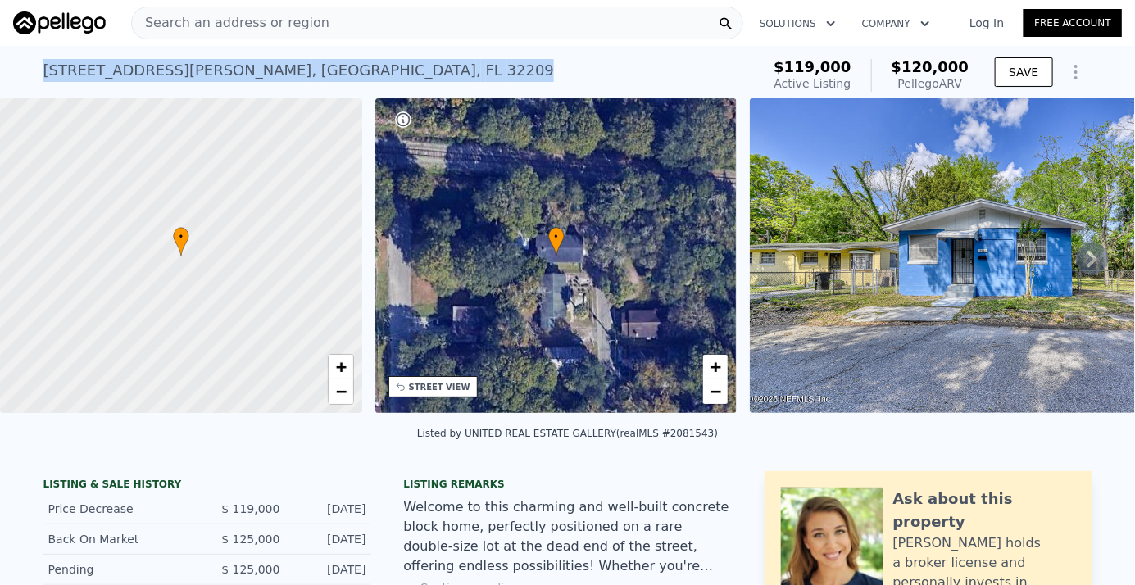
drag, startPoint x: 217, startPoint y: 74, endPoint x: 39, endPoint y: 87, distance: 178.3
click at [43, 87] on div "2542 Janette St , Jacksonville , FL 32209 Active at $119k (~ARV $120k )" at bounding box center [398, 75] width 711 height 46
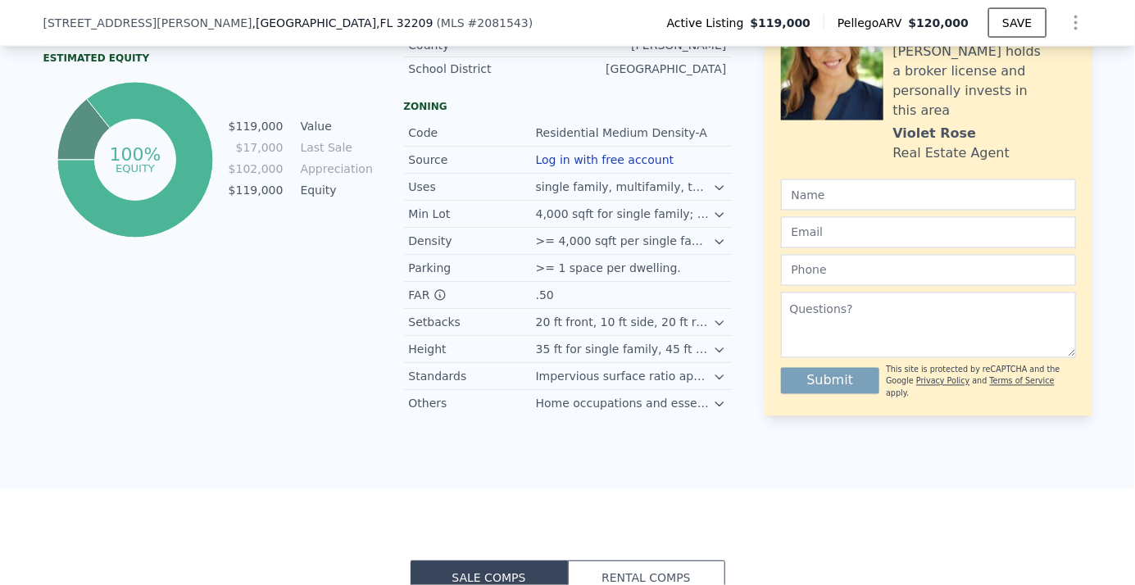
scroll to position [962, 0]
